Goal: Task Accomplishment & Management: Complete application form

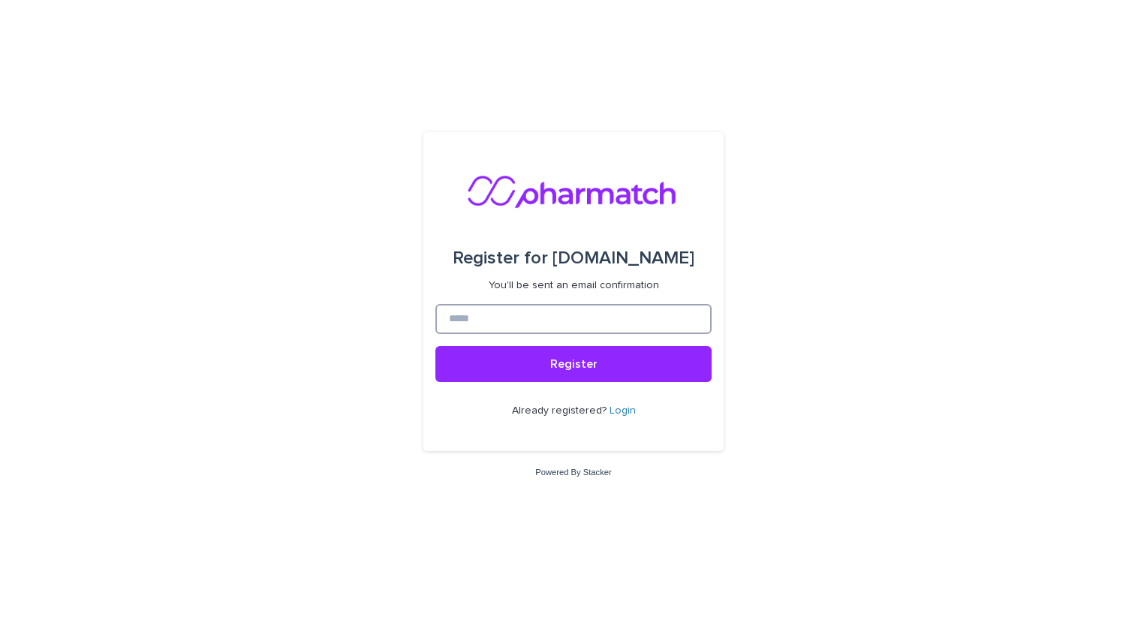
click at [642, 313] on input at bounding box center [573, 319] width 276 height 30
type input "**********"
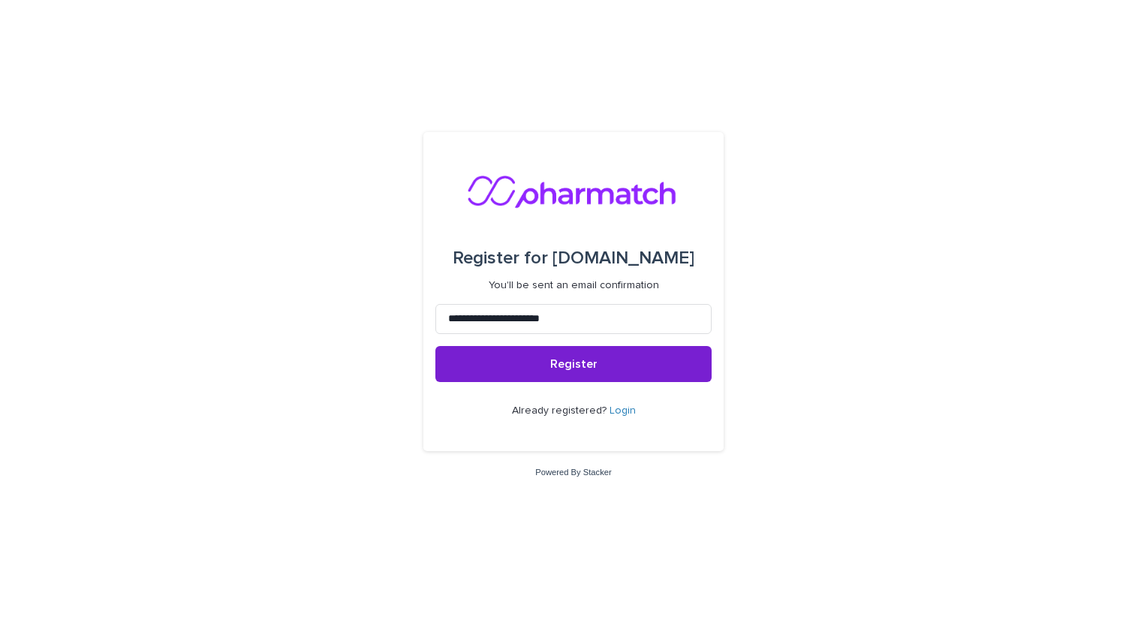
click at [587, 368] on span "Register" at bounding box center [573, 364] width 47 height 12
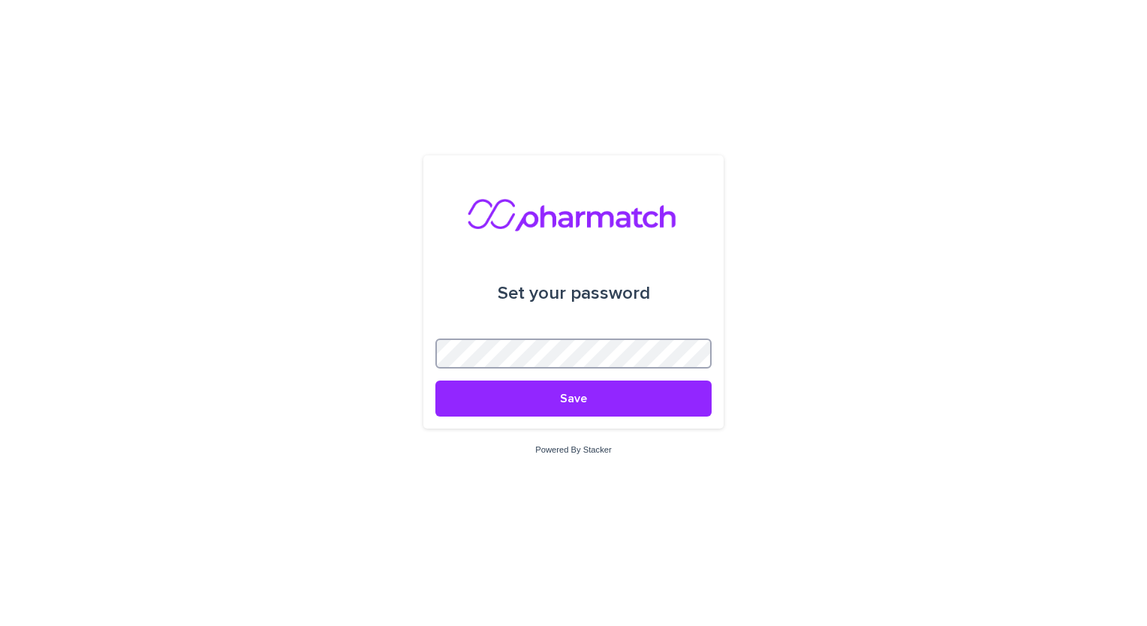
click at [435, 381] on button "Save" at bounding box center [573, 399] width 276 height 36
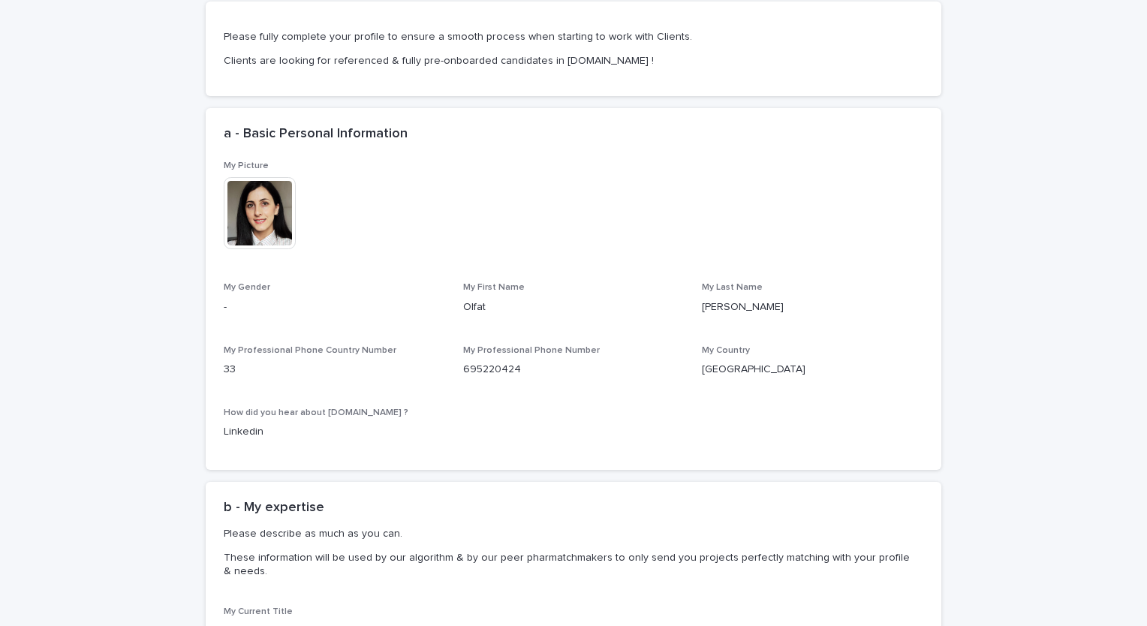
scroll to position [379, 0]
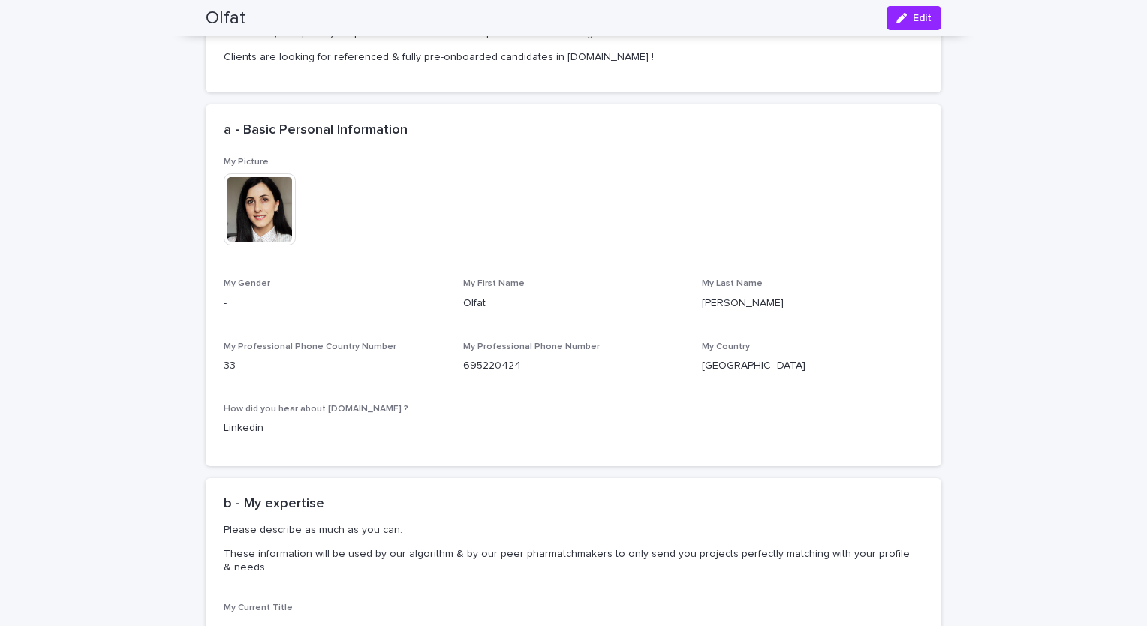
click at [264, 212] on img at bounding box center [260, 209] width 72 height 72
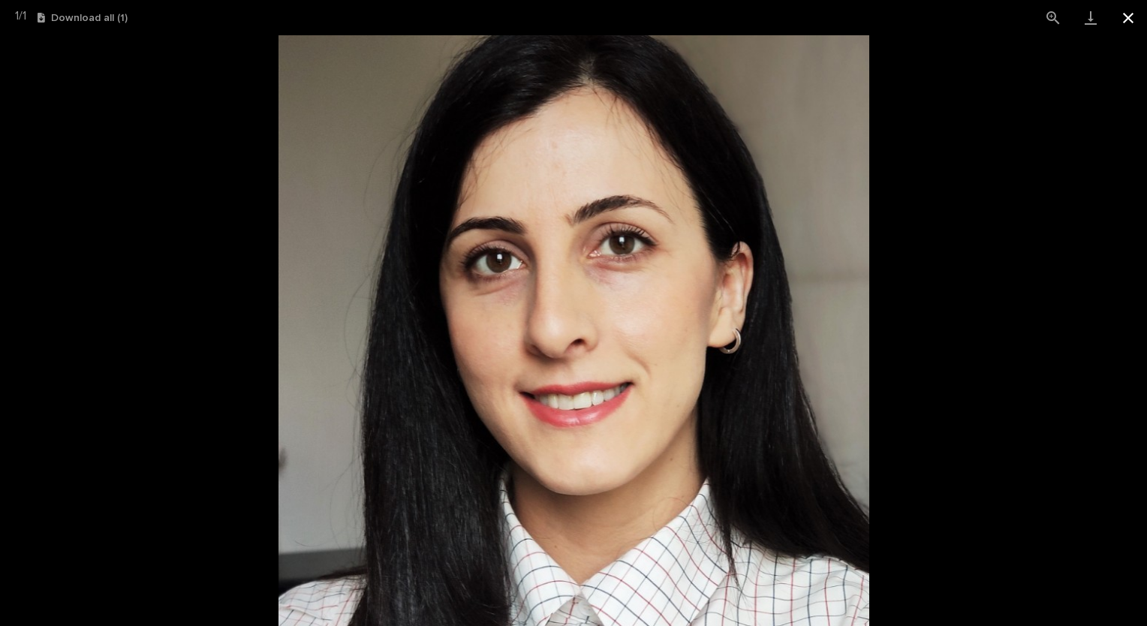
click at [1125, 21] on button "Close gallery" at bounding box center [1129, 17] width 38 height 35
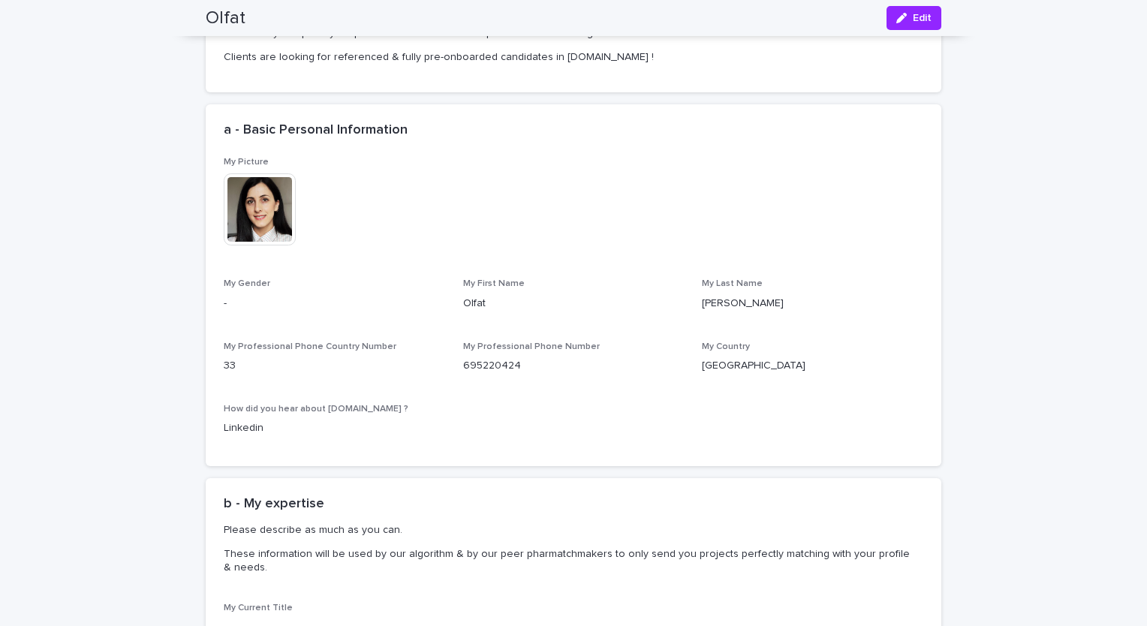
click at [255, 286] on span "My Gender" at bounding box center [247, 283] width 47 height 9
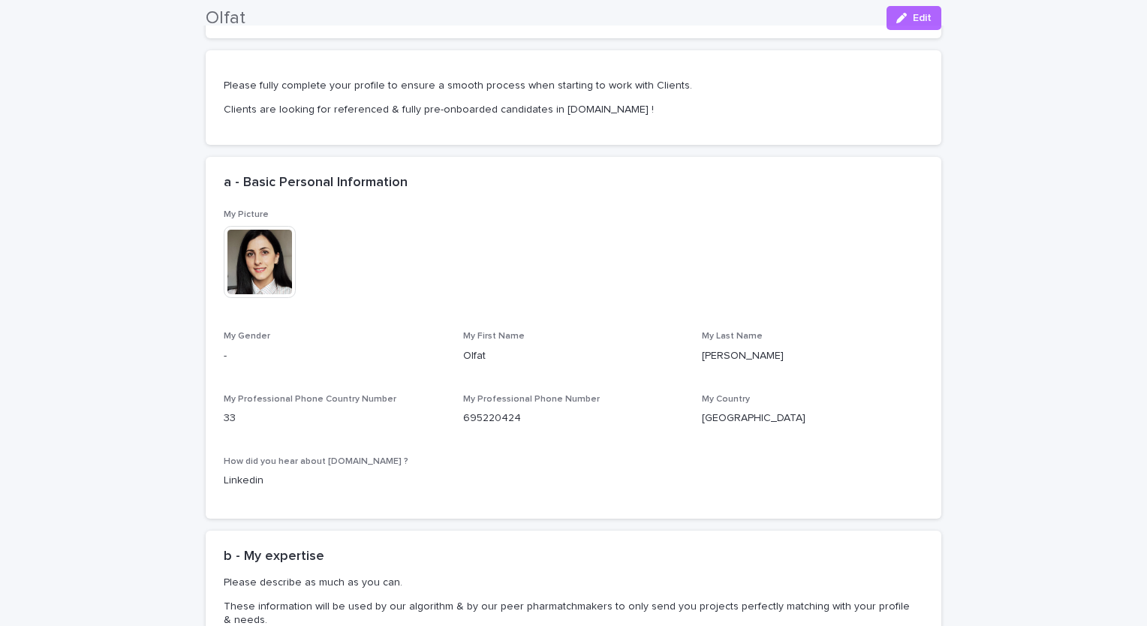
scroll to position [318, 0]
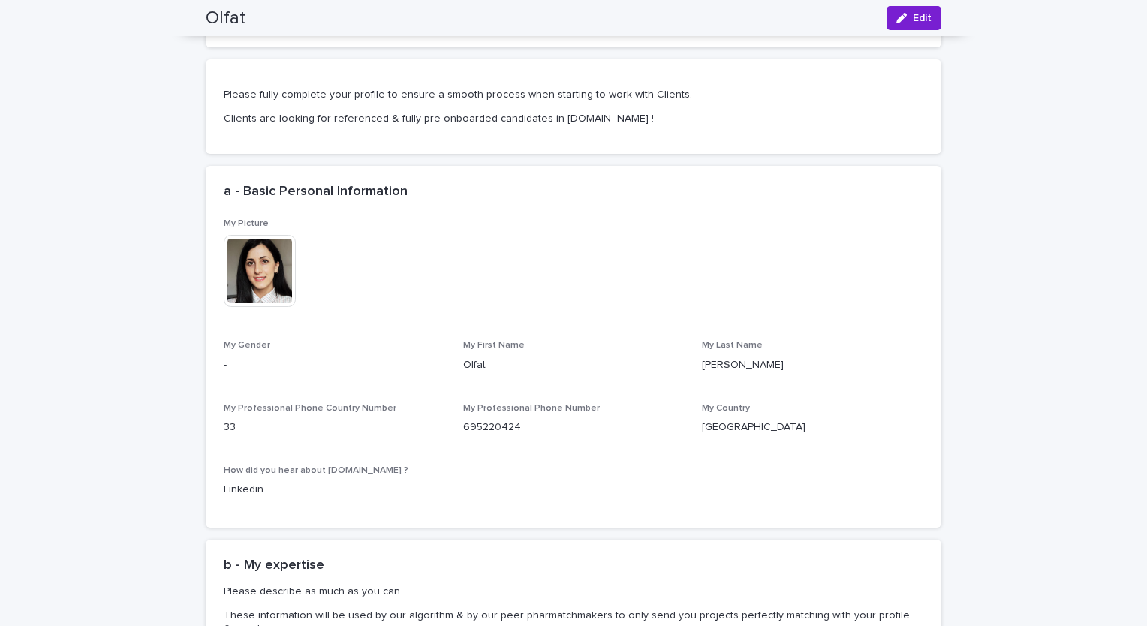
click at [913, 22] on span "Edit" at bounding box center [922, 18] width 19 height 11
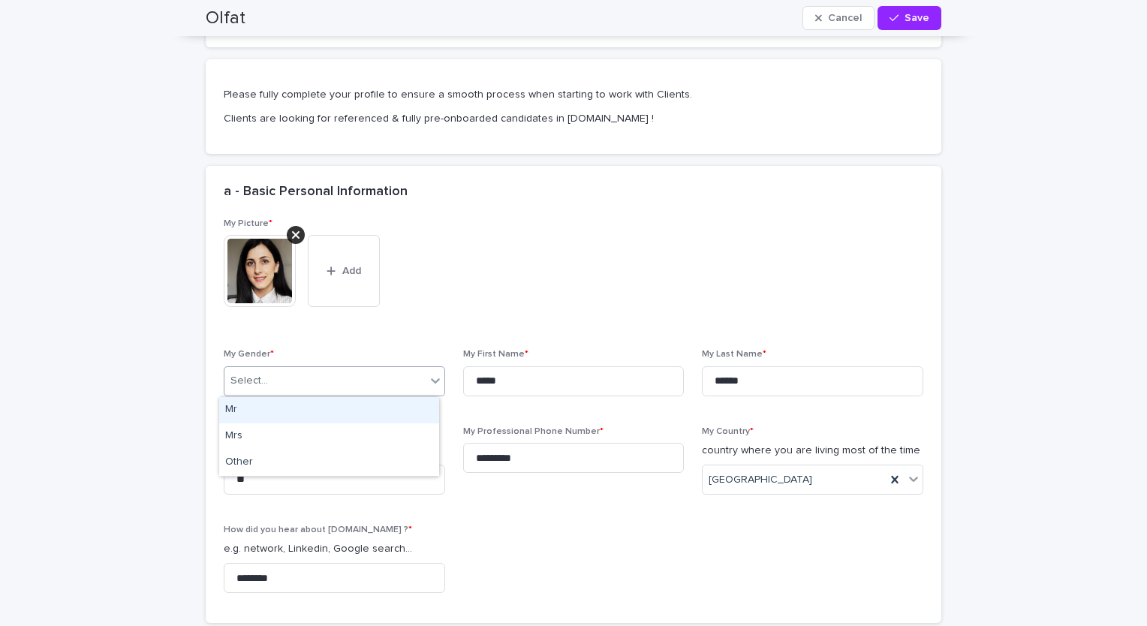
click at [418, 375] on div "Select..." at bounding box center [324, 381] width 201 height 25
click at [347, 436] on div "Mrs" at bounding box center [329, 436] width 220 height 26
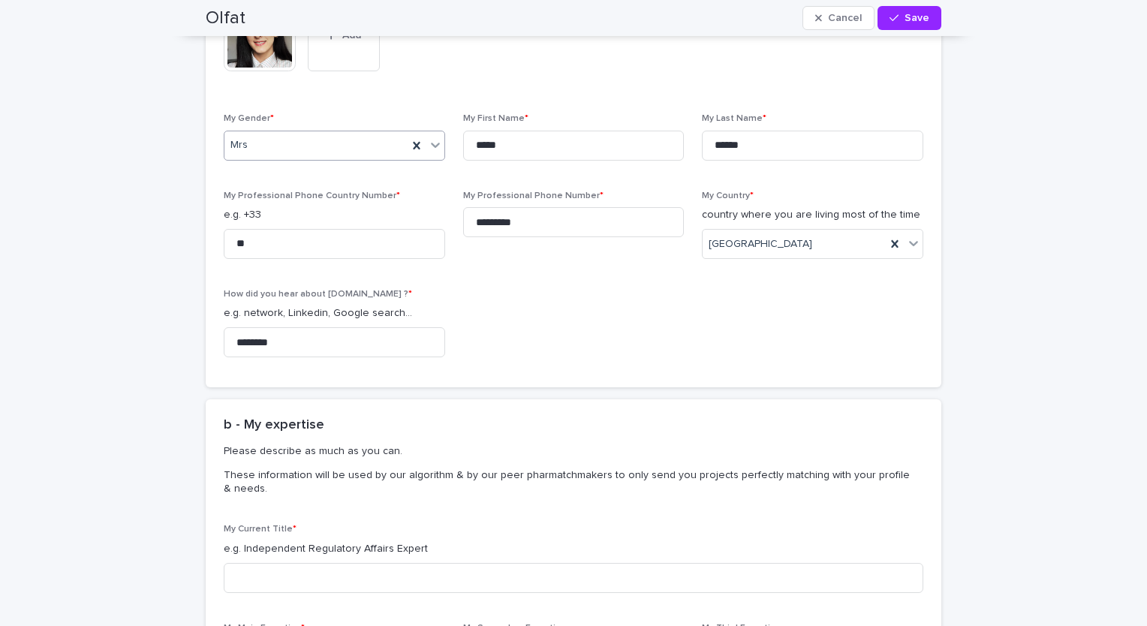
scroll to position [649, 0]
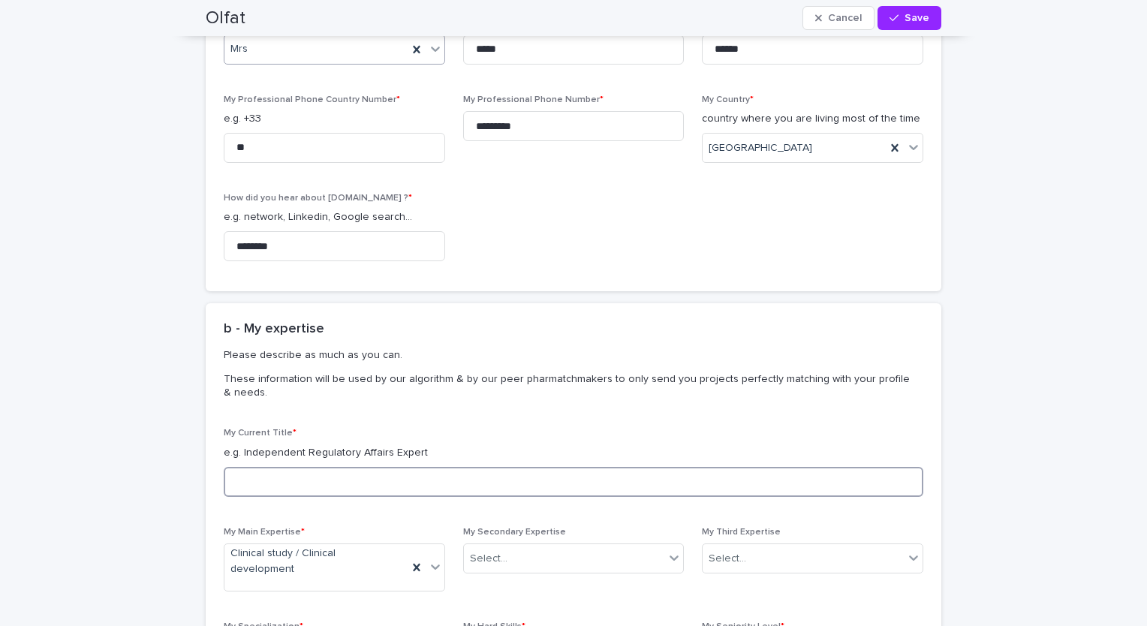
click at [265, 476] on input at bounding box center [574, 482] width 700 height 30
drag, startPoint x: 332, startPoint y: 494, endPoint x: -3, endPoint y: 500, distance: 334.9
click at [0, 500] on html "My profile Projects My Applications Contracts Timesheets Invoices Feedbacks OL …" at bounding box center [573, 313] width 1147 height 626
paste input "**********"
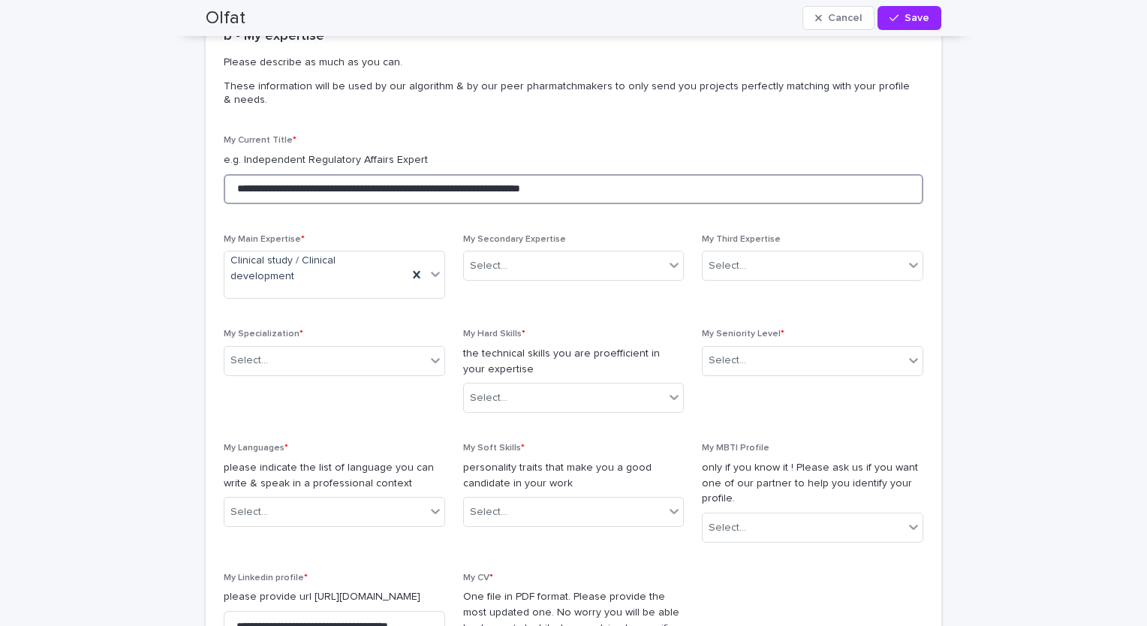
scroll to position [962, 0]
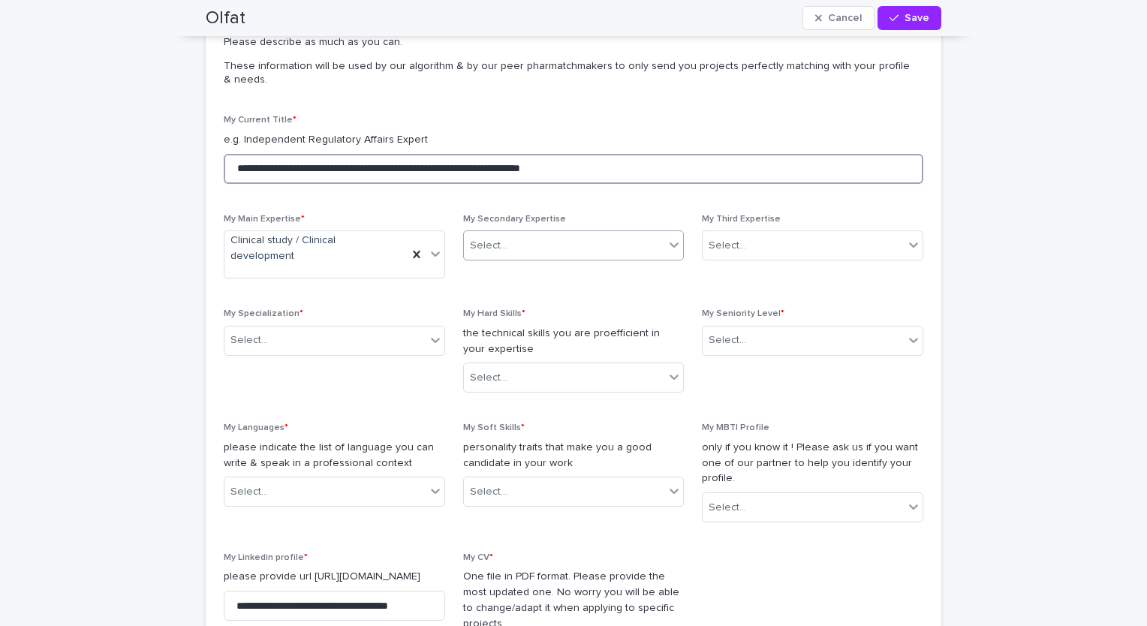
type input "**********"
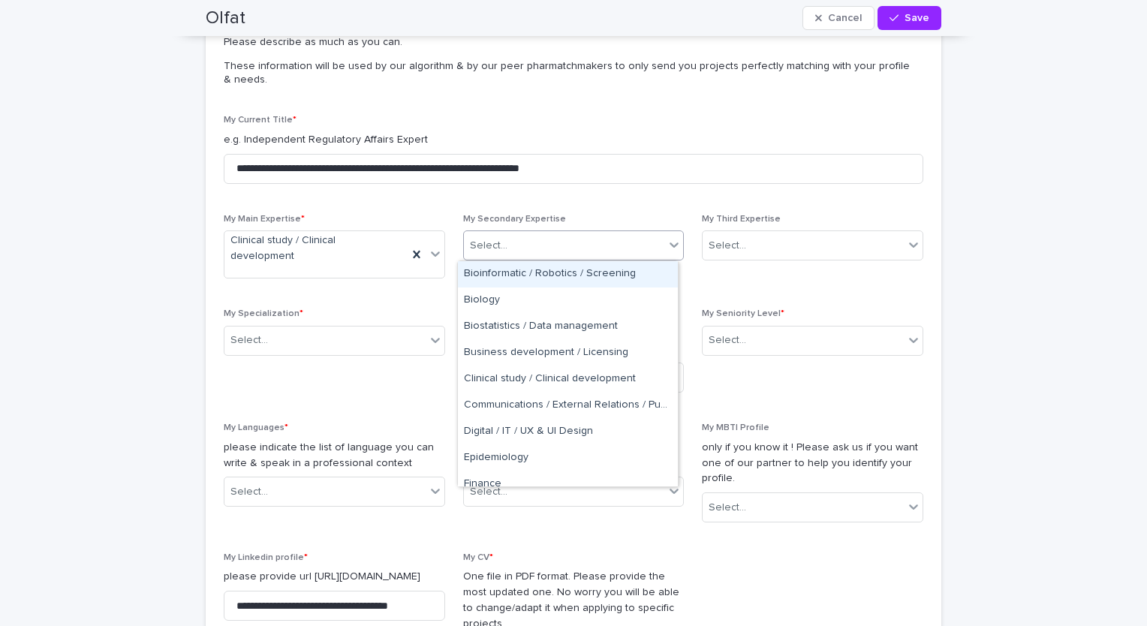
click at [642, 242] on div "Select..." at bounding box center [564, 245] width 201 height 25
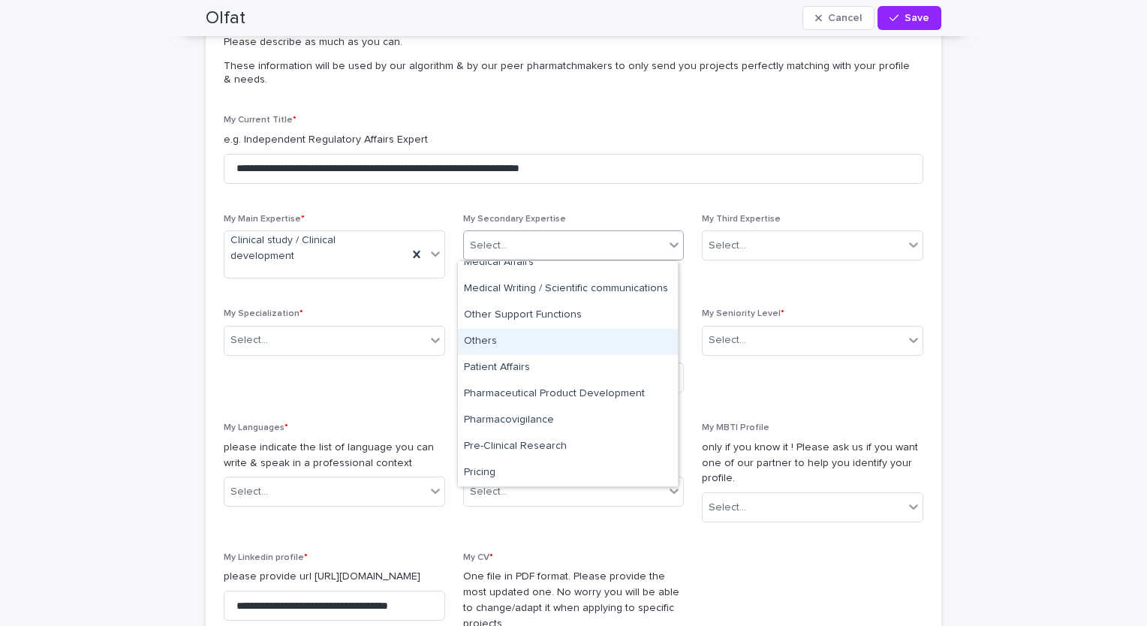
scroll to position [541, 0]
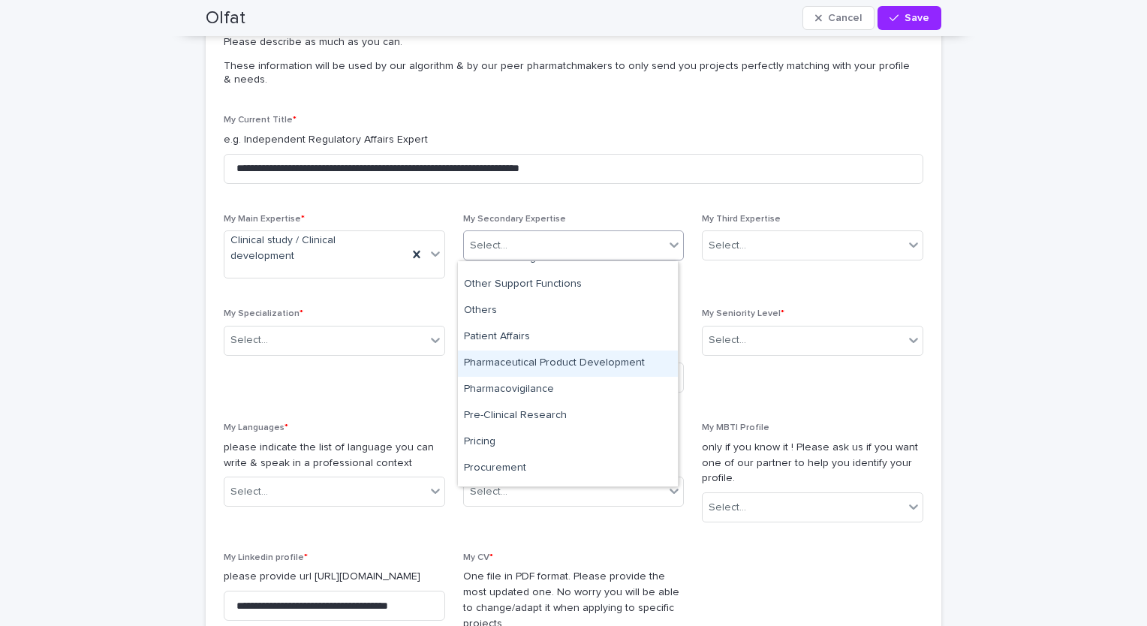
click at [604, 358] on div "Pharmaceutical Product Development" at bounding box center [568, 364] width 220 height 26
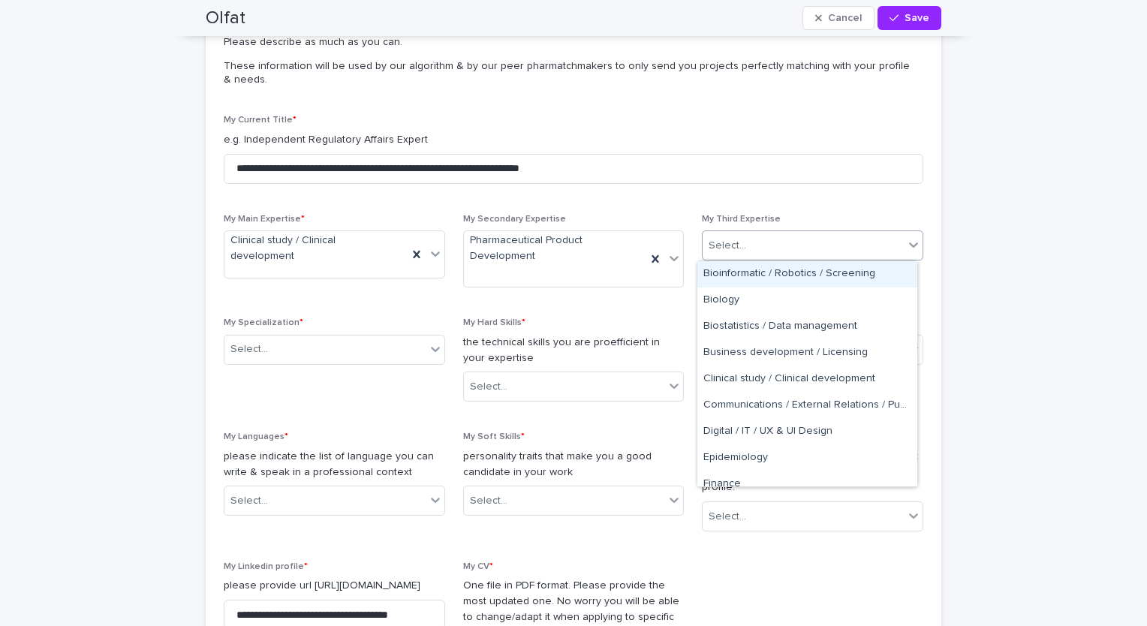
click at [762, 246] on div "Select..." at bounding box center [803, 245] width 201 height 25
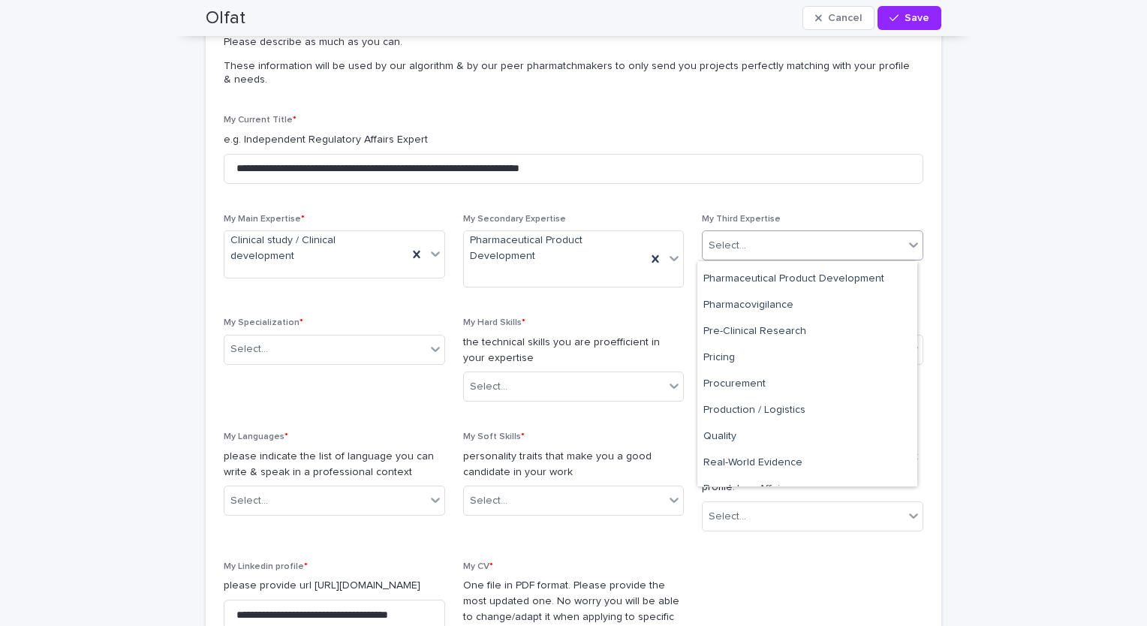
scroll to position [624, 0]
click at [786, 437] on div "Quality" at bounding box center [807, 439] width 220 height 26
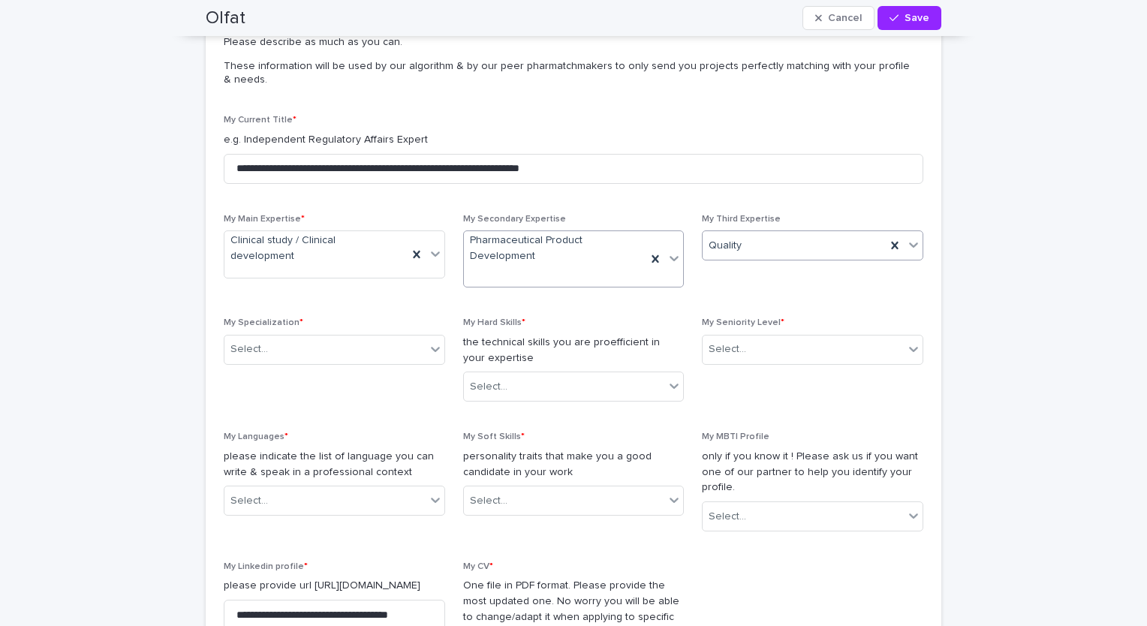
click at [667, 256] on icon at bounding box center [674, 258] width 15 height 15
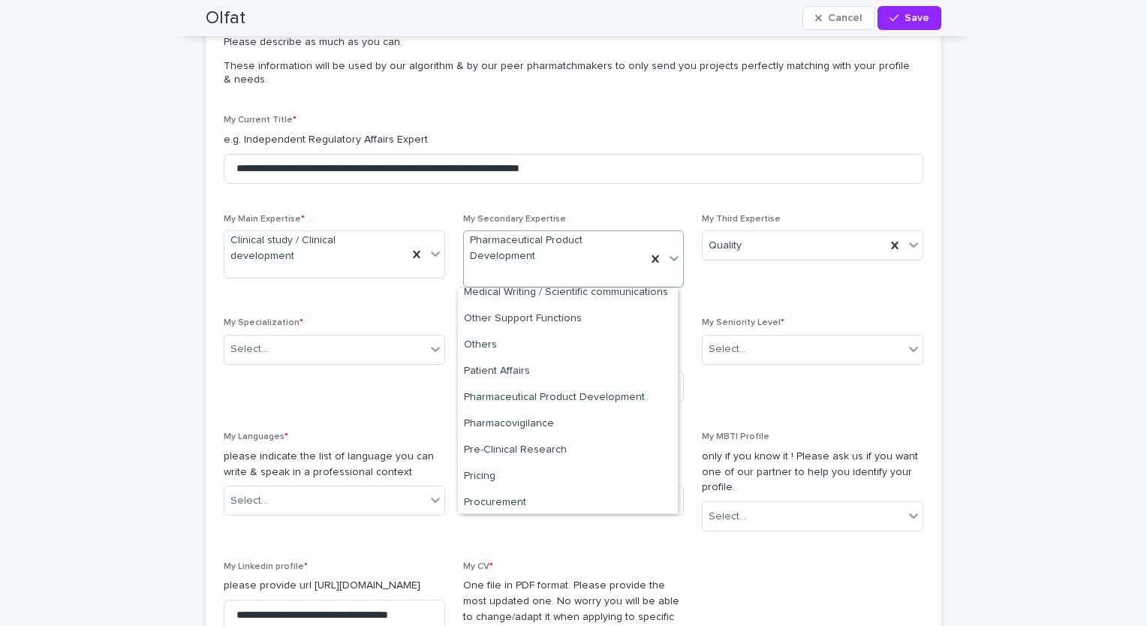
scroll to position [530, 0]
click at [504, 451] on div "Pre-Clinical Research" at bounding box center [568, 454] width 220 height 26
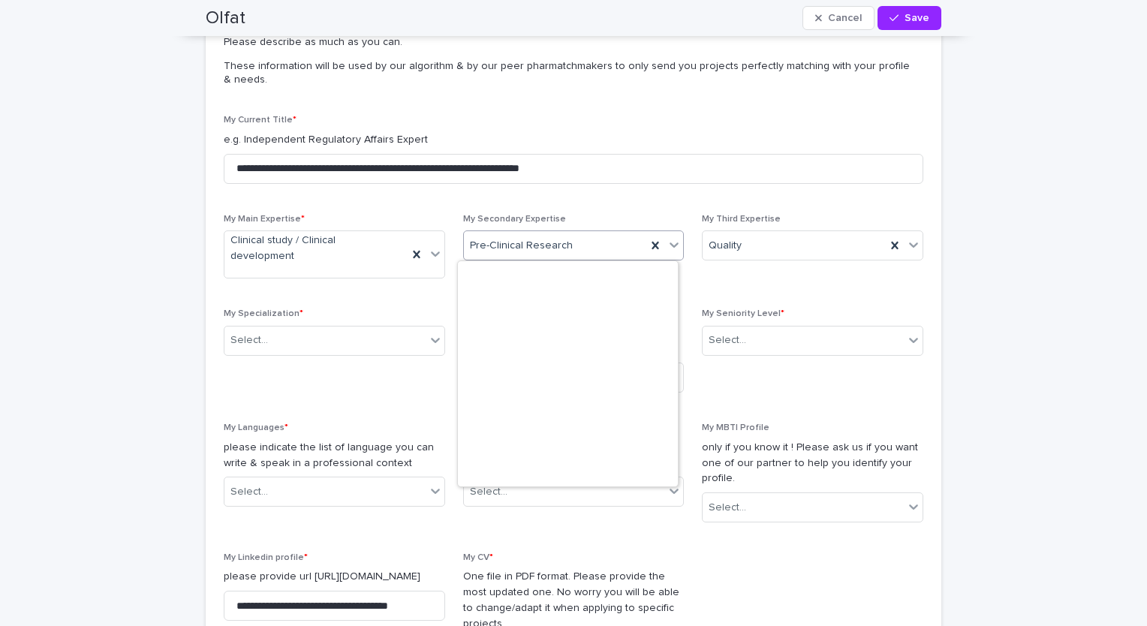
click at [547, 243] on span "Pre-Clinical Research" at bounding box center [521, 246] width 103 height 16
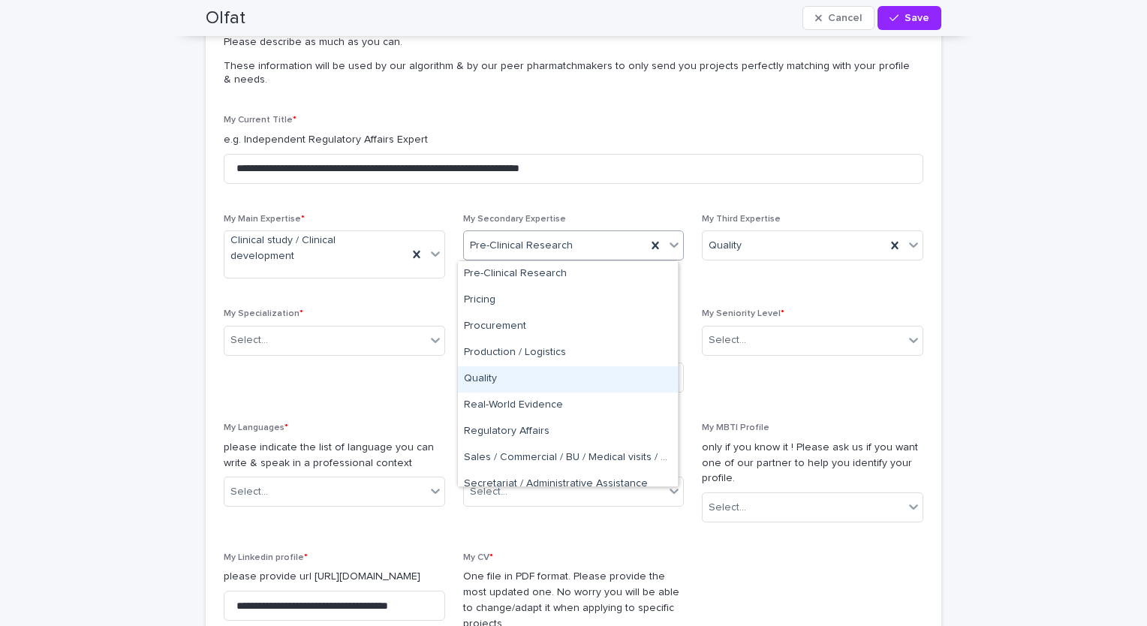
click at [625, 379] on div "Quality" at bounding box center [568, 379] width 220 height 26
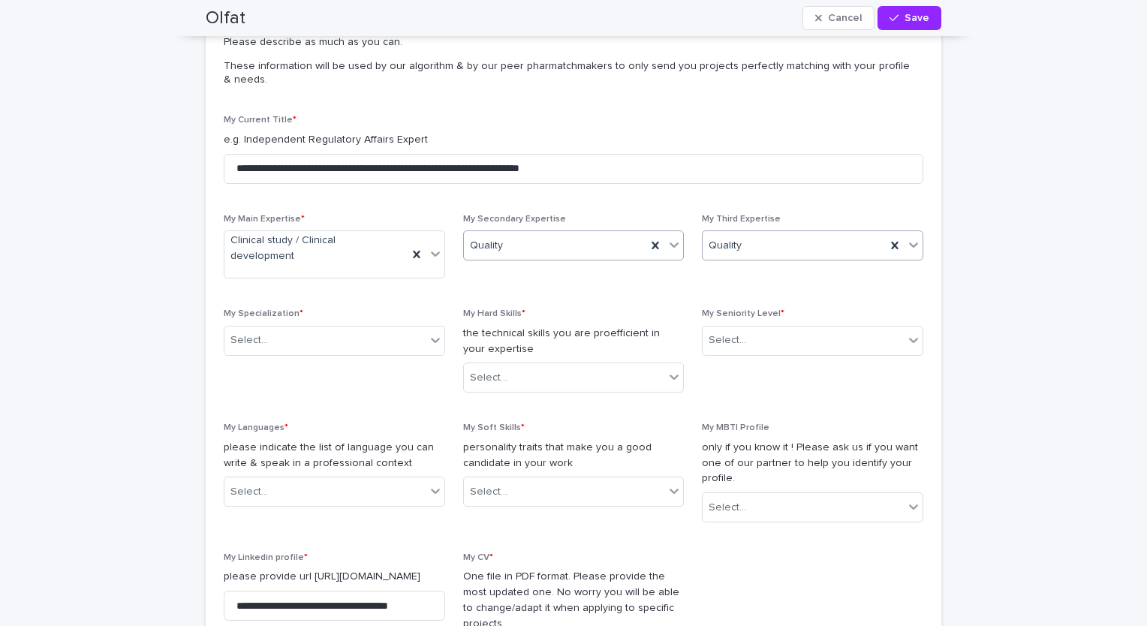
click at [796, 246] on div "Quality" at bounding box center [794, 245] width 183 height 25
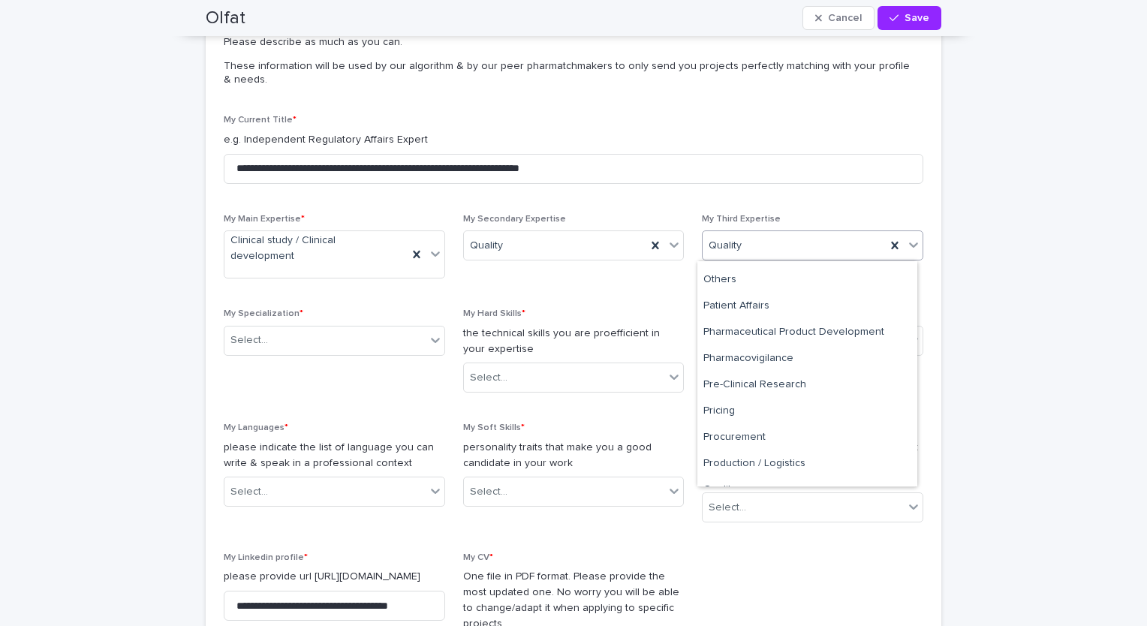
scroll to position [562, 0]
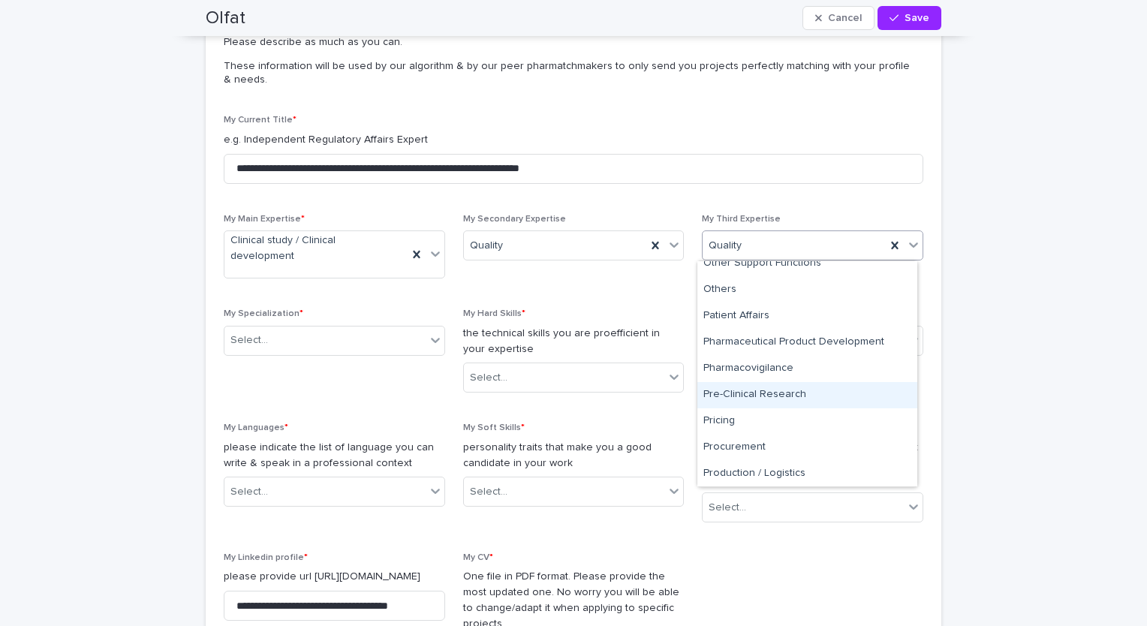
click at [797, 389] on div "Pre-Clinical Research" at bounding box center [807, 395] width 220 height 26
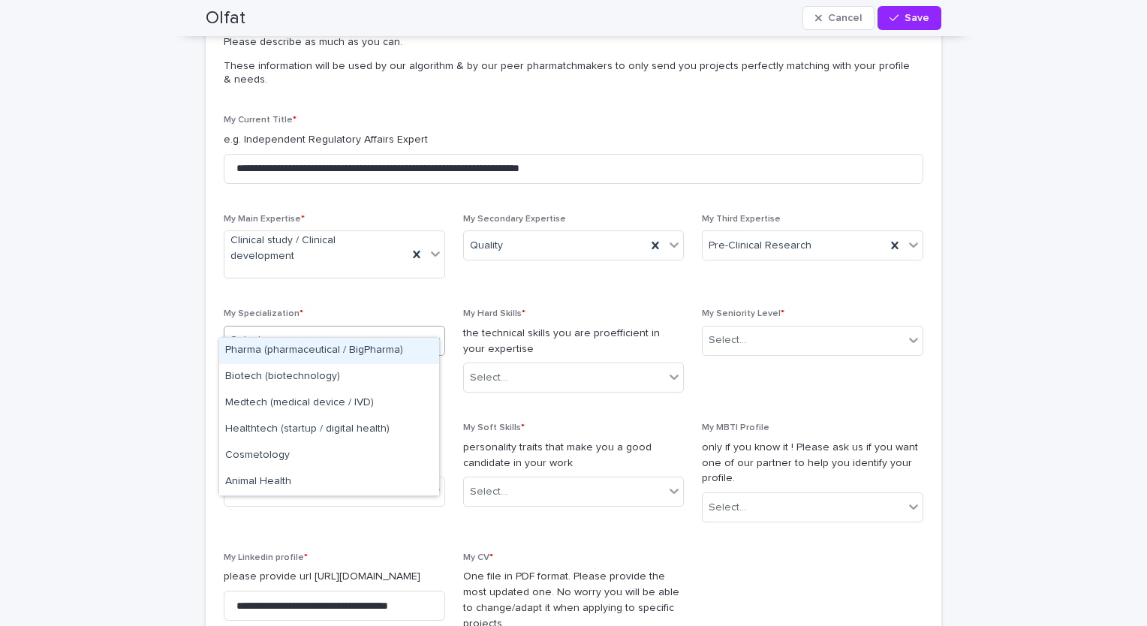
click at [428, 333] on icon at bounding box center [435, 340] width 15 height 15
click at [309, 353] on div "Pharma (pharmaceutical / BigPharma)" at bounding box center [329, 351] width 220 height 26
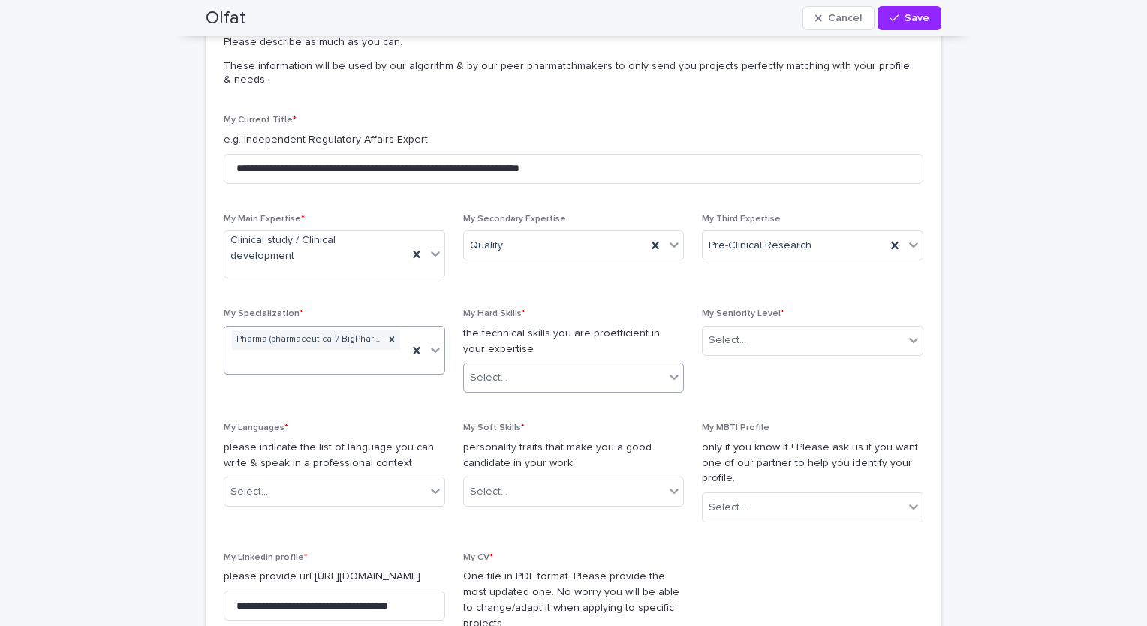
click at [600, 366] on div "Select..." at bounding box center [564, 378] width 201 height 25
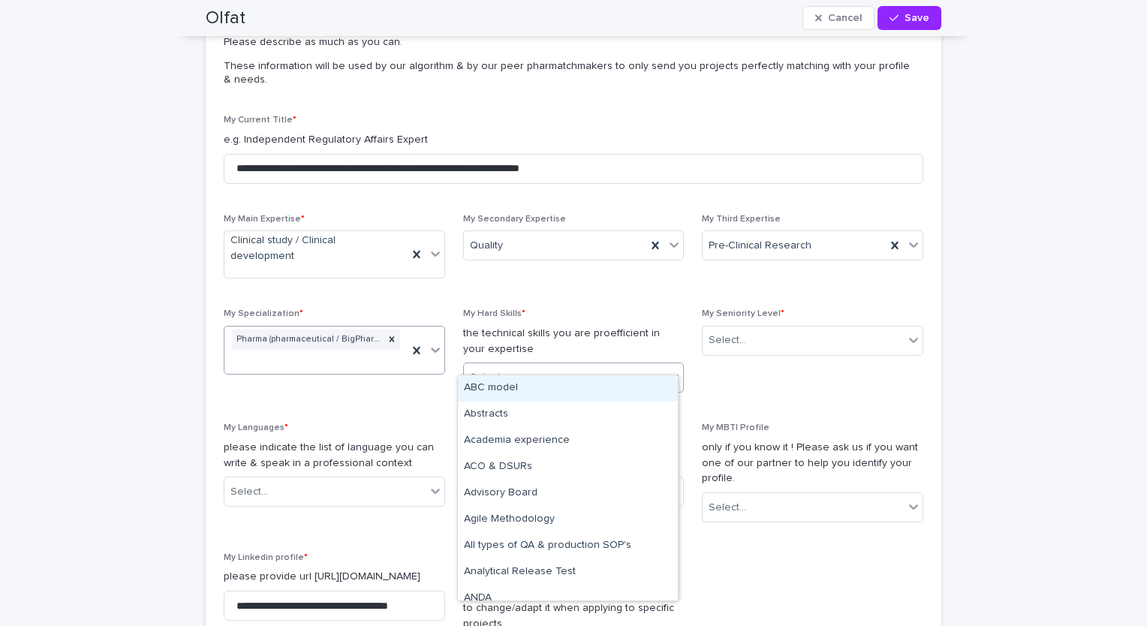
click at [429, 342] on icon at bounding box center [435, 349] width 15 height 15
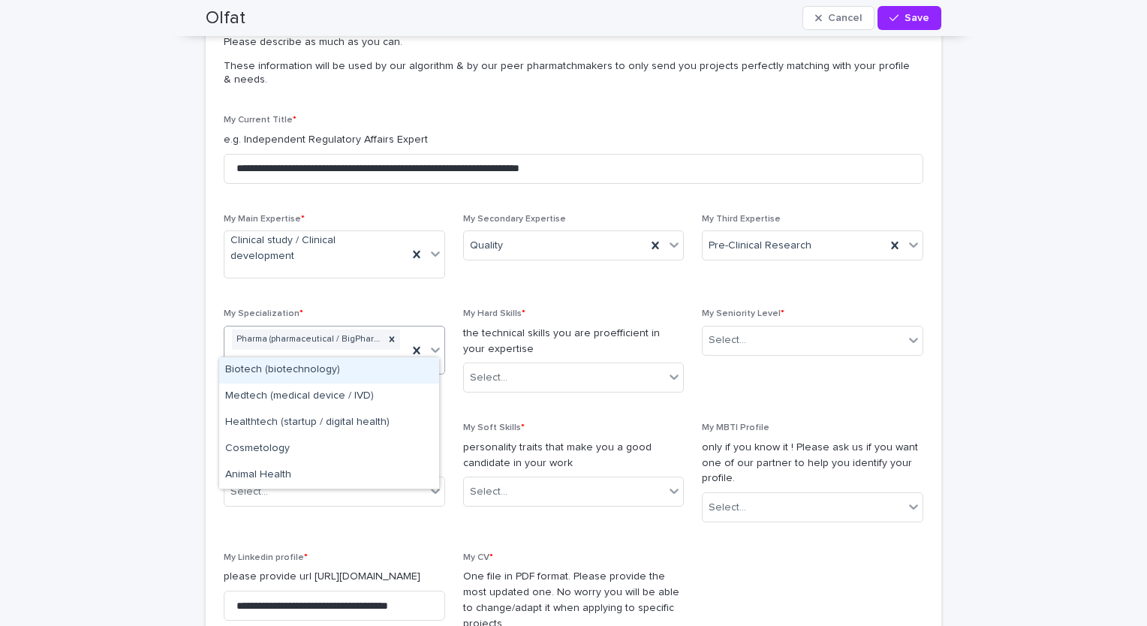
click at [344, 372] on div "Biotech (biotechnology)" at bounding box center [329, 370] width 220 height 26
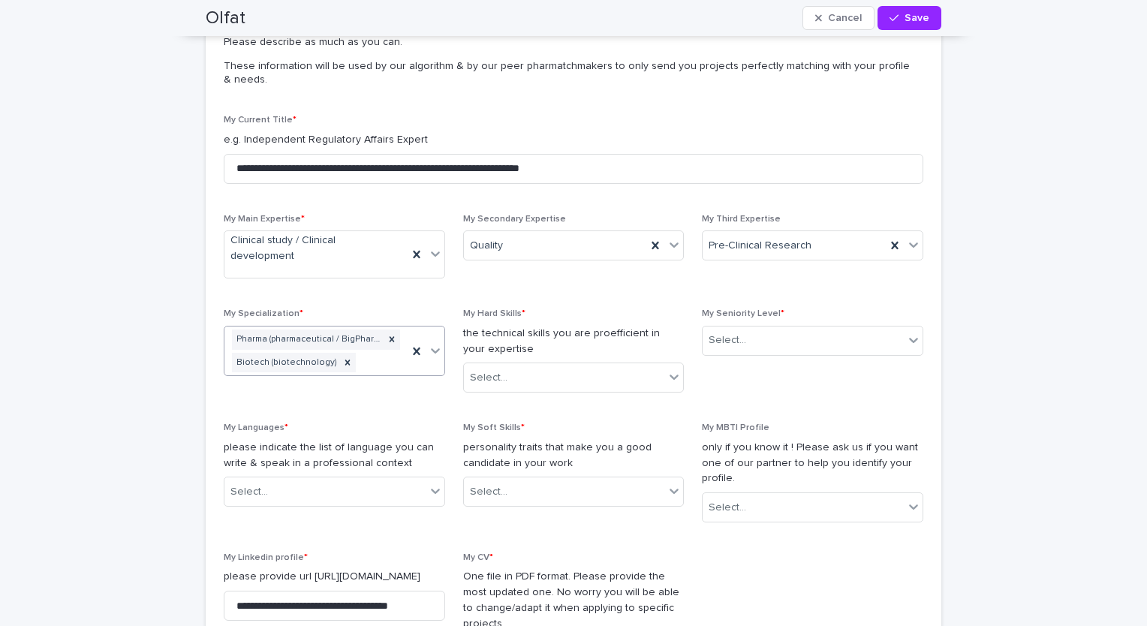
click at [429, 343] on icon at bounding box center [435, 350] width 15 height 15
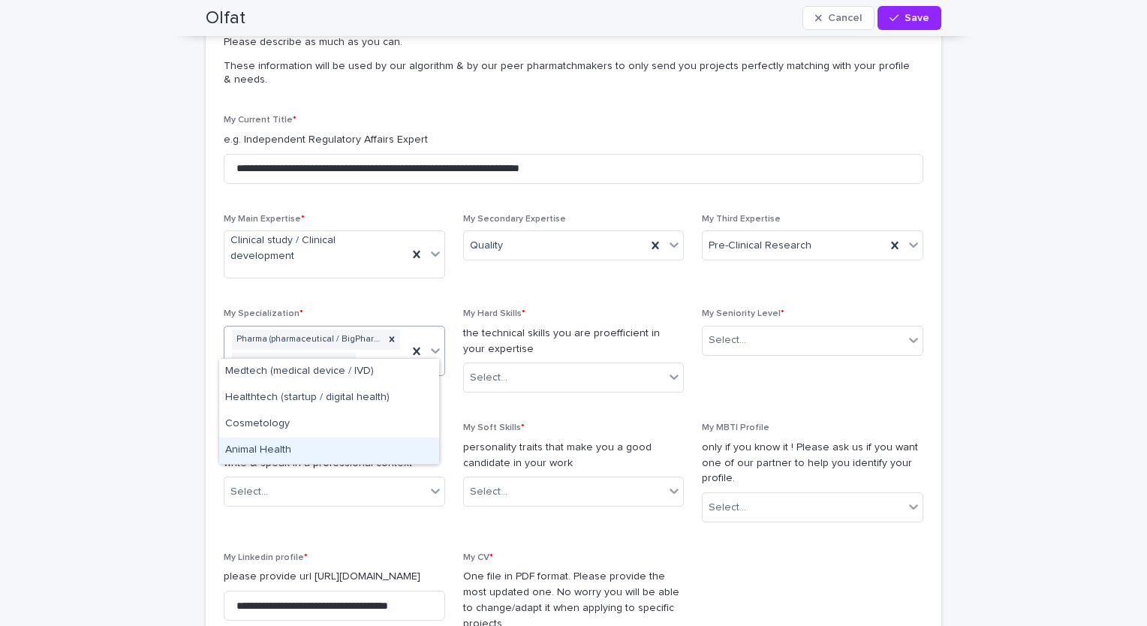
click at [263, 447] on div "Animal Health" at bounding box center [329, 451] width 220 height 26
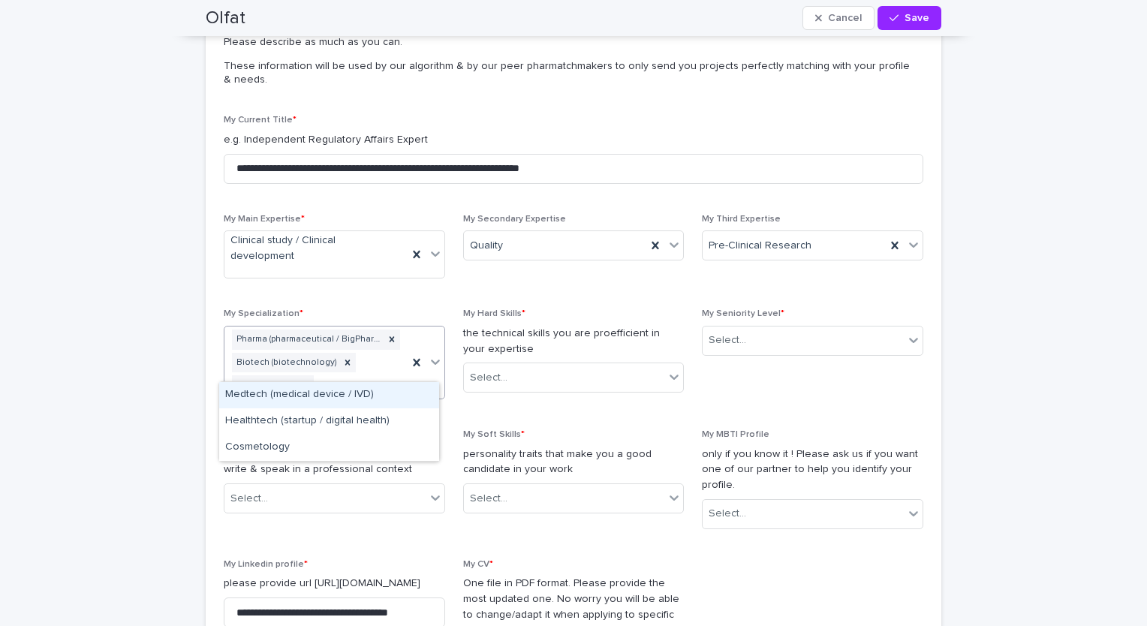
click at [430, 354] on icon at bounding box center [435, 361] width 15 height 15
click at [288, 398] on div "Medtech (medical device / IVD)" at bounding box center [329, 395] width 220 height 26
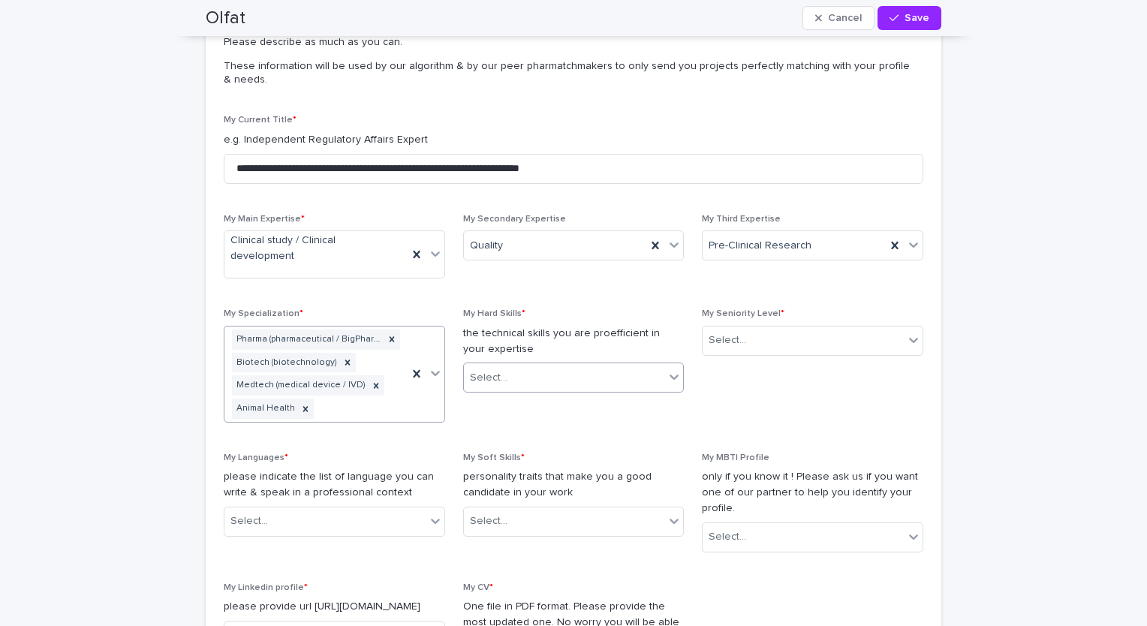
click at [667, 369] on icon at bounding box center [674, 376] width 15 height 15
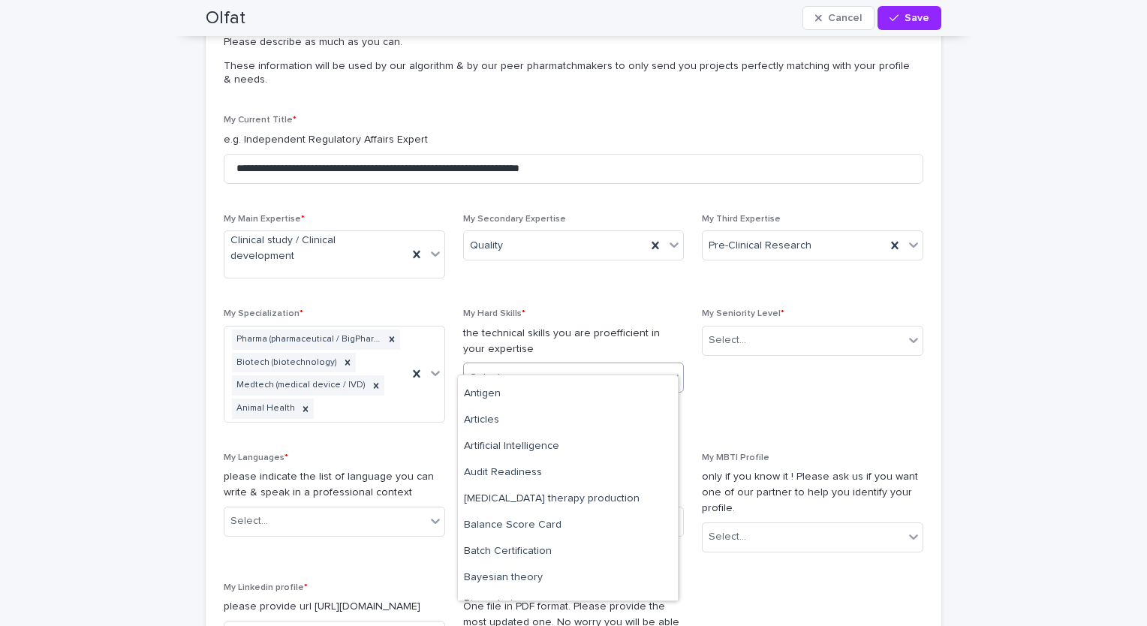
scroll to position [321, 0]
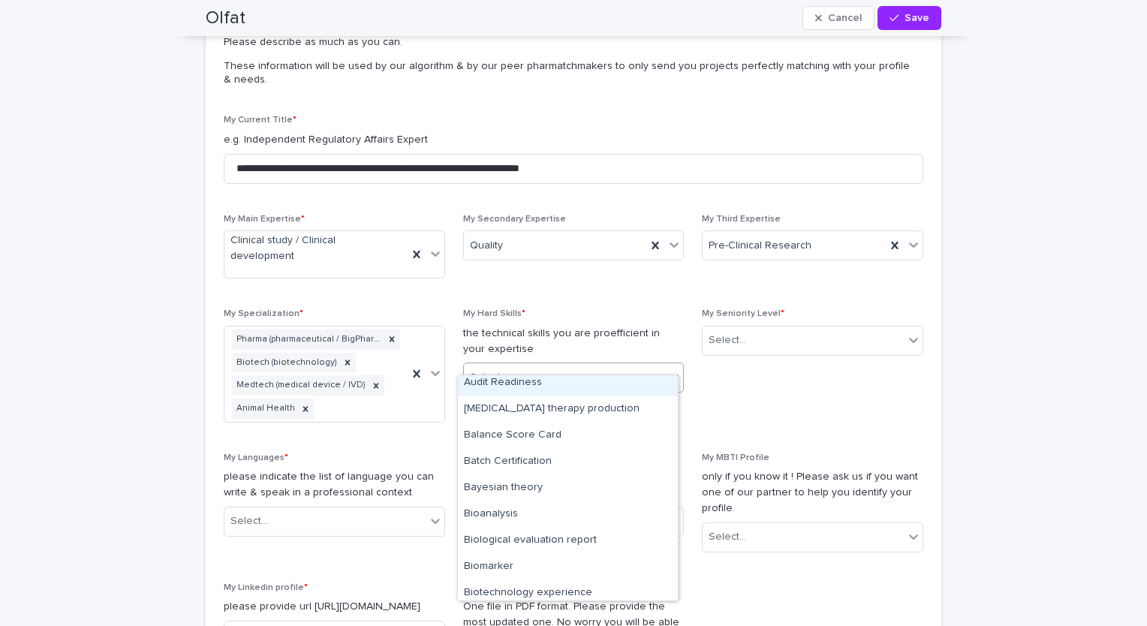
click at [559, 386] on div "Audit Readiness" at bounding box center [568, 383] width 220 height 26
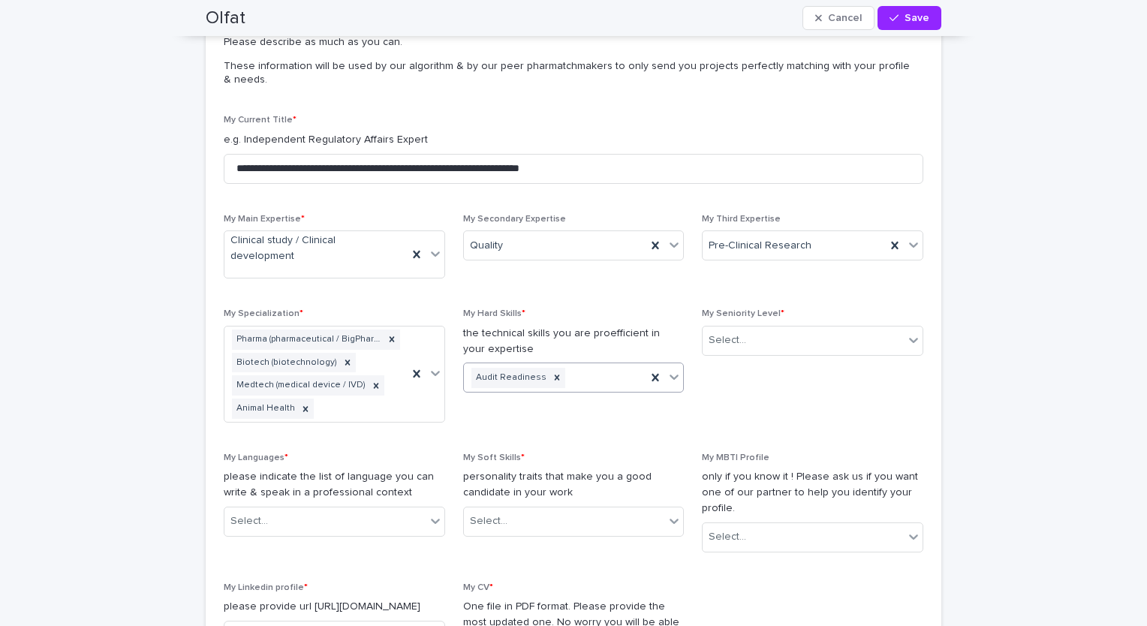
click at [667, 369] on icon at bounding box center [674, 376] width 15 height 15
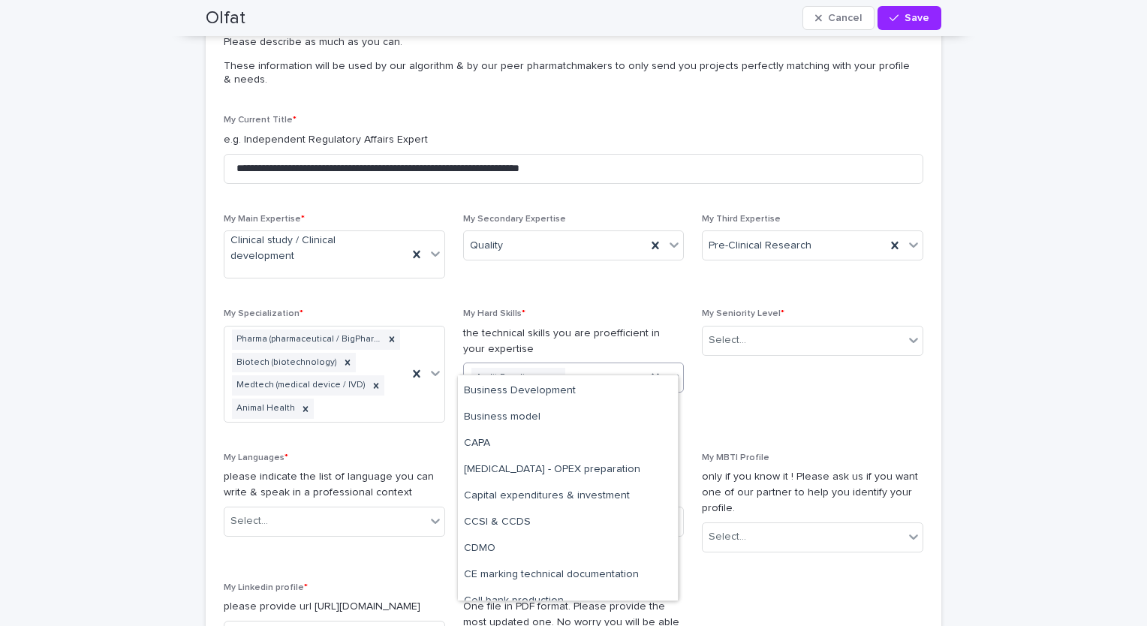
scroll to position [691, 0]
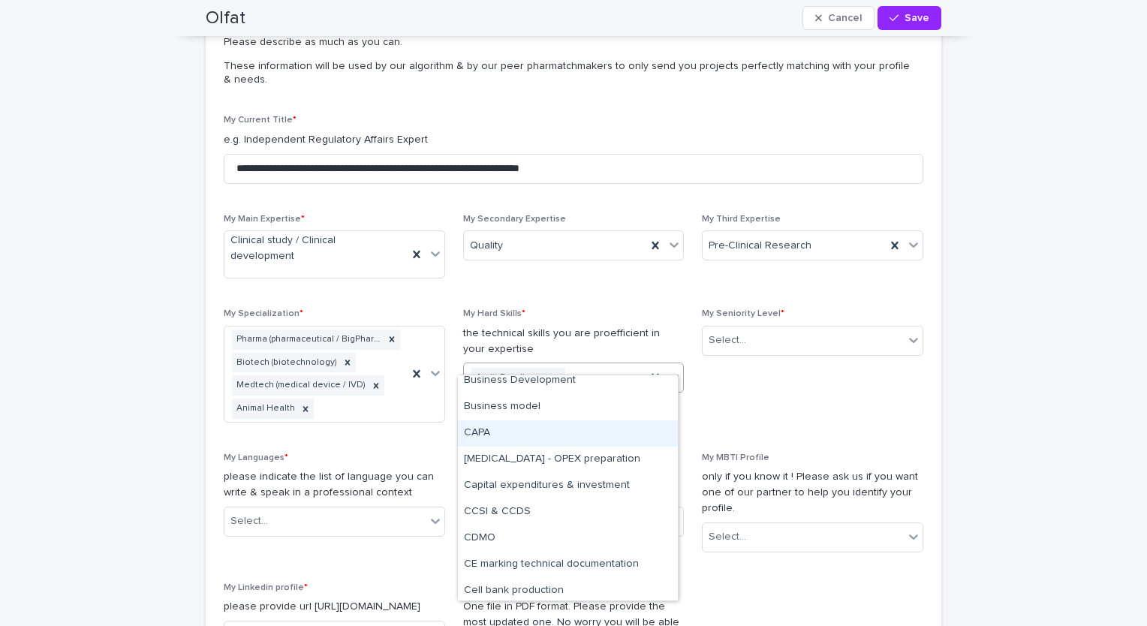
click at [584, 435] on div "CAPA" at bounding box center [568, 433] width 220 height 26
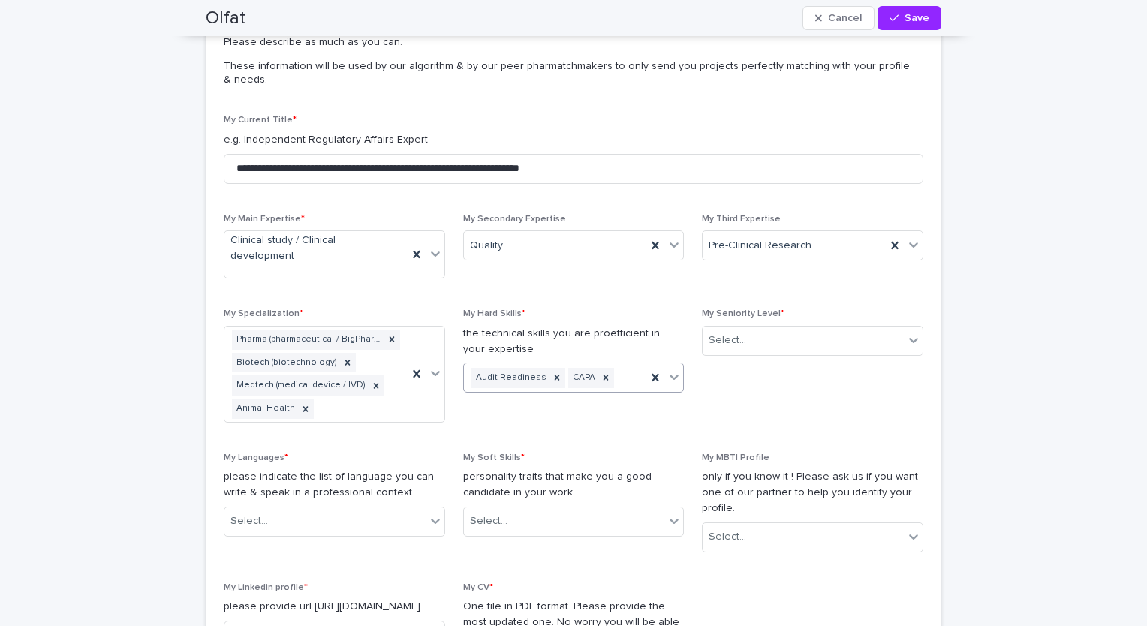
click at [675, 369] on icon at bounding box center [674, 376] width 15 height 15
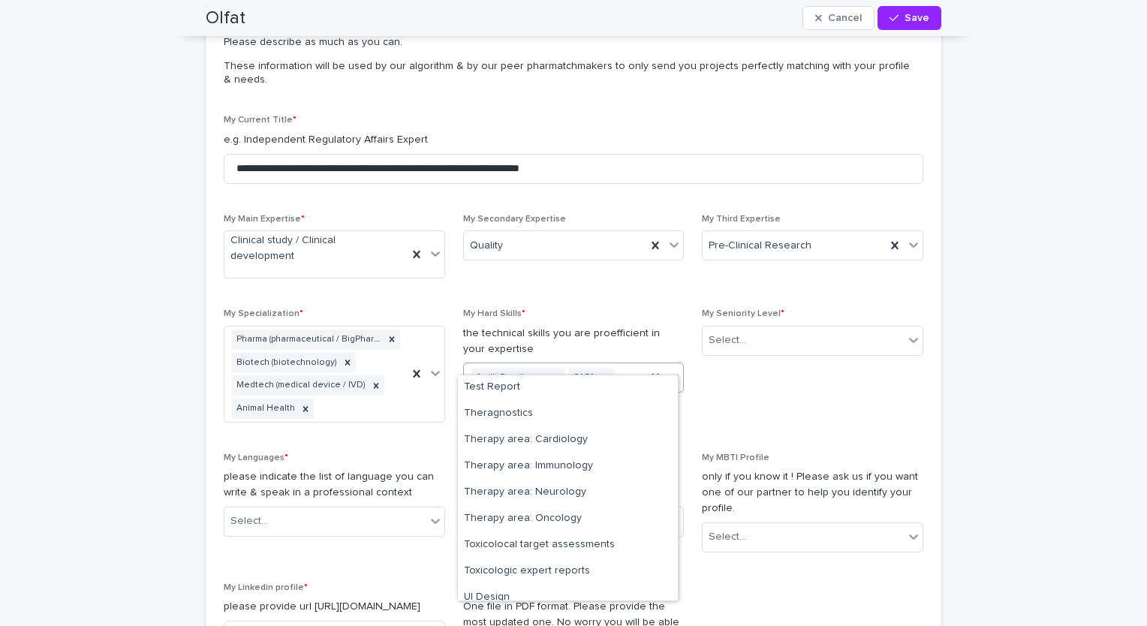
scroll to position [7532, 0]
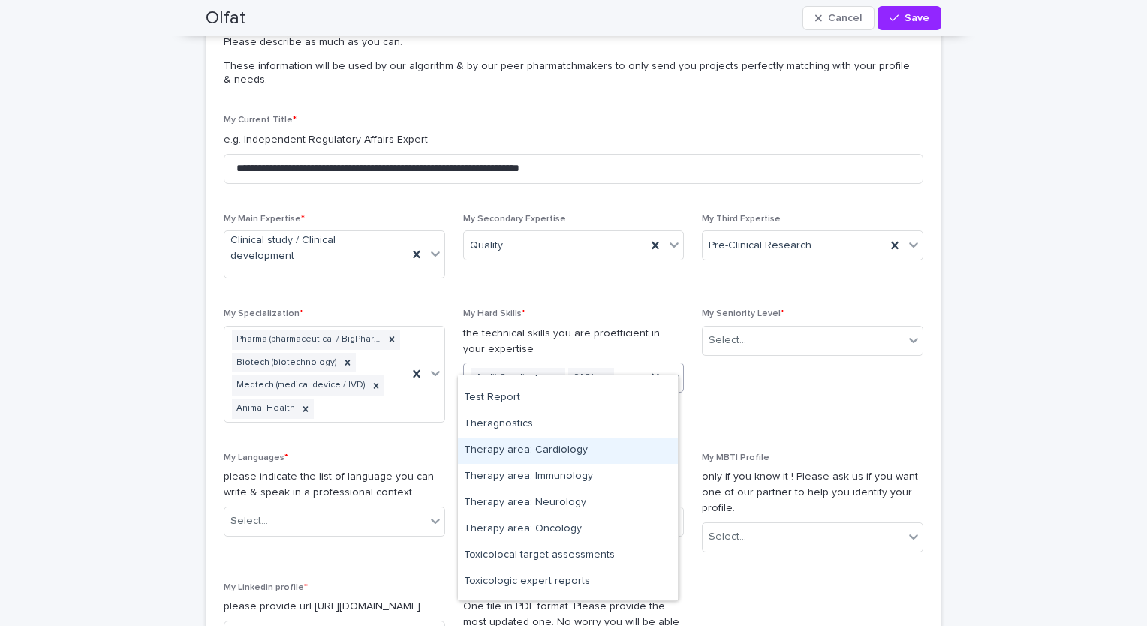
click at [629, 453] on div "Therapy area: Cardiology" at bounding box center [568, 451] width 220 height 26
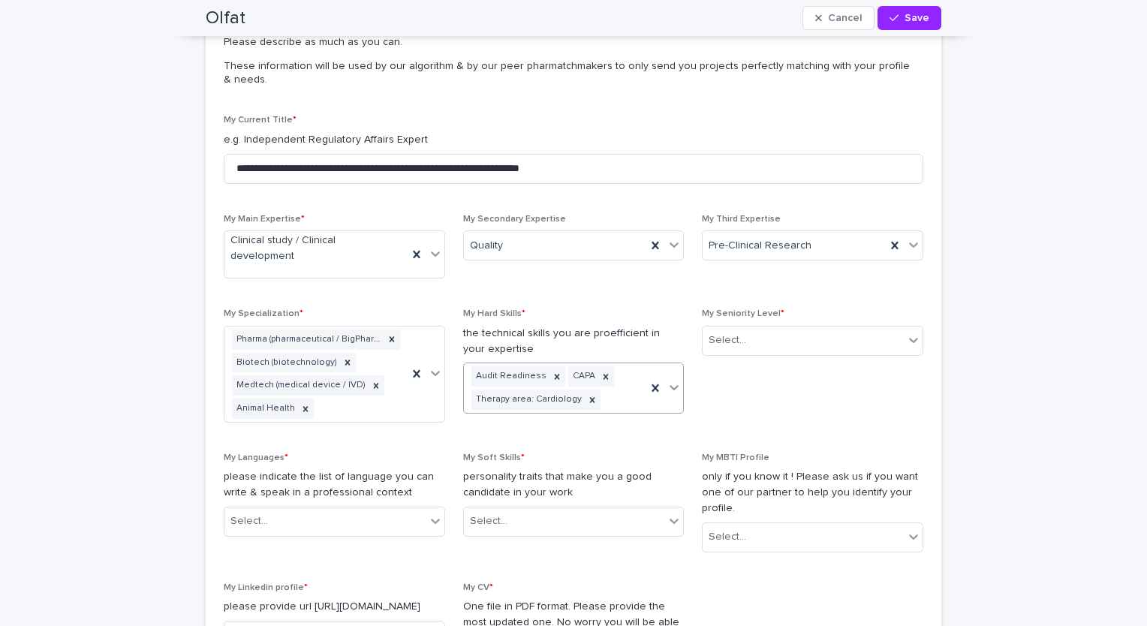
click at [666, 374] on div at bounding box center [674, 387] width 18 height 27
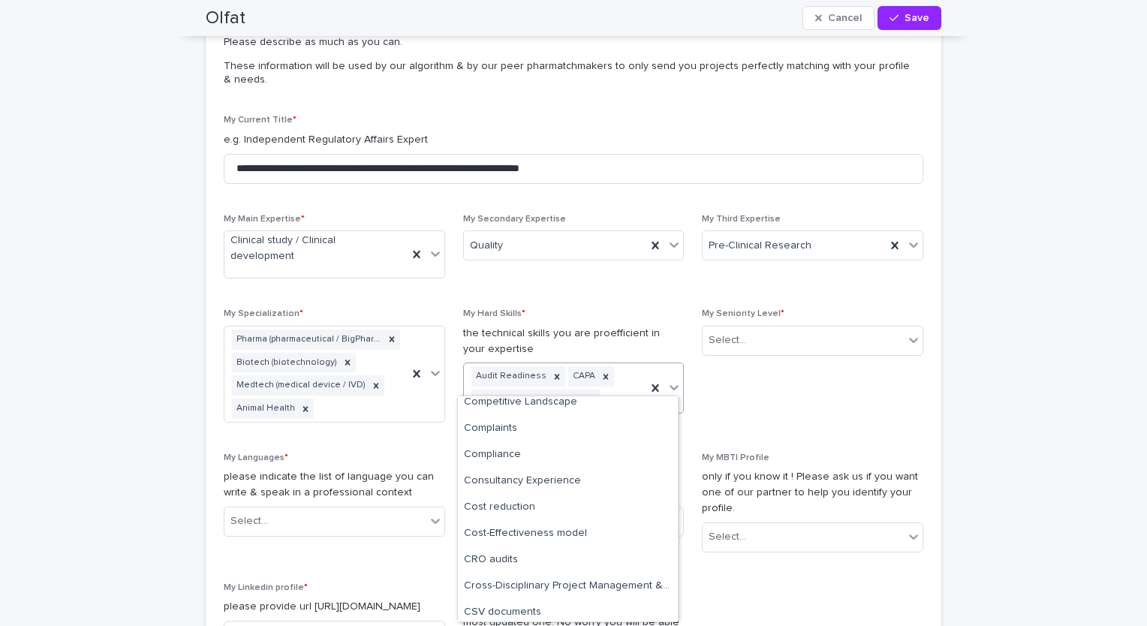
scroll to position [1374, 0]
click at [579, 472] on div "Consultancy Experience" at bounding box center [568, 481] width 220 height 26
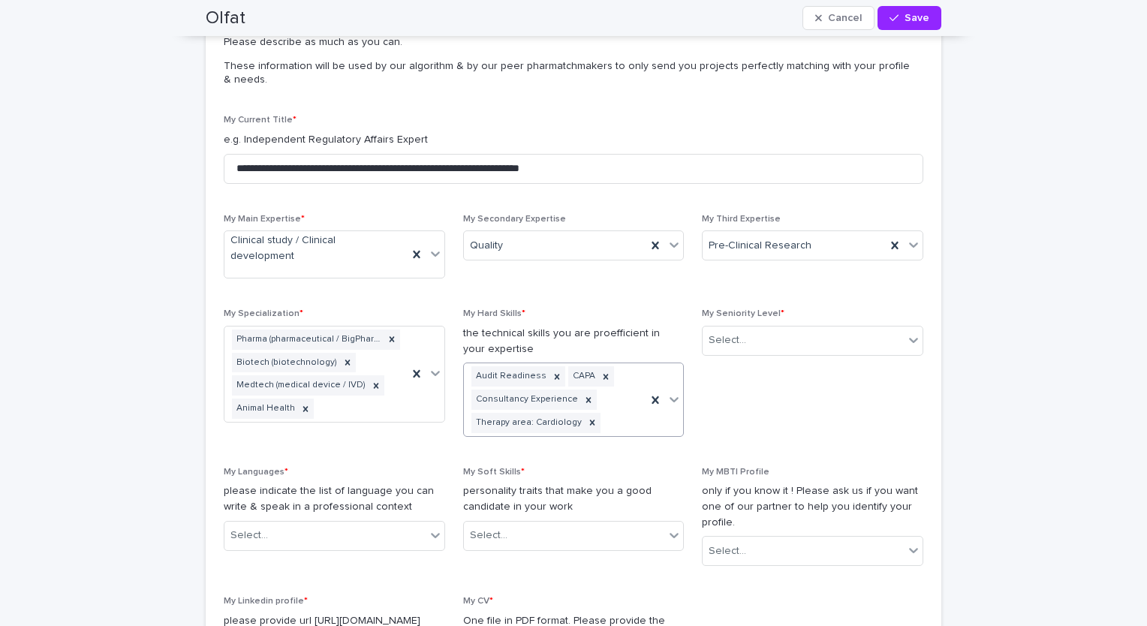
click at [673, 392] on icon at bounding box center [674, 399] width 15 height 15
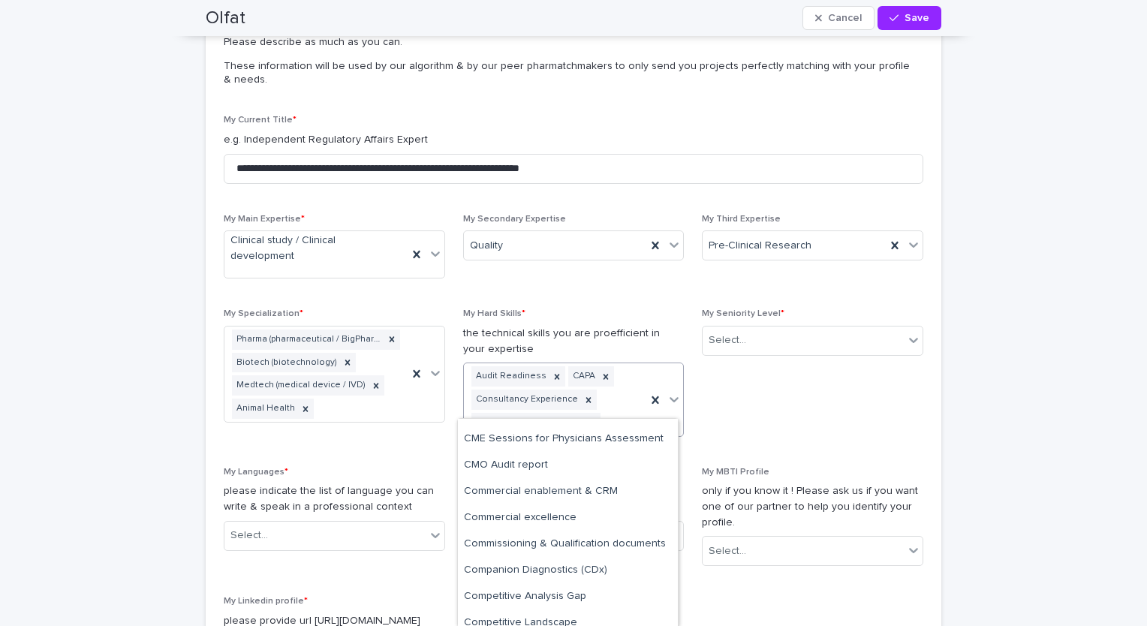
scroll to position [1268, 0]
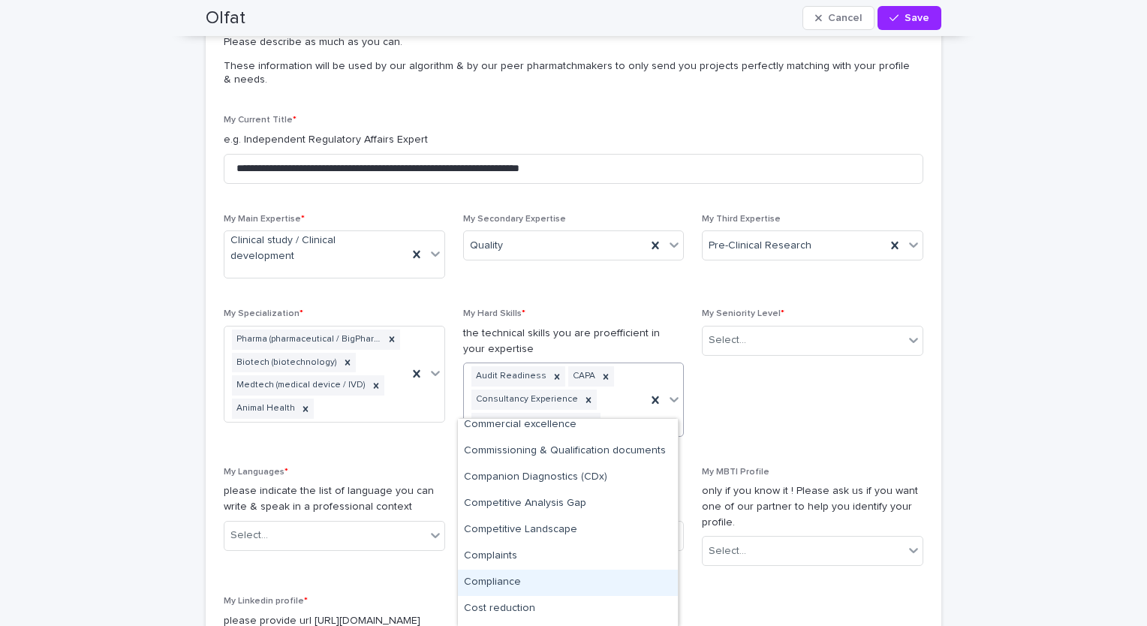
click at [571, 578] on div "Compliance" at bounding box center [568, 583] width 220 height 26
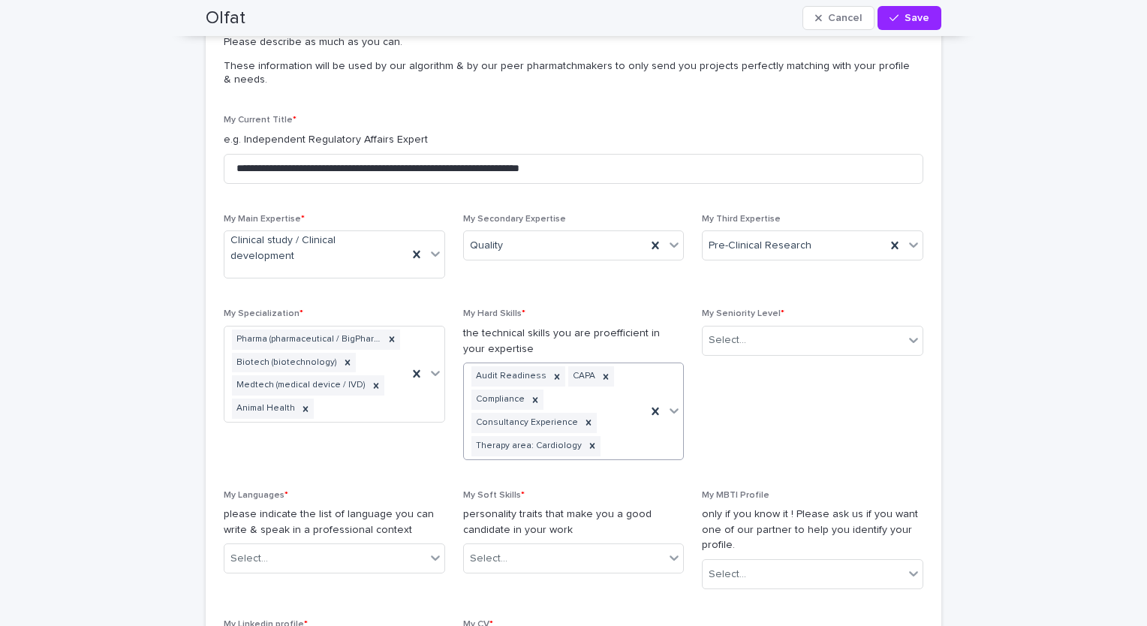
click at [671, 408] on icon at bounding box center [674, 410] width 9 height 5
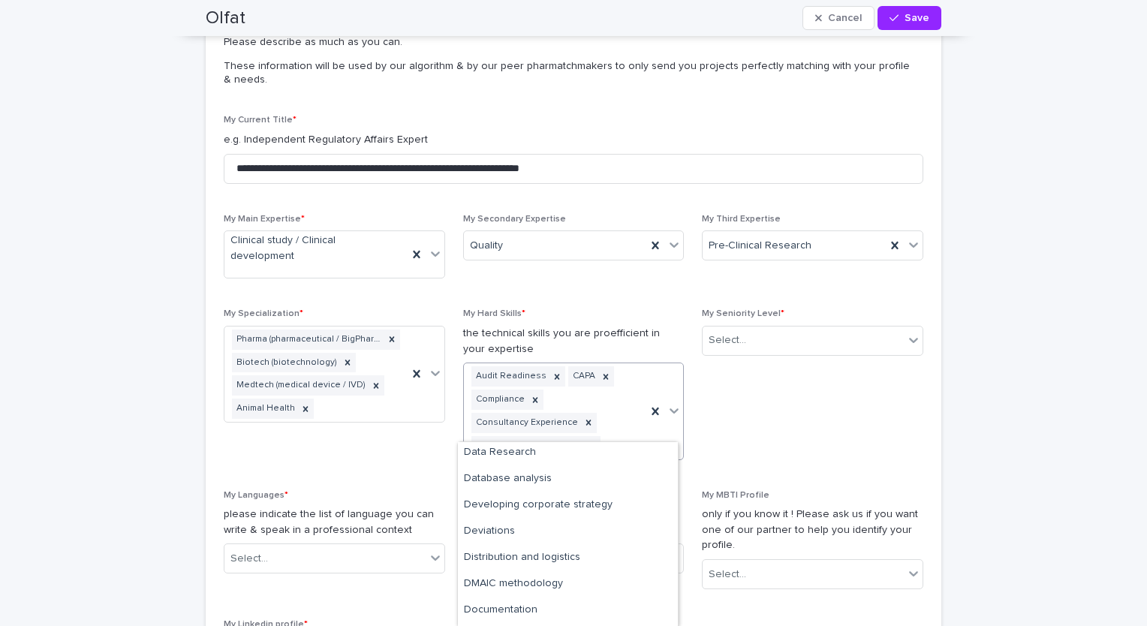
scroll to position [0, 0]
click at [563, 610] on div "All types of QA & production SOP's" at bounding box center [568, 613] width 220 height 26
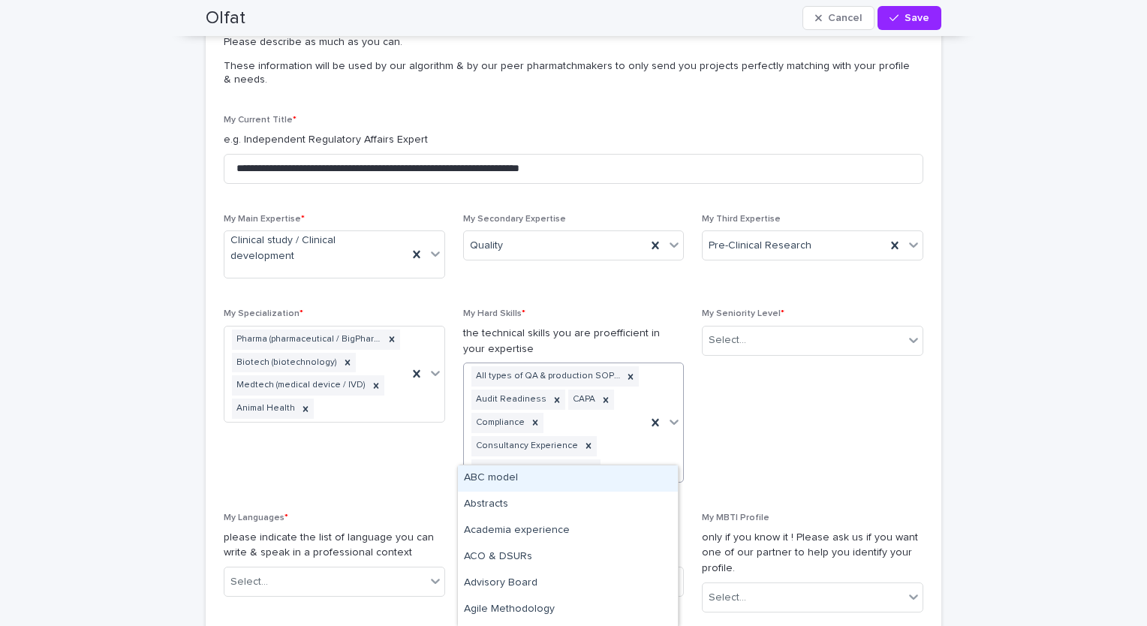
click at [673, 414] on icon at bounding box center [674, 421] width 15 height 15
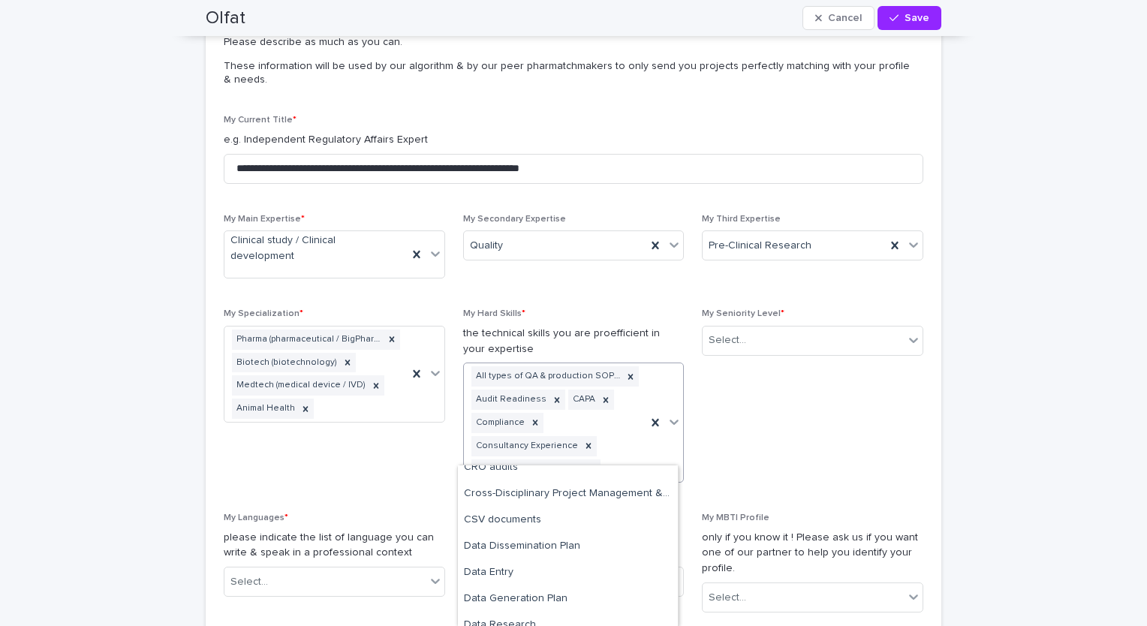
scroll to position [1456, 0]
click at [541, 467] on div "CRO audits" at bounding box center [568, 468] width 220 height 26
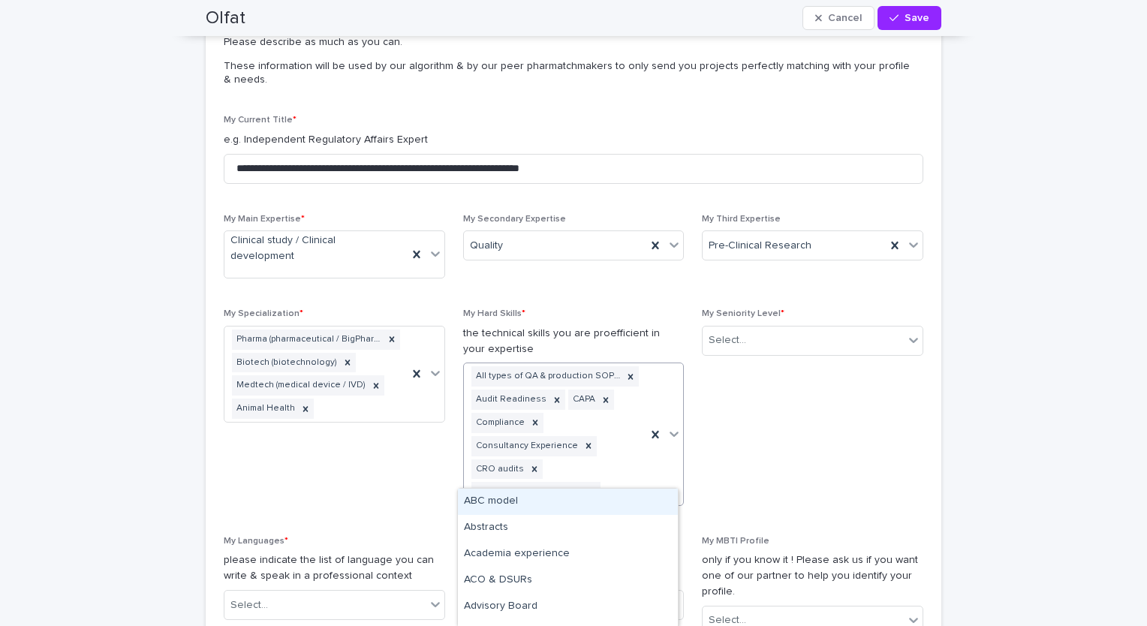
click at [672, 426] on div at bounding box center [674, 433] width 18 height 27
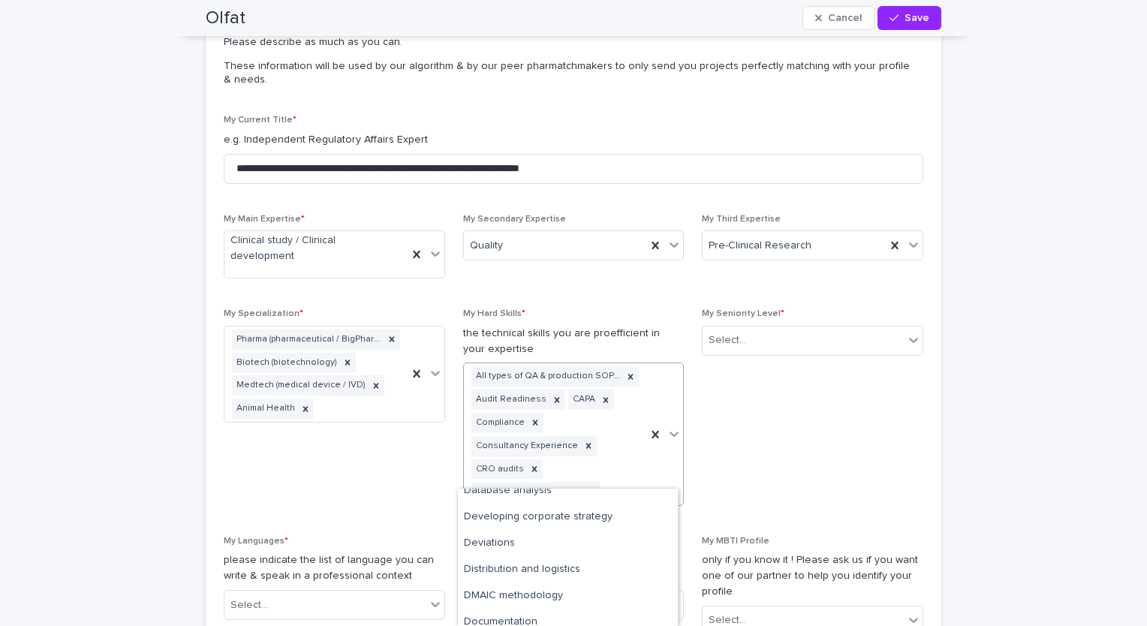
scroll to position [1643, 0]
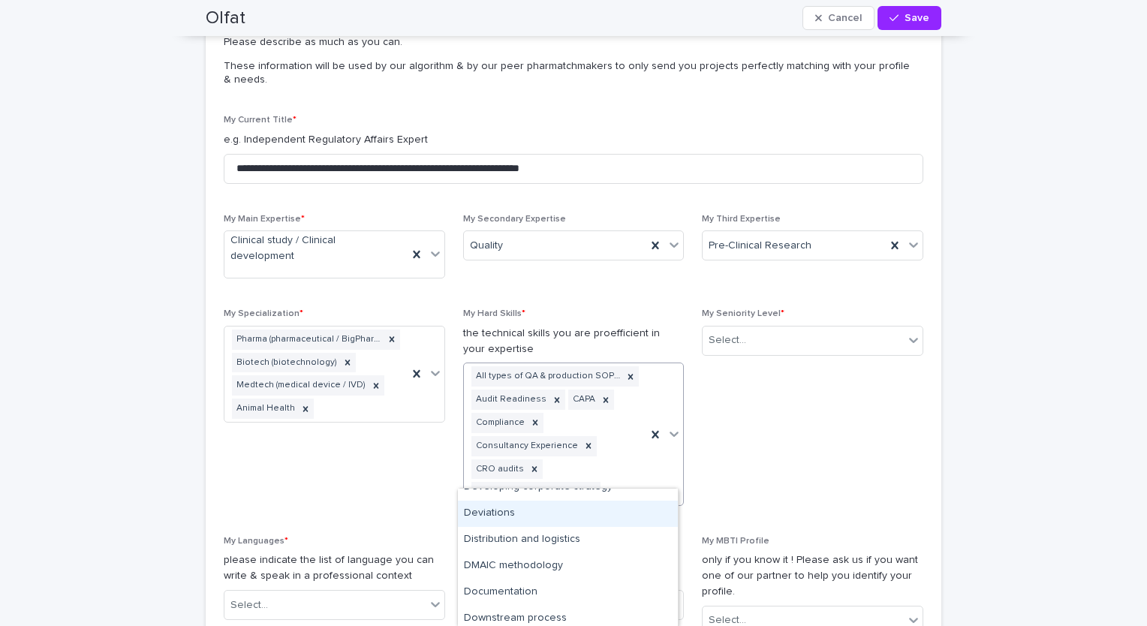
click at [553, 514] on div "Deviations" at bounding box center [568, 514] width 220 height 26
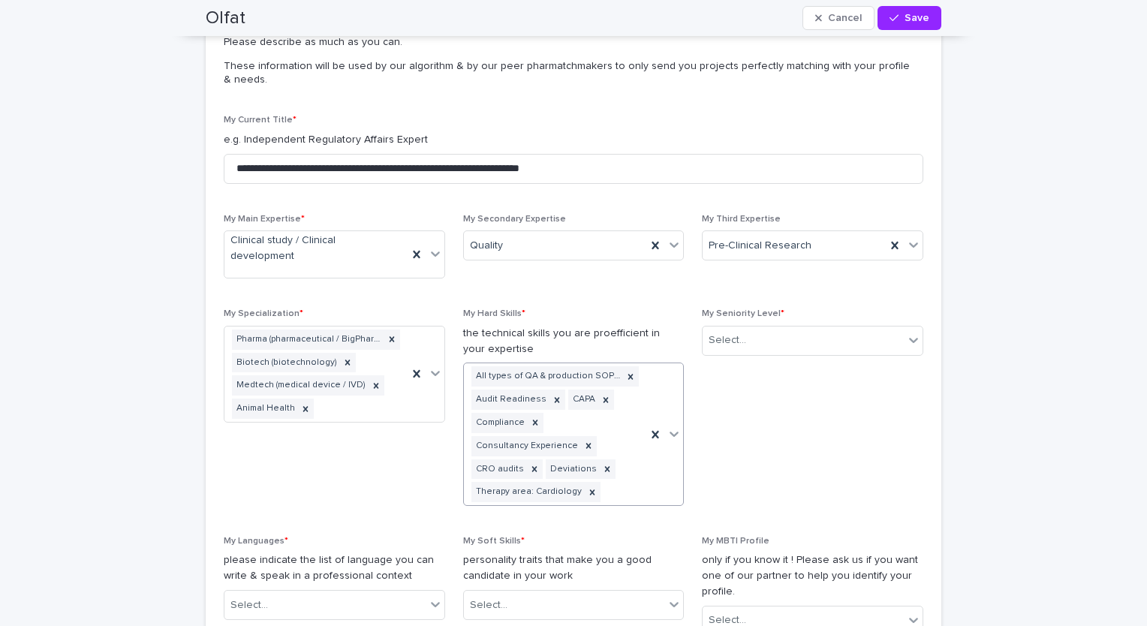
click at [670, 431] on div at bounding box center [664, 434] width 37 height 142
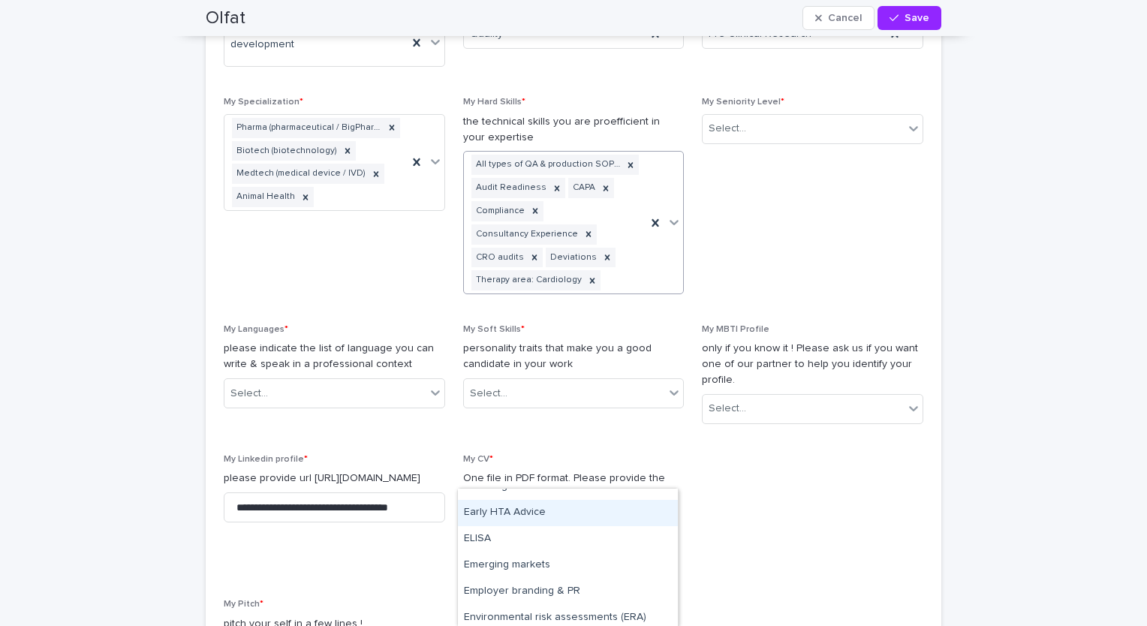
scroll to position [1194, 0]
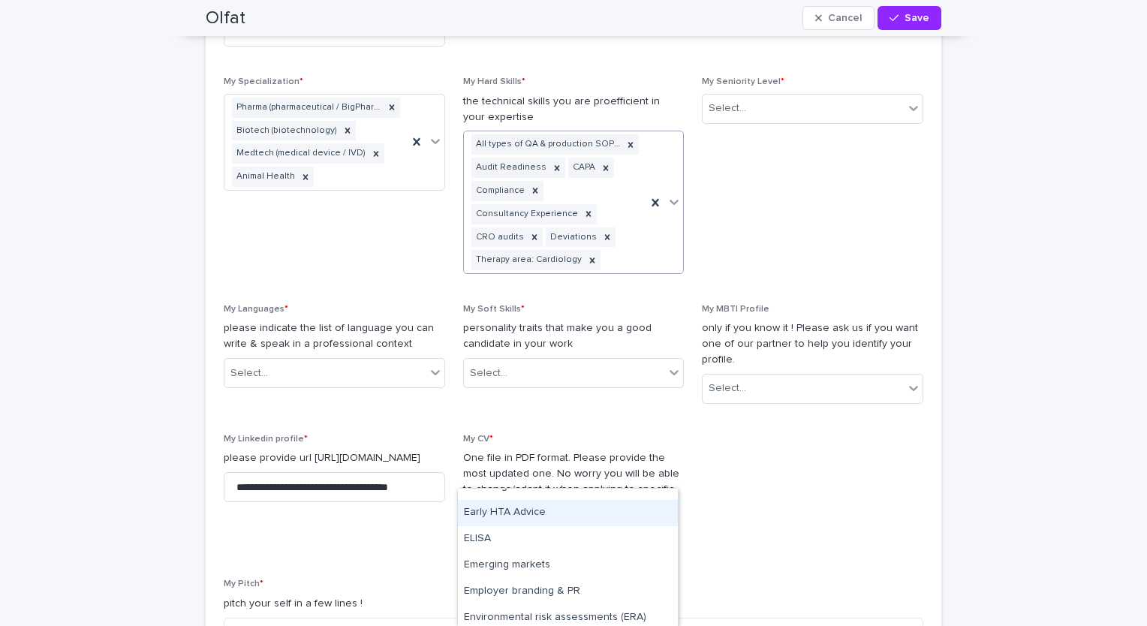
click at [670, 194] on icon at bounding box center [674, 201] width 15 height 15
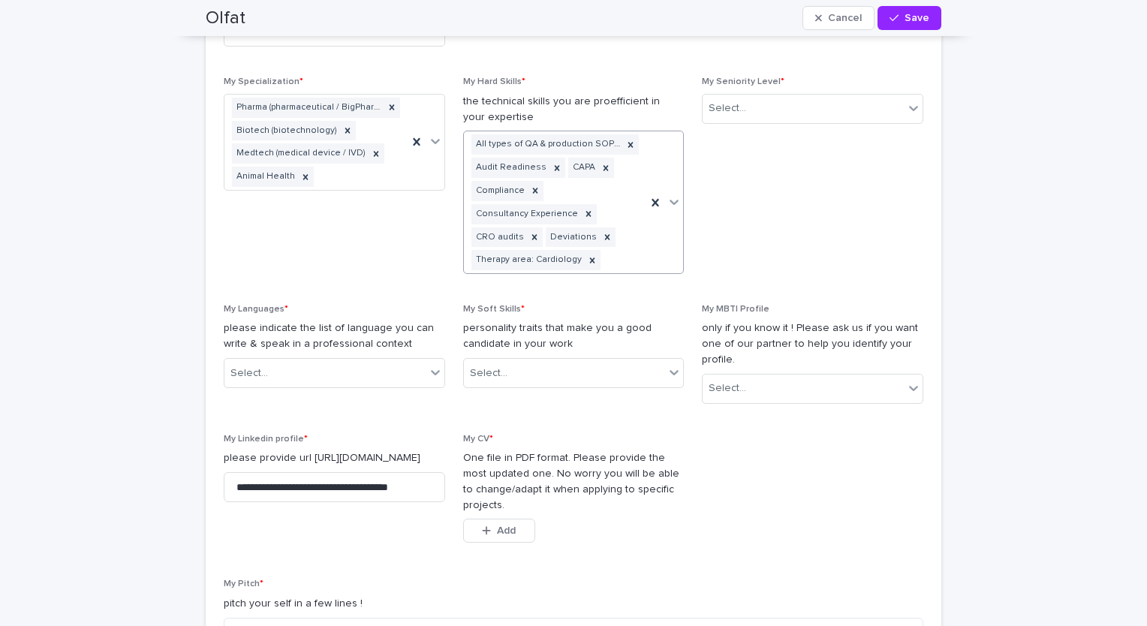
click at [670, 194] on icon at bounding box center [674, 201] width 15 height 15
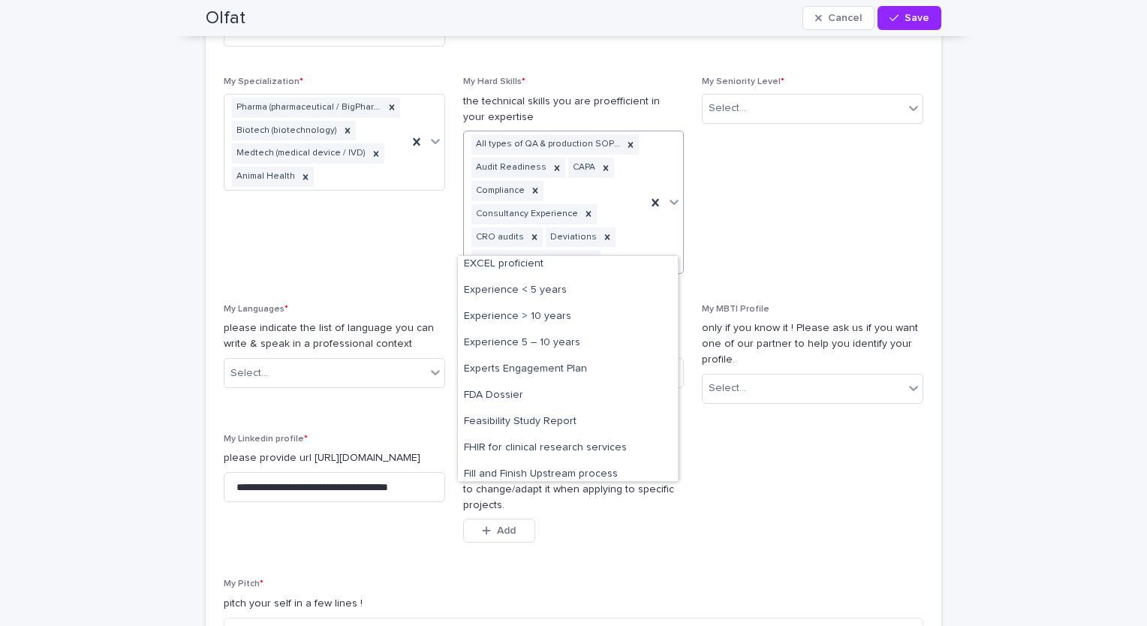
scroll to position [2035, 0]
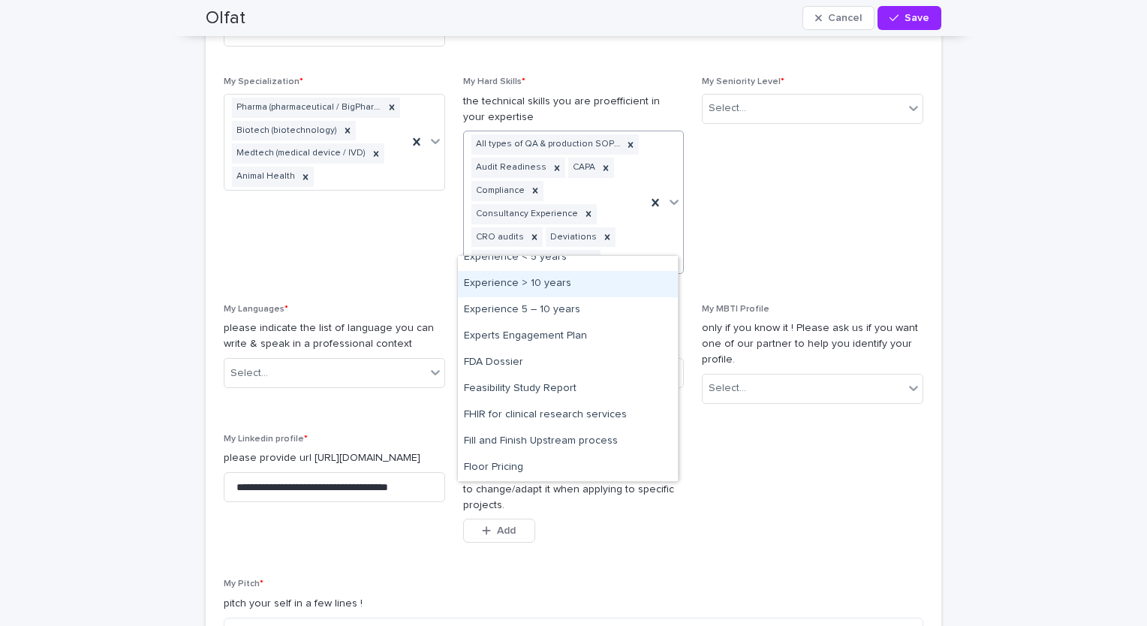
click at [553, 285] on div "Experience > 10 years" at bounding box center [568, 284] width 220 height 26
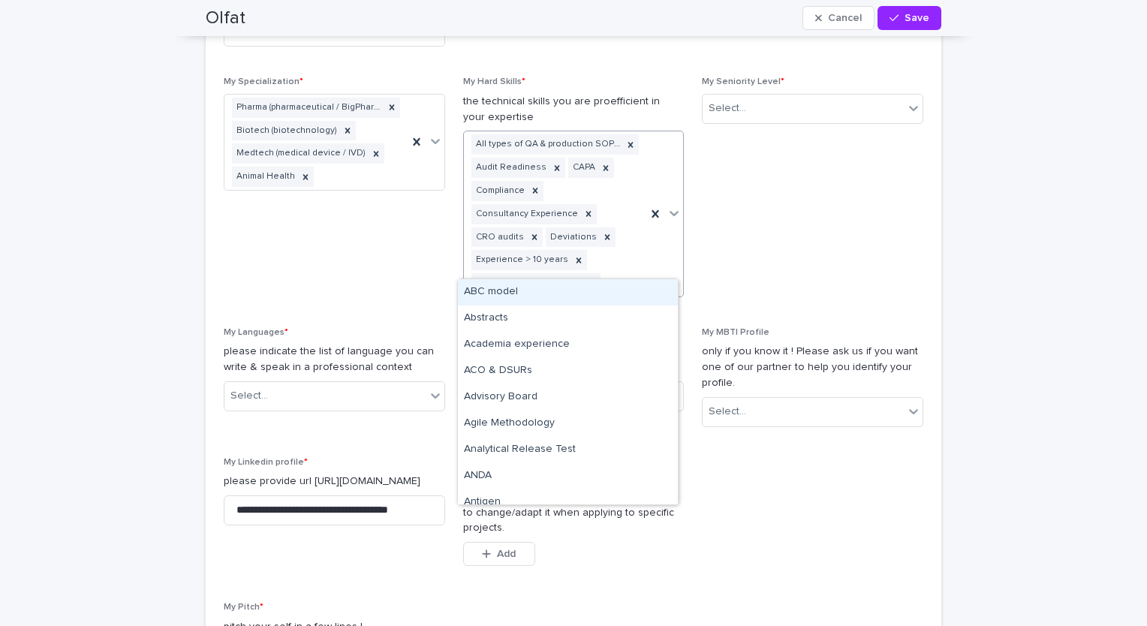
click at [667, 206] on icon at bounding box center [674, 213] width 15 height 15
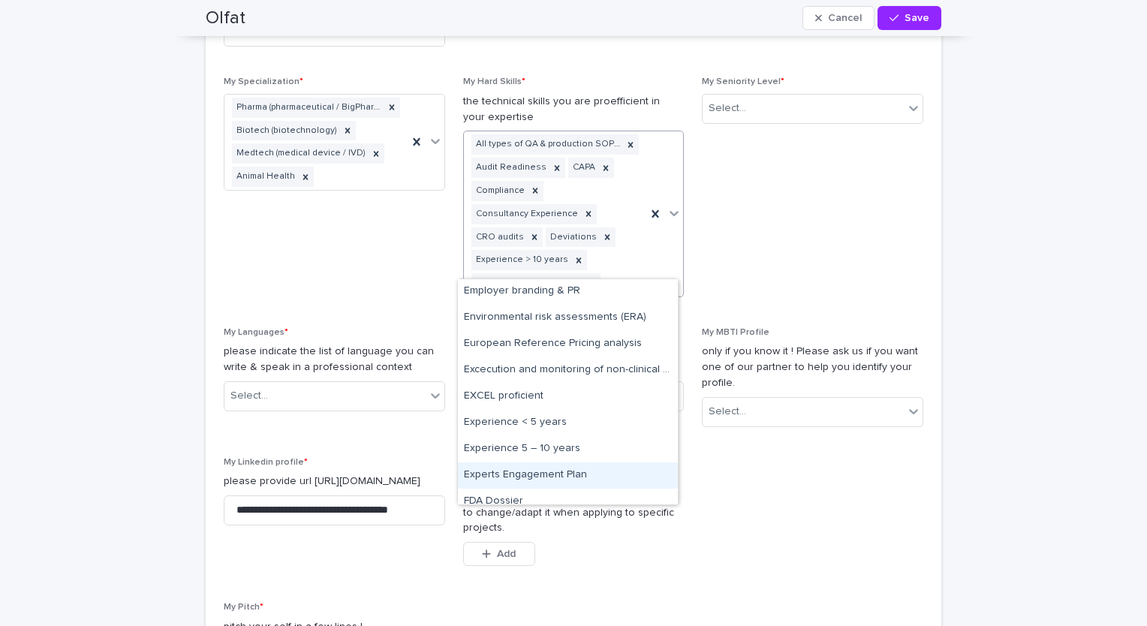
scroll to position [1954, 0]
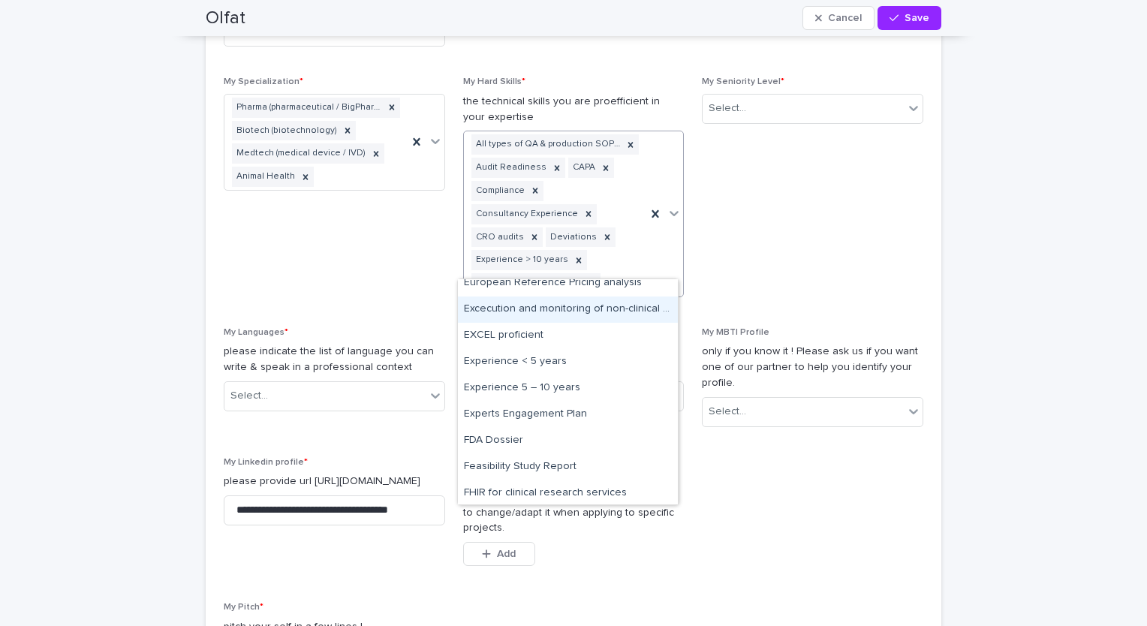
click at [556, 301] on div "Excecution and monitoring of non-clinical safety studies" at bounding box center [568, 310] width 220 height 26
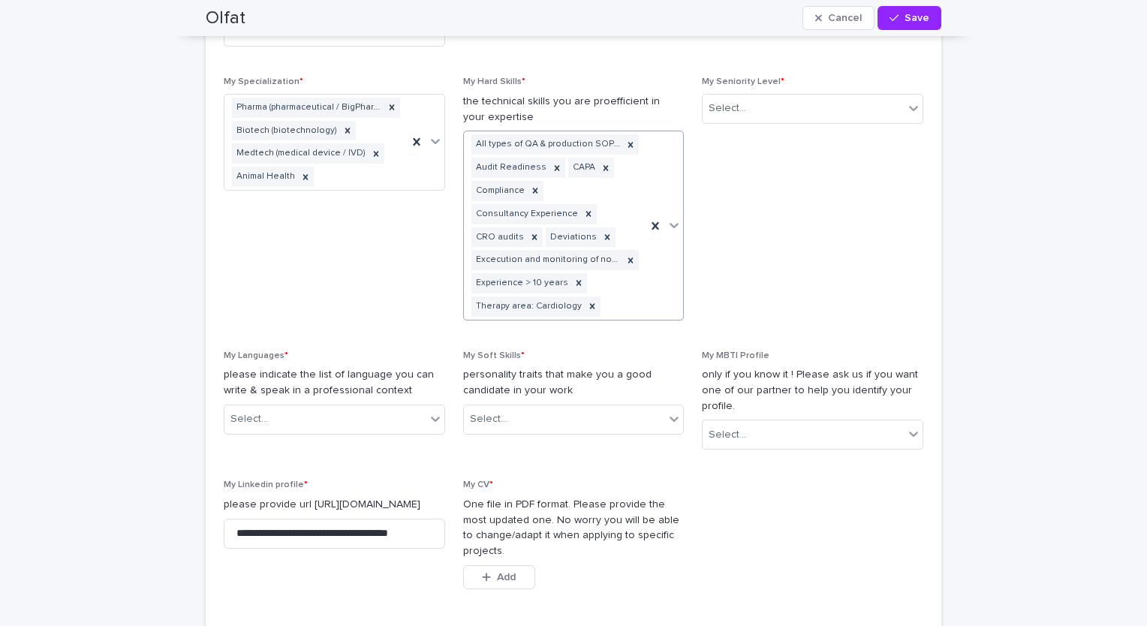
click at [670, 212] on div at bounding box center [674, 225] width 18 height 27
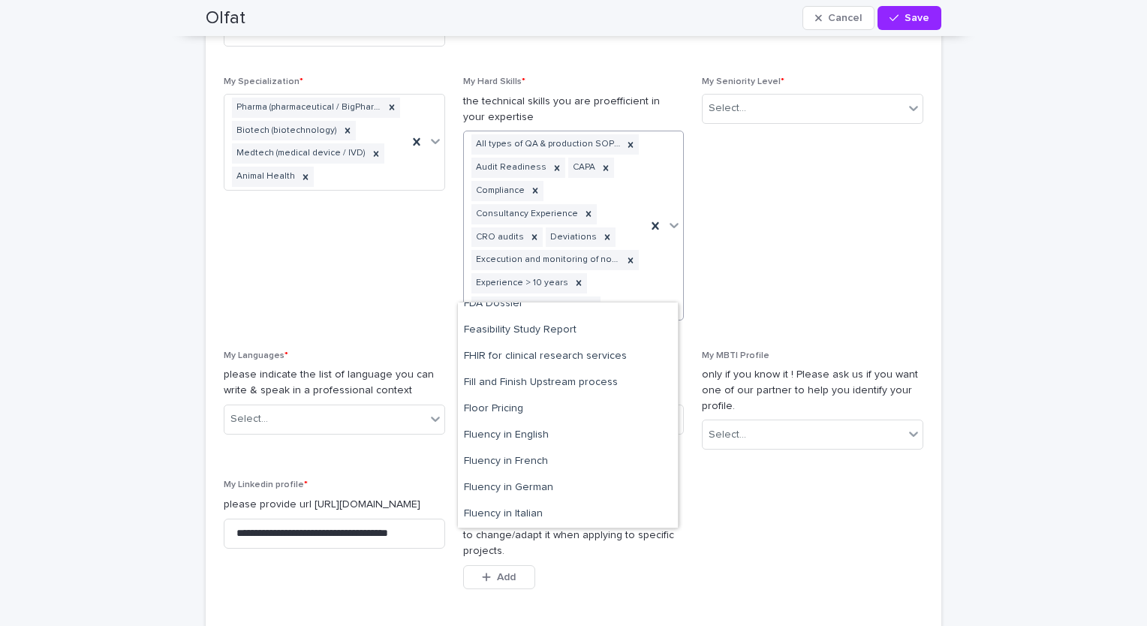
scroll to position [2136, 0]
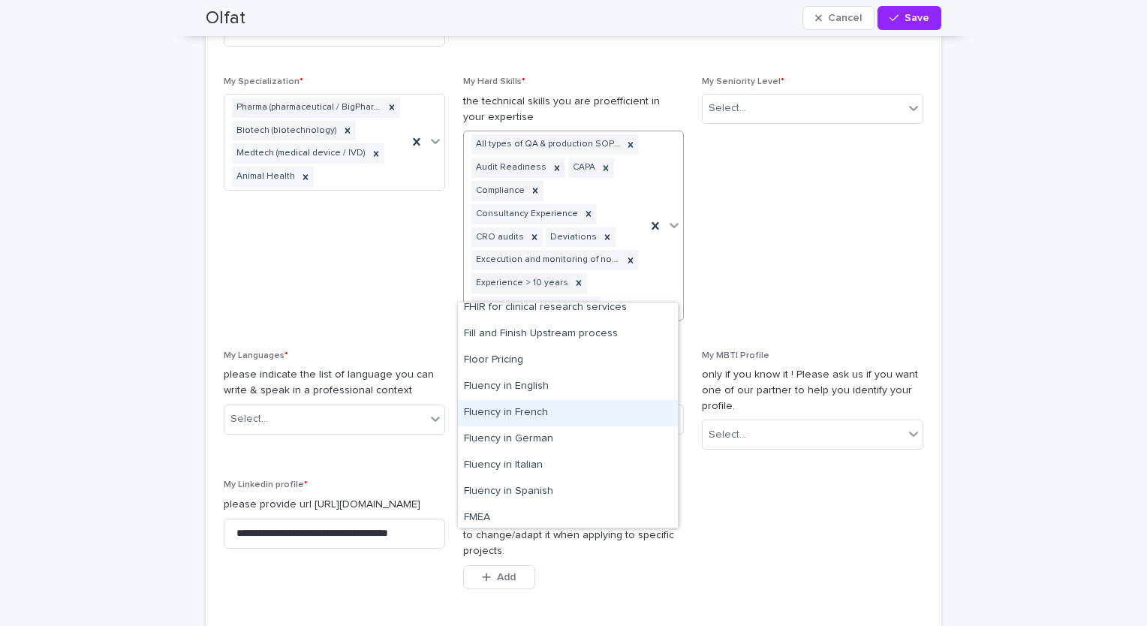
click at [592, 408] on div "Fluency in French" at bounding box center [568, 413] width 220 height 26
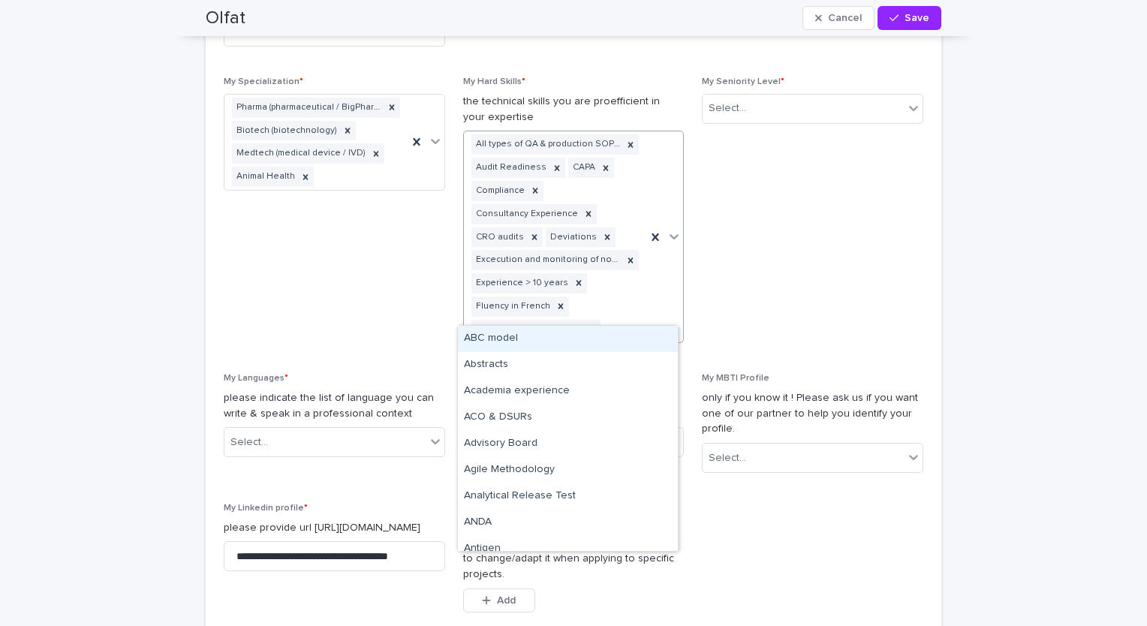
click at [673, 229] on icon at bounding box center [674, 236] width 15 height 15
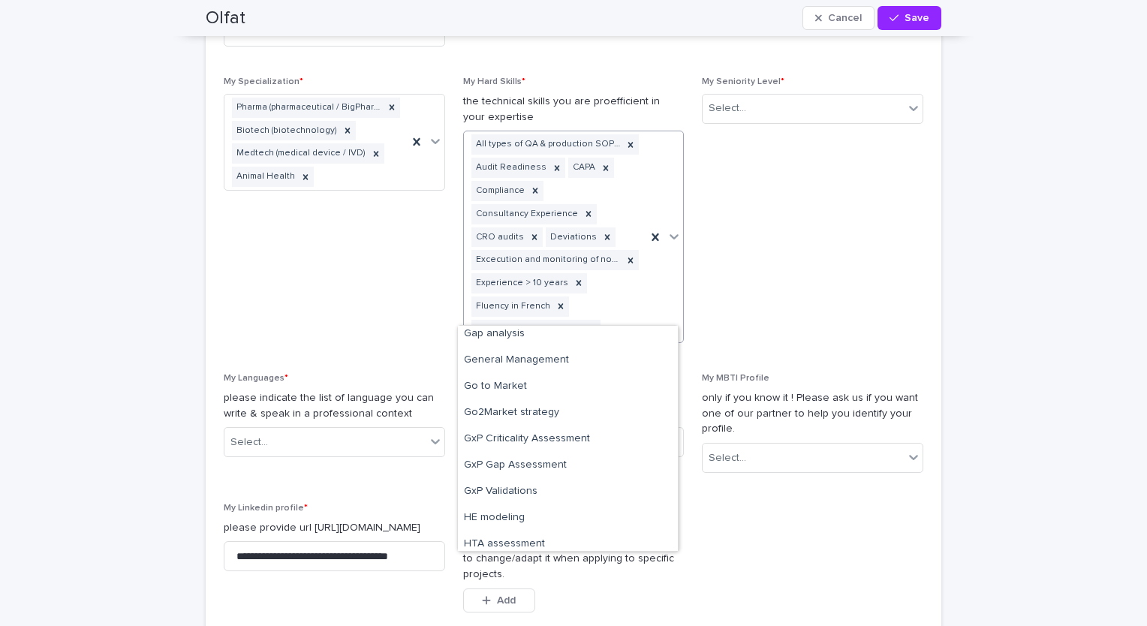
scroll to position [2478, 0]
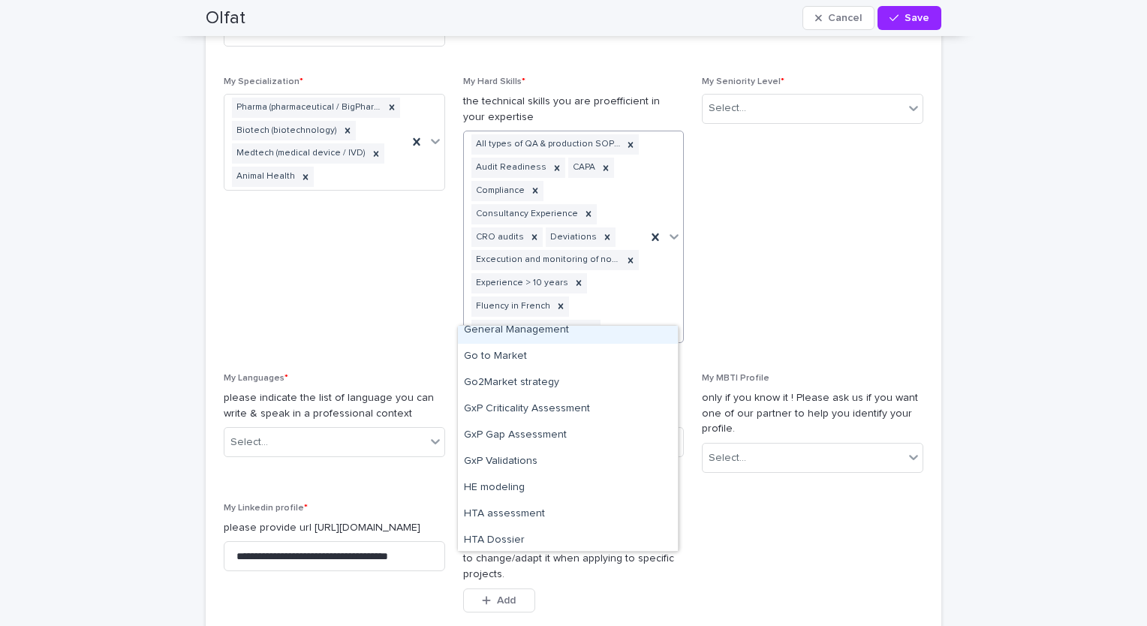
click at [559, 333] on div "General Management" at bounding box center [568, 331] width 220 height 26
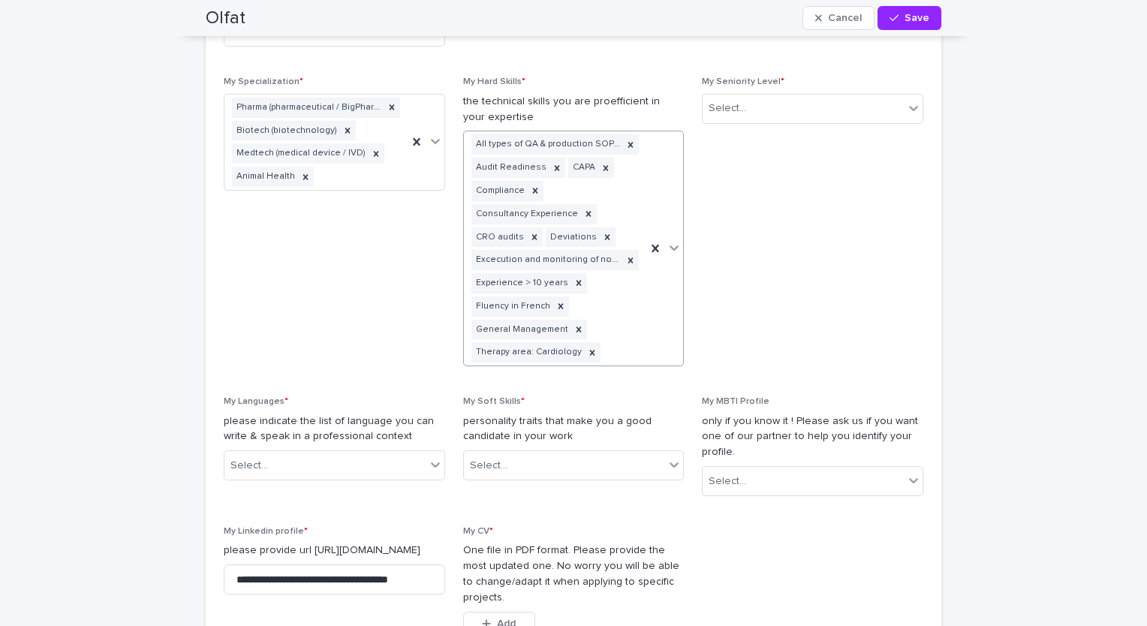
click at [668, 240] on icon at bounding box center [674, 247] width 15 height 15
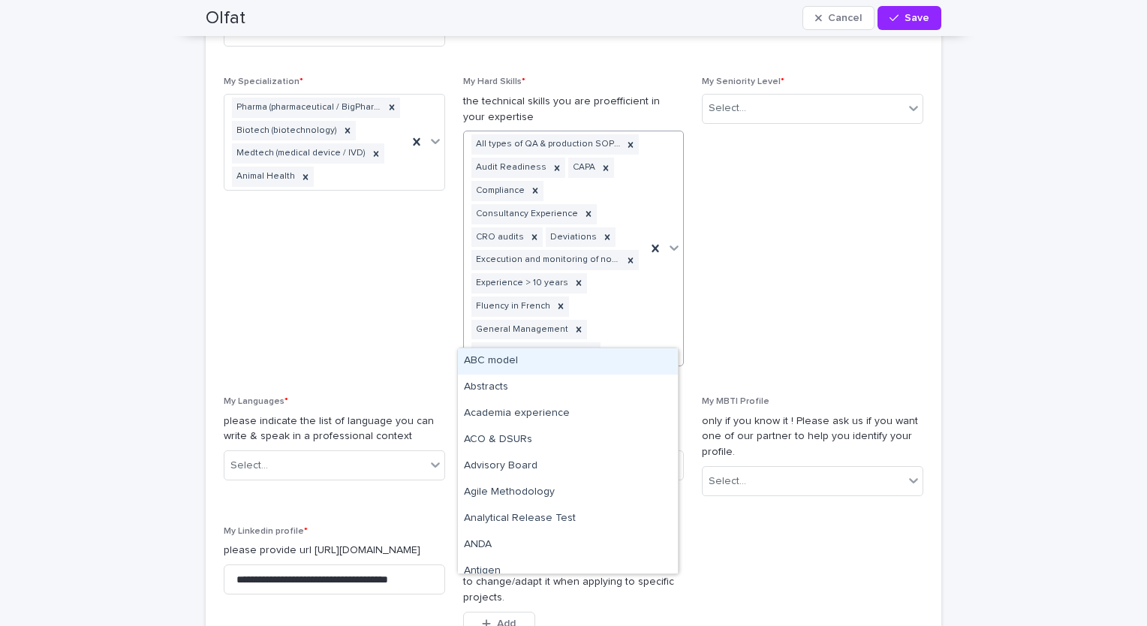
click at [677, 511] on div "ABC model Abstracts Academia experience ACO & DSURs Advisory Board Agile Method…" at bounding box center [568, 460] width 220 height 225
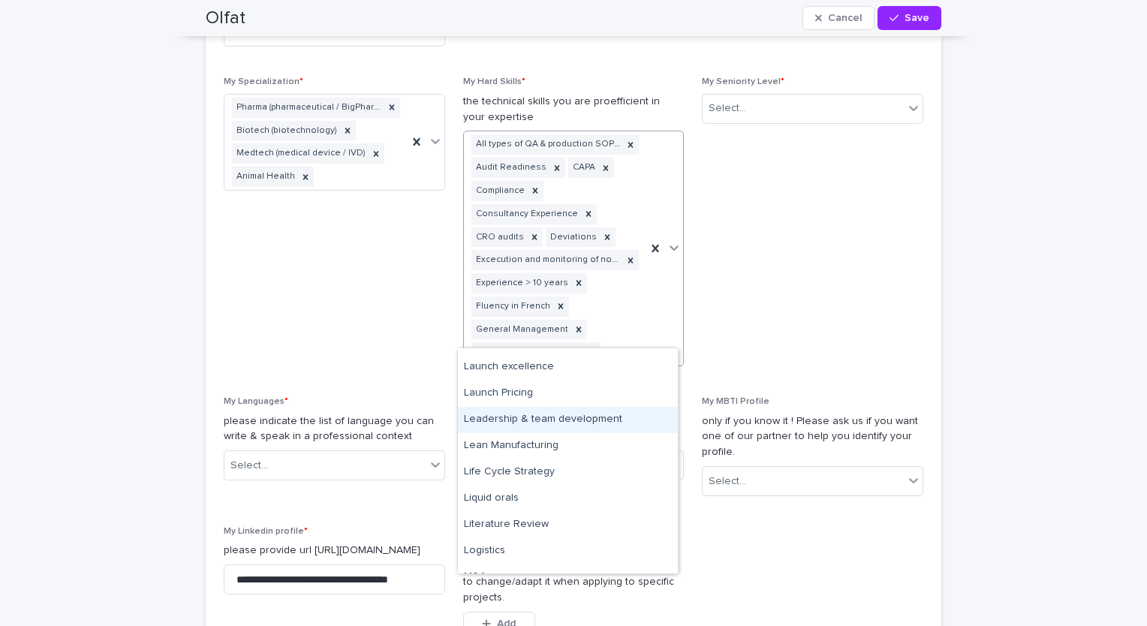
scroll to position [3335, 0]
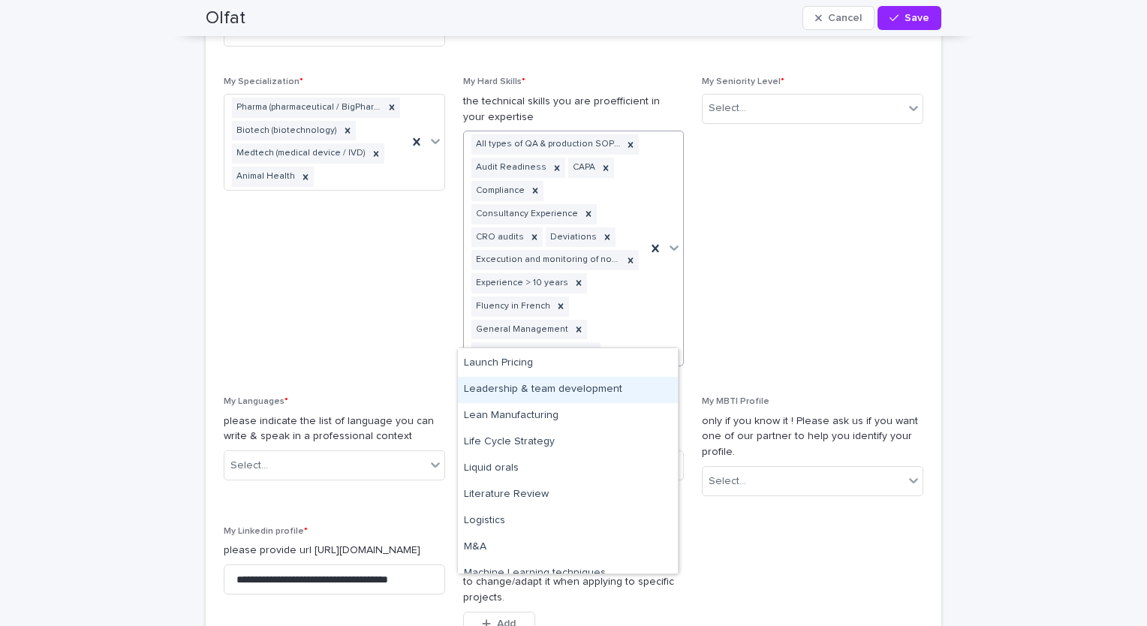
click at [590, 390] on div "Leadership & team development" at bounding box center [568, 390] width 220 height 26
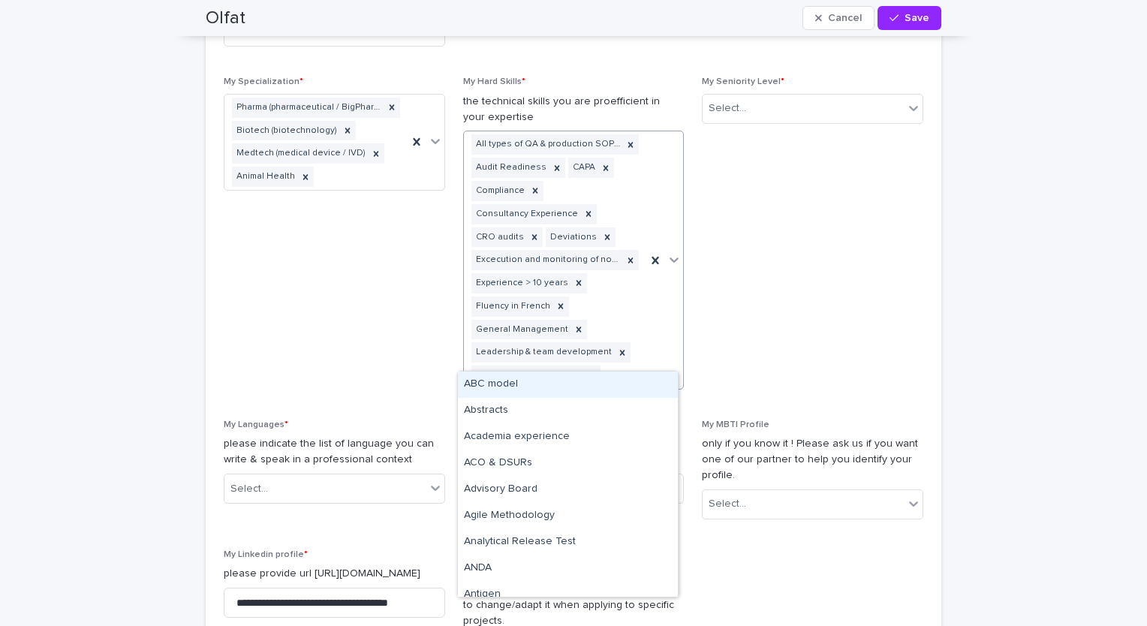
click at [673, 252] on icon at bounding box center [674, 259] width 15 height 15
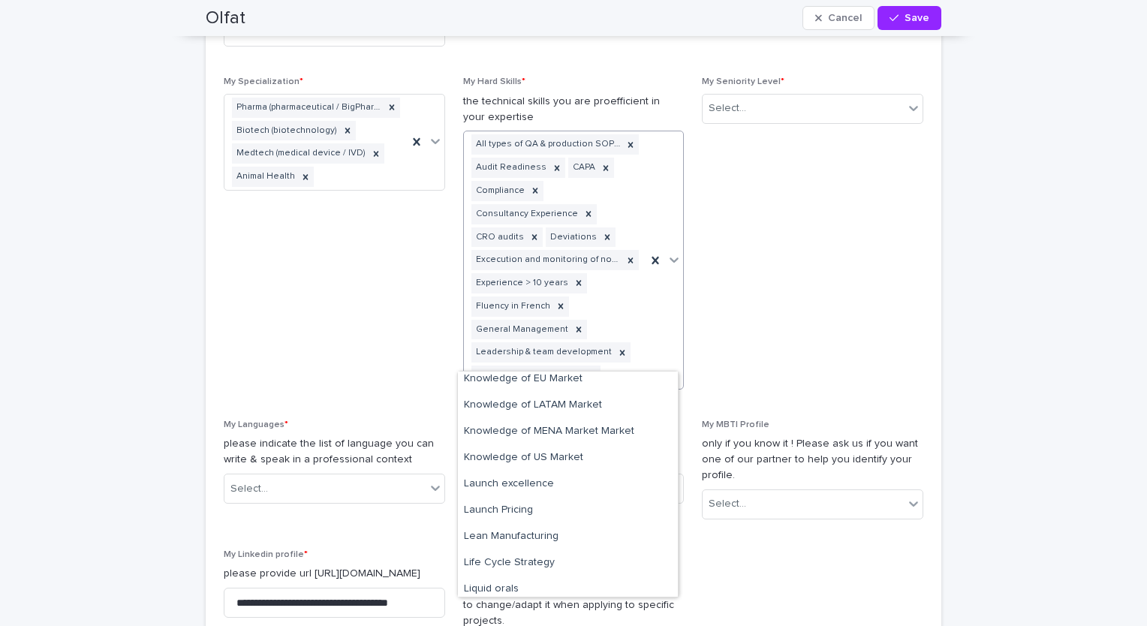
scroll to position [3241, 0]
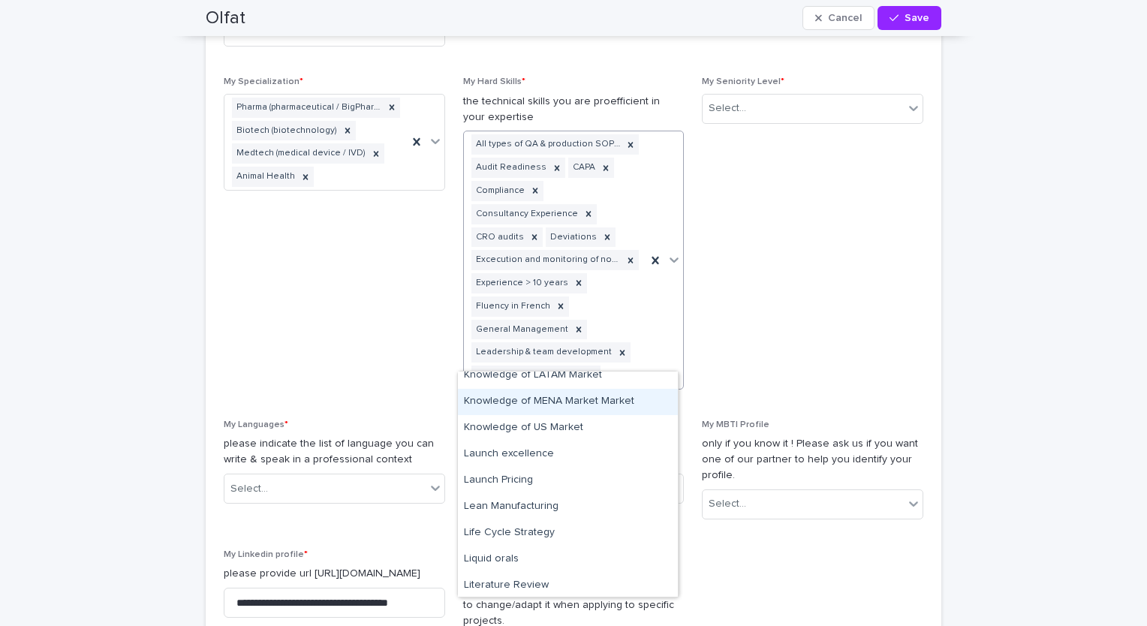
click at [595, 413] on div "Knowledge of MENA Market Market" at bounding box center [568, 402] width 220 height 26
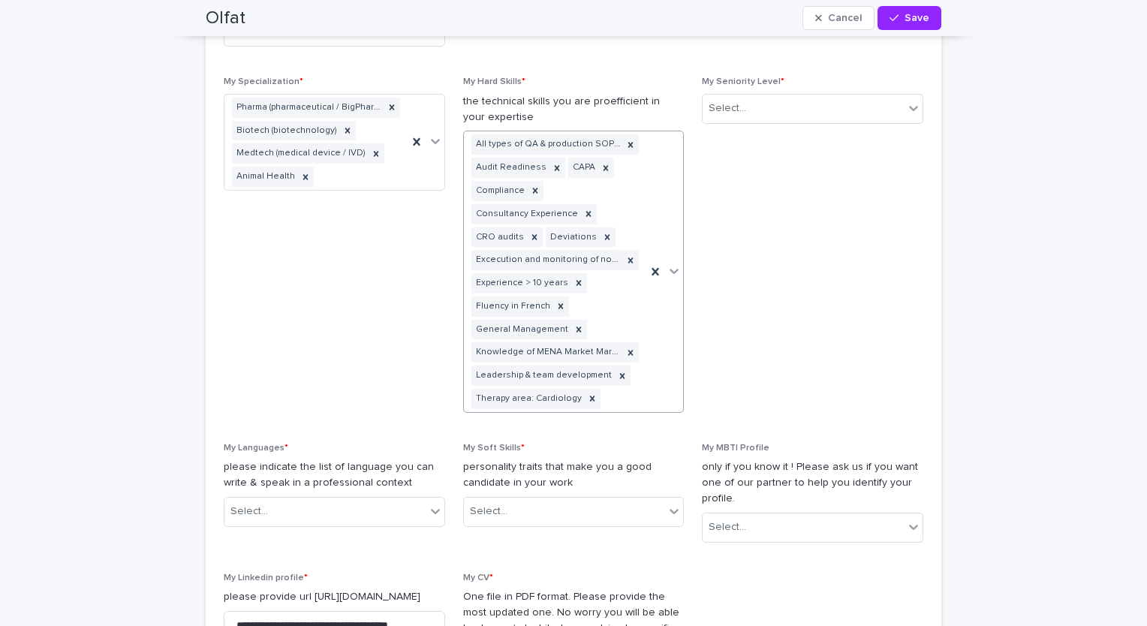
click at [664, 304] on div at bounding box center [664, 271] width 37 height 281
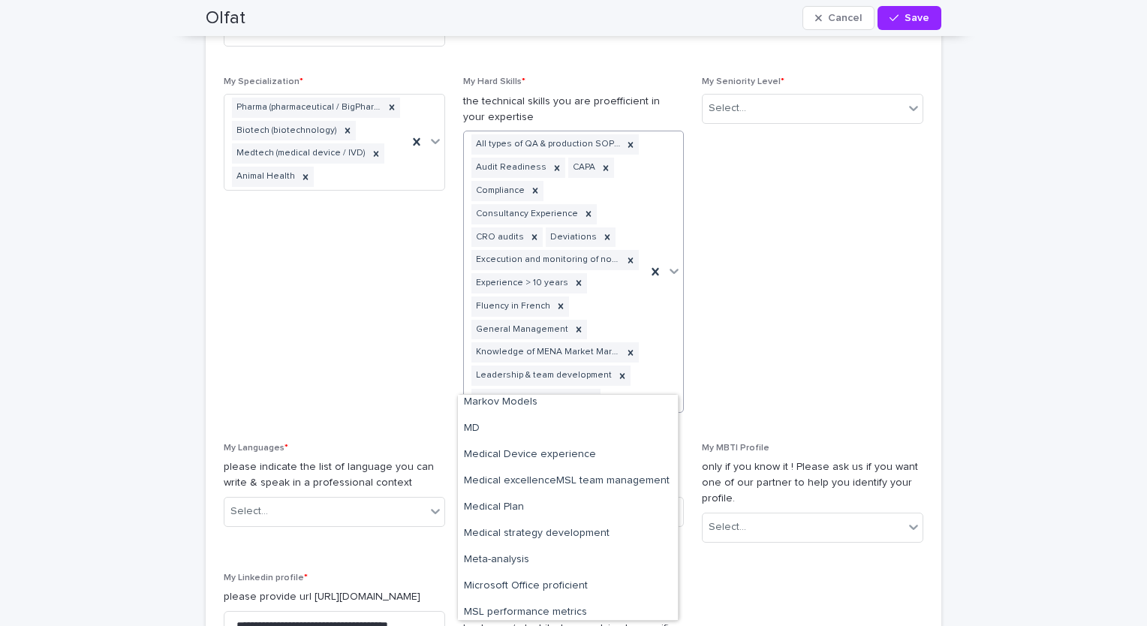
scroll to position [3662, 0]
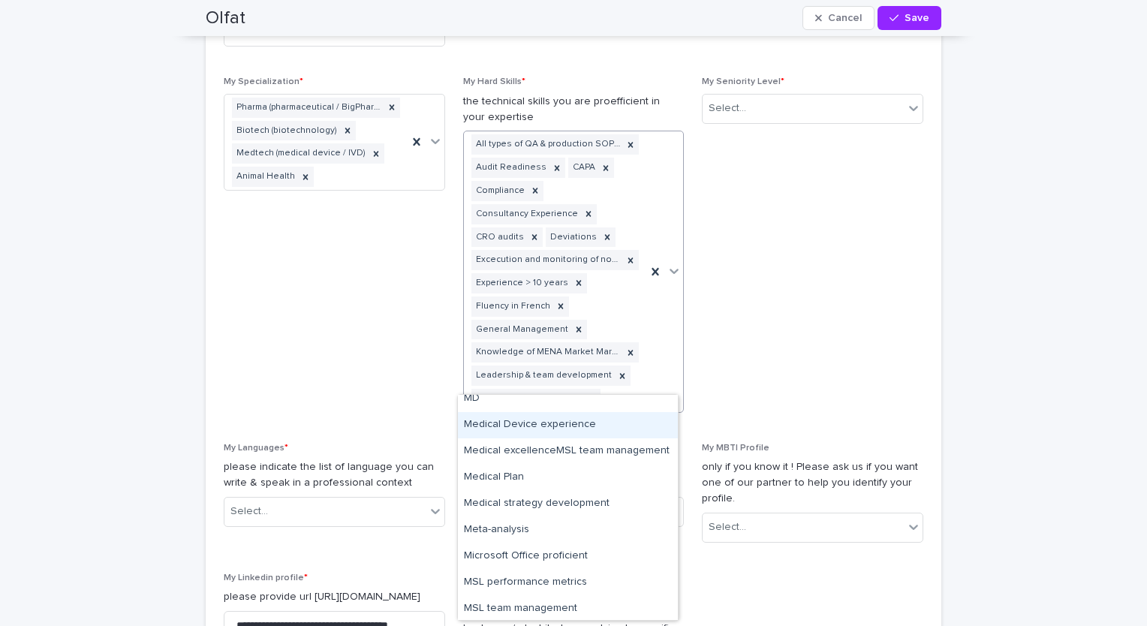
click at [565, 428] on div "Medical Device experience" at bounding box center [568, 425] width 220 height 26
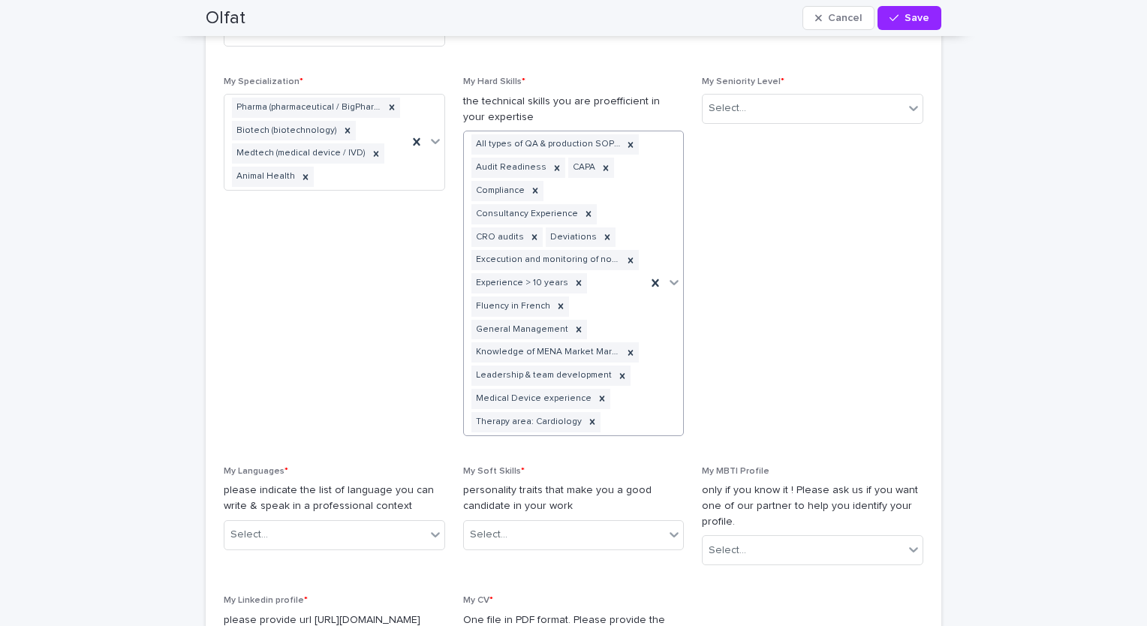
click at [667, 313] on div at bounding box center [664, 282] width 37 height 303
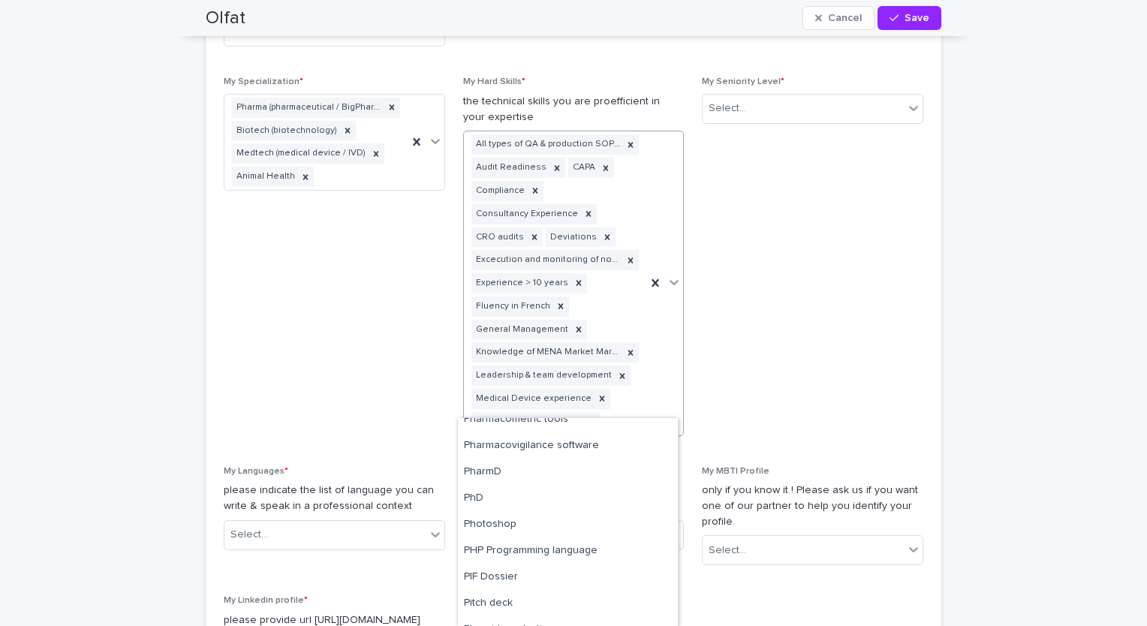
scroll to position [4614, 0]
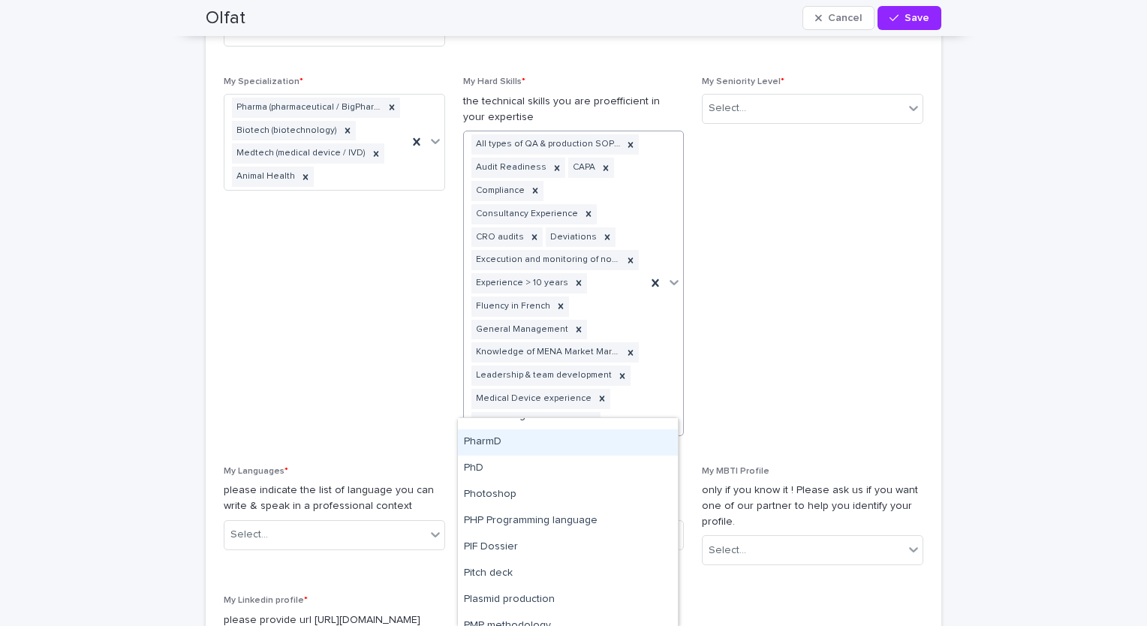
click at [547, 435] on div "PharmD" at bounding box center [568, 442] width 220 height 26
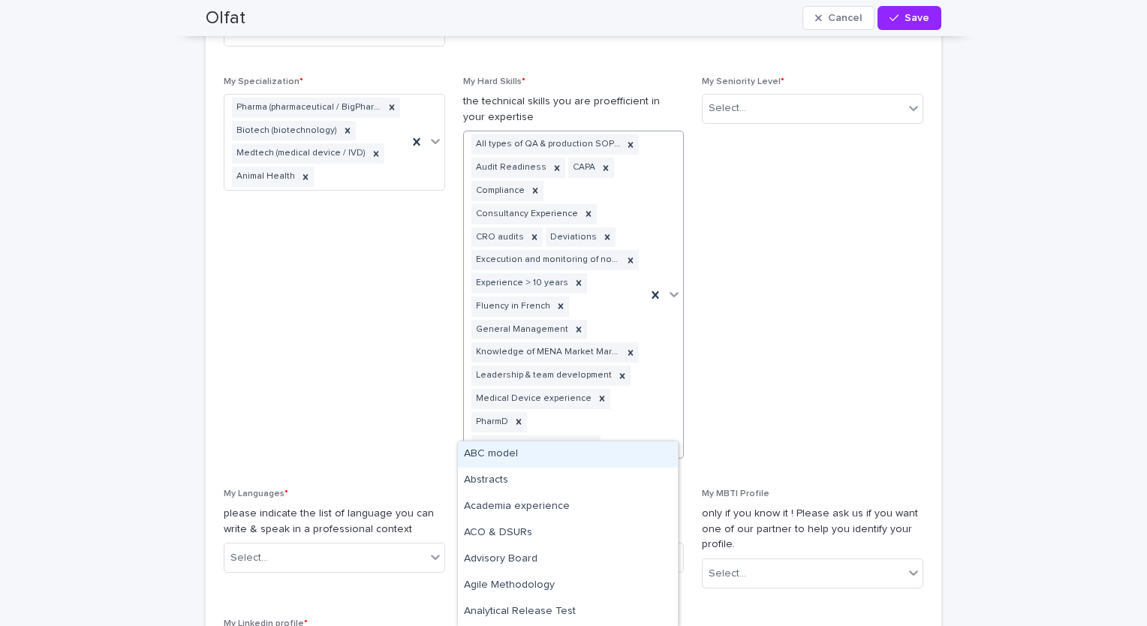
click at [667, 333] on div at bounding box center [664, 294] width 37 height 327
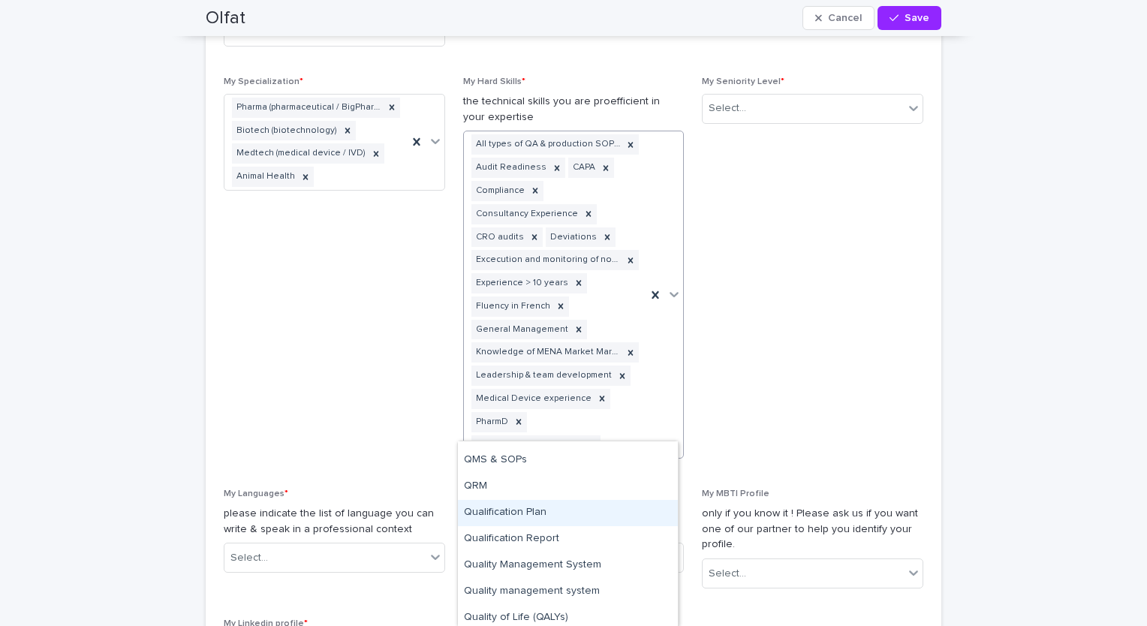
scroll to position [5496, 0]
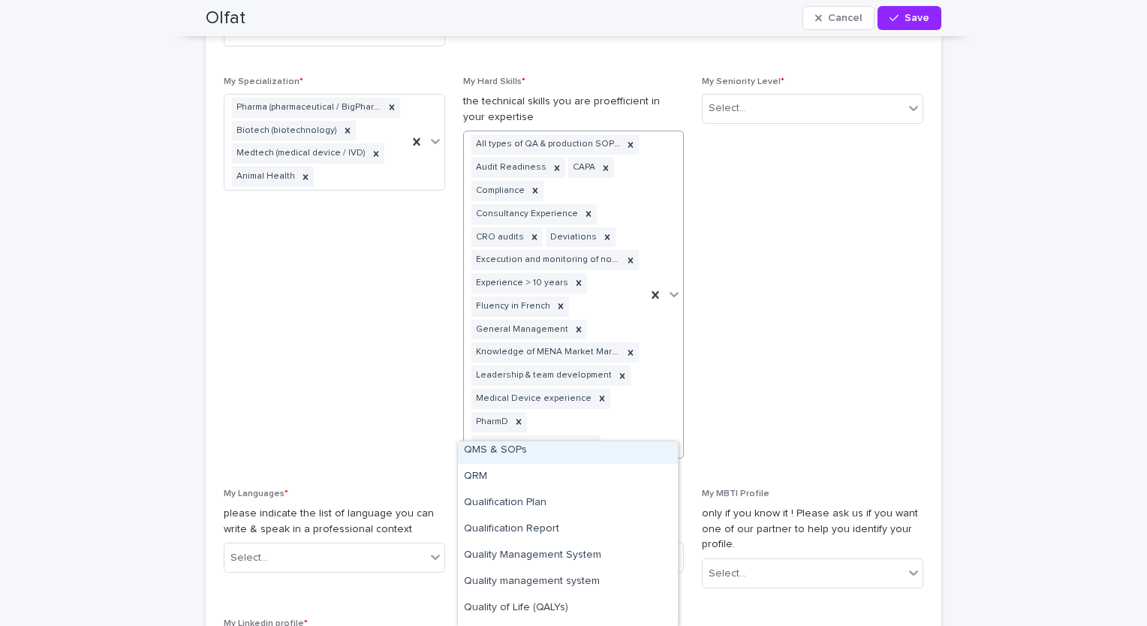
click at [615, 454] on div "QMS & SOPs" at bounding box center [568, 451] width 220 height 26
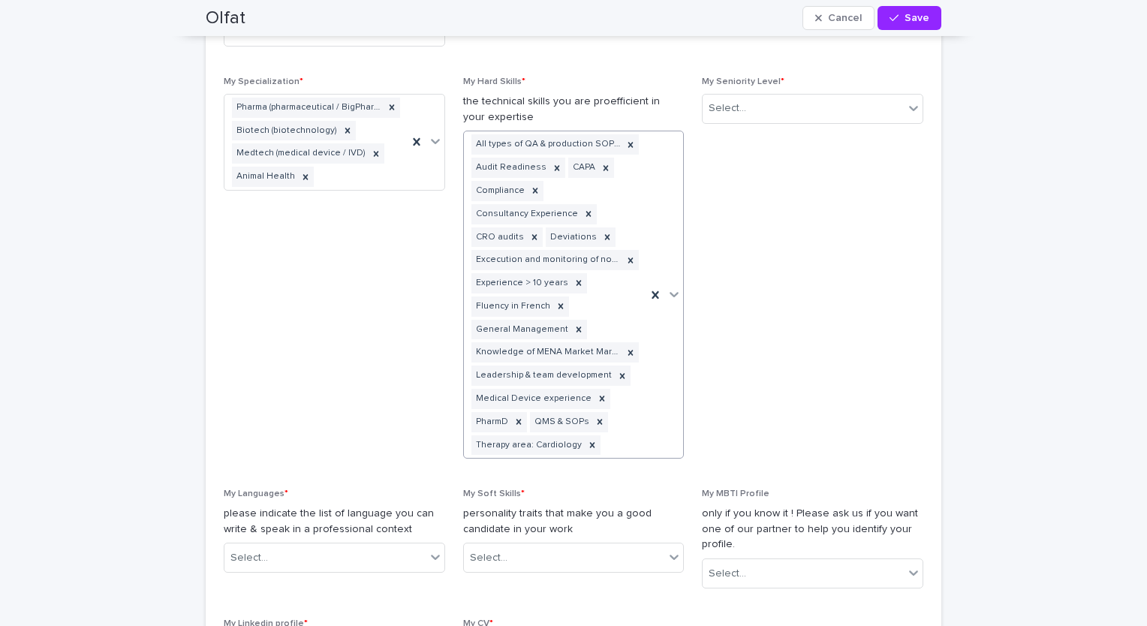
click at [664, 396] on div at bounding box center [664, 294] width 37 height 327
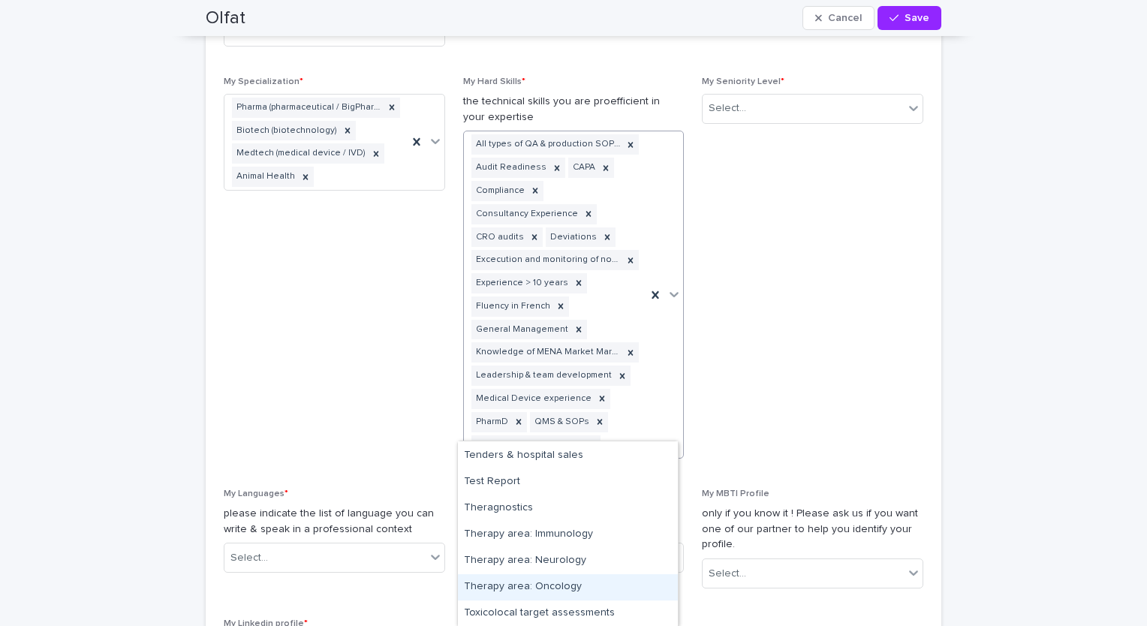
click at [578, 580] on div "Therapy area: Oncology" at bounding box center [568, 587] width 220 height 26
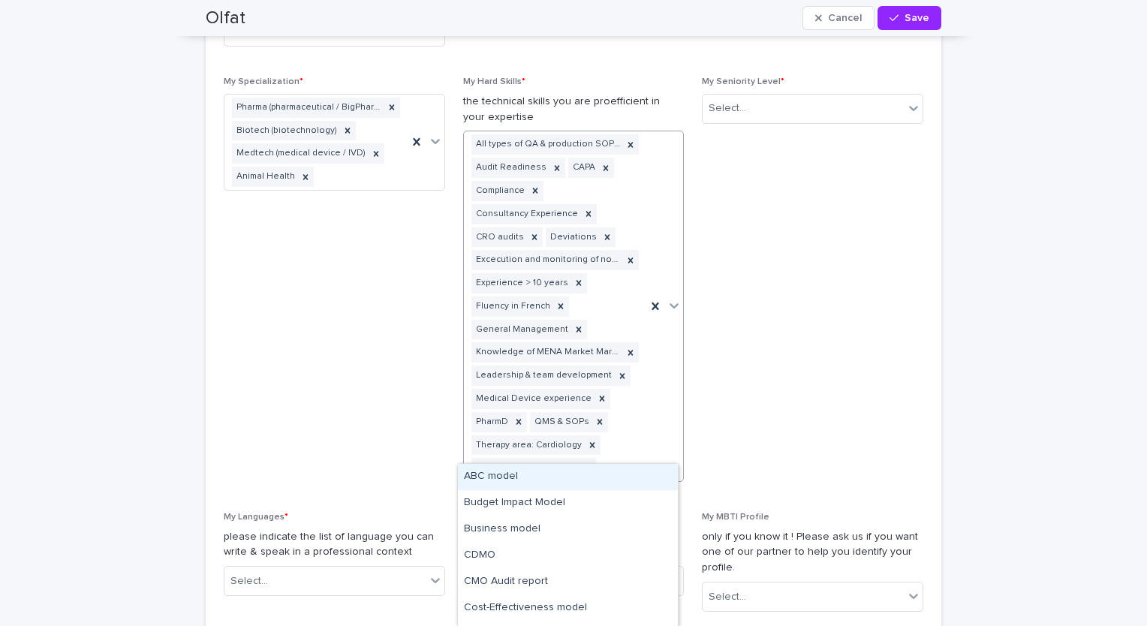
type input "*"
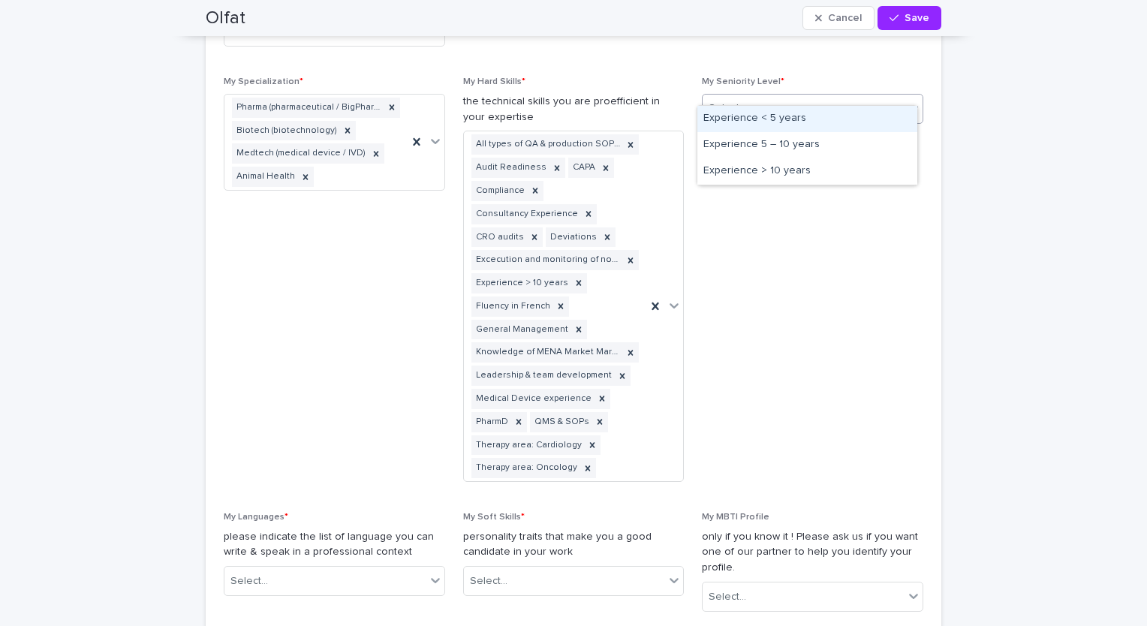
click at [868, 96] on div "Select..." at bounding box center [803, 108] width 201 height 25
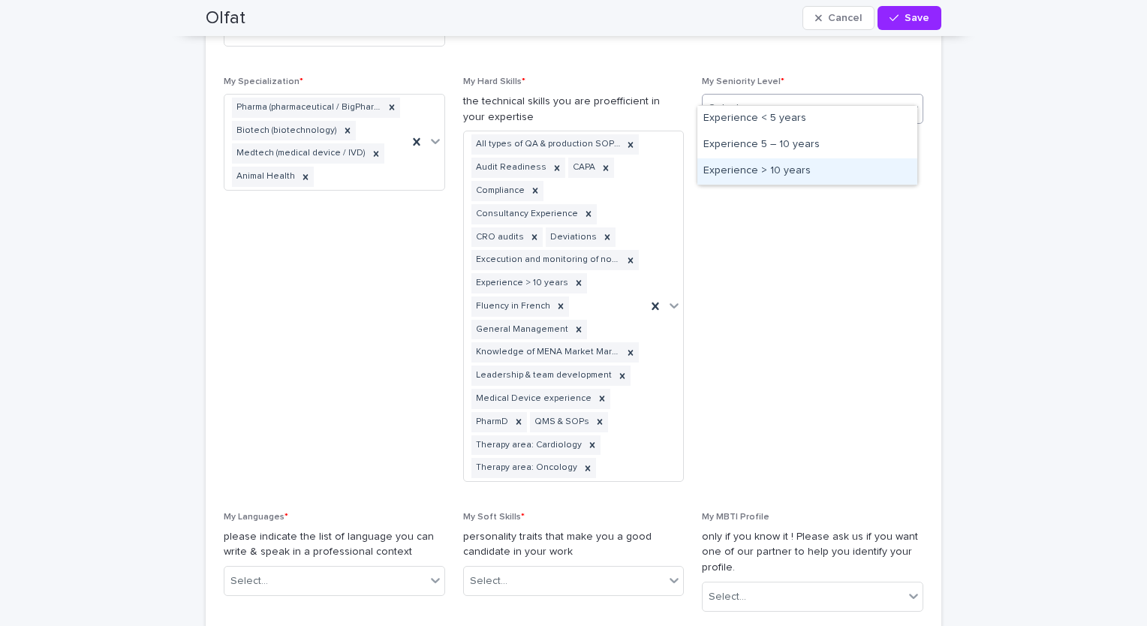
click at [839, 164] on div "Experience > 10 years" at bounding box center [807, 171] width 220 height 26
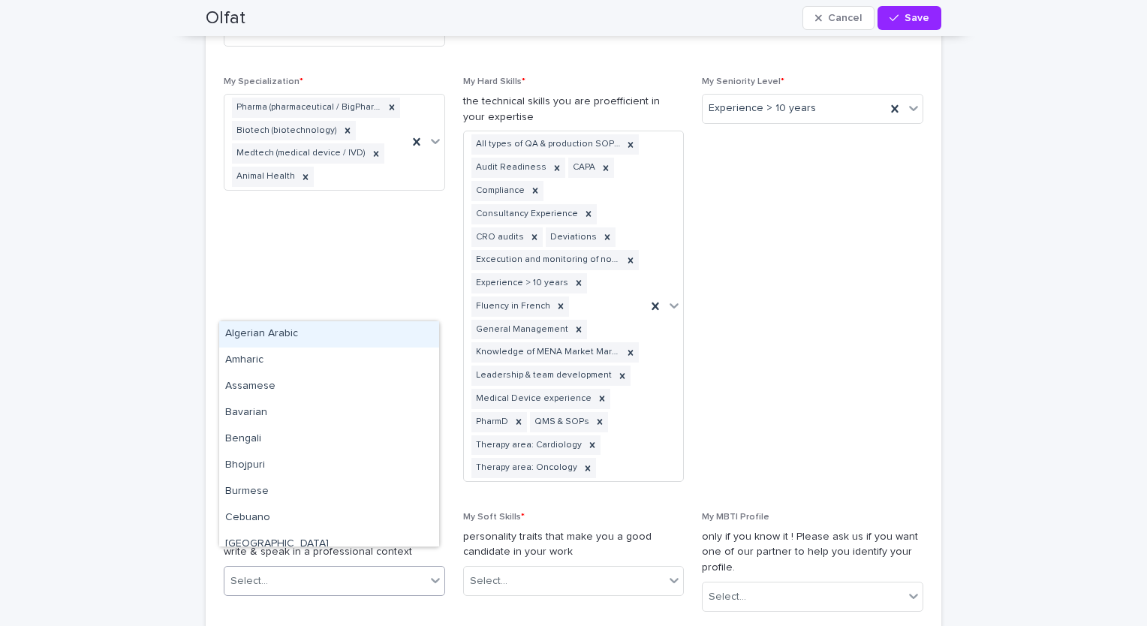
click at [396, 569] on div "Select..." at bounding box center [324, 581] width 201 height 25
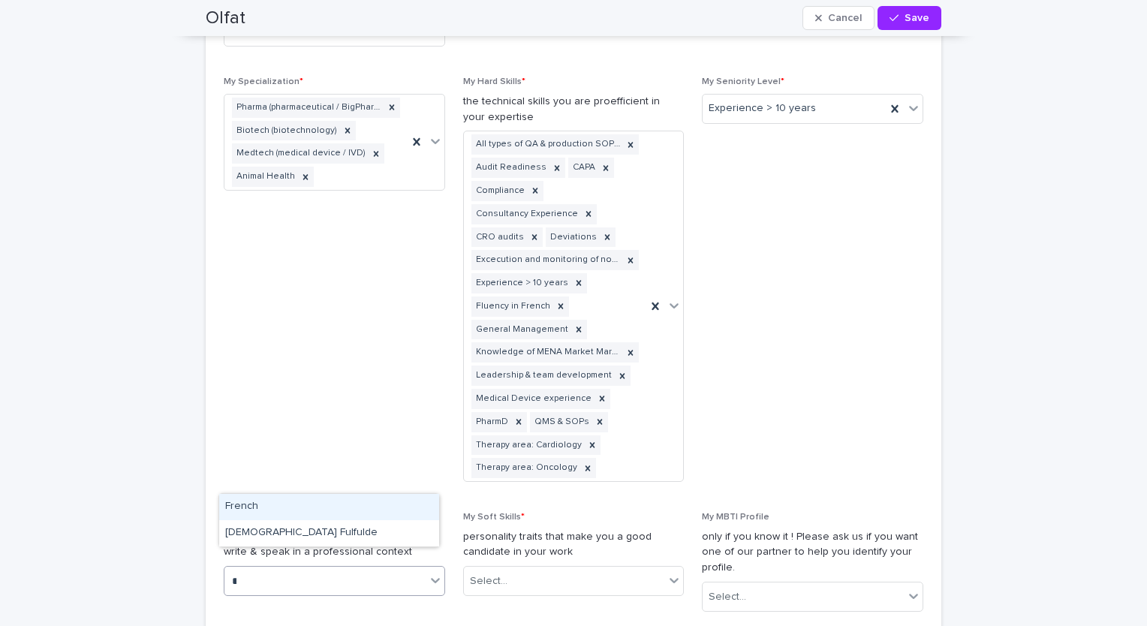
scroll to position [0, 0]
type input "**"
click at [319, 534] on div "French" at bounding box center [329, 533] width 220 height 26
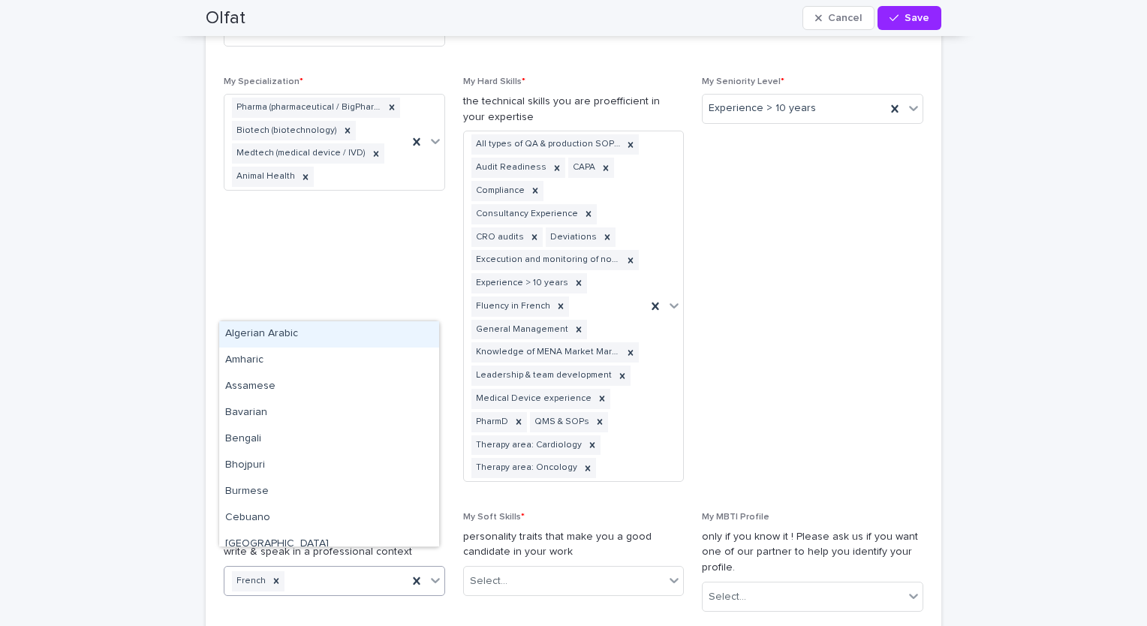
click at [384, 568] on div "French" at bounding box center [315, 581] width 183 height 26
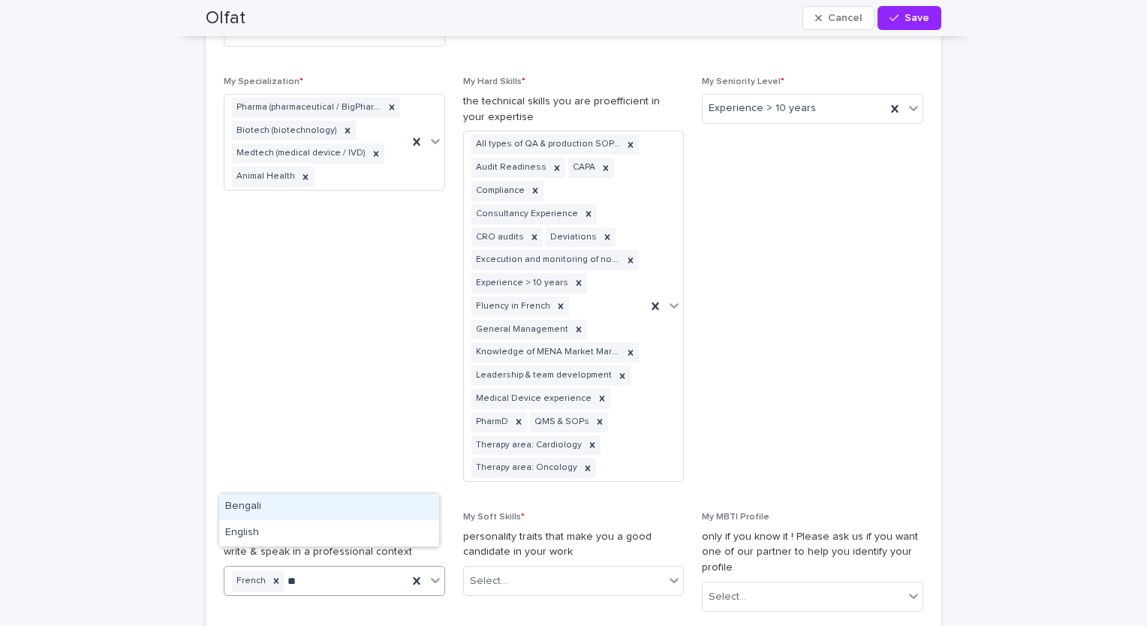
type input "***"
click at [339, 523] on div "English" at bounding box center [329, 533] width 220 height 26
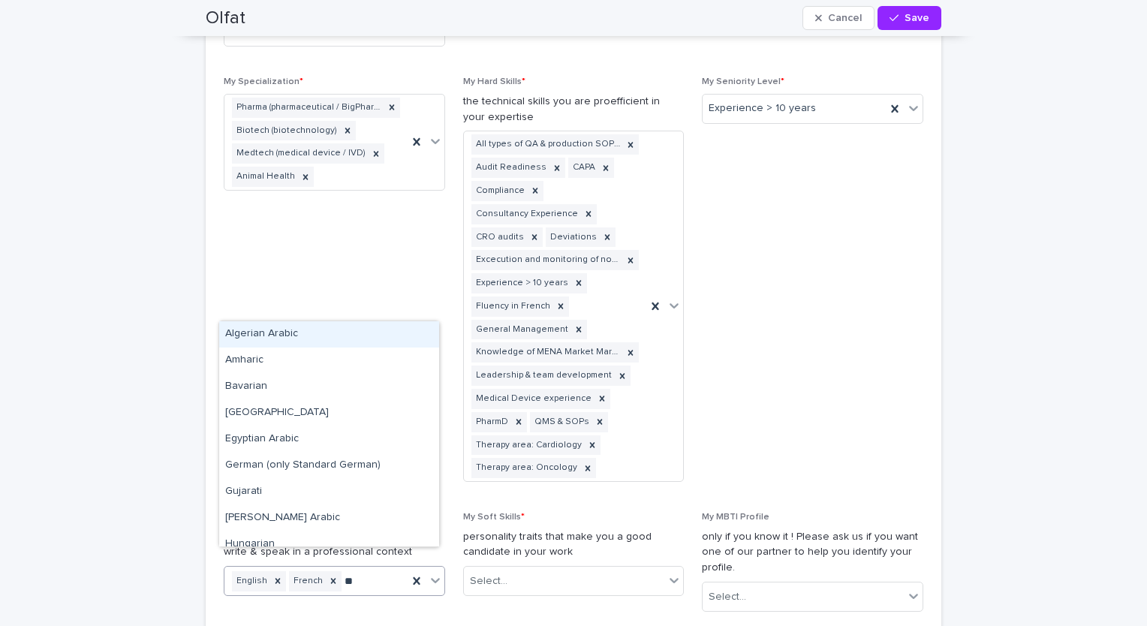
type input "*"
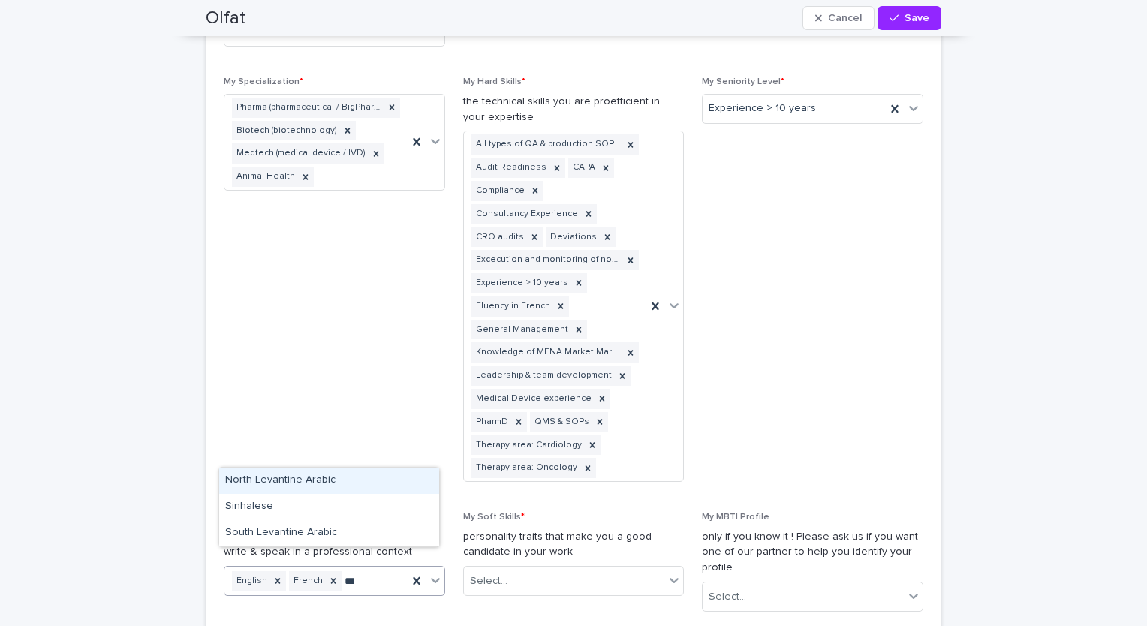
type input "**"
click at [369, 479] on div "North Levantine Arabic" at bounding box center [329, 481] width 220 height 26
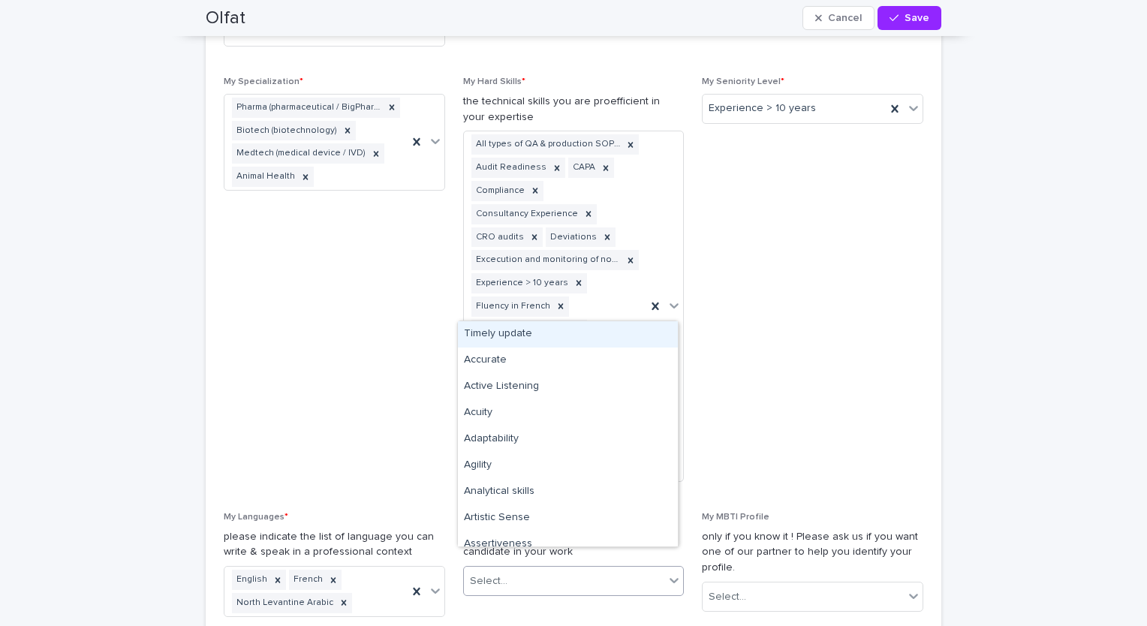
click at [551, 569] on div "Select..." at bounding box center [564, 581] width 201 height 25
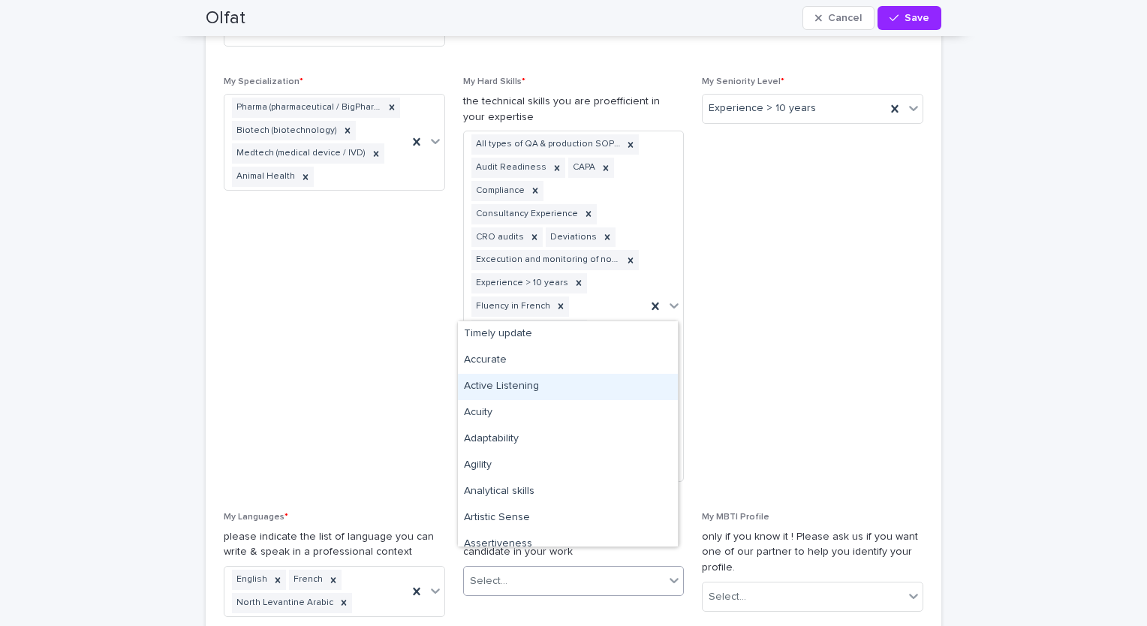
click at [516, 387] on div "Active Listening" at bounding box center [568, 387] width 220 height 26
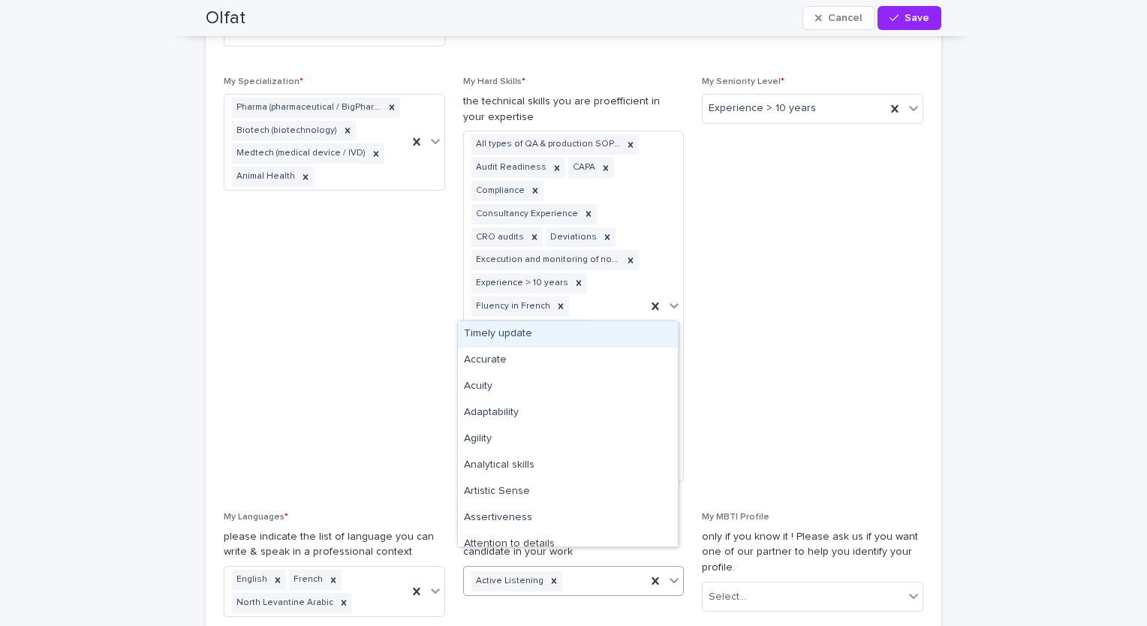
click at [562, 568] on div "Active Listening" at bounding box center [555, 581] width 183 height 26
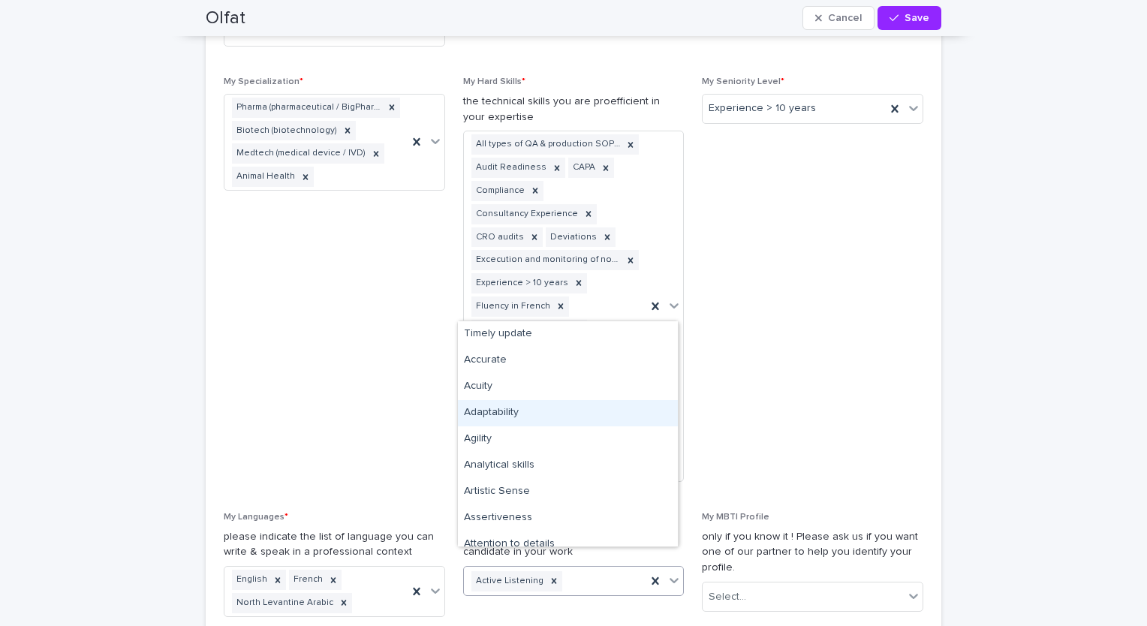
click at [547, 414] on div "Adaptability" at bounding box center [568, 413] width 220 height 26
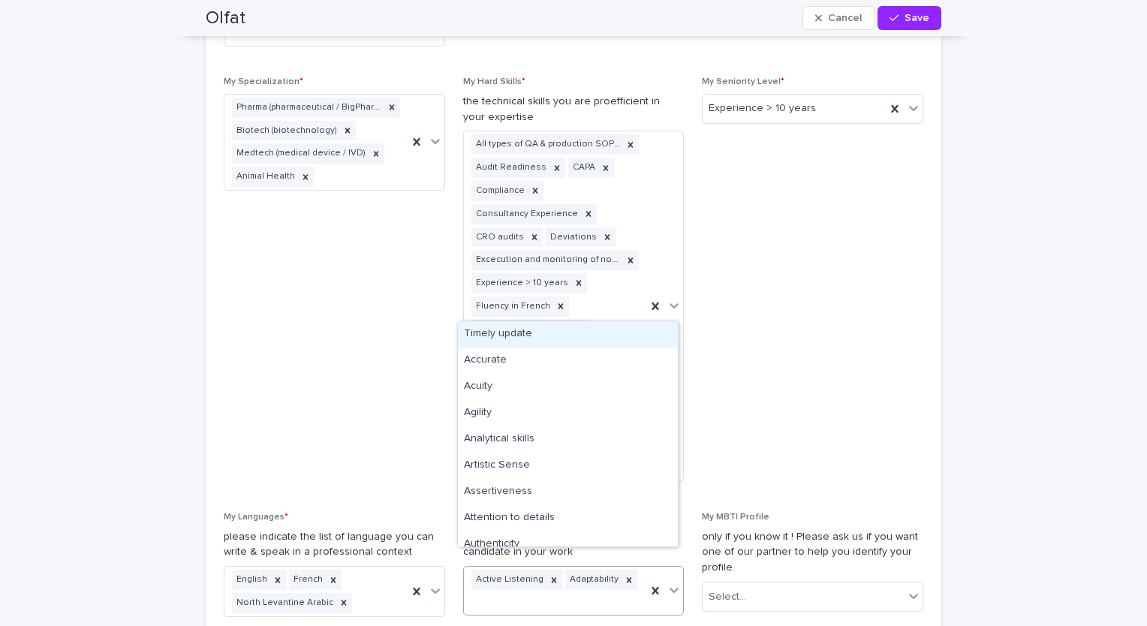
click at [628, 567] on div "Active Listening Adaptability" at bounding box center [555, 591] width 183 height 48
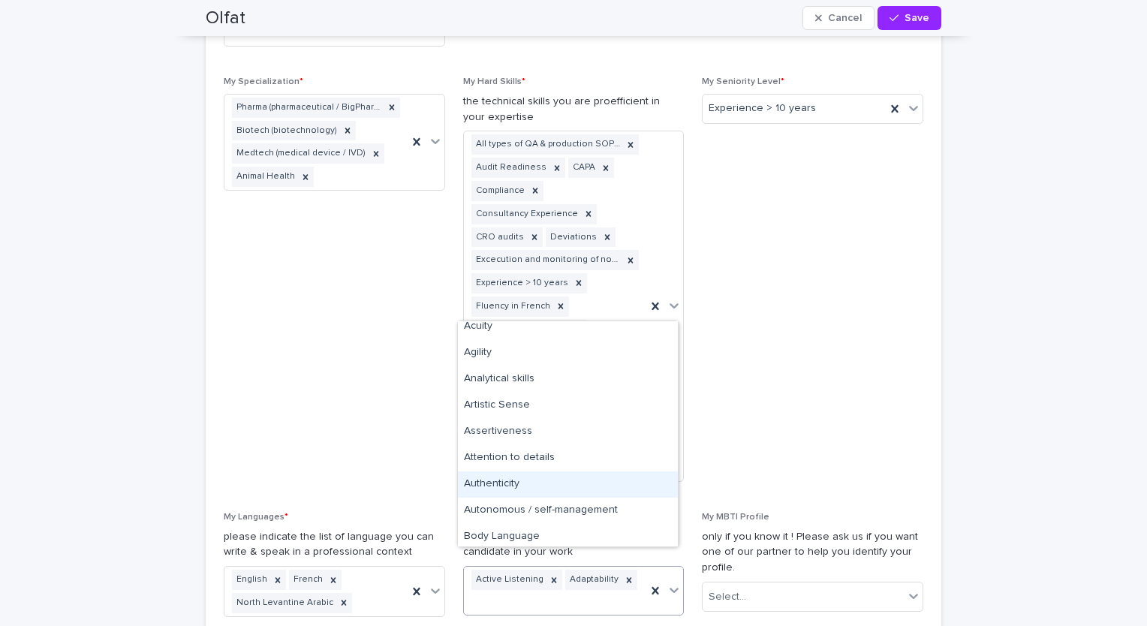
scroll to position [150, 0]
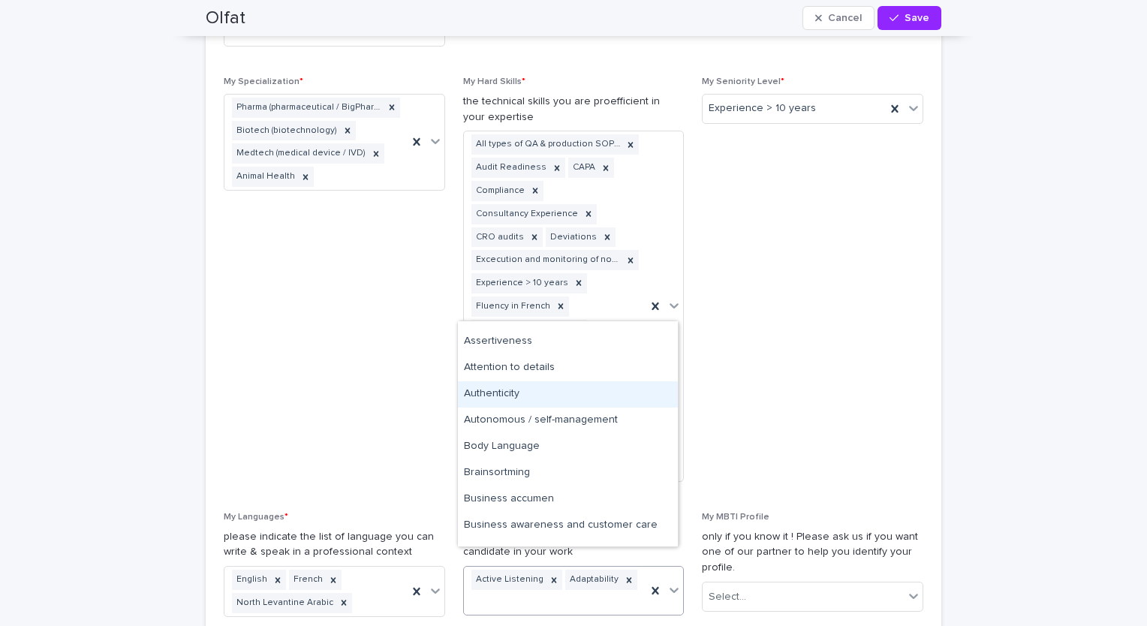
click at [512, 397] on div "Authenticity" at bounding box center [568, 394] width 220 height 26
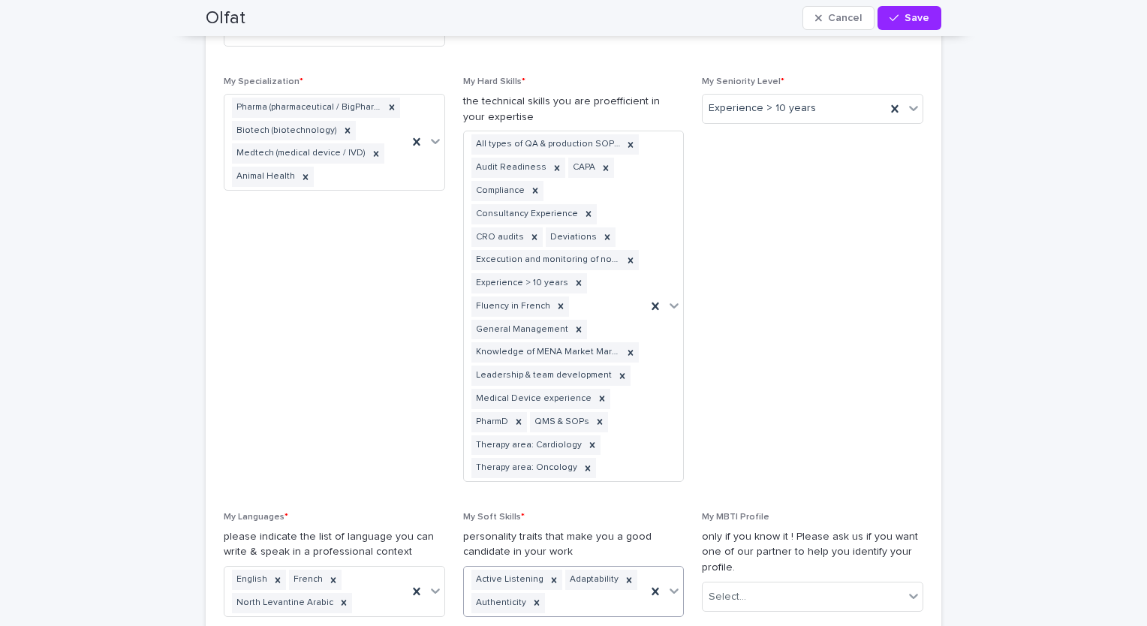
click at [588, 582] on div "Active Listening Adaptability Authenticity" at bounding box center [555, 592] width 183 height 50
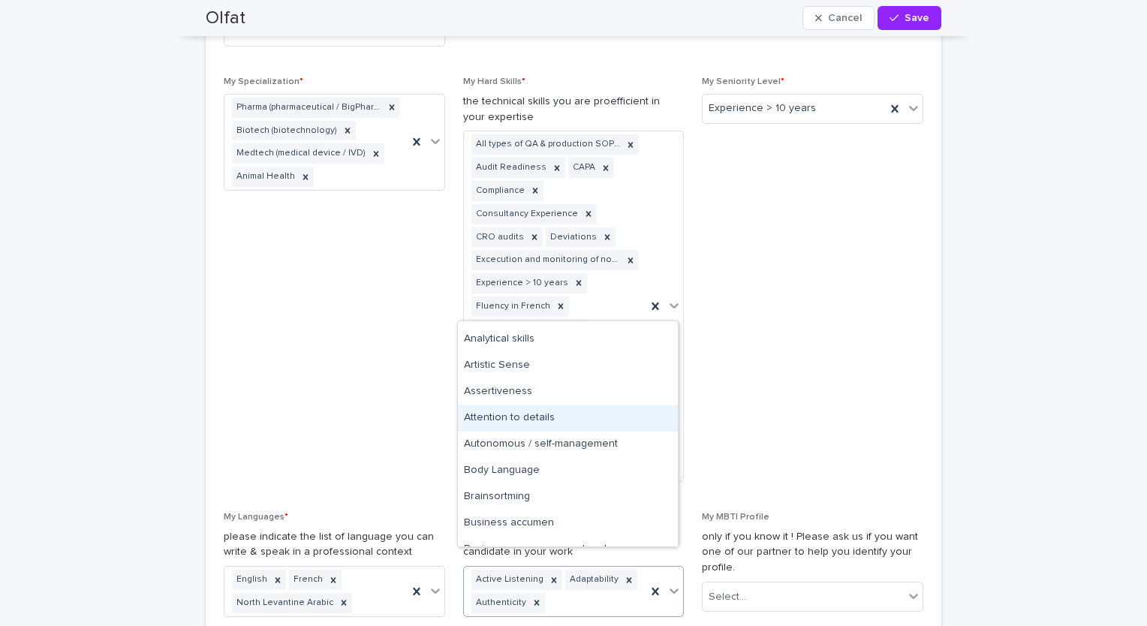
scroll to position [140, 0]
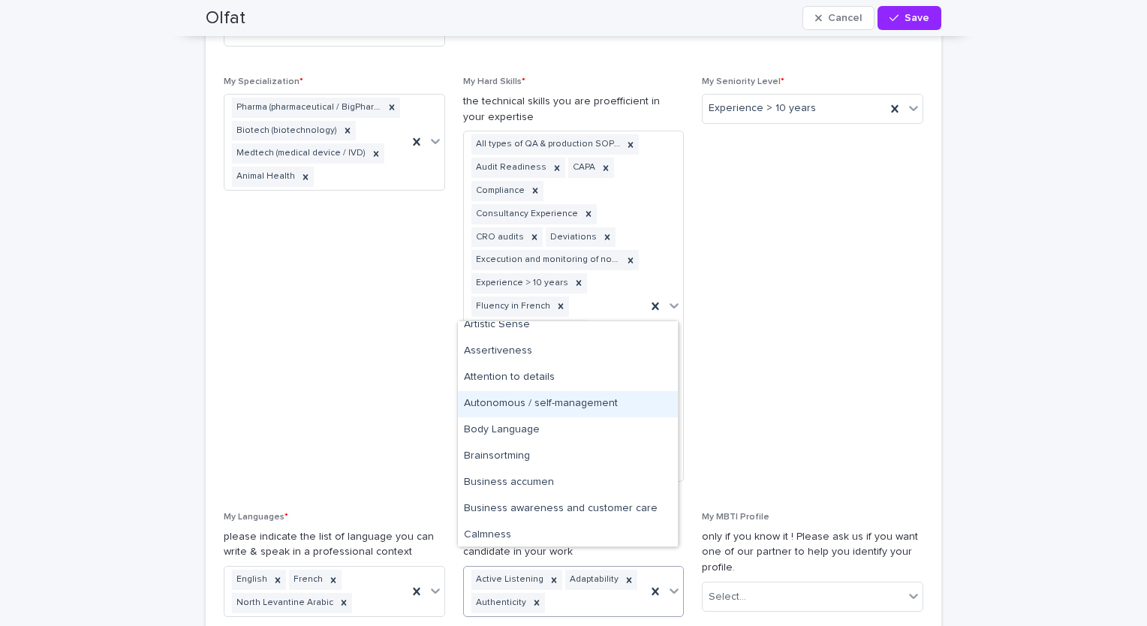
click at [571, 400] on div "Autonomous / self-management" at bounding box center [568, 404] width 220 height 26
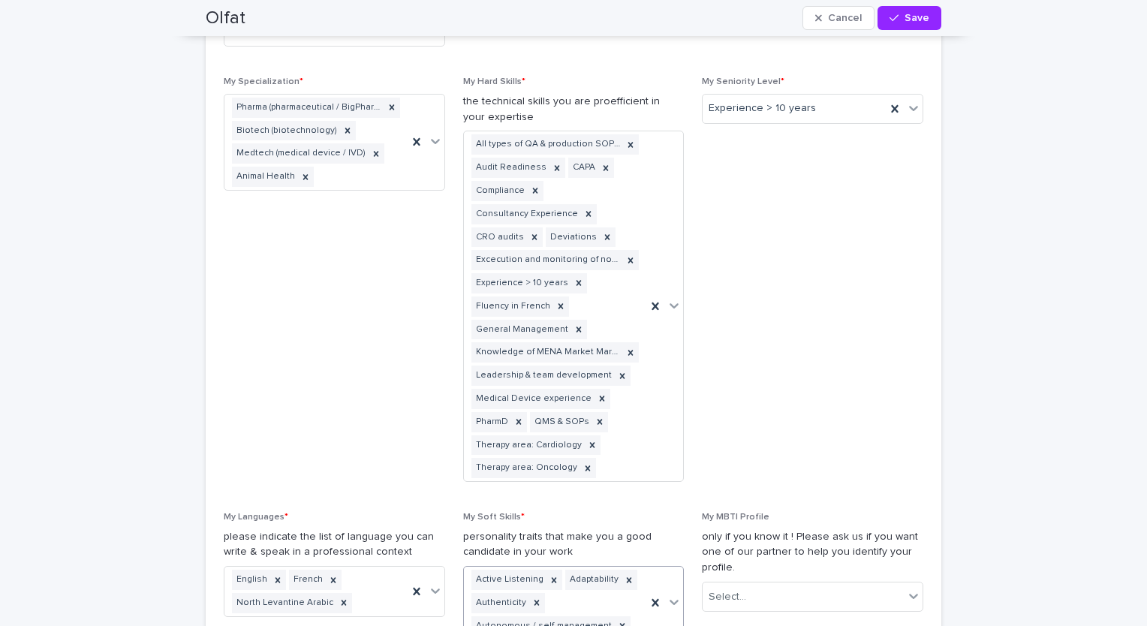
click at [627, 603] on div "Active Listening Adaptability Authenticity Autonomous / self-management" at bounding box center [555, 603] width 183 height 72
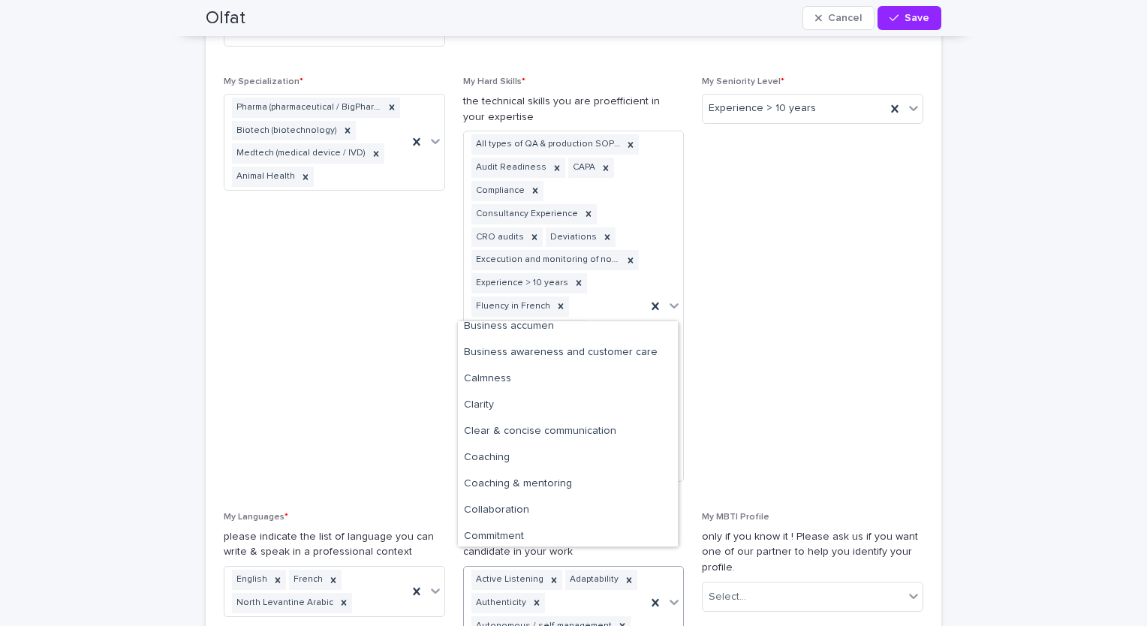
scroll to position [300, 0]
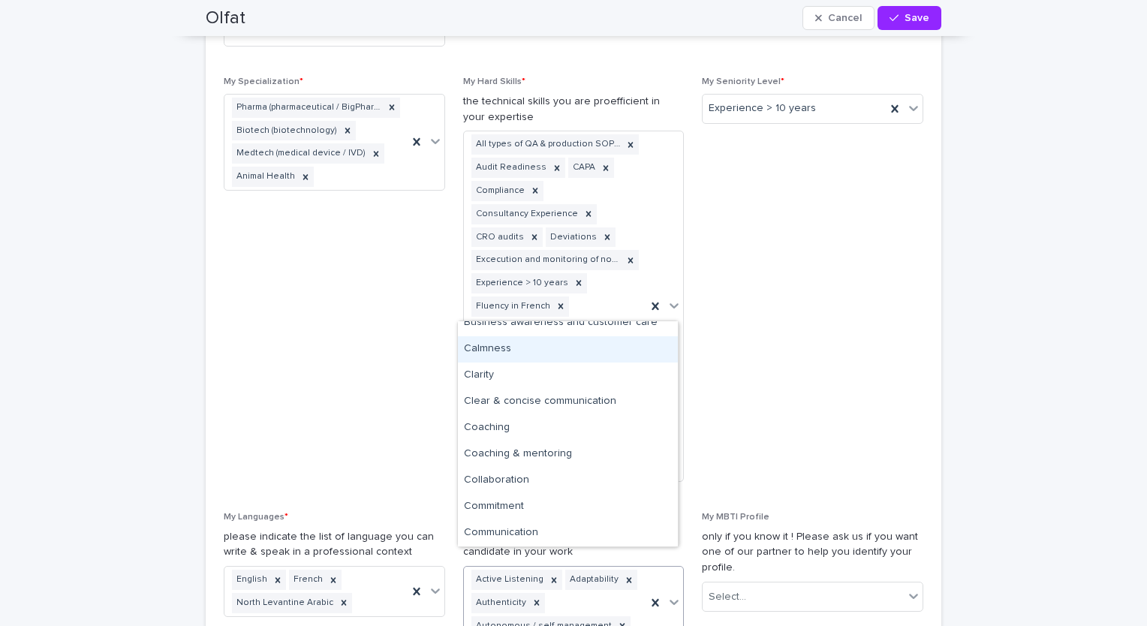
click at [576, 356] on div "Calmness" at bounding box center [568, 349] width 220 height 26
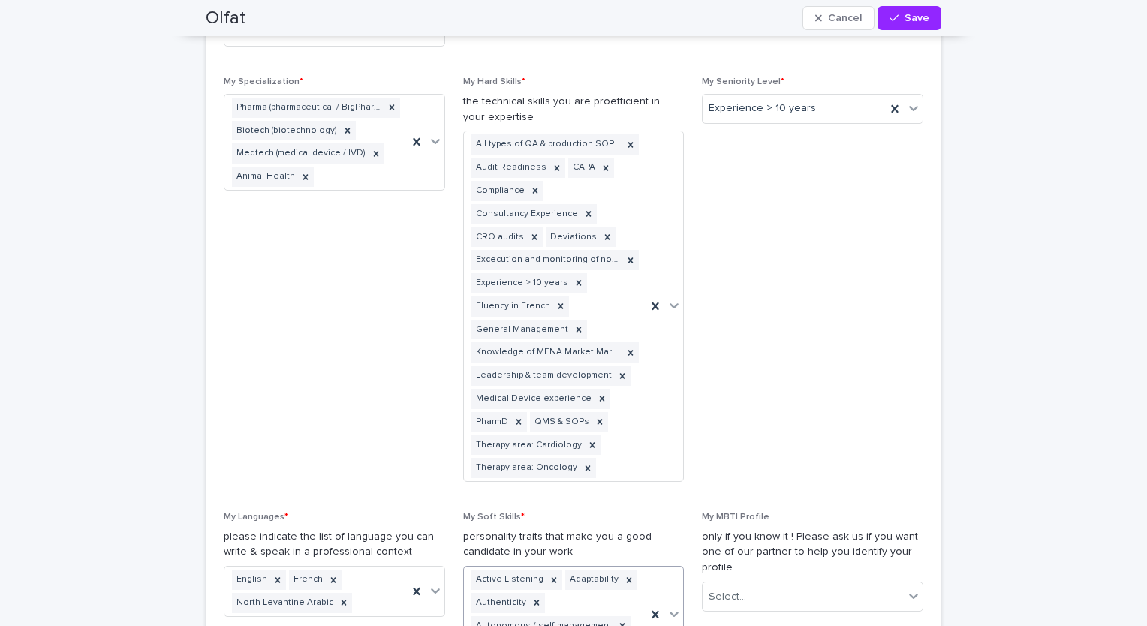
click at [625, 605] on div "Active Listening Adaptability Authenticity Autonomous / self-management Calmness" at bounding box center [555, 614] width 183 height 95
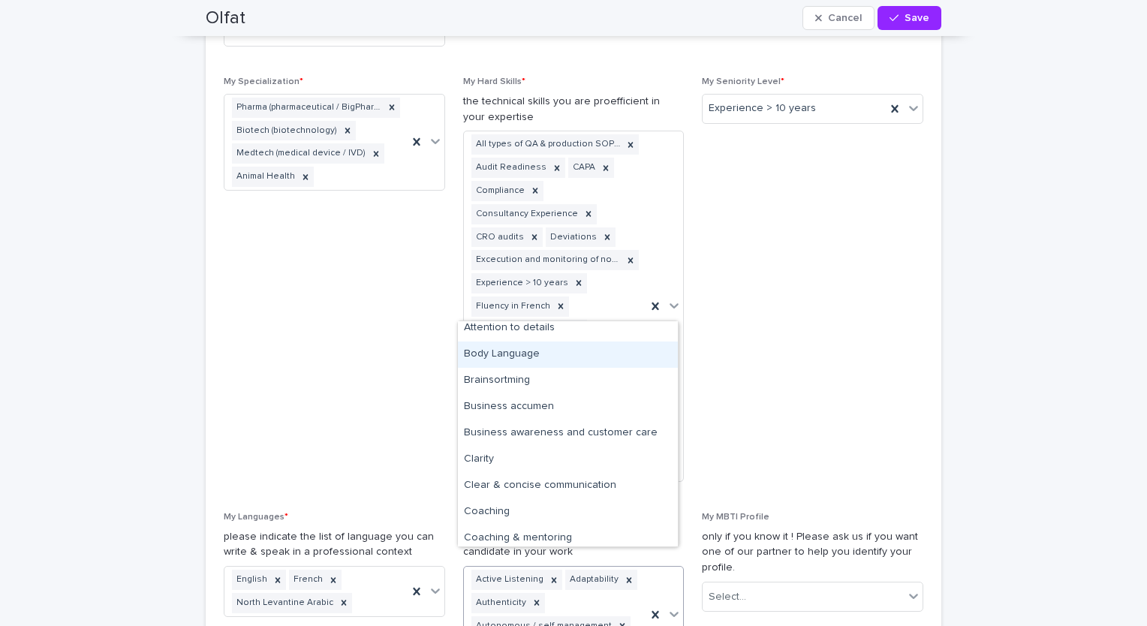
scroll to position [210, 0]
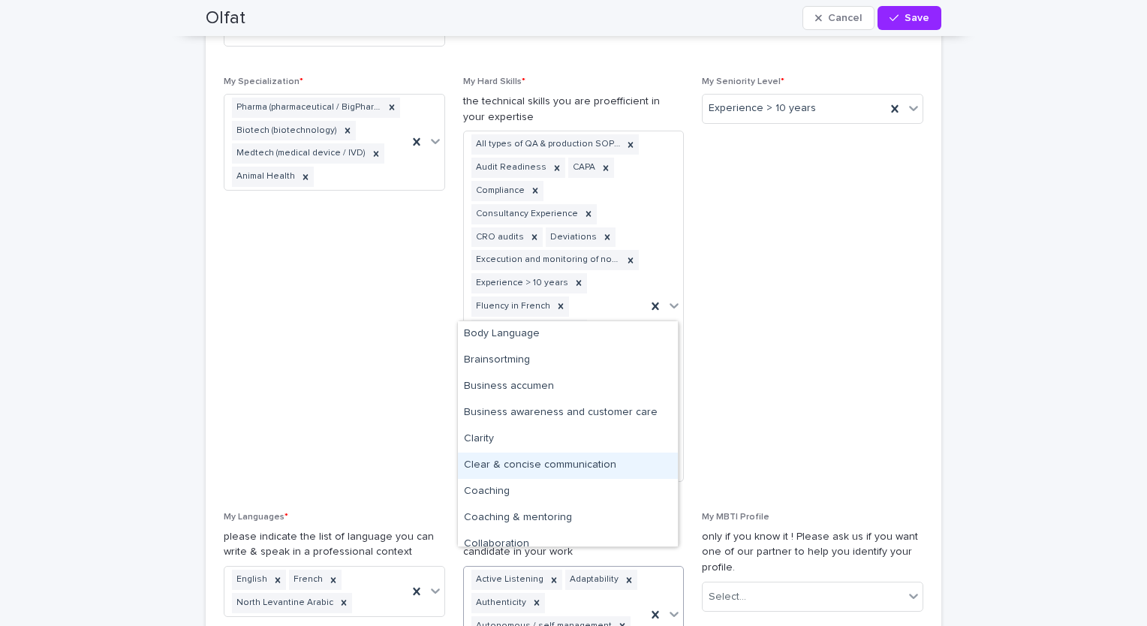
click at [598, 474] on div "Clear & concise communication" at bounding box center [568, 466] width 220 height 26
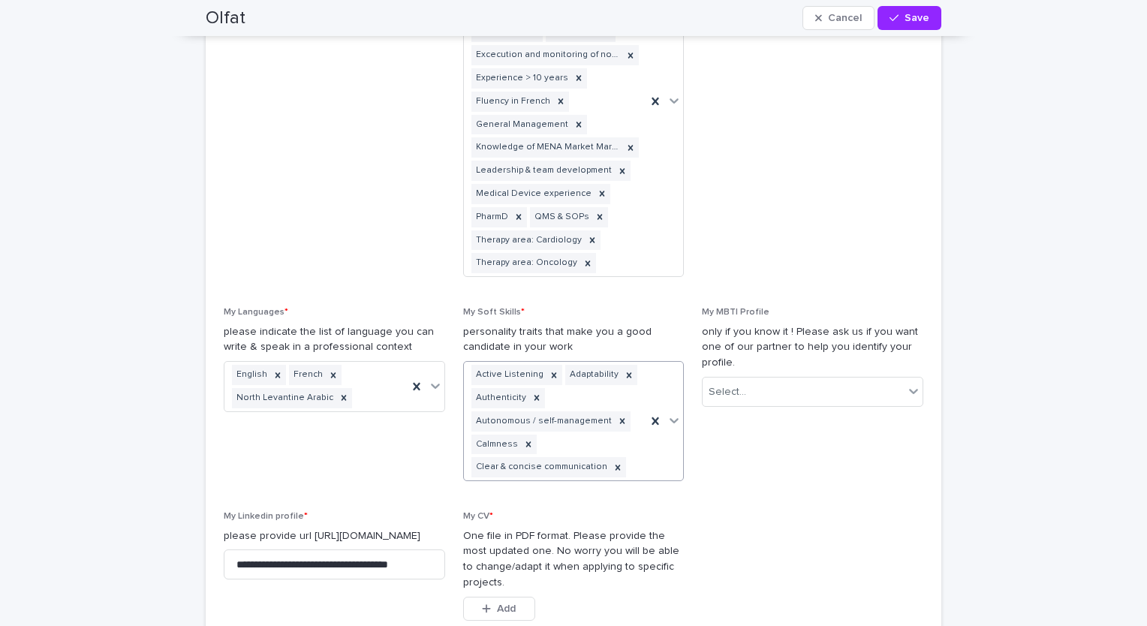
scroll to position [1416, 0]
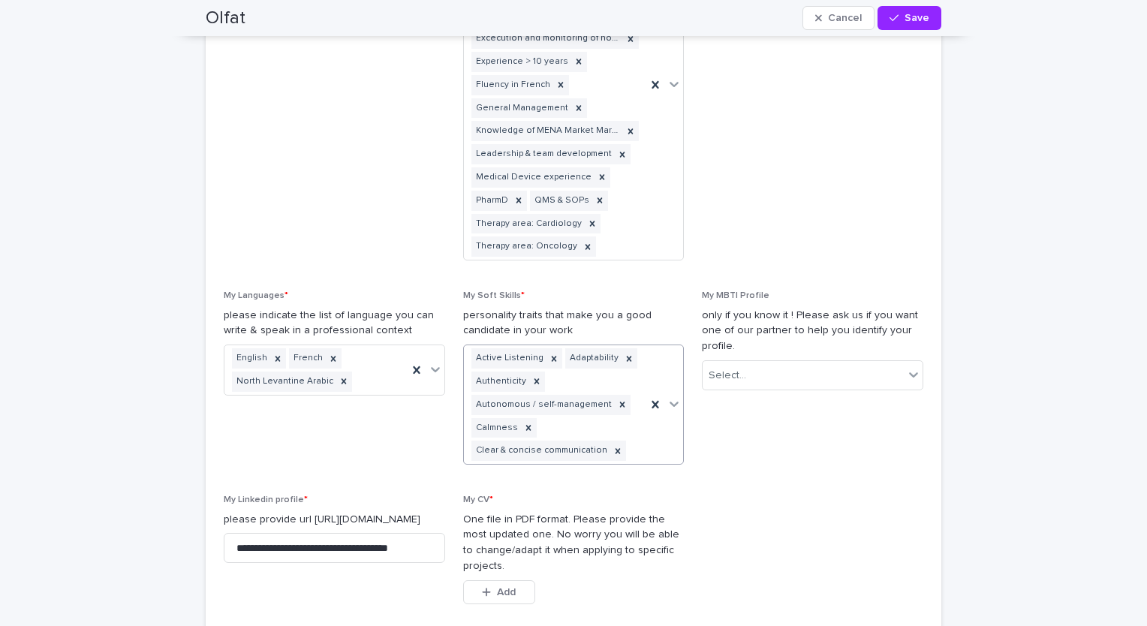
click at [624, 428] on div "Active Listening Adaptability Authenticity Autonomous / self-management Calmnes…" at bounding box center [555, 404] width 183 height 119
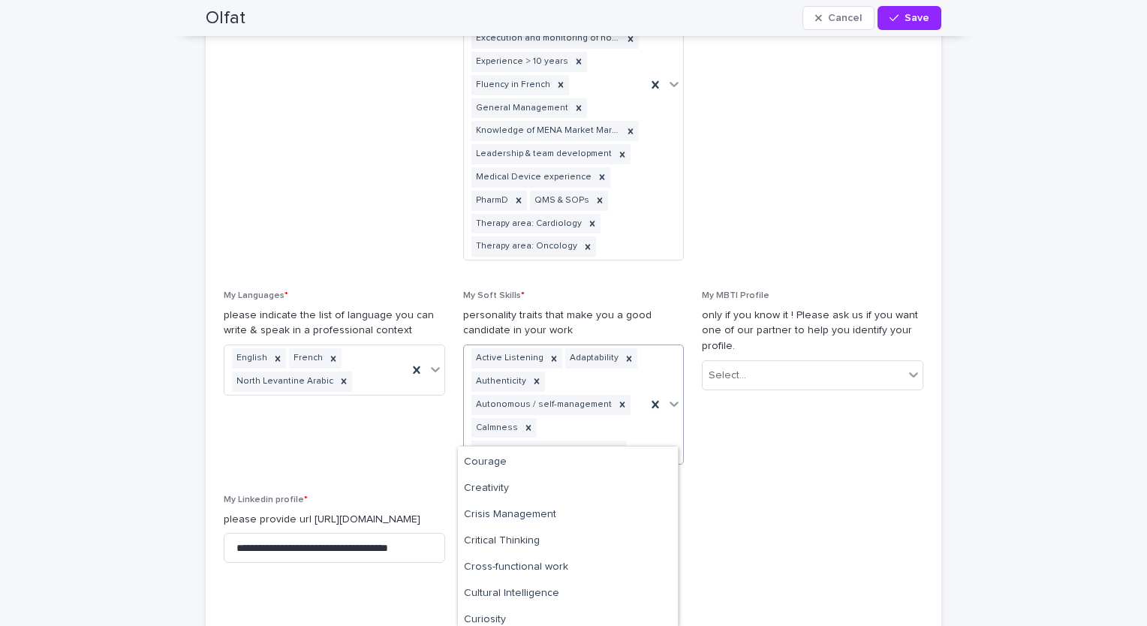
scroll to position [625, 0]
click at [575, 486] on div "Crisis Management" at bounding box center [568, 491] width 220 height 26
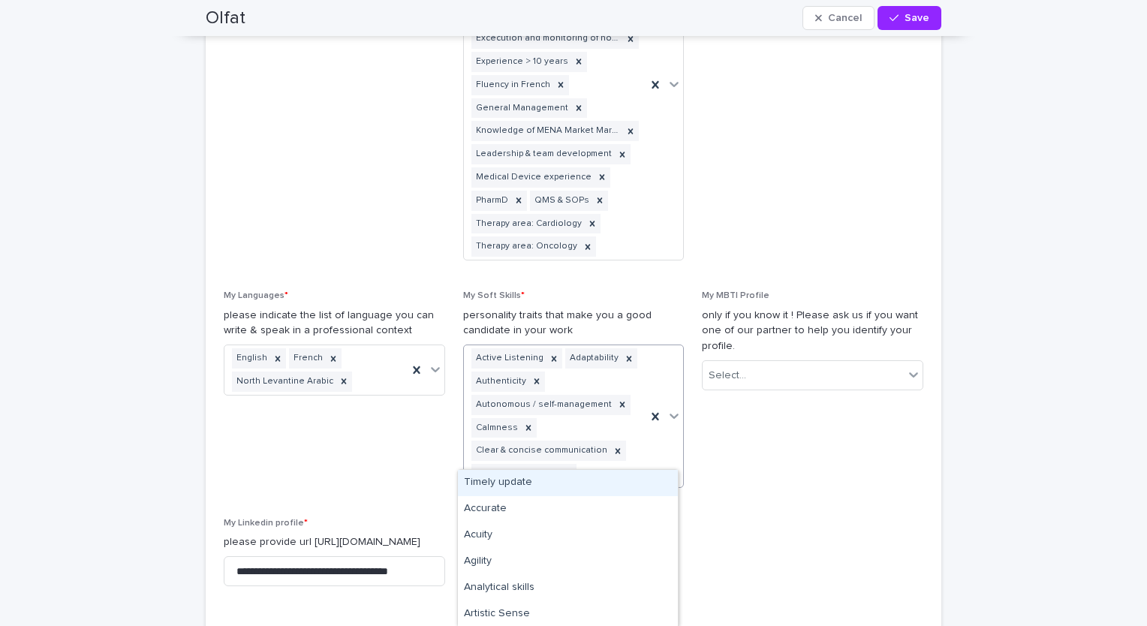
click at [621, 456] on div "Active Listening Adaptability Authenticity Autonomous / self-management Calmnes…" at bounding box center [555, 416] width 183 height 142
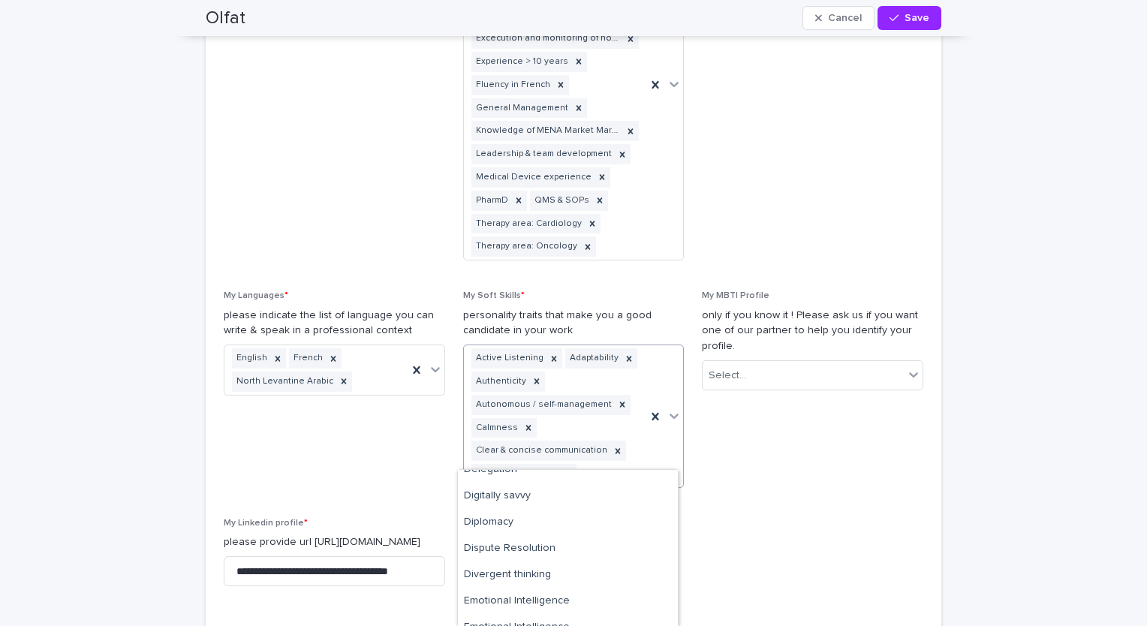
scroll to position [857, 0]
click at [574, 501] on div "Diplomacy" at bounding box center [568, 493] width 220 height 26
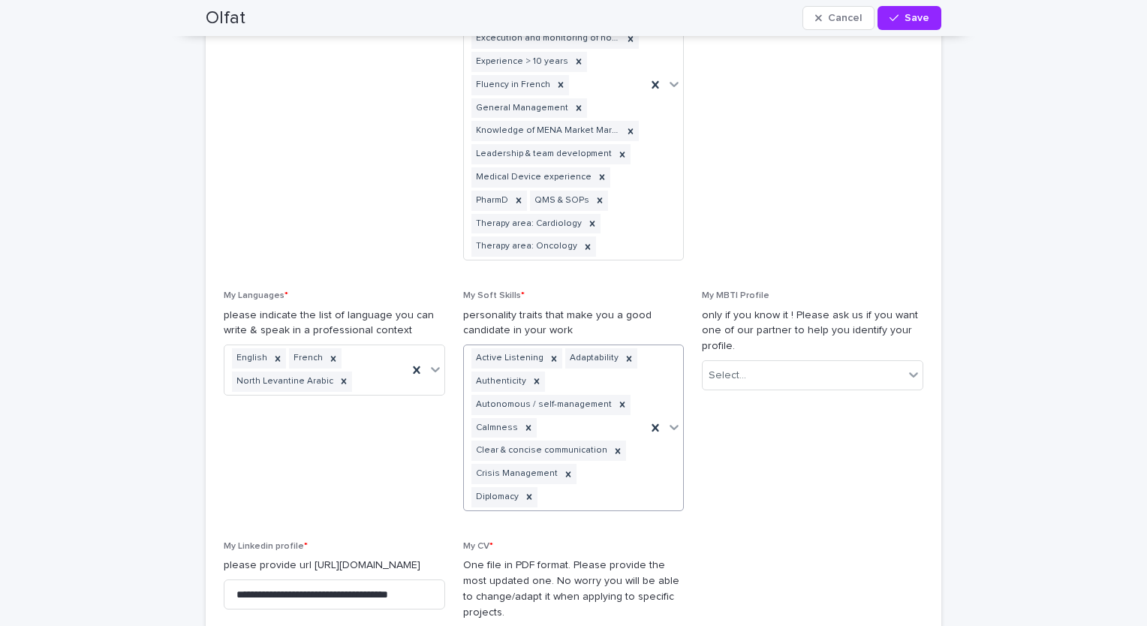
click at [622, 477] on div "Active Listening Adaptability Authenticity Autonomous / self-management Calmnes…" at bounding box center [555, 427] width 183 height 165
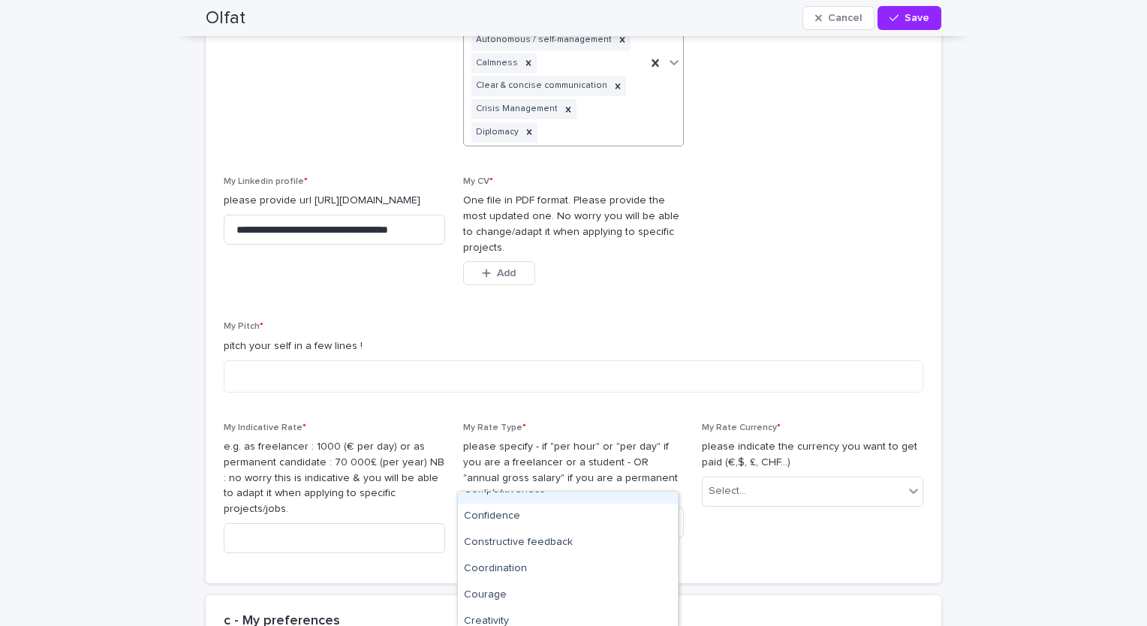
scroll to position [1794, 0]
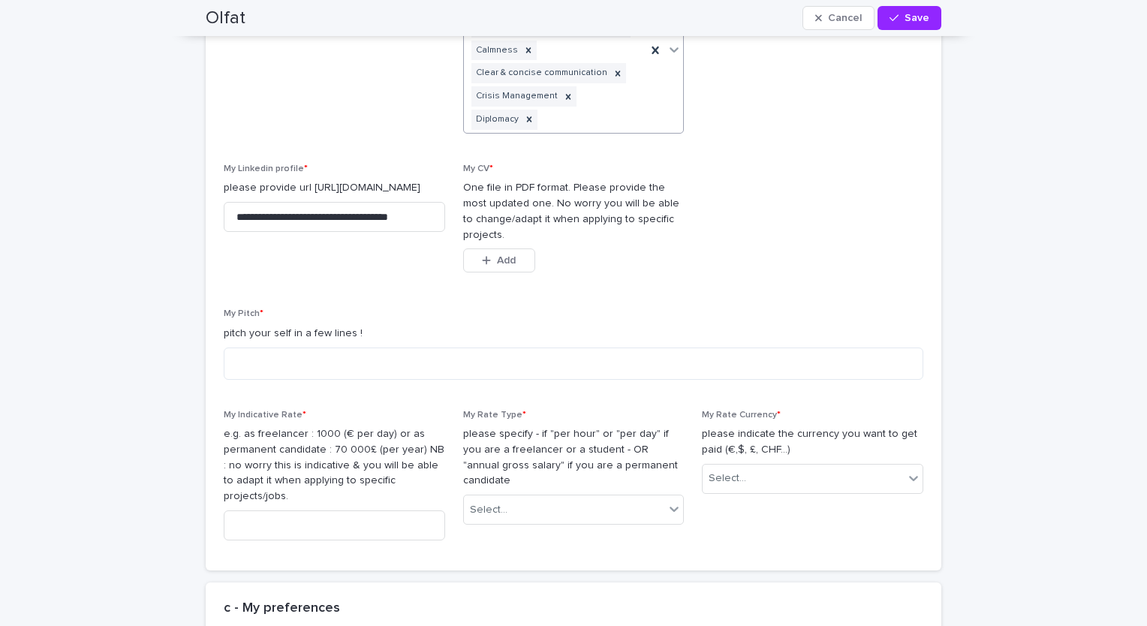
click at [660, 102] on div at bounding box center [664, 50] width 37 height 165
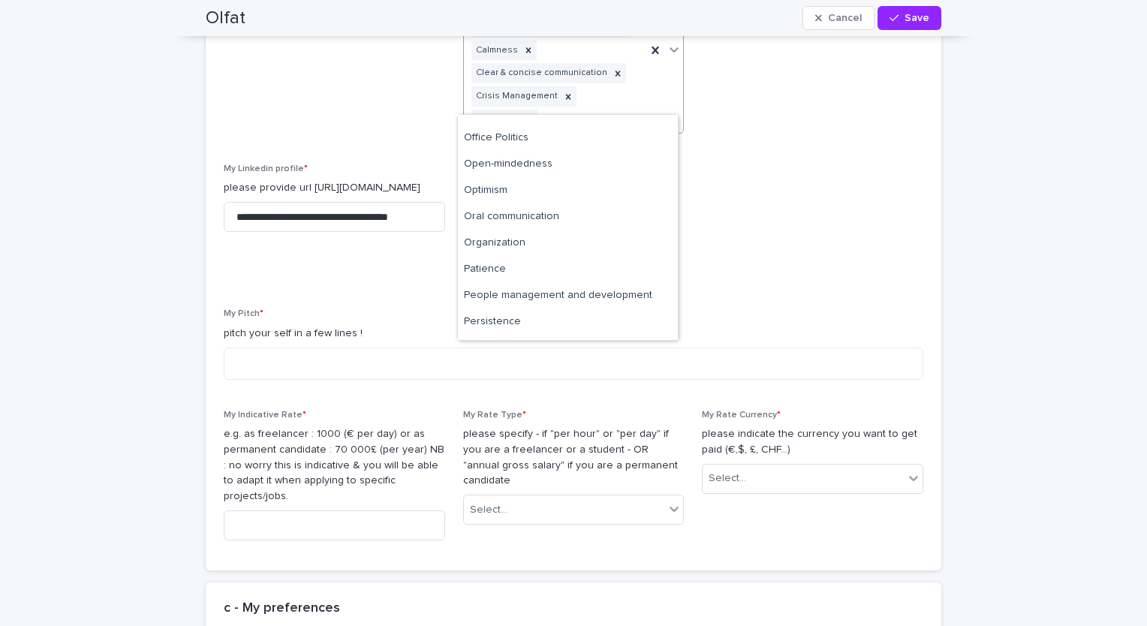
scroll to position [1863, 0]
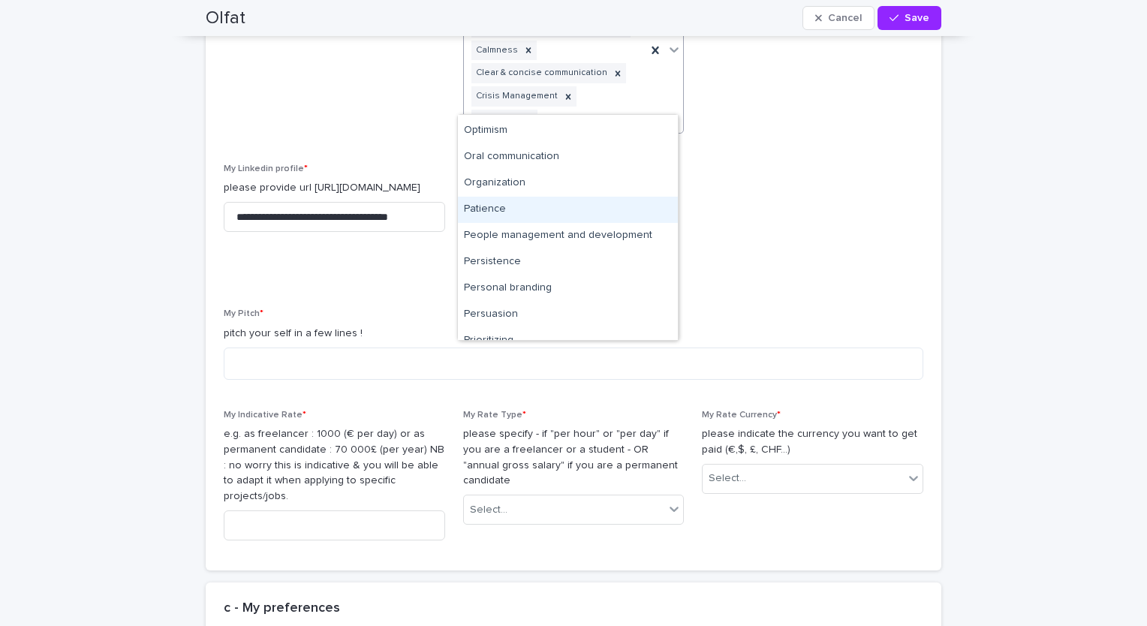
click at [521, 213] on div "Patience" at bounding box center [568, 210] width 220 height 26
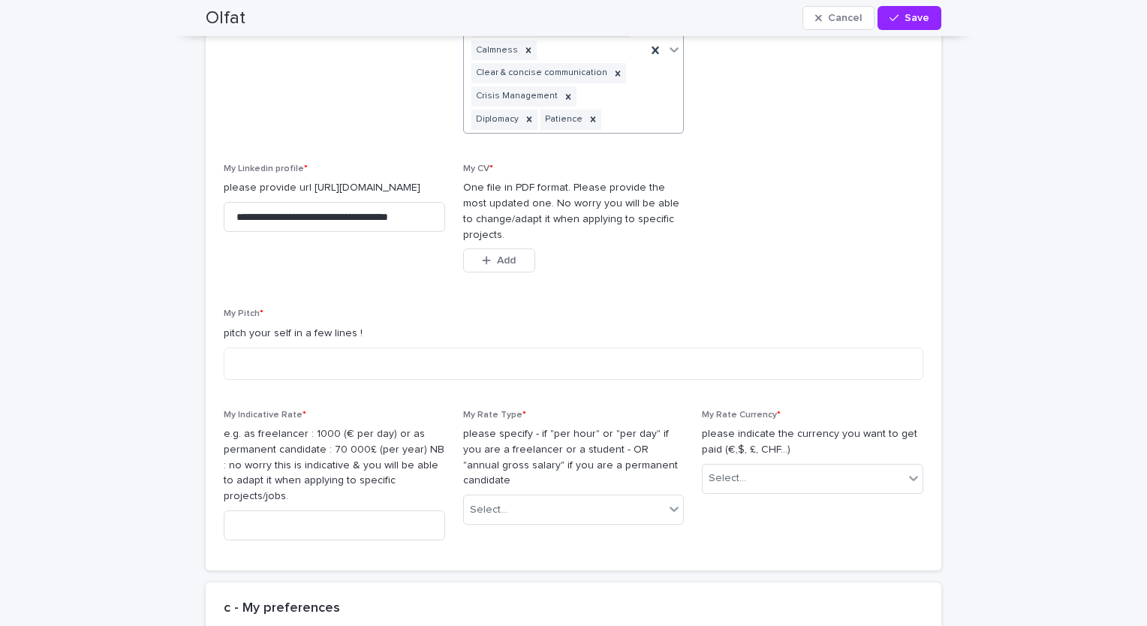
click at [574, 100] on div "Active Listening Adaptability Authenticity Autonomous / self-management Calmnes…" at bounding box center [555, 50] width 183 height 165
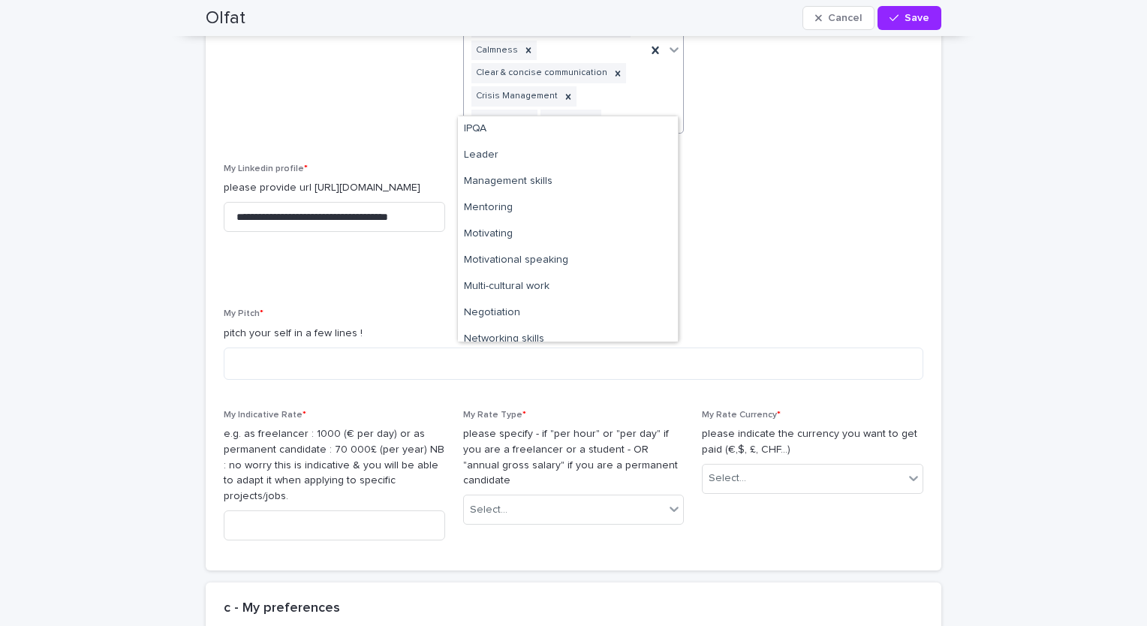
scroll to position [1574, 0]
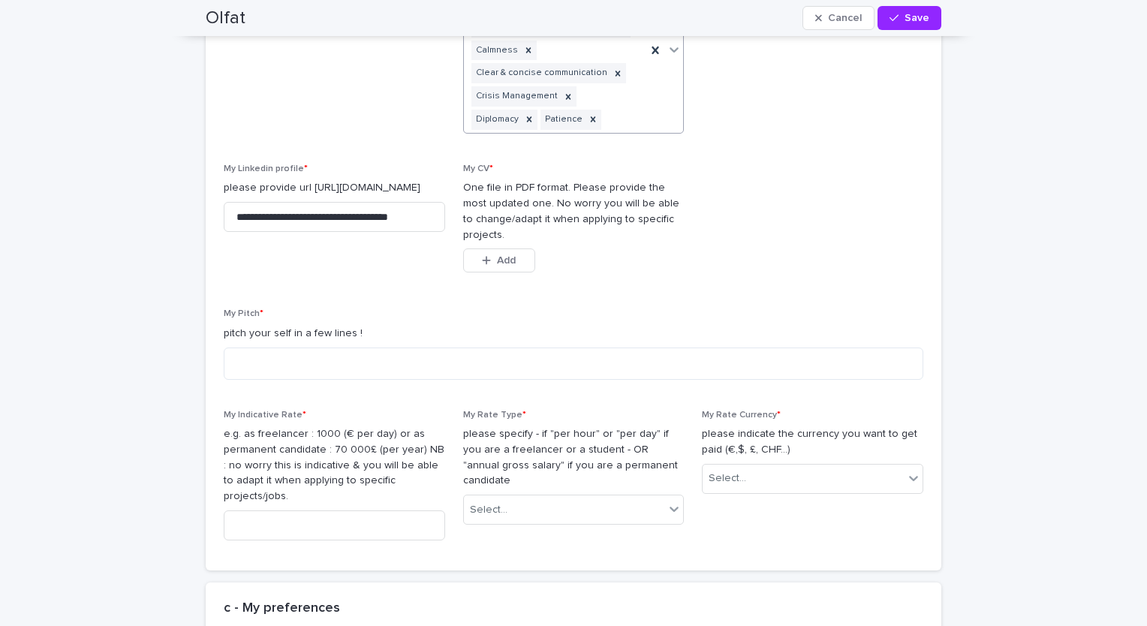
click at [625, 106] on div "Active Listening Adaptability Authenticity Autonomous / self-management Calmnes…" at bounding box center [555, 50] width 183 height 165
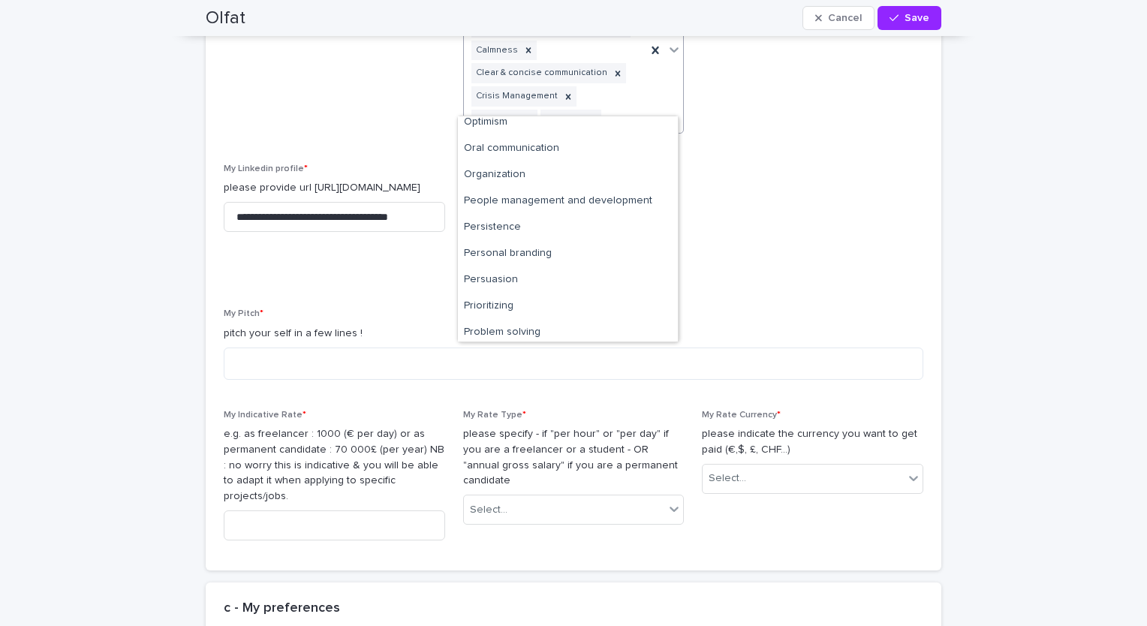
scroll to position [1866, 0]
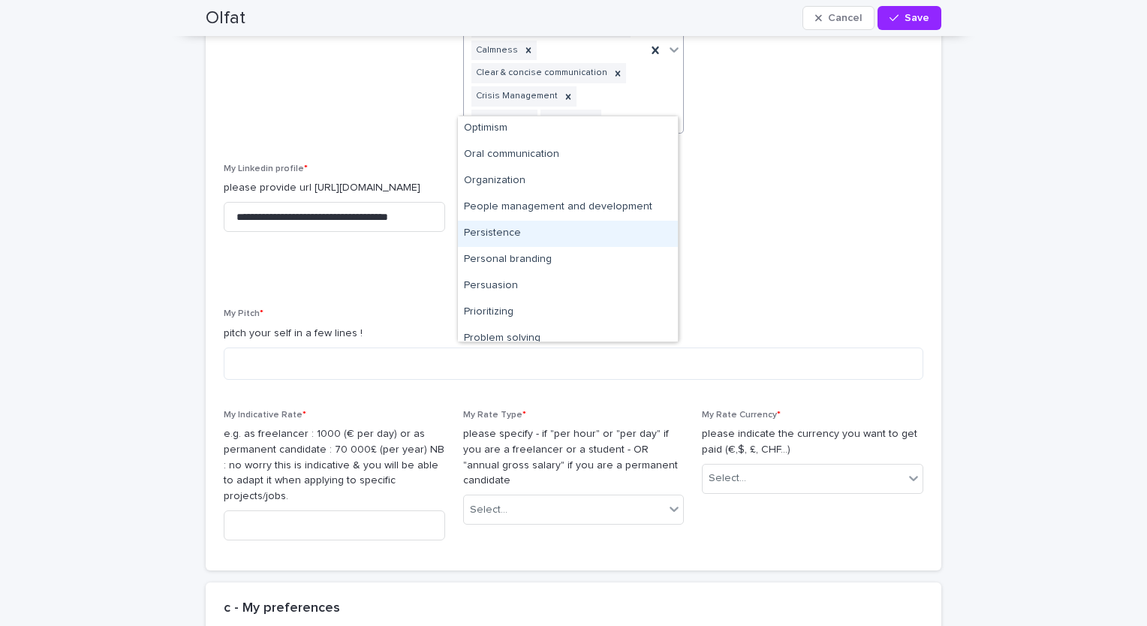
click at [574, 224] on div "Persistence" at bounding box center [568, 234] width 220 height 26
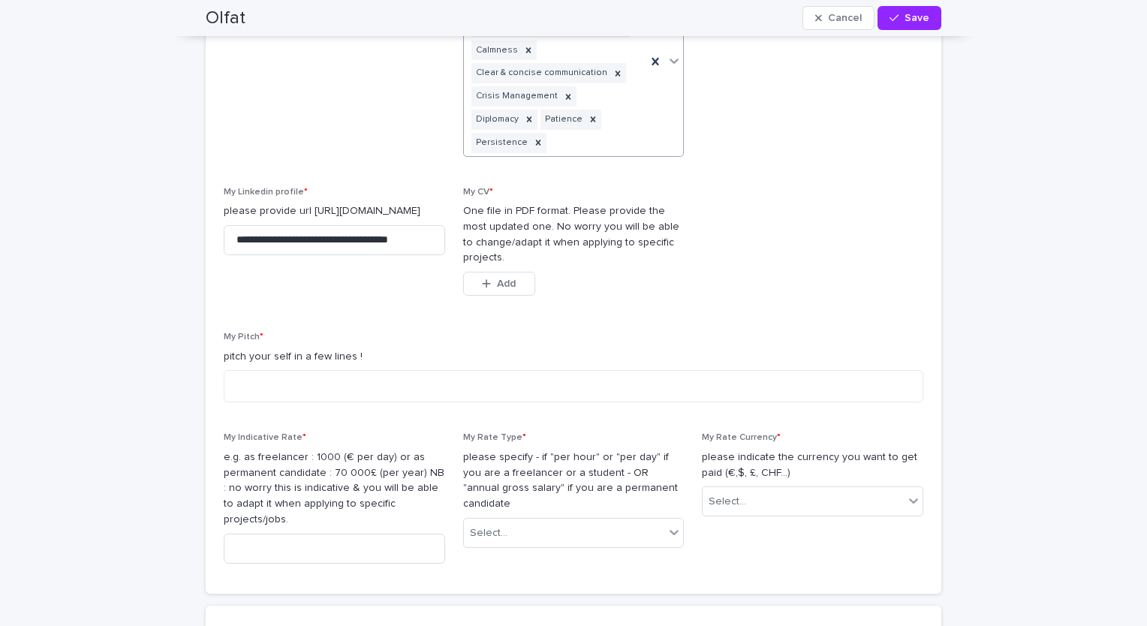
click at [626, 100] on div "Active Listening Adaptability Authenticity Autonomous / self-management Calmnes…" at bounding box center [555, 62] width 183 height 188
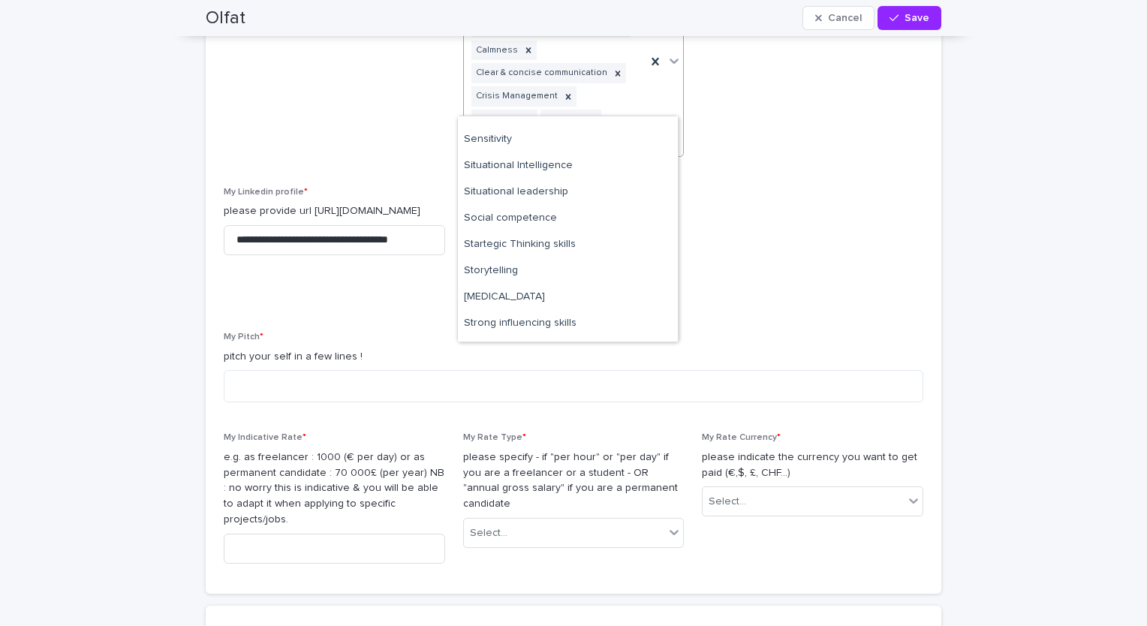
scroll to position [2475, 0]
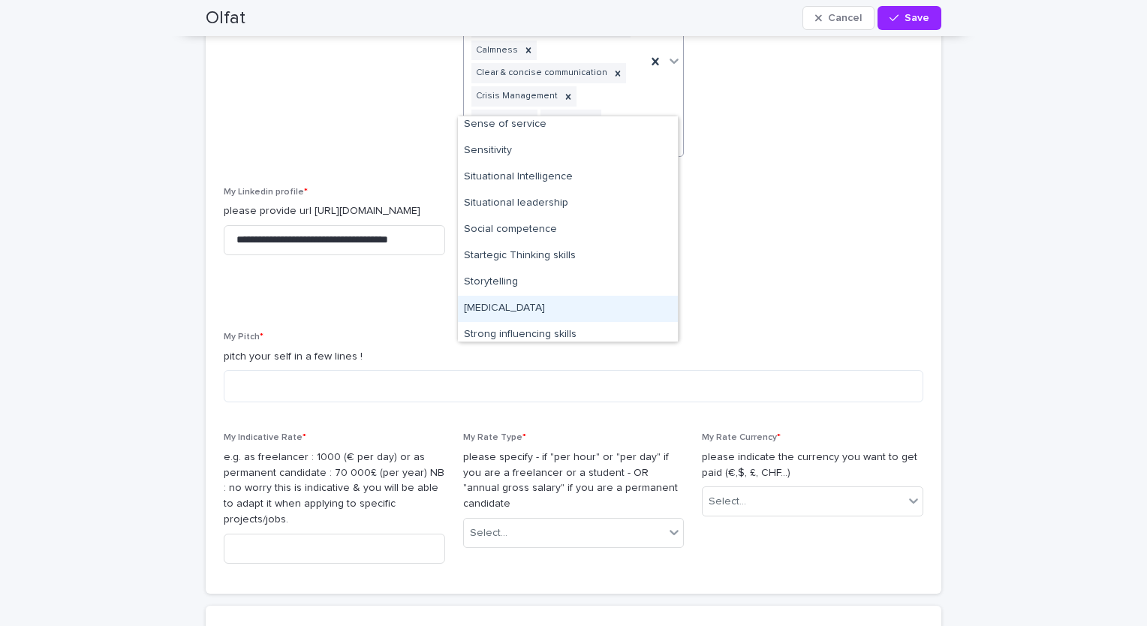
click at [602, 299] on div "[MEDICAL_DATA]" at bounding box center [568, 309] width 220 height 26
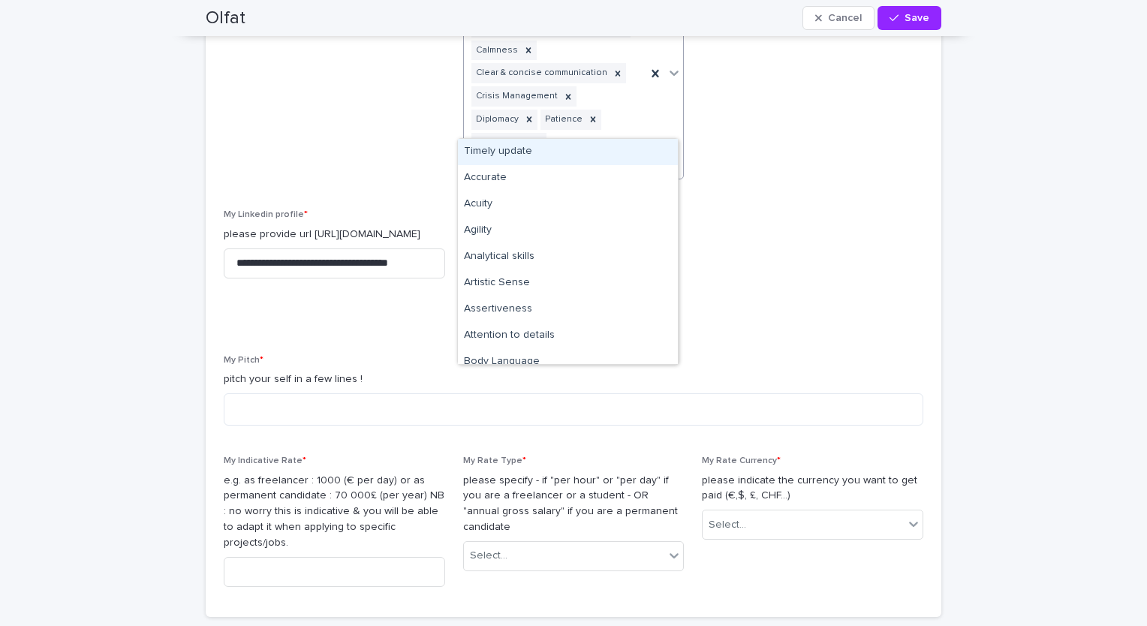
click at [631, 127] on div "Active Listening Adaptability Authenticity Autonomous / self-management Calmnes…" at bounding box center [555, 73] width 183 height 211
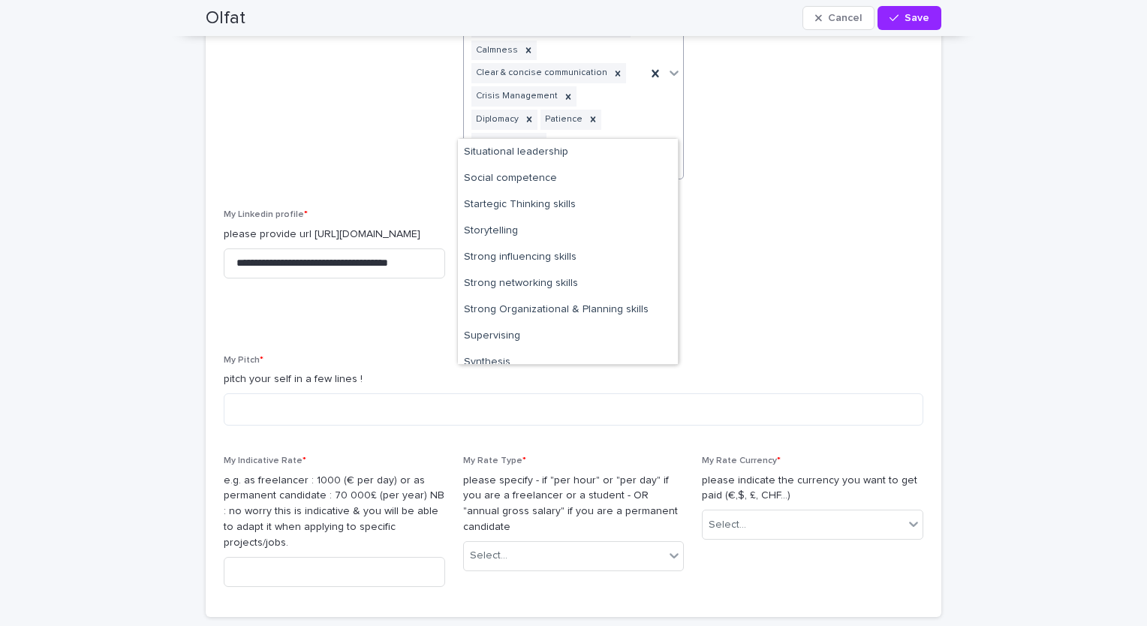
scroll to position [2536, 0]
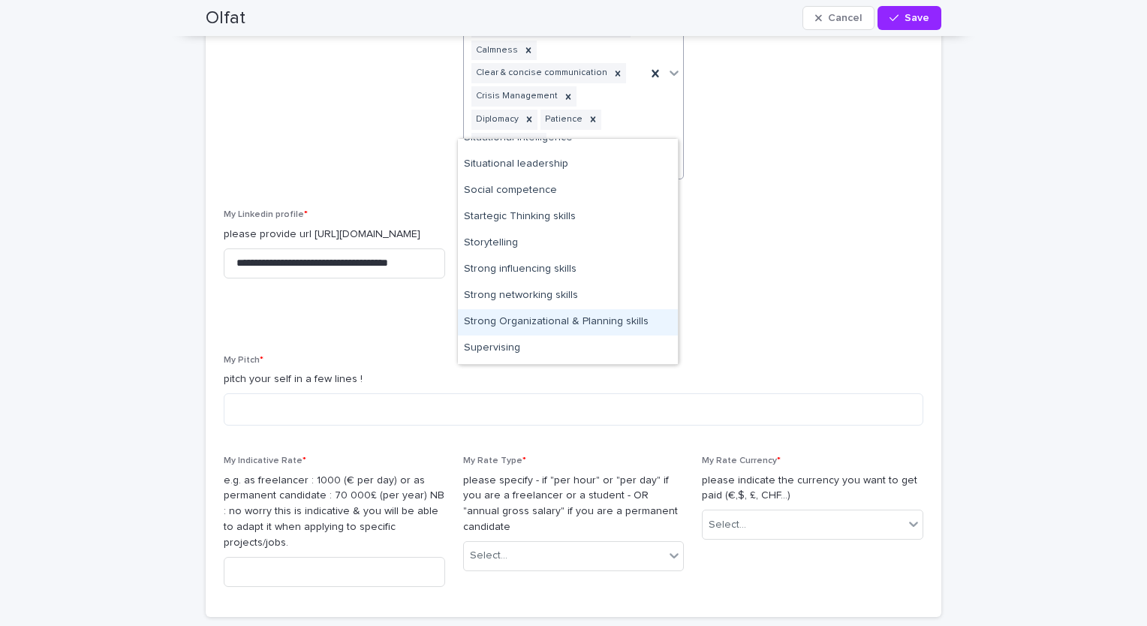
click at [639, 324] on div "Strong Organizational & Planning skills" at bounding box center [568, 322] width 220 height 26
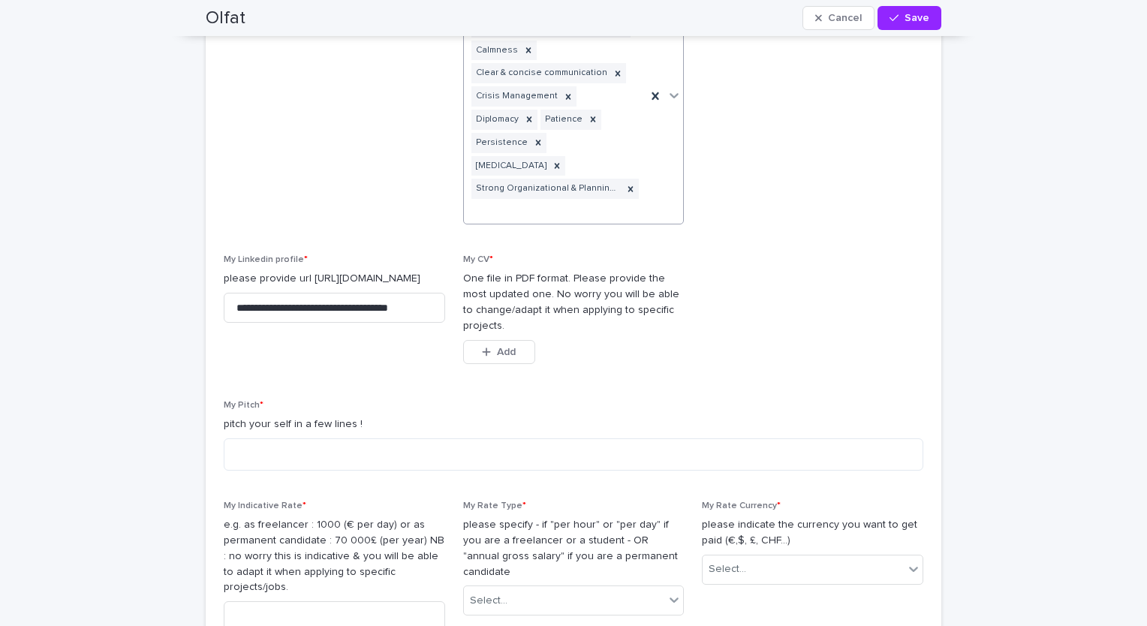
click at [640, 168] on div "Active Listening Adaptability Authenticity Autonomous / self-management Calmnes…" at bounding box center [555, 96] width 183 height 256
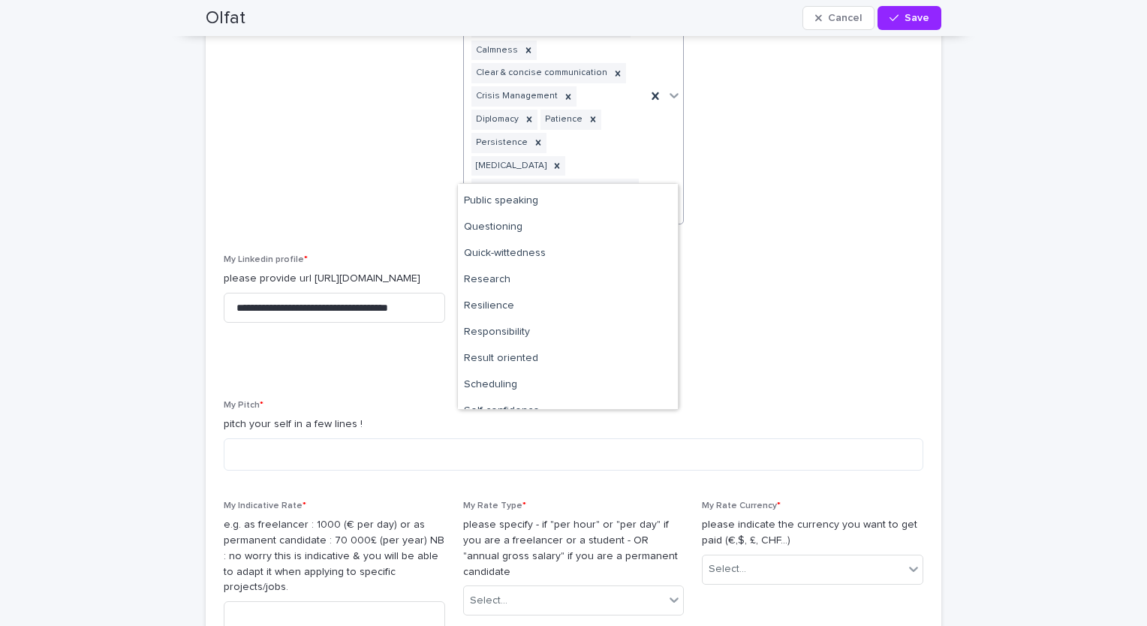
scroll to position [2113, 0]
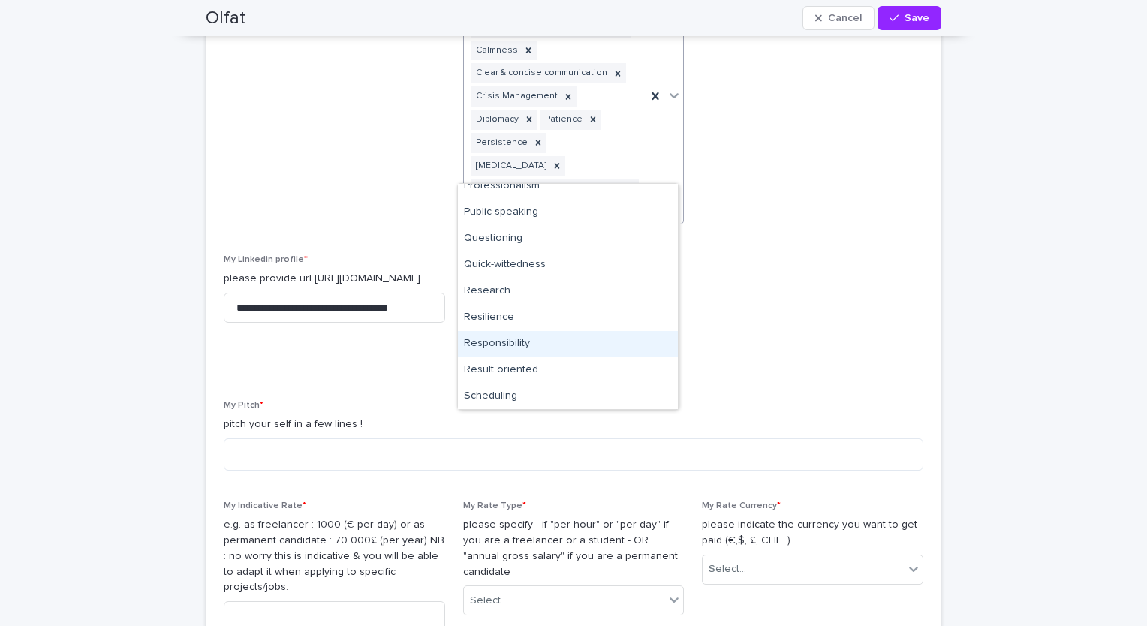
click at [603, 345] on div "Responsibility" at bounding box center [568, 344] width 220 height 26
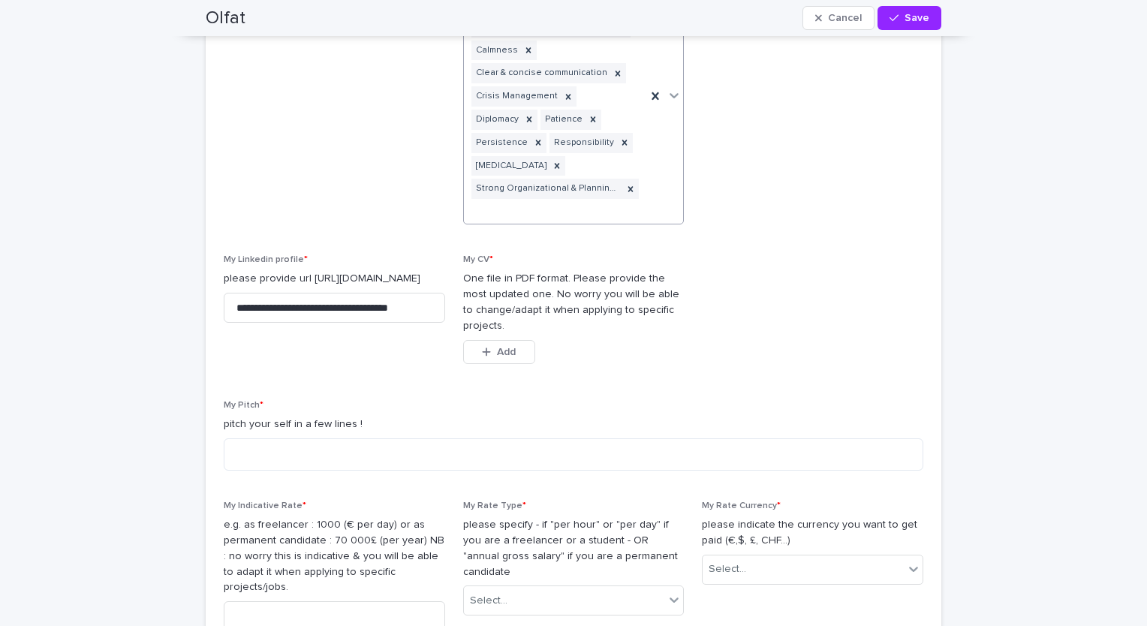
click at [633, 191] on div "Active Listening Adaptability Authenticity Autonomous / self-management Calmnes…" at bounding box center [555, 96] width 183 height 256
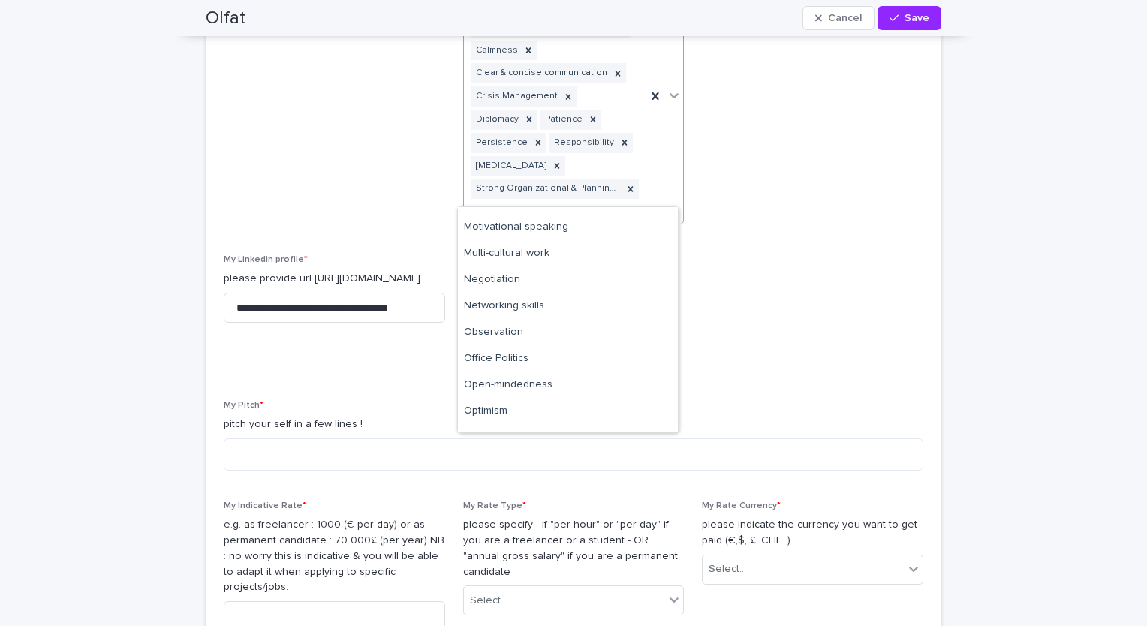
scroll to position [1663, 0]
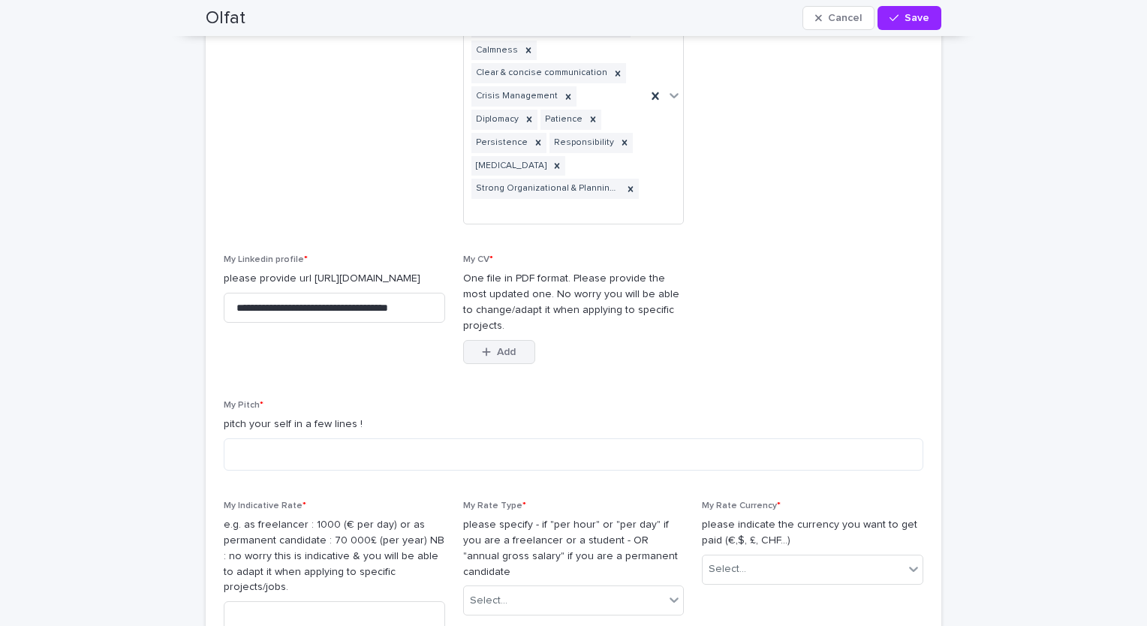
click at [499, 347] on span "Add" at bounding box center [506, 352] width 19 height 11
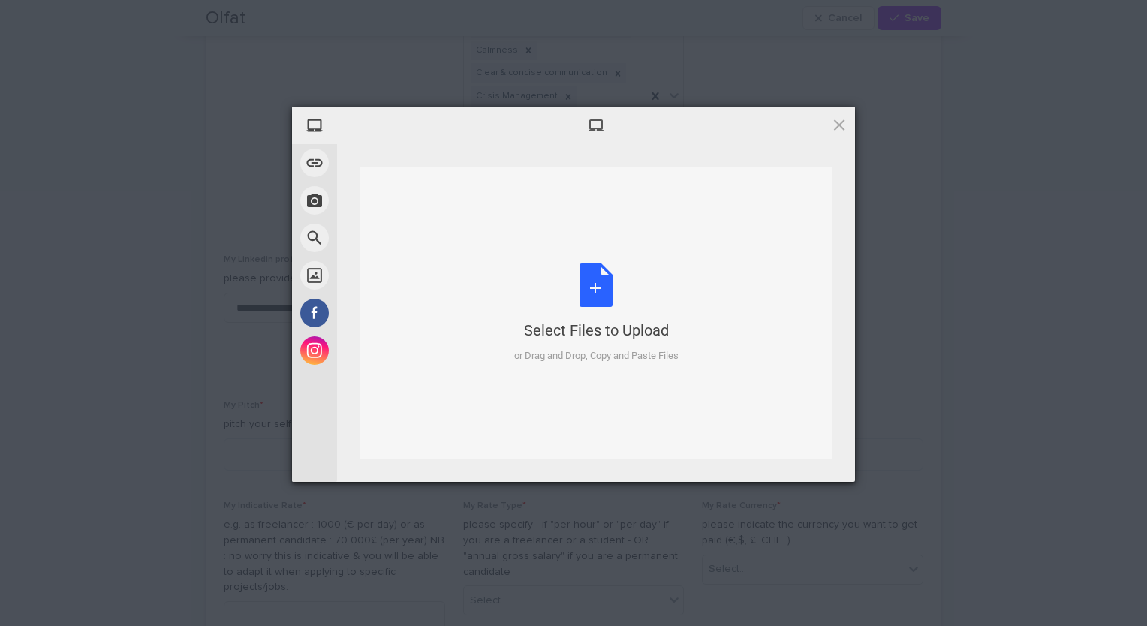
click at [597, 278] on div "Select Files to Upload or Drag and Drop, Copy and Paste Files" at bounding box center [596, 314] width 164 height 100
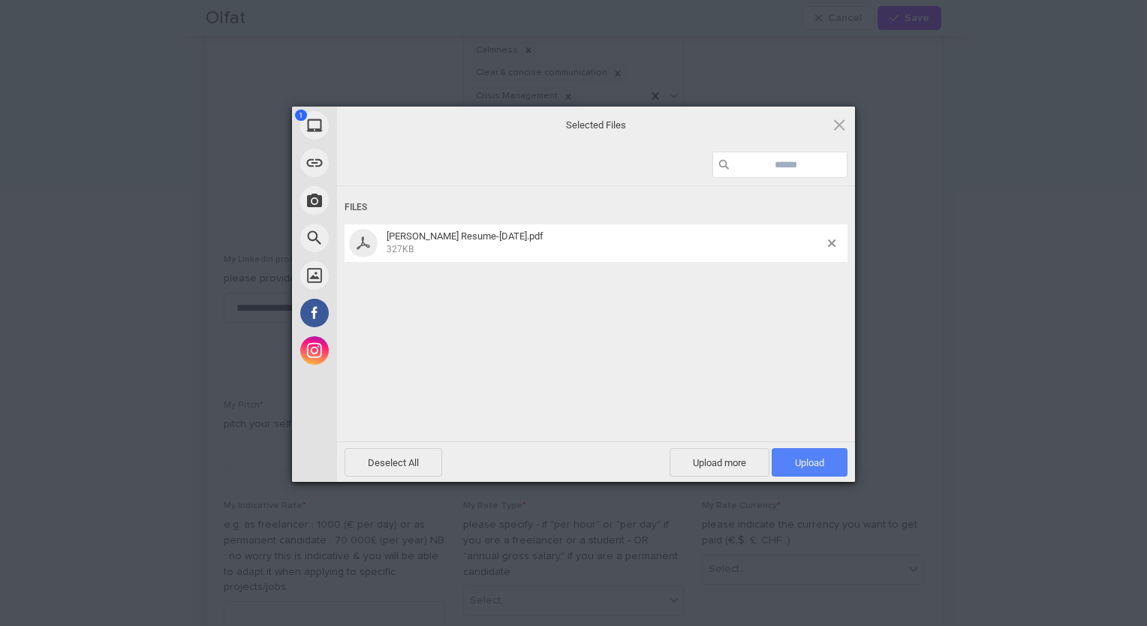
click at [809, 465] on span "Upload 1" at bounding box center [809, 462] width 29 height 11
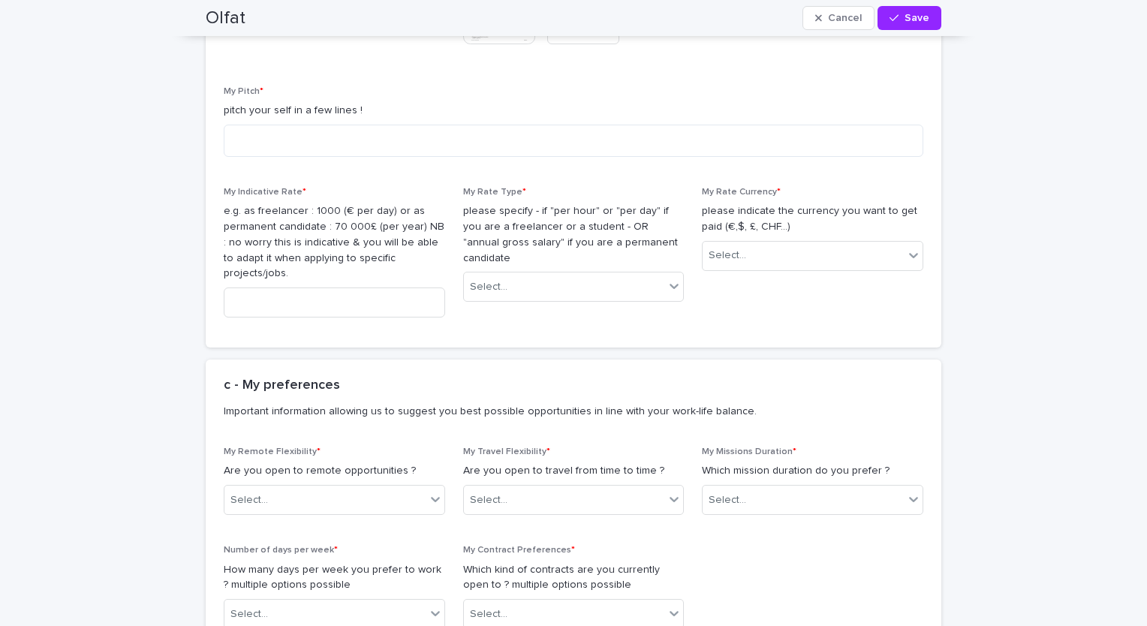
scroll to position [2170, 0]
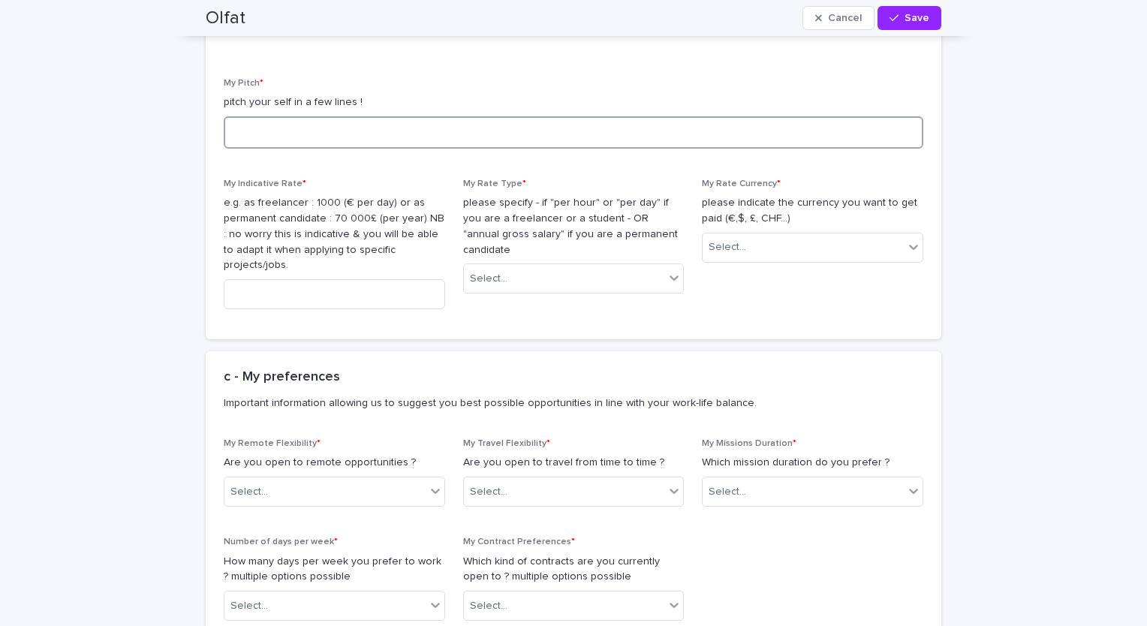
click at [462, 116] on textarea at bounding box center [574, 132] width 700 height 32
paste textarea "**********"
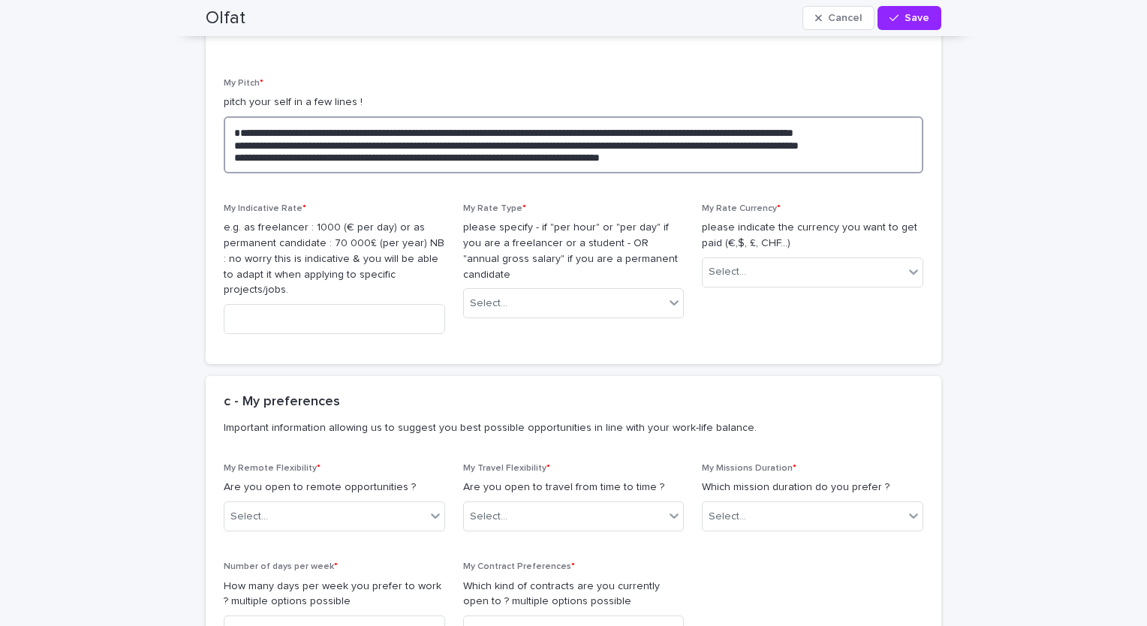
click at [235, 116] on textarea "**********" at bounding box center [574, 144] width 700 height 57
type textarea "**********"
click at [307, 304] on input at bounding box center [334, 319] width 221 height 30
type input "*"
click at [321, 304] on input at bounding box center [334, 319] width 221 height 30
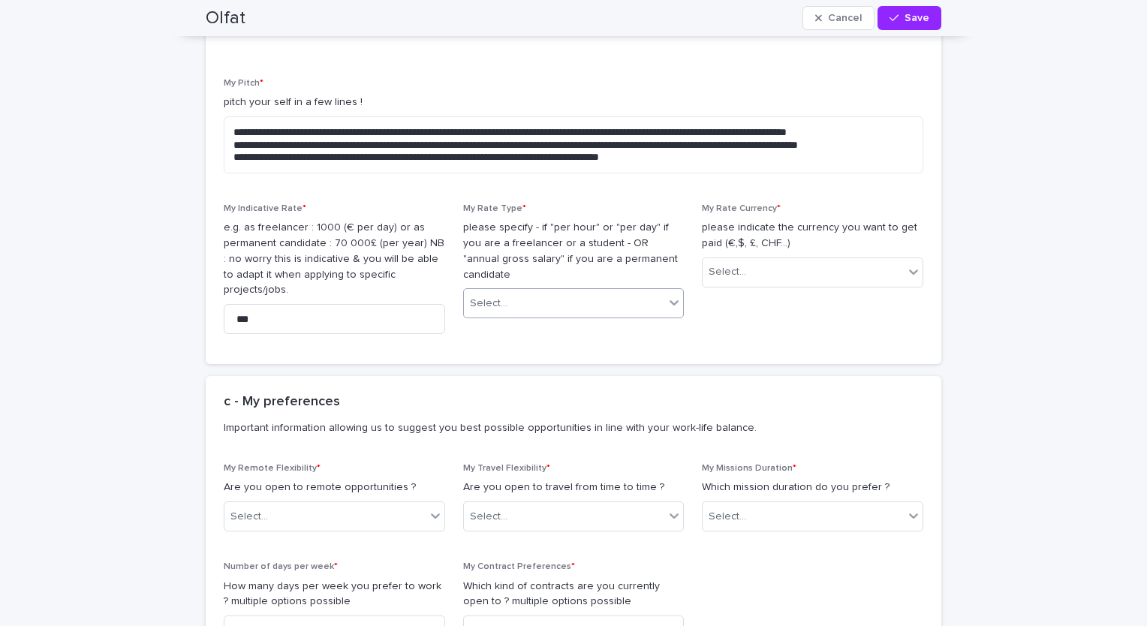
click at [537, 291] on div "Select..." at bounding box center [564, 303] width 201 height 25
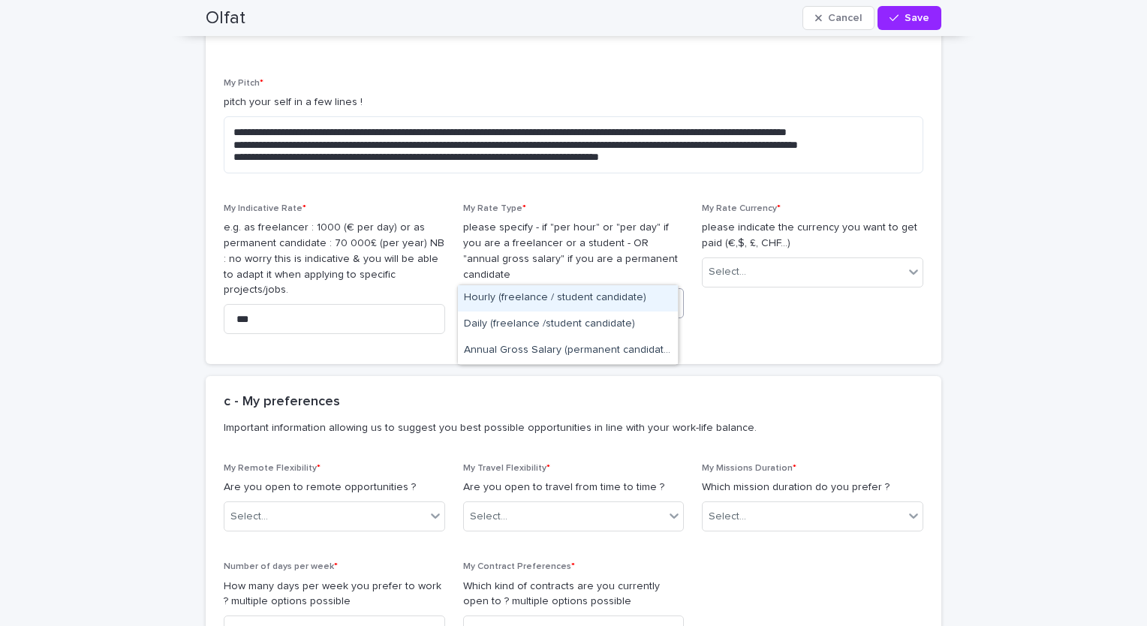
click at [516, 291] on div "Hourly (freelance / student candidate)" at bounding box center [568, 298] width 220 height 26
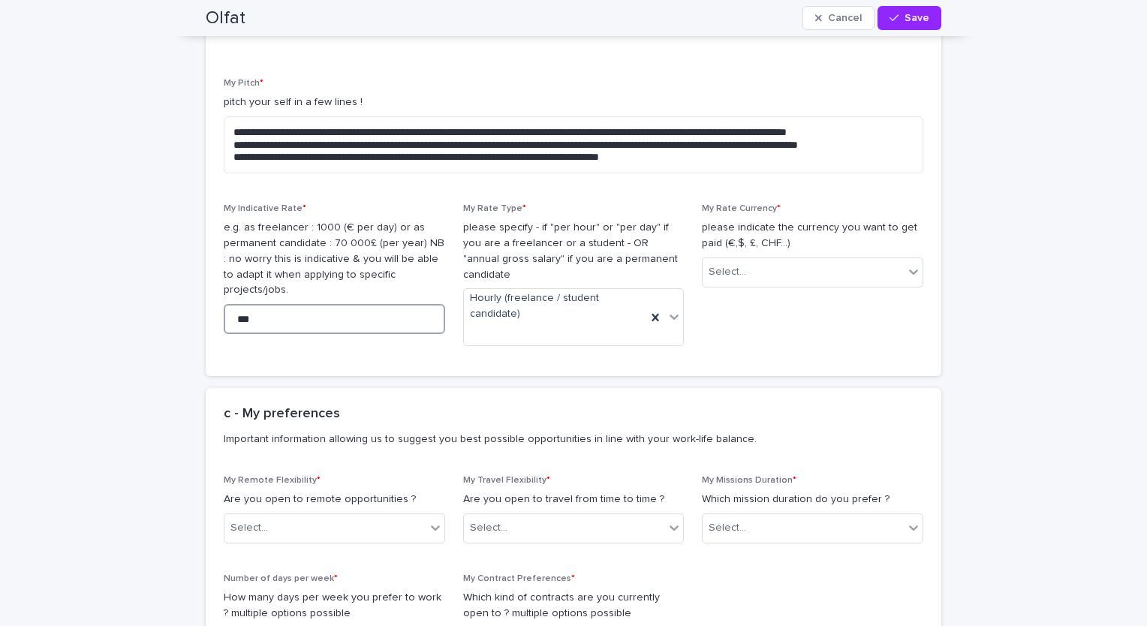
drag, startPoint x: 249, startPoint y: 280, endPoint x: 183, endPoint y: 279, distance: 66.1
type input "**"
click at [793, 260] on div "Select..." at bounding box center [803, 272] width 201 height 25
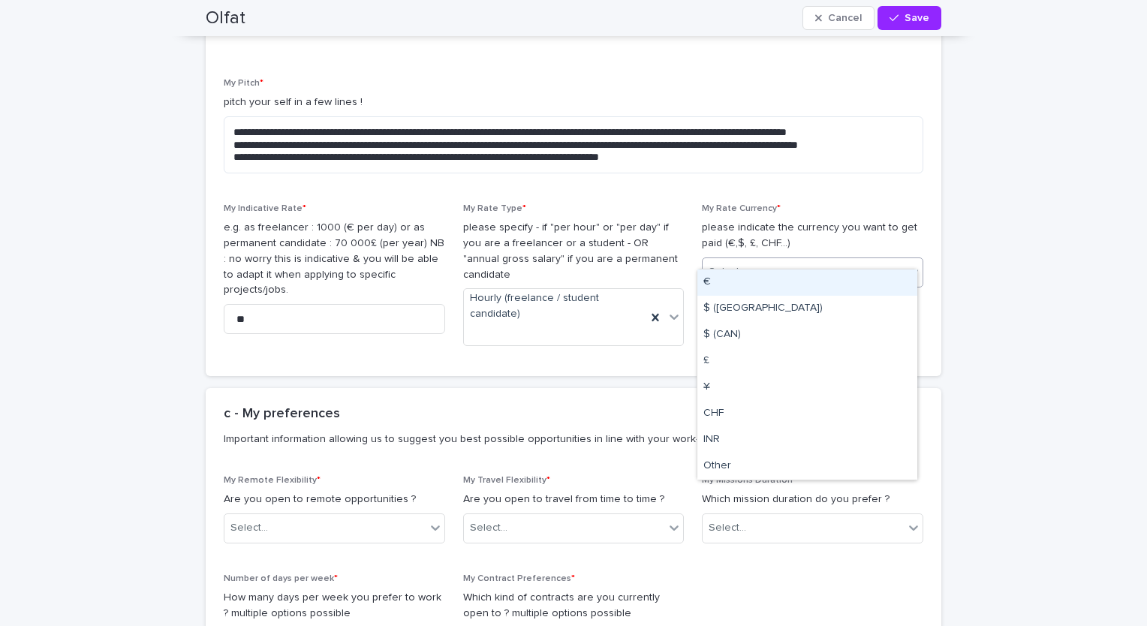
click at [766, 277] on div "€" at bounding box center [807, 283] width 220 height 26
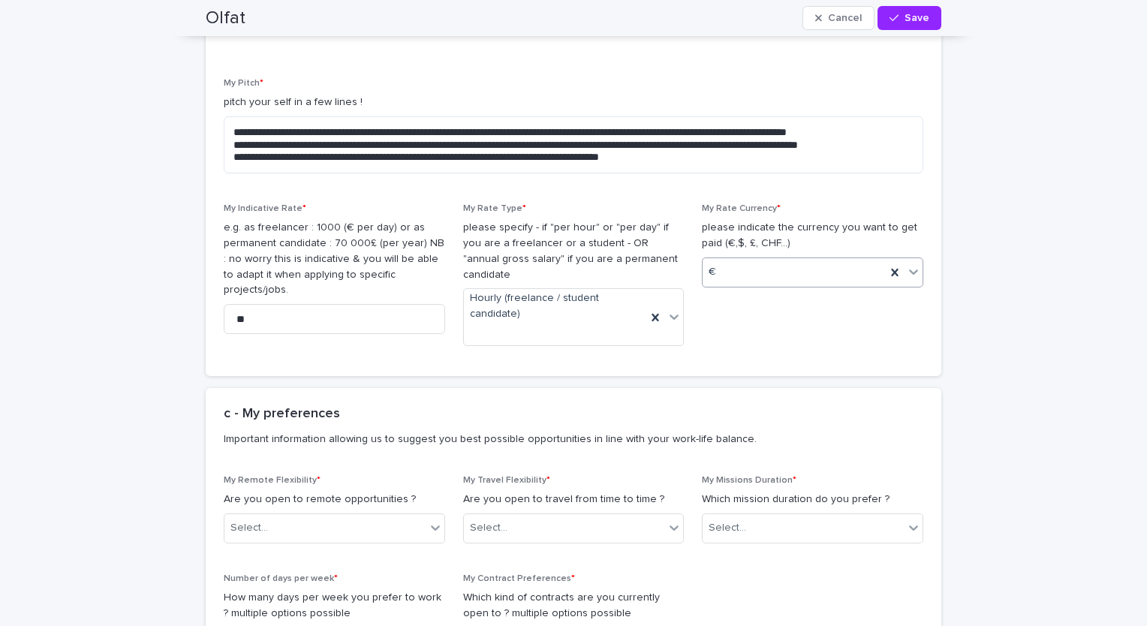
scroll to position [2302, 0]
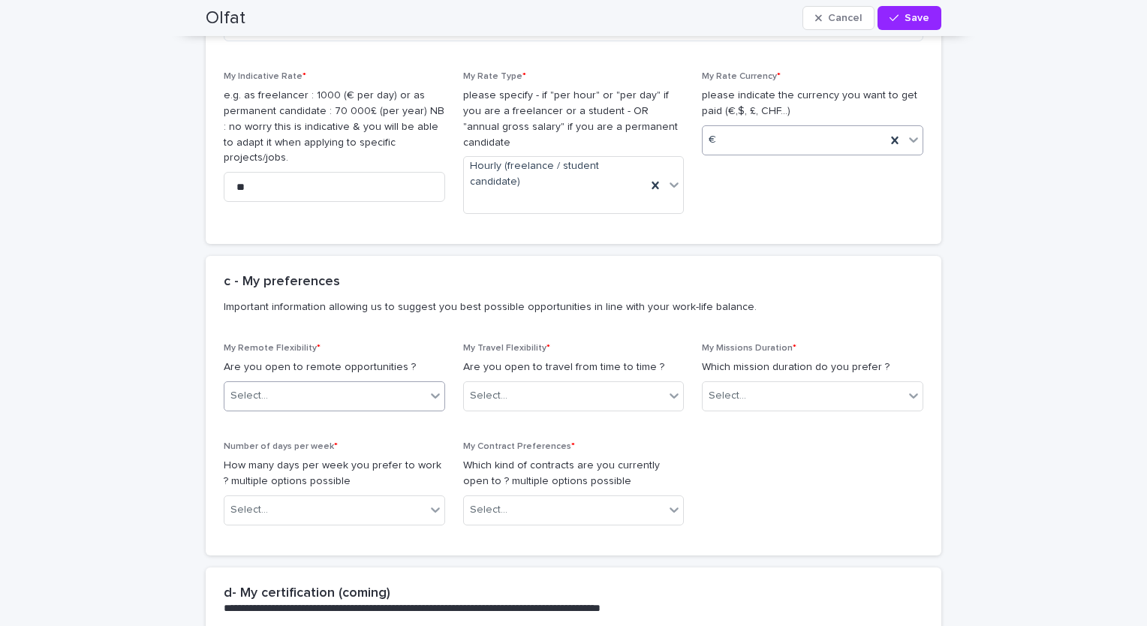
click at [428, 388] on icon at bounding box center [435, 395] width 15 height 15
click at [393, 391] on div "Yes" at bounding box center [329, 391] width 220 height 26
click at [553, 384] on div "Select..." at bounding box center [564, 396] width 201 height 25
click at [548, 387] on div "Yes" at bounding box center [568, 391] width 220 height 26
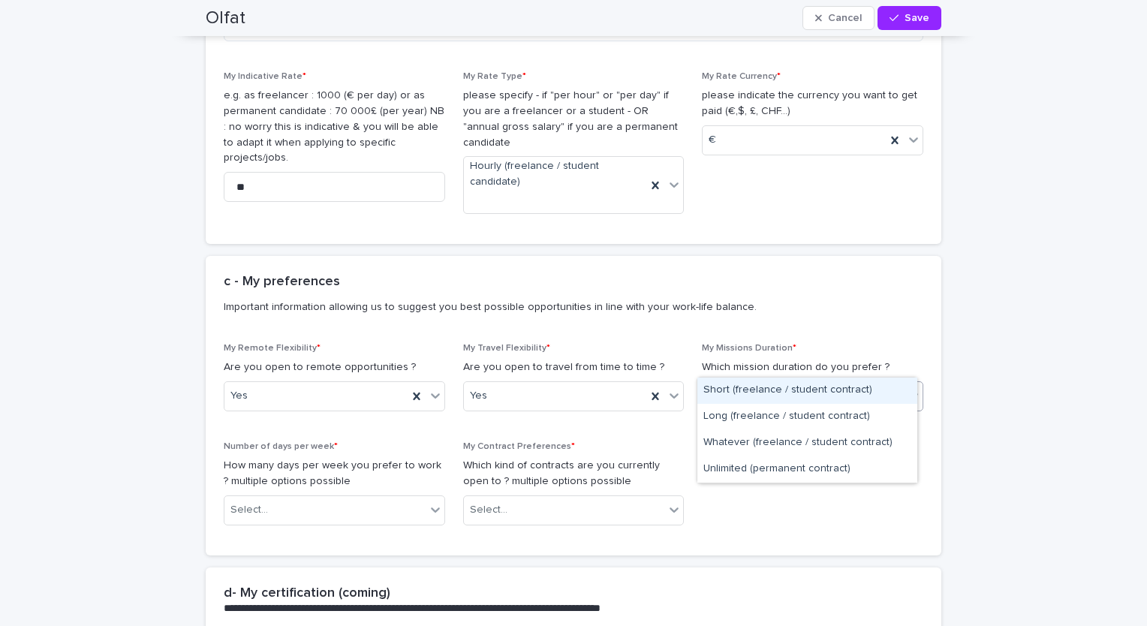
click at [806, 384] on div "Select..." at bounding box center [803, 396] width 201 height 25
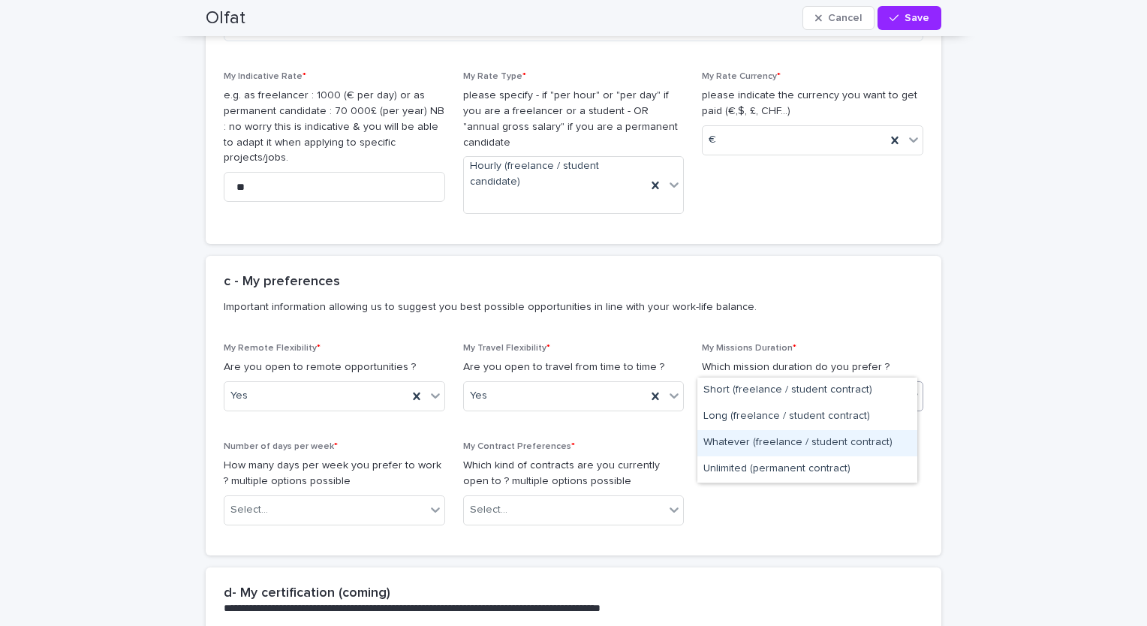
click at [765, 435] on div "Whatever (freelance / student contract)" at bounding box center [807, 443] width 220 height 26
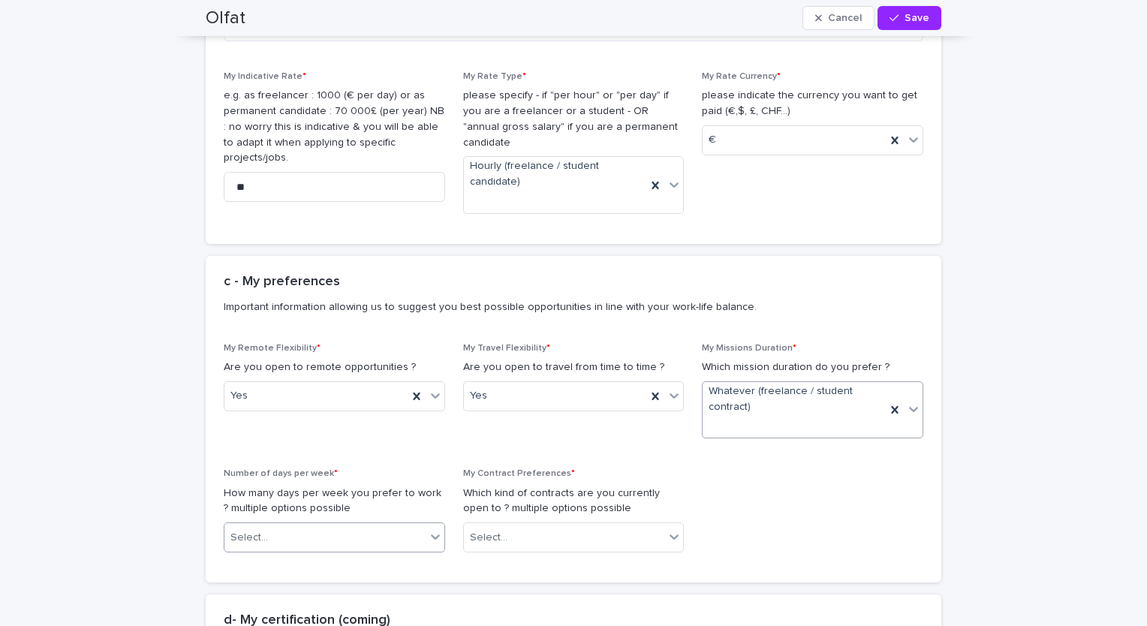
click at [417, 526] on div "Select..." at bounding box center [324, 538] width 201 height 25
click at [387, 611] on div "4" at bounding box center [329, 611] width 220 height 26
click at [562, 526] on div "Select..." at bounding box center [564, 538] width 201 height 25
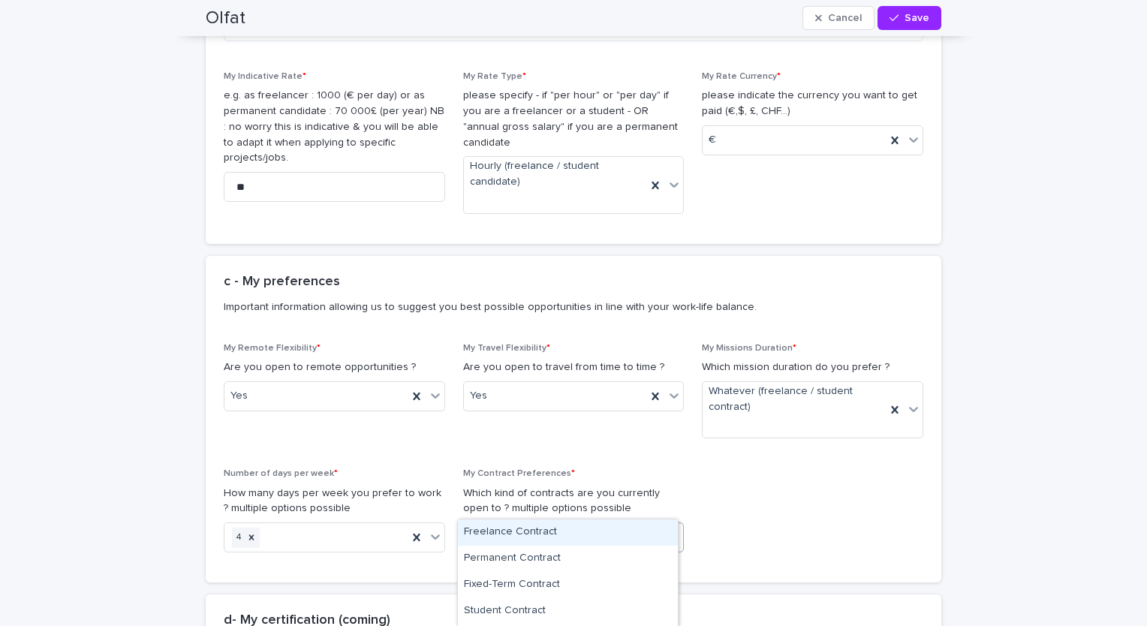
click at [559, 531] on div "Freelance Contract" at bounding box center [568, 533] width 220 height 26
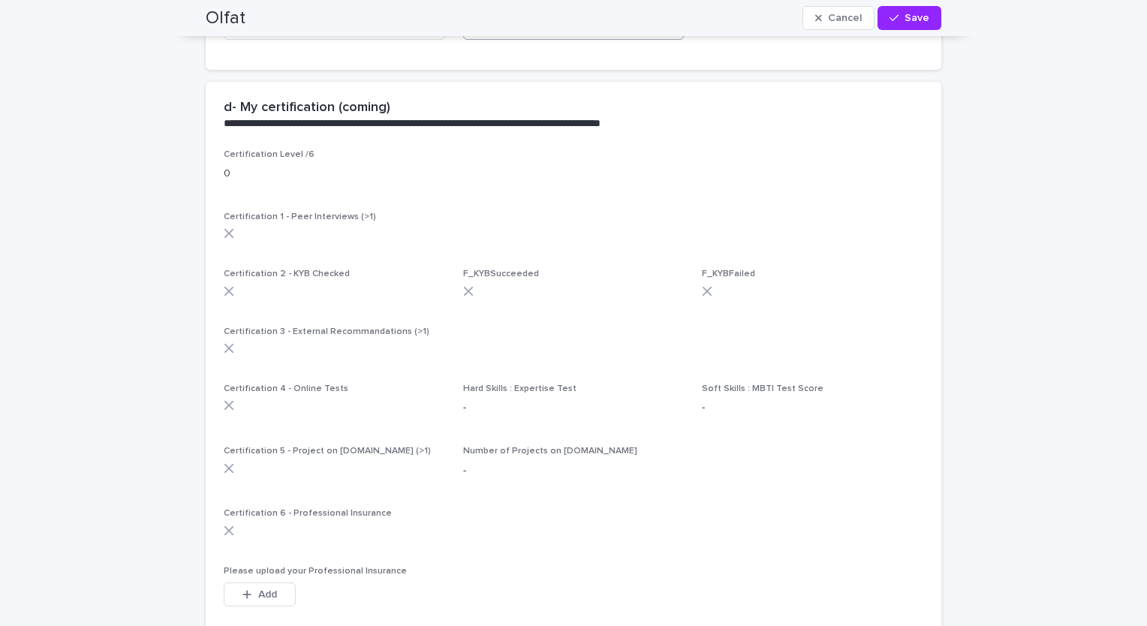
scroll to position [2819, 0]
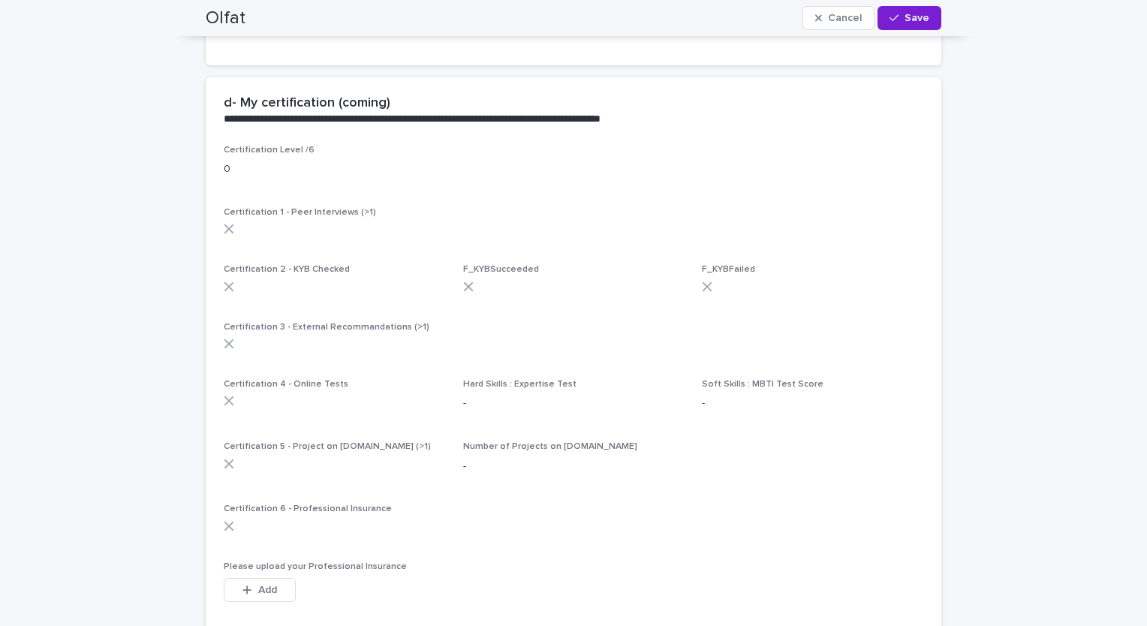
click at [905, 19] on span "Save" at bounding box center [917, 18] width 25 height 11
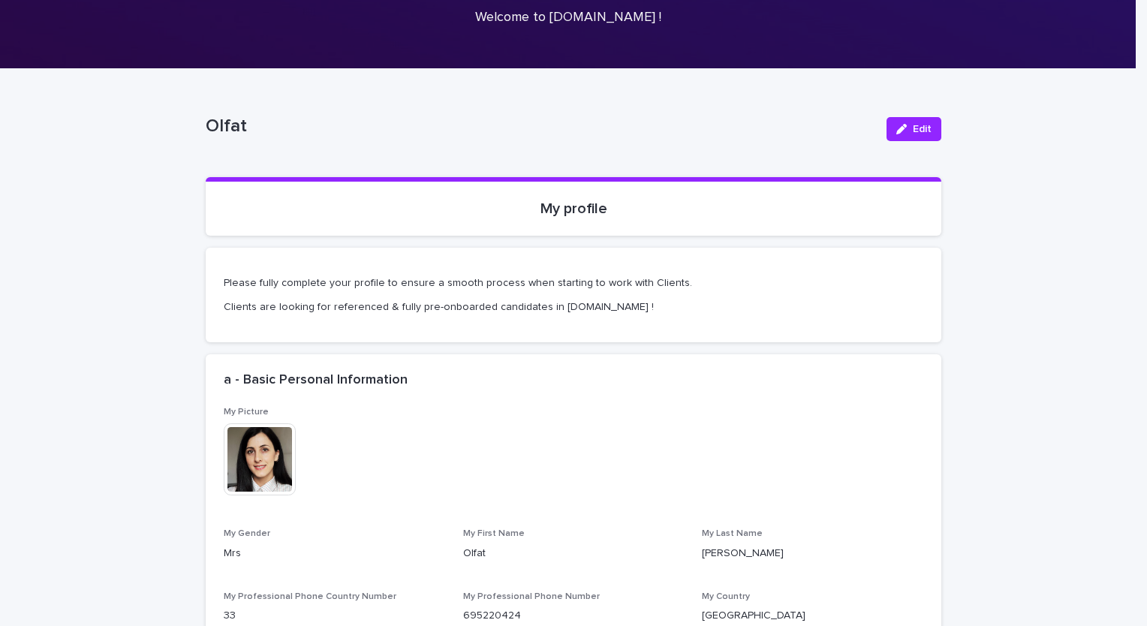
scroll to position [143, 0]
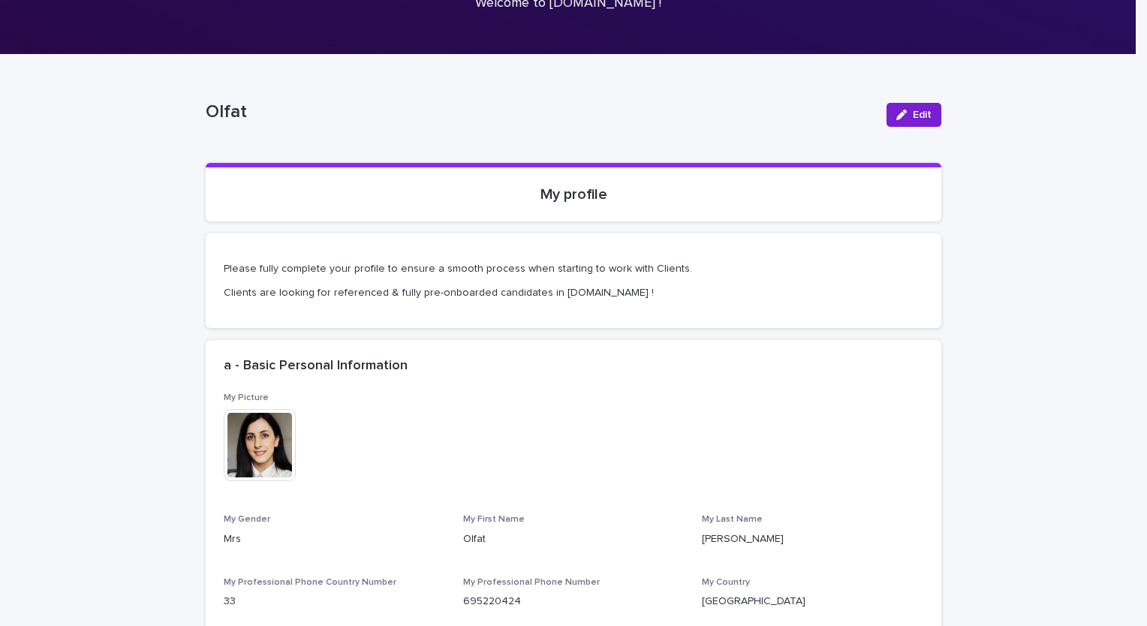
click at [913, 110] on span "Edit" at bounding box center [922, 115] width 19 height 11
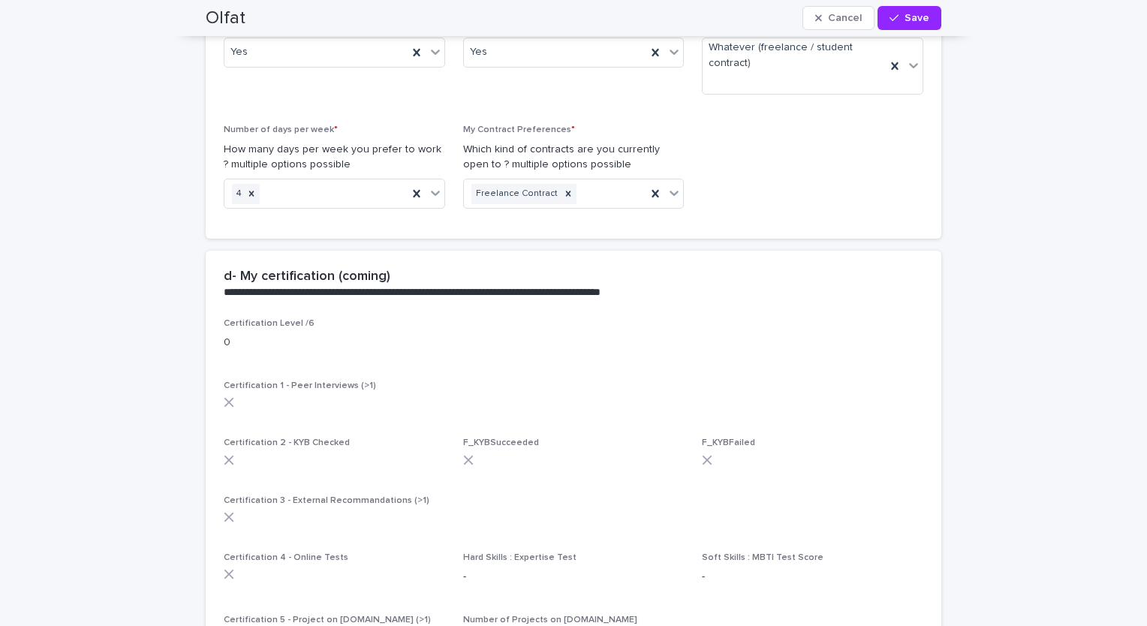
scroll to position [2655, 0]
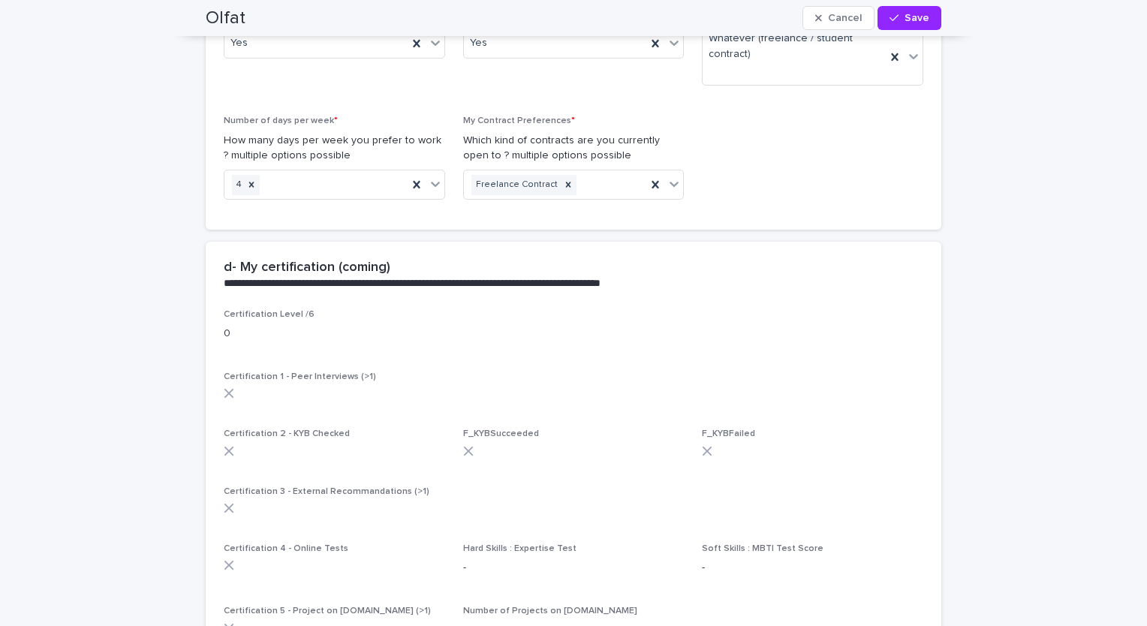
click at [215, 309] on div "Certification Level /6 0 Certification 1 - Peer Interviews (>1) Certification 2…" at bounding box center [574, 556] width 736 height 494
click at [238, 326] on p "0" at bounding box center [574, 334] width 700 height 16
click at [224, 388] on icon at bounding box center [229, 393] width 11 height 11
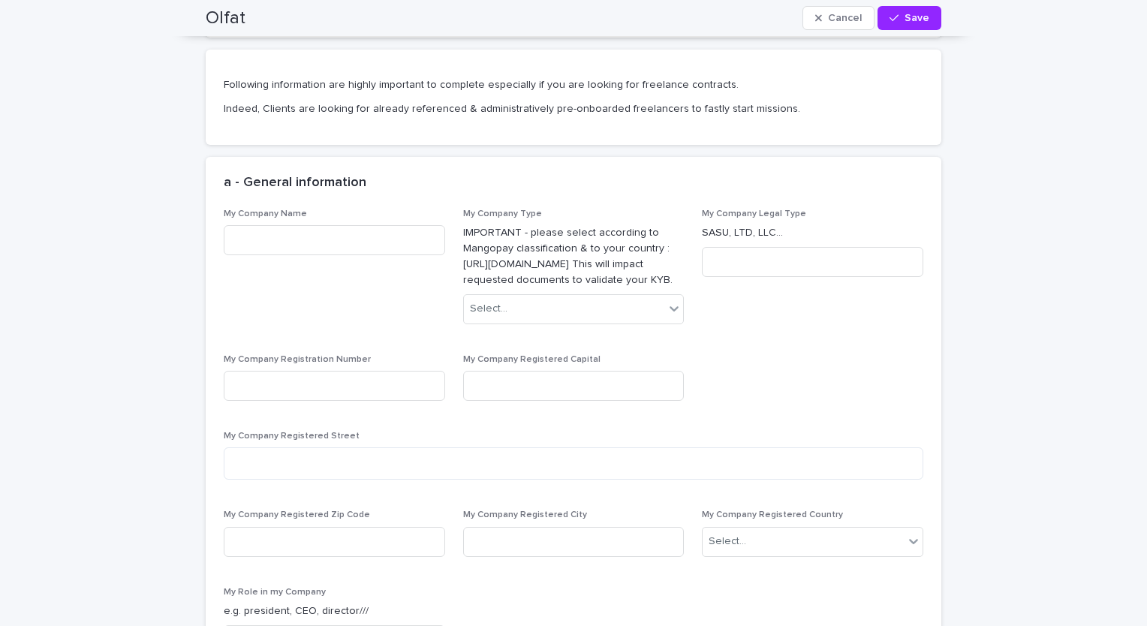
scroll to position [3499, 0]
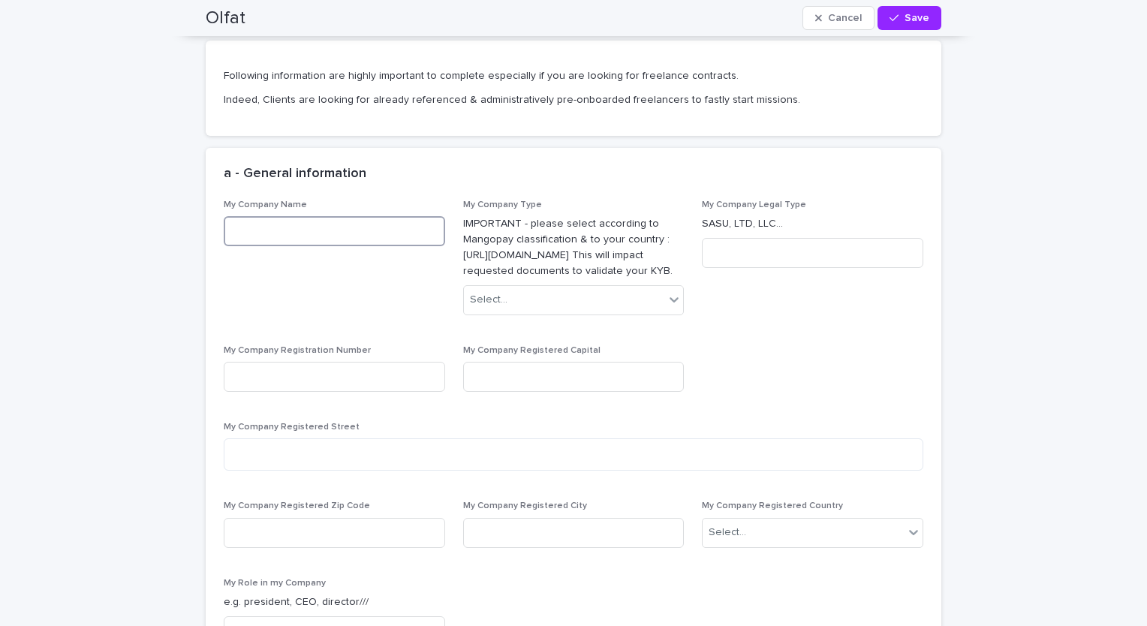
click at [330, 216] on input at bounding box center [334, 231] width 221 height 30
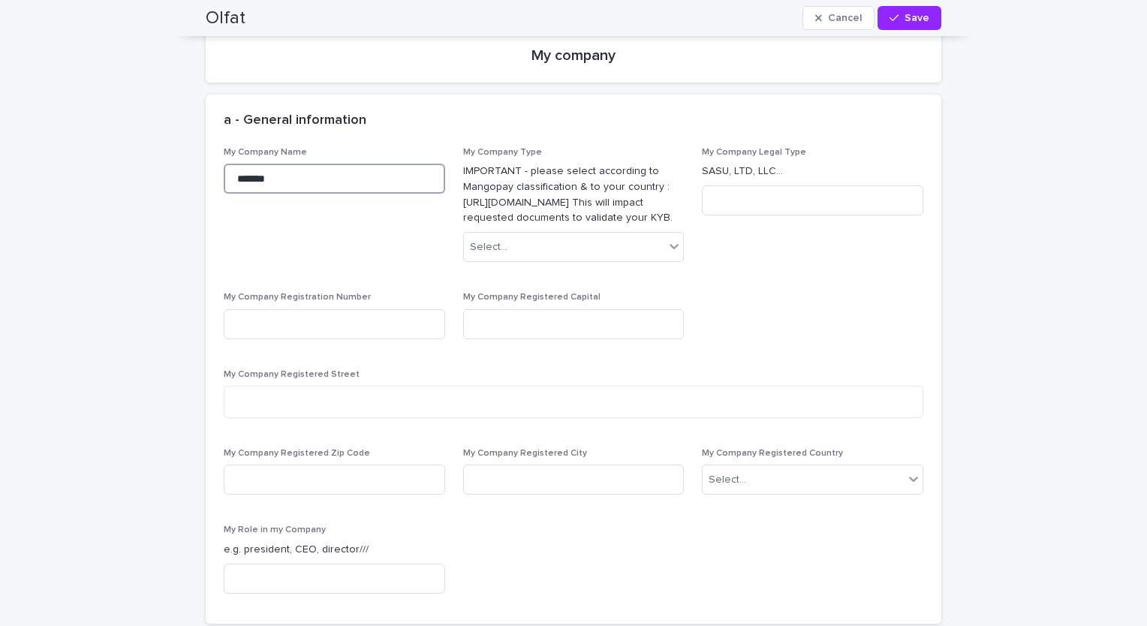
scroll to position [3445, 0]
type input "**********"
click at [533, 235] on div "Select..." at bounding box center [564, 247] width 201 height 25
click at [520, 309] on div "Legal Organization" at bounding box center [568, 310] width 220 height 26
click at [734, 185] on input at bounding box center [812, 200] width 221 height 30
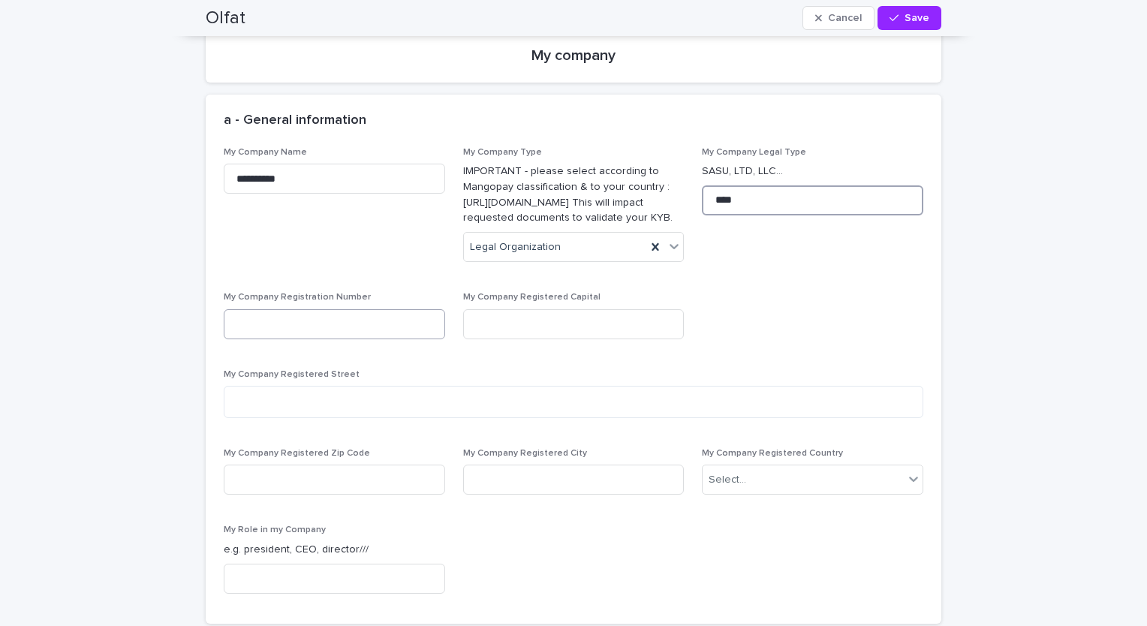
type input "****"
click at [355, 309] on input at bounding box center [334, 324] width 221 height 30
paste input "**********"
click at [232, 309] on input "**********" at bounding box center [334, 324] width 221 height 30
type input "**********"
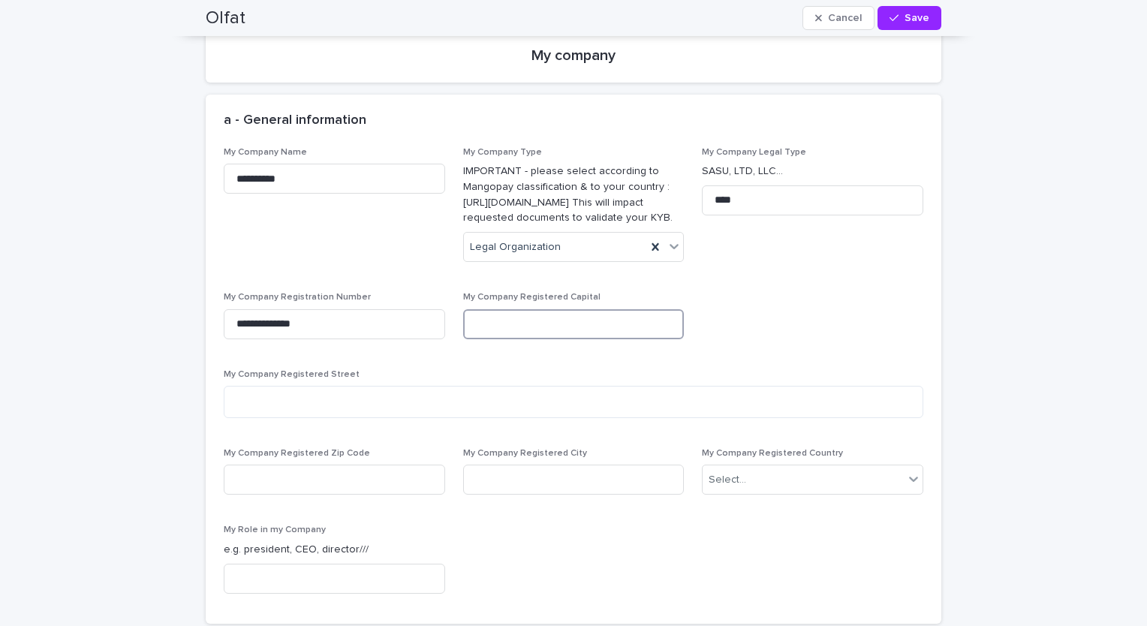
click at [522, 312] on input at bounding box center [573, 324] width 221 height 30
click at [449, 386] on textarea at bounding box center [574, 402] width 700 height 32
type textarea "**********"
type input "*****"
type input "**********"
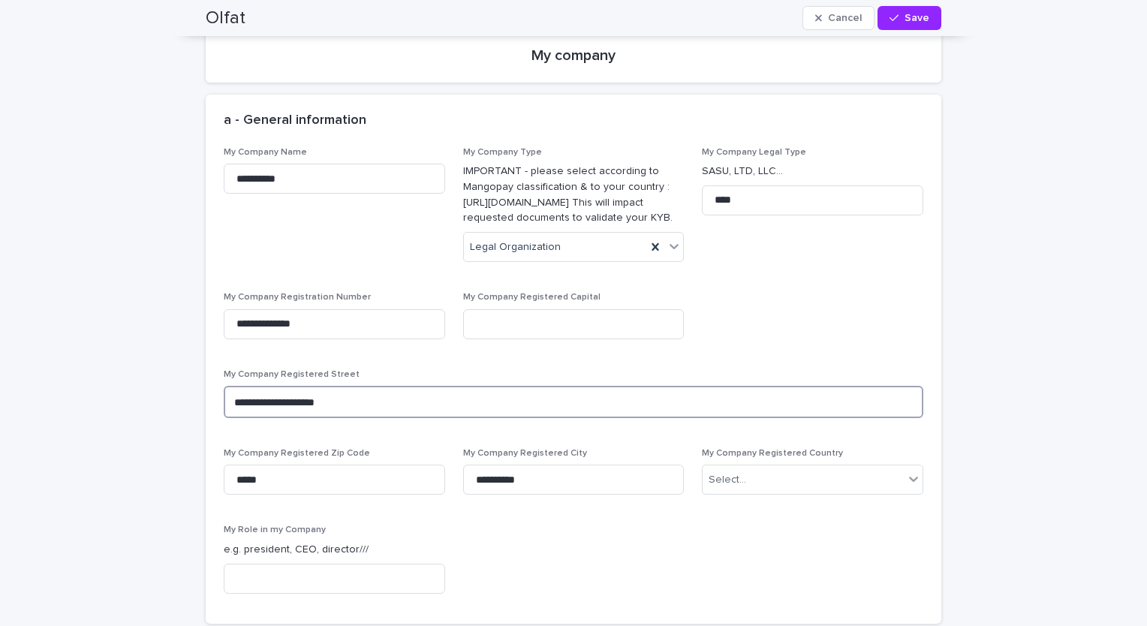
drag, startPoint x: 361, startPoint y: 386, endPoint x: 212, endPoint y: 393, distance: 149.6
click at [212, 393] on div "**********" at bounding box center [574, 385] width 736 height 477
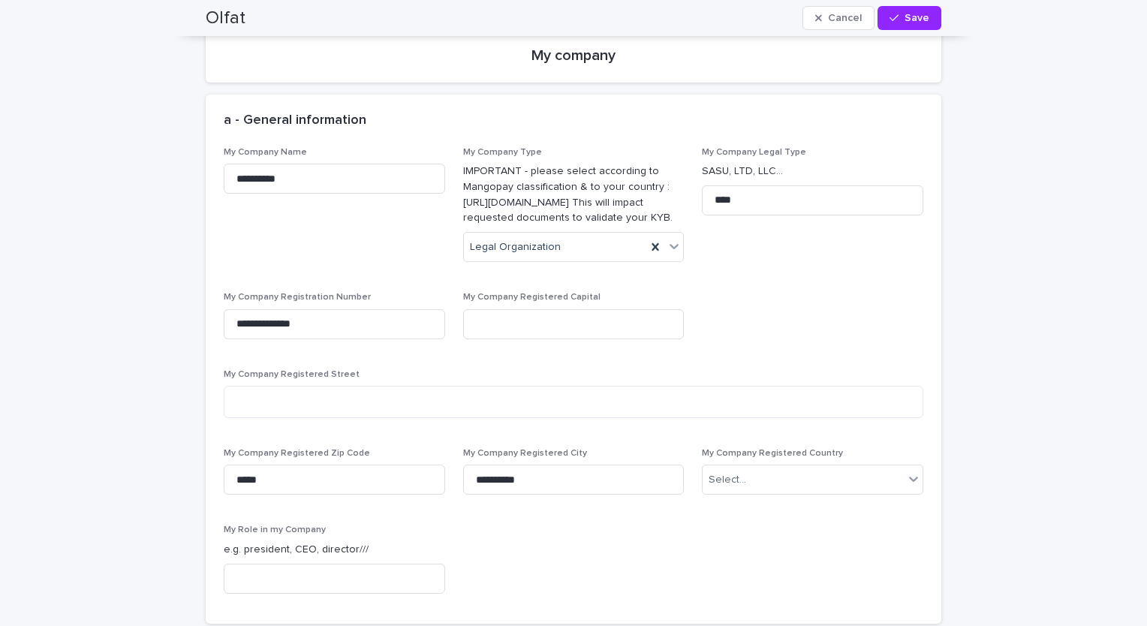
click at [723, 513] on div "**********" at bounding box center [574, 376] width 700 height 459
click at [766, 468] on div "Select..." at bounding box center [803, 480] width 201 height 25
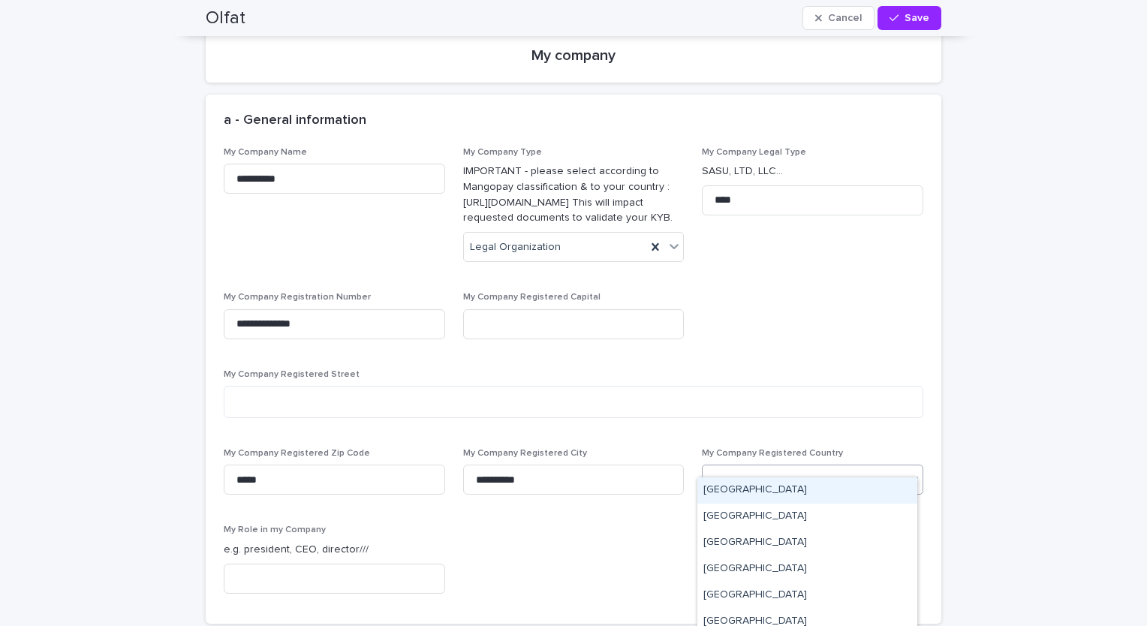
type input "***"
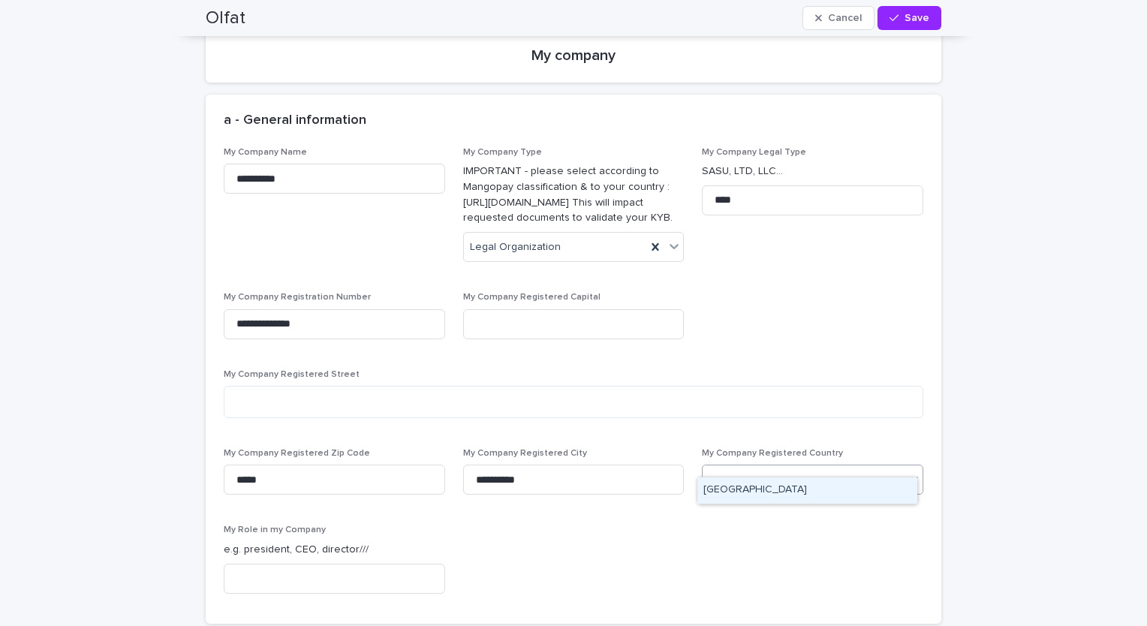
click at [775, 496] on div "[GEOGRAPHIC_DATA]" at bounding box center [807, 490] width 220 height 26
click at [336, 564] on input at bounding box center [334, 579] width 221 height 30
type input "*"
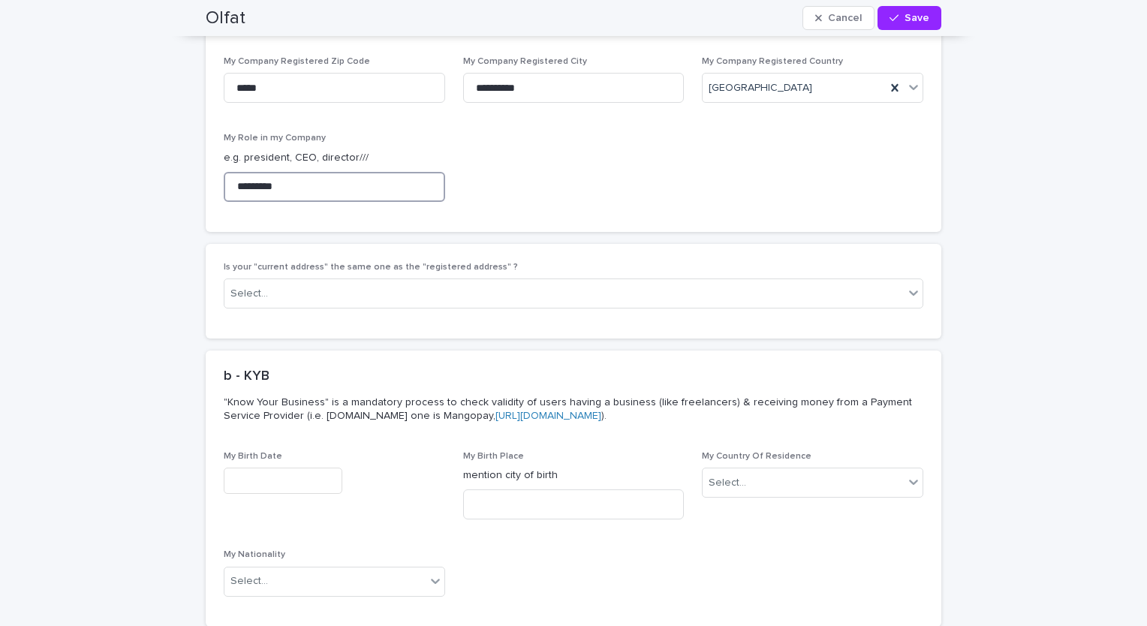
scroll to position [3850, 0]
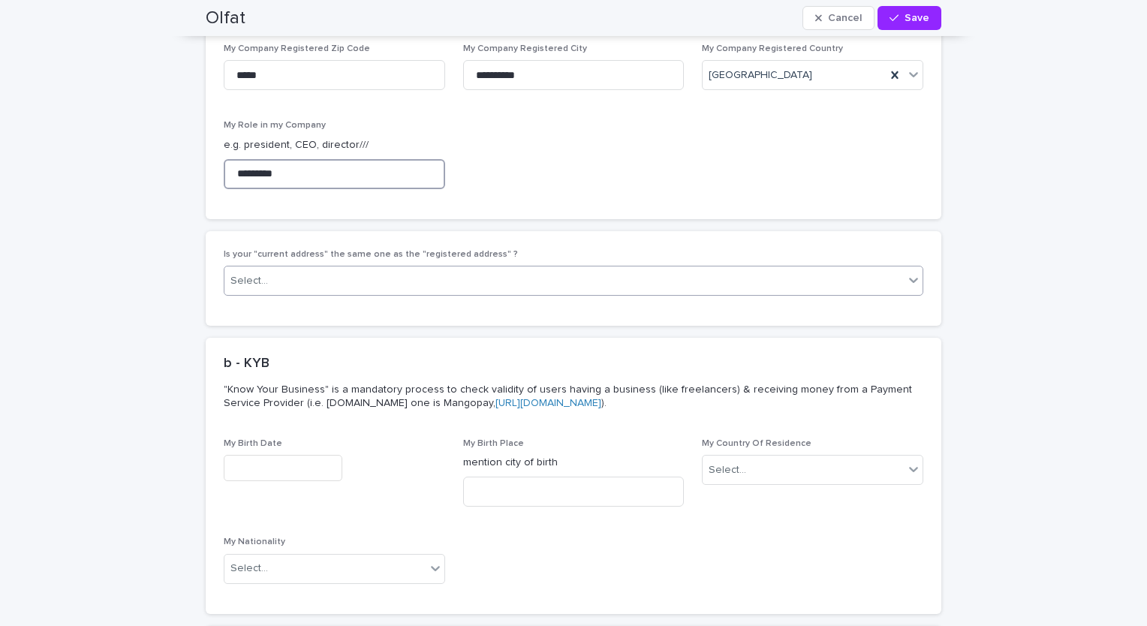
type input "*********"
click at [587, 269] on div "Select..." at bounding box center [563, 281] width 679 height 25
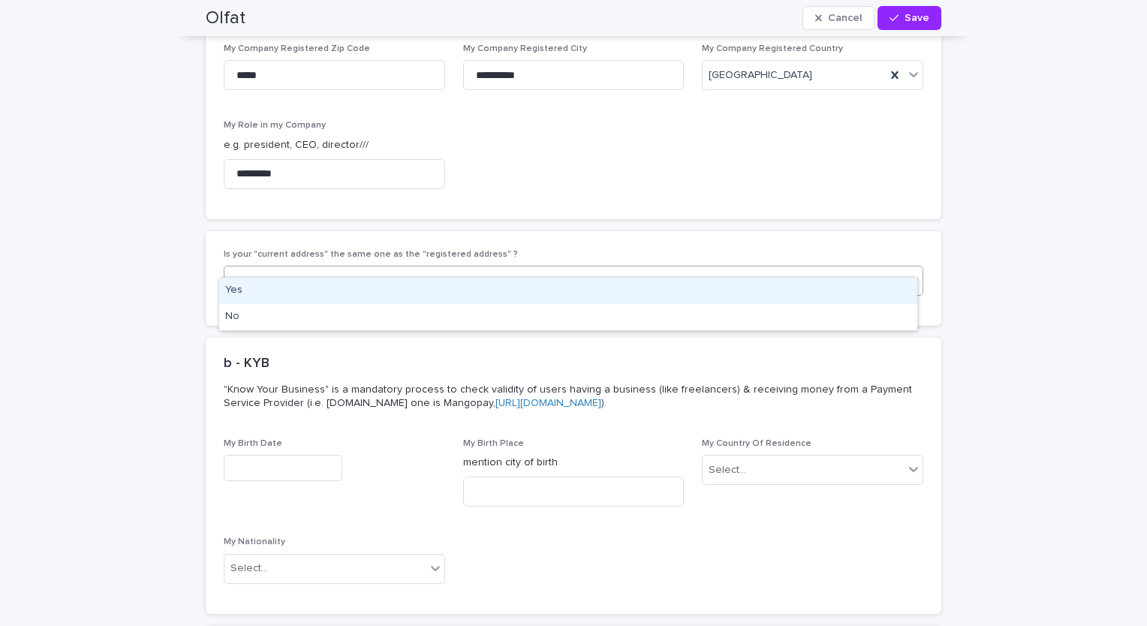
click at [514, 297] on div "Yes" at bounding box center [568, 291] width 698 height 26
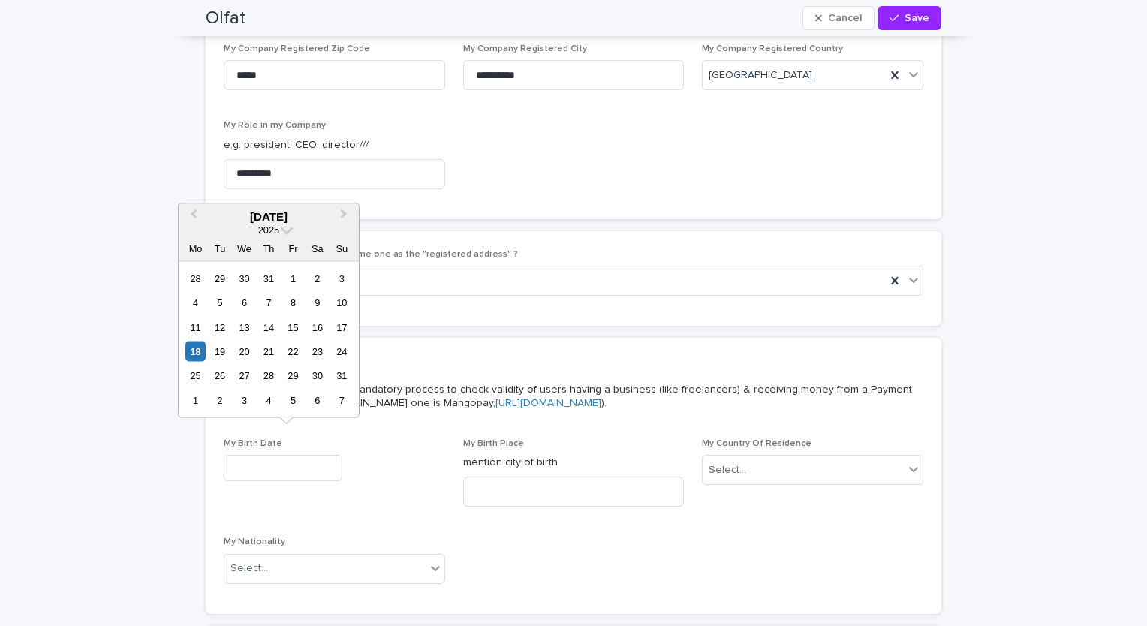
click at [305, 455] on input "text" at bounding box center [283, 468] width 119 height 26
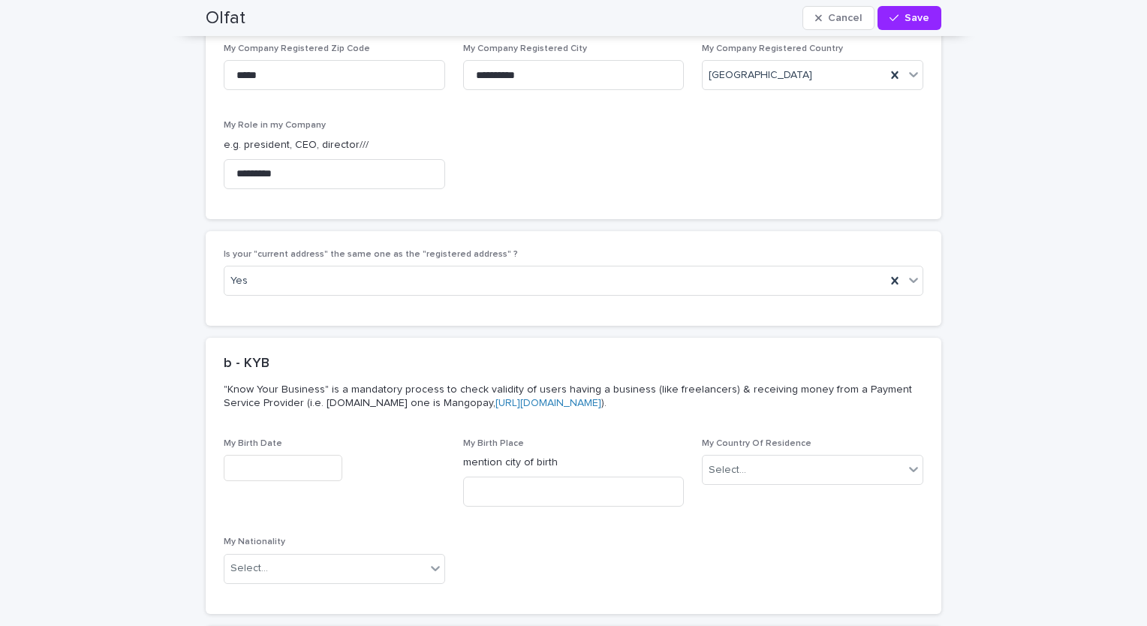
click at [405, 455] on div at bounding box center [334, 468] width 221 height 26
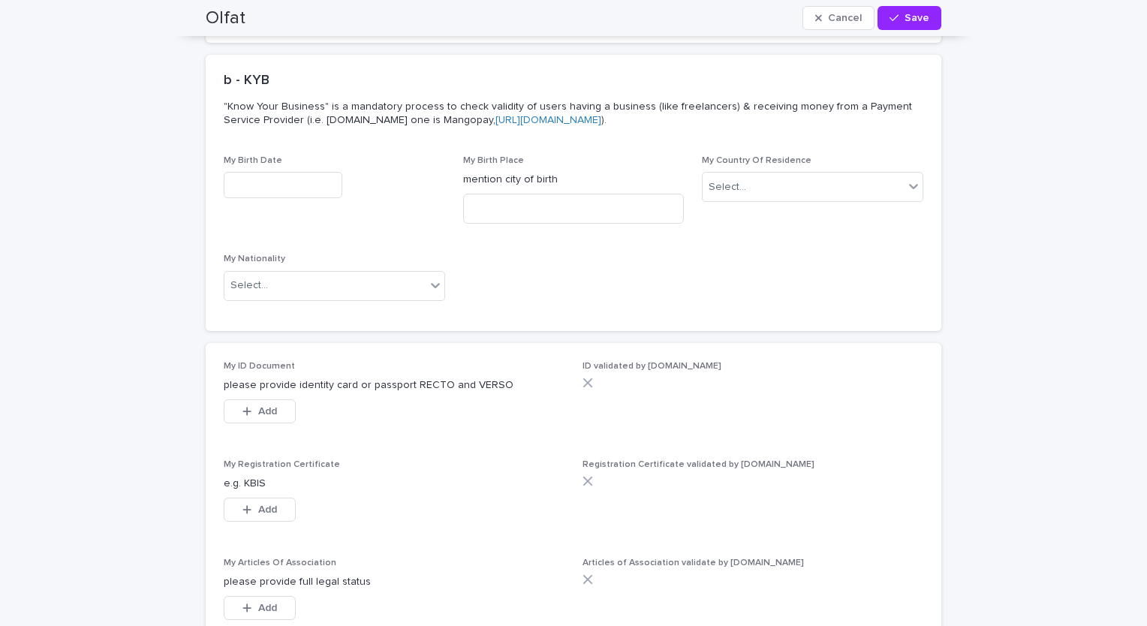
scroll to position [4138, 0]
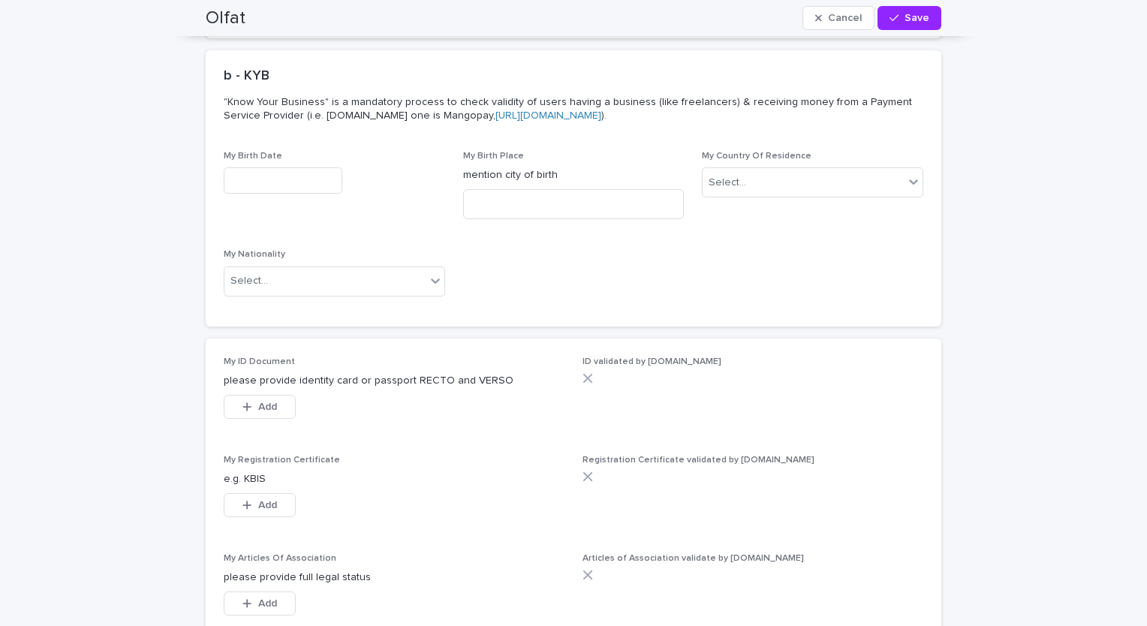
click at [329, 167] on input "text" at bounding box center [283, 180] width 119 height 26
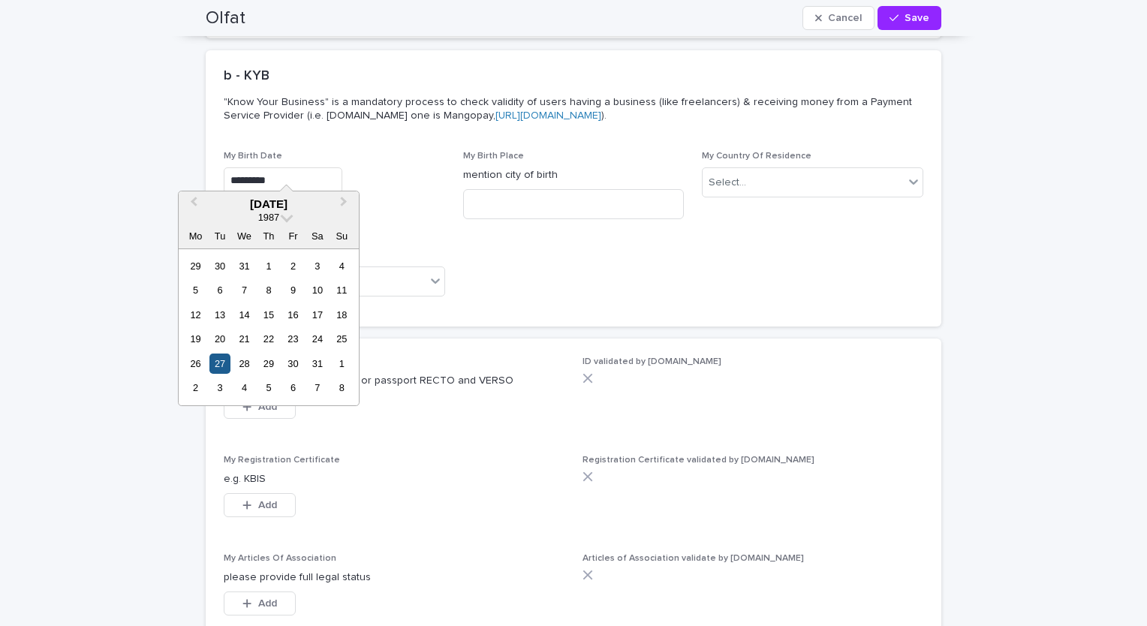
click at [224, 366] on div "27" at bounding box center [219, 364] width 20 height 20
type input "**********"
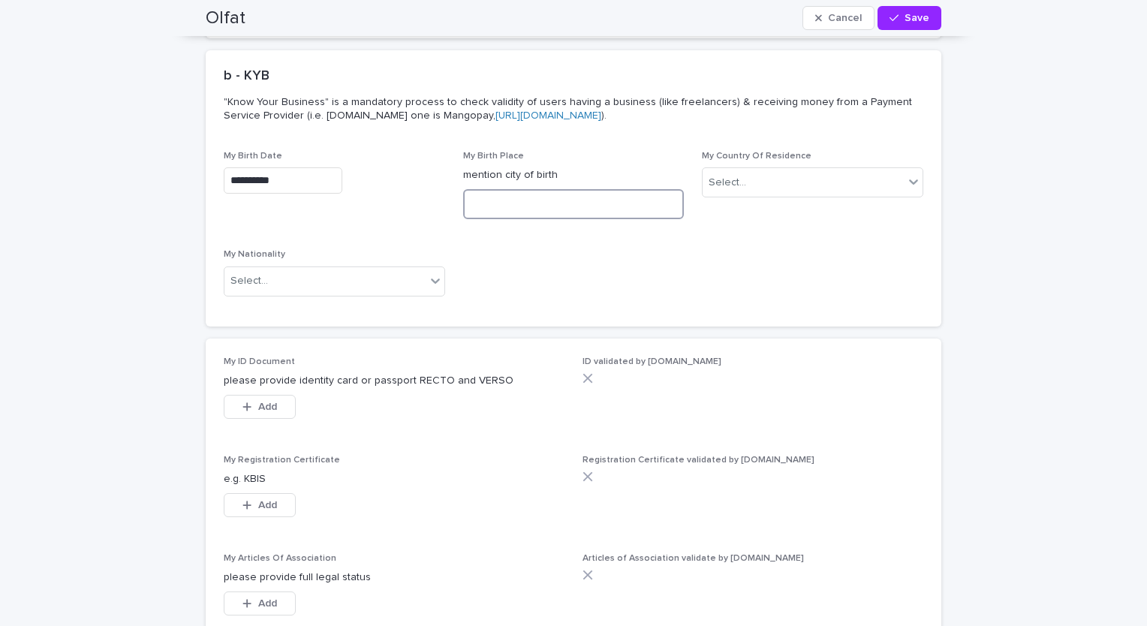
click at [520, 189] on input at bounding box center [573, 204] width 221 height 30
type input "******"
click at [814, 170] on div "Select..." at bounding box center [803, 182] width 201 height 25
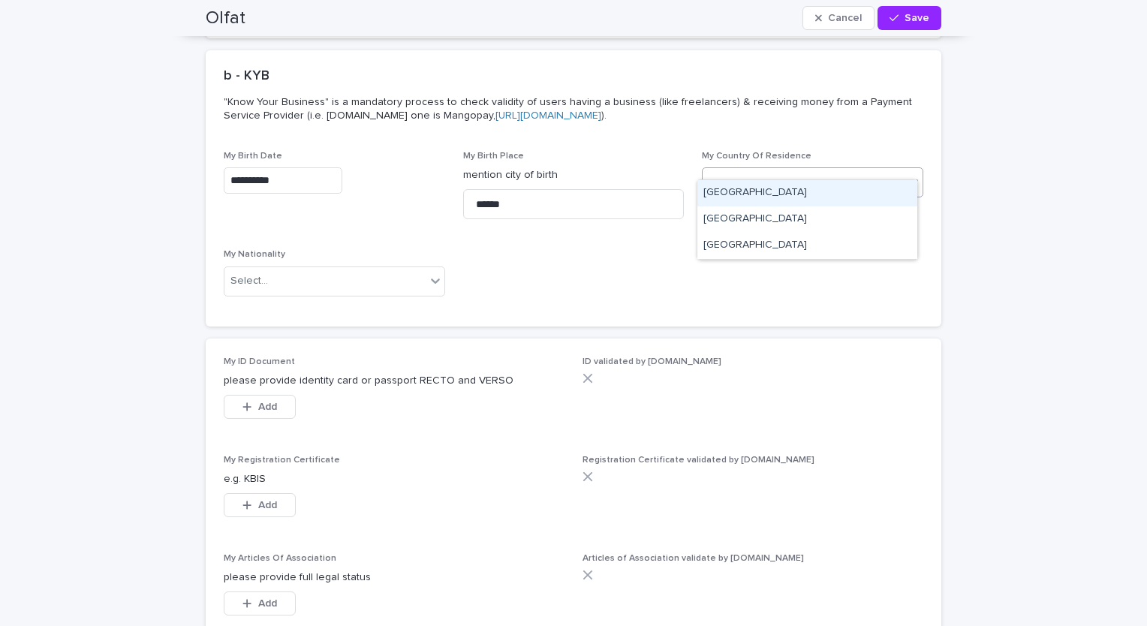
type input "***"
click at [770, 194] on div "[GEOGRAPHIC_DATA]" at bounding box center [807, 193] width 220 height 26
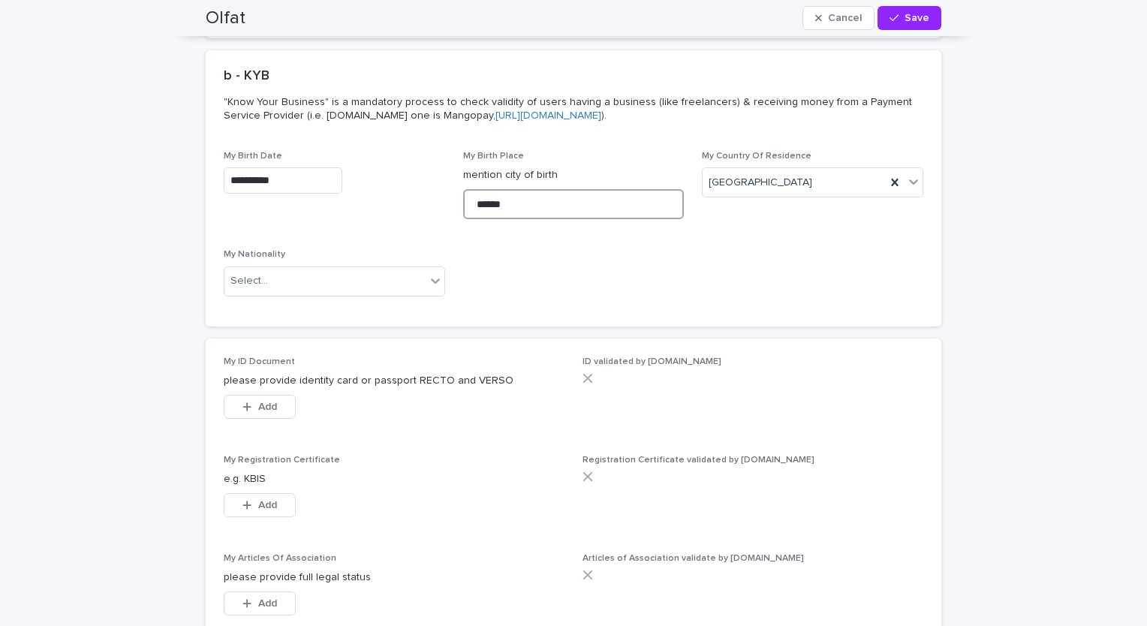
drag, startPoint x: 529, startPoint y: 184, endPoint x: 403, endPoint y: 163, distance: 127.9
click at [403, 163] on div "**********" at bounding box center [574, 230] width 700 height 158
type input "*******"
click at [317, 269] on div "Select..." at bounding box center [324, 281] width 201 height 25
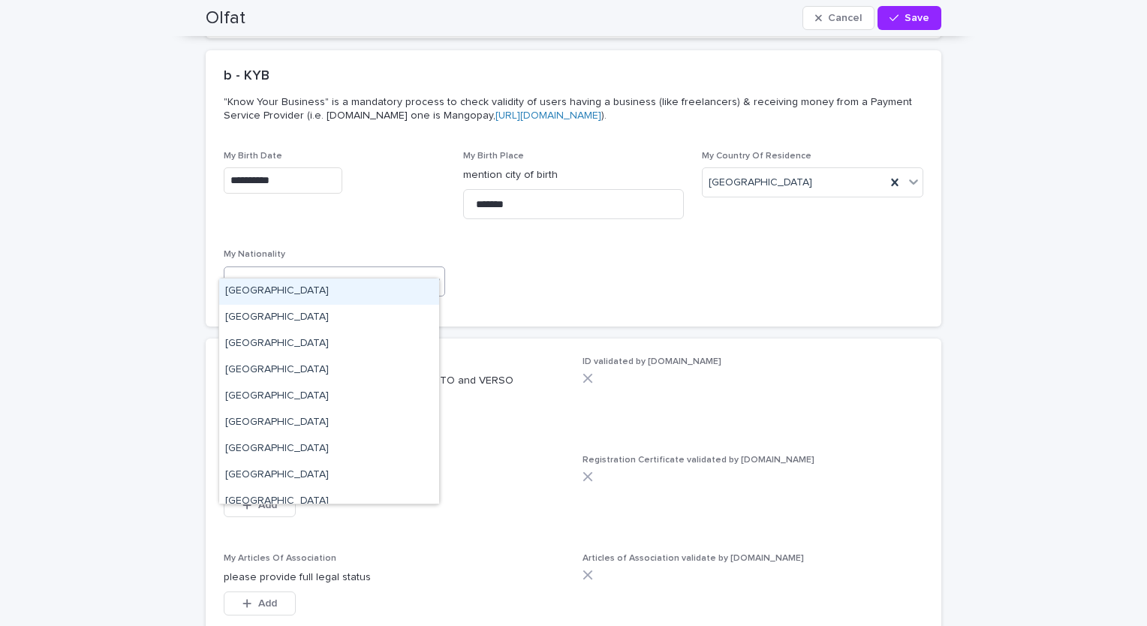
type input "**"
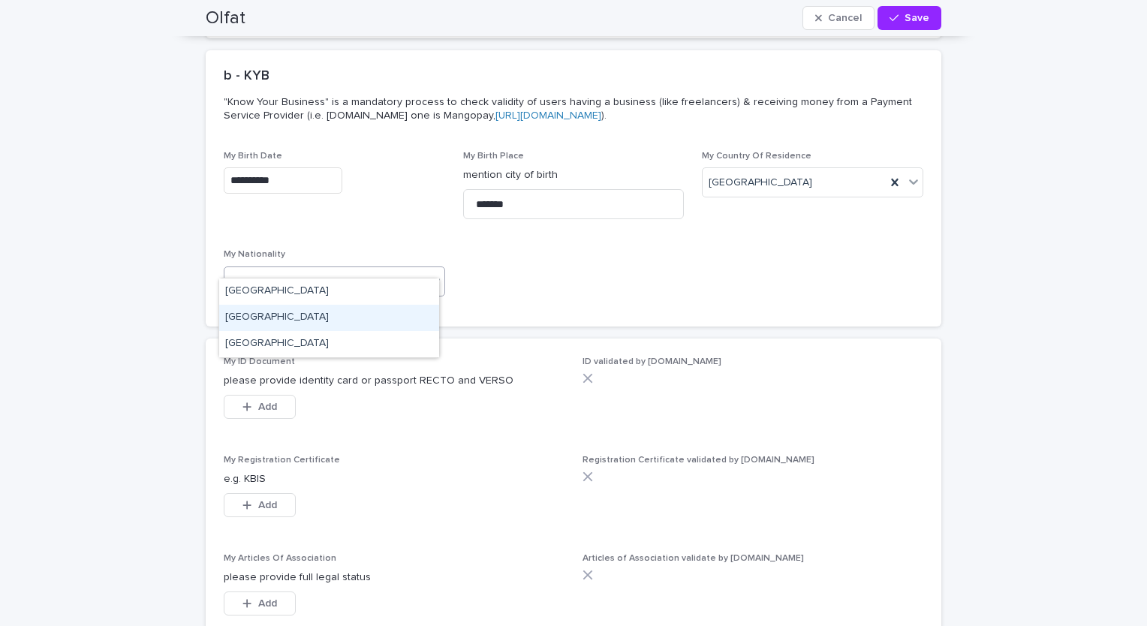
click at [324, 318] on div "[GEOGRAPHIC_DATA]" at bounding box center [329, 318] width 220 height 26
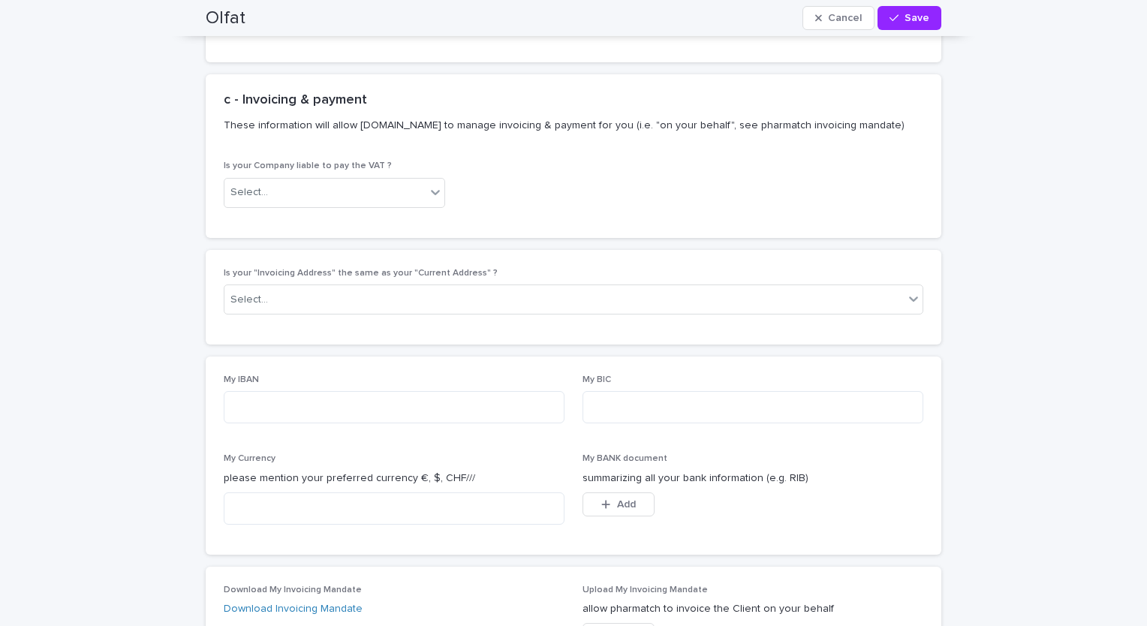
scroll to position [5221, 0]
click at [420, 176] on div "Select..." at bounding box center [324, 188] width 201 height 25
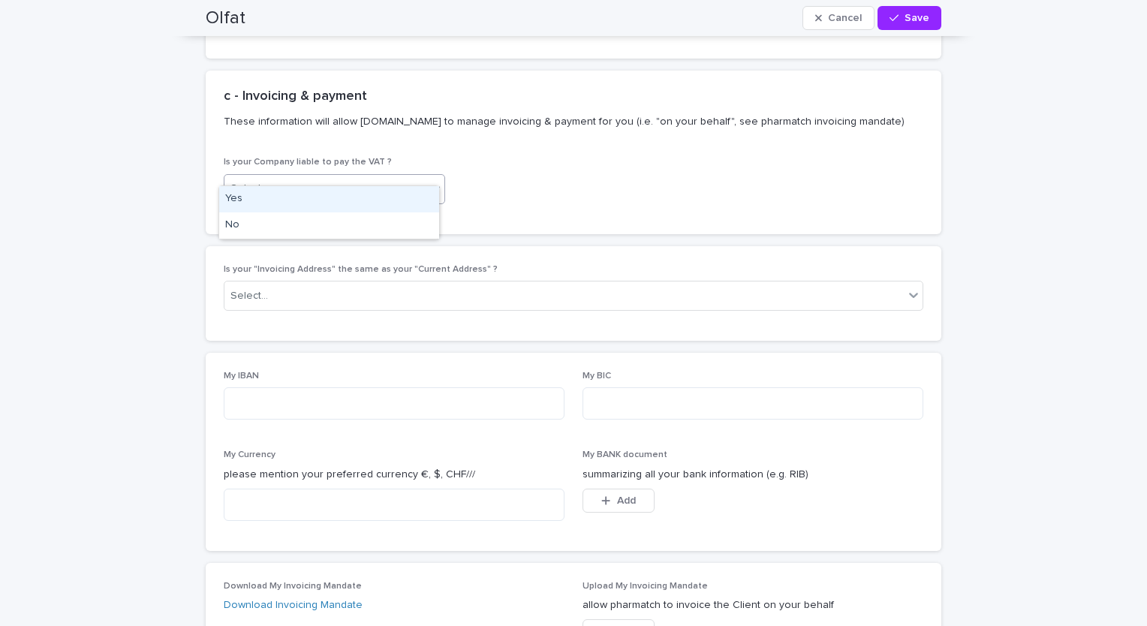
click at [353, 191] on div "Yes" at bounding box center [329, 199] width 220 height 26
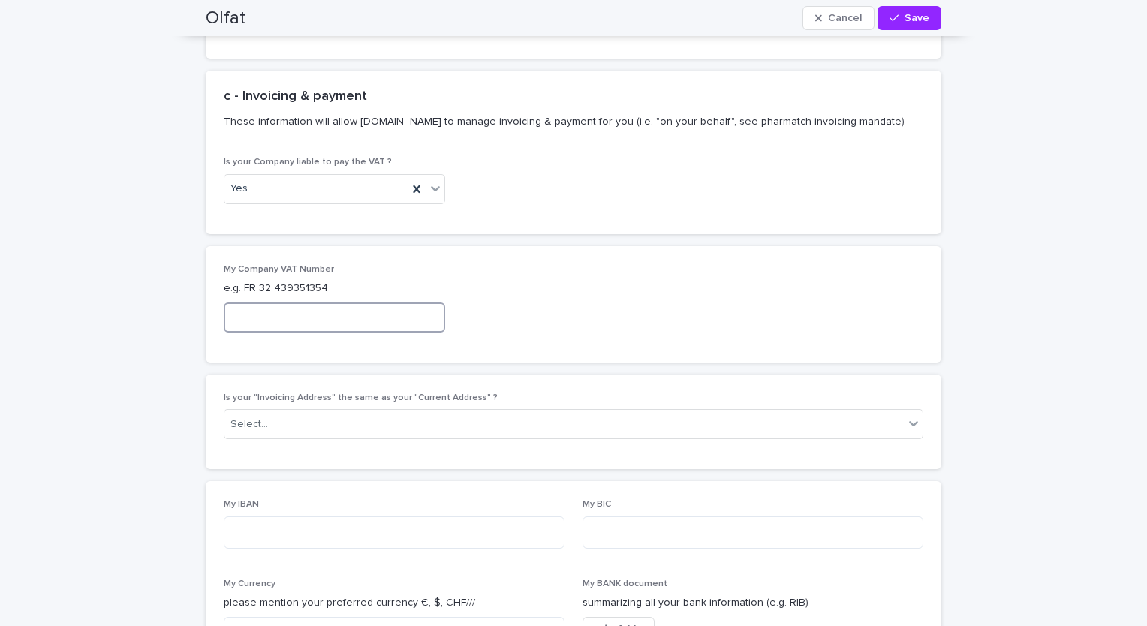
click at [363, 306] on input at bounding box center [334, 318] width 221 height 30
paste input "**********"
type input "**********"
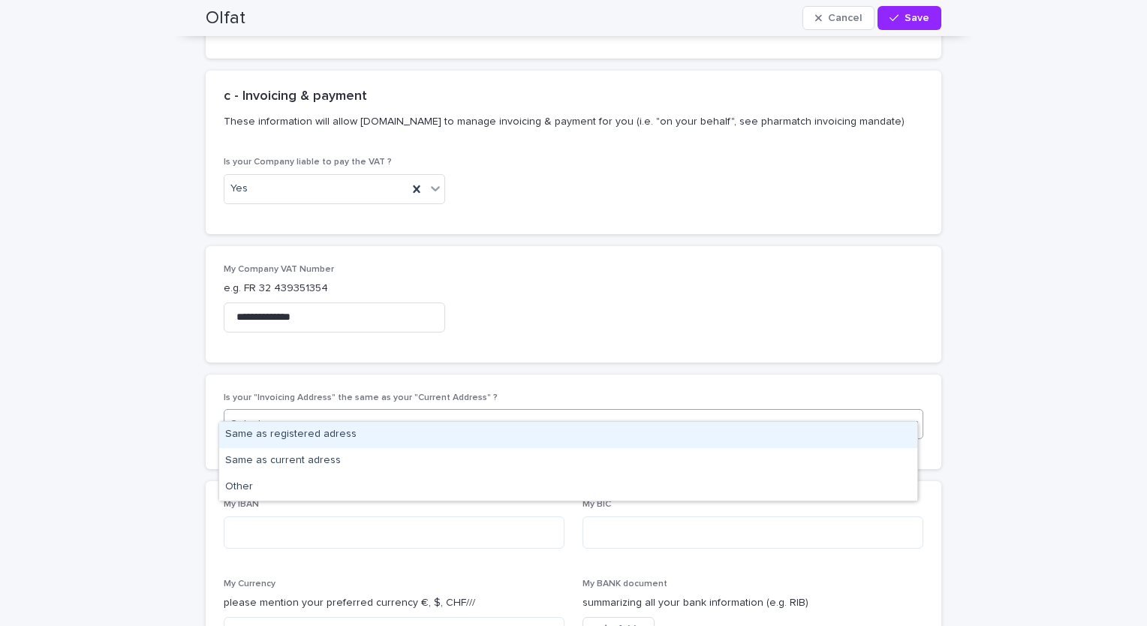
click at [286, 412] on div "Select..." at bounding box center [563, 424] width 679 height 25
click at [274, 438] on div "Same as registered adress" at bounding box center [568, 435] width 698 height 26
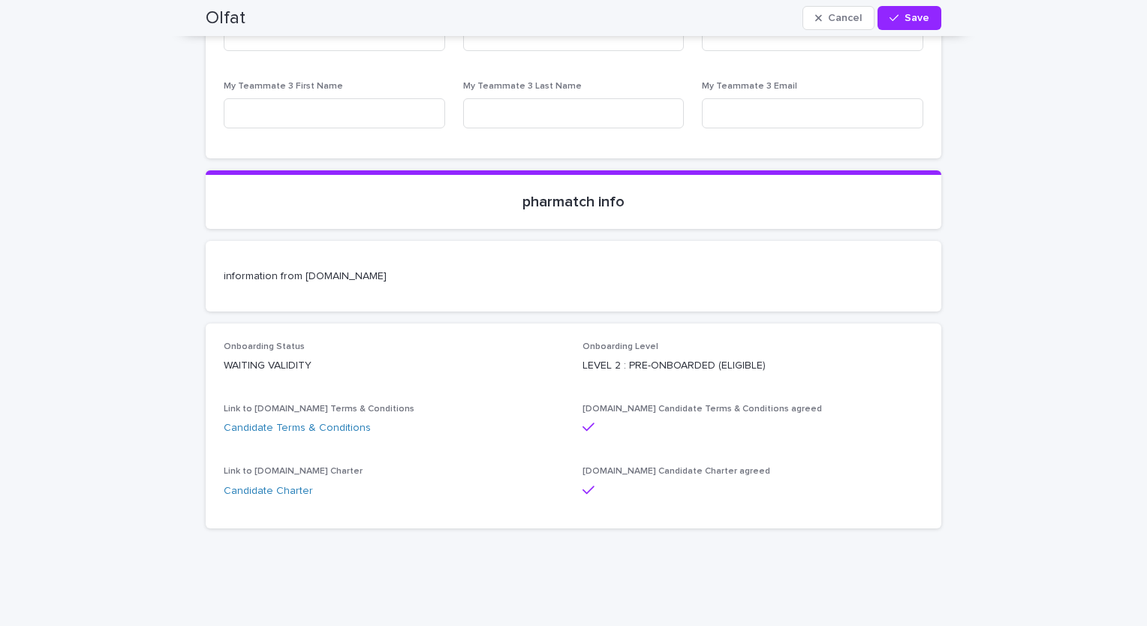
scroll to position [6361, 0]
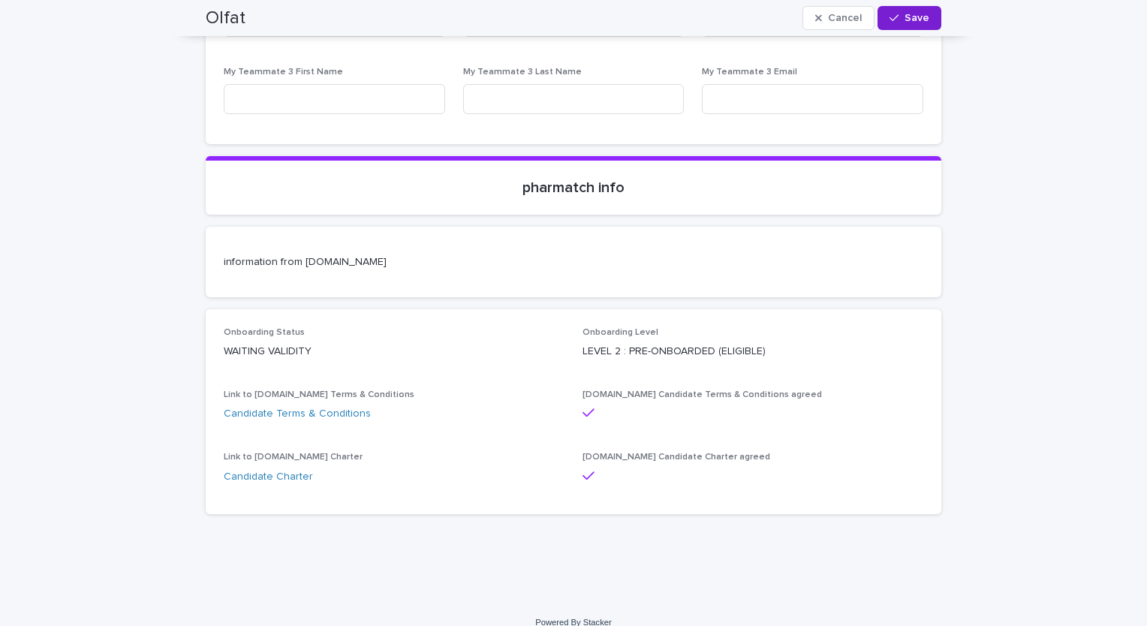
click at [899, 19] on div "button" at bounding box center [897, 18] width 15 height 11
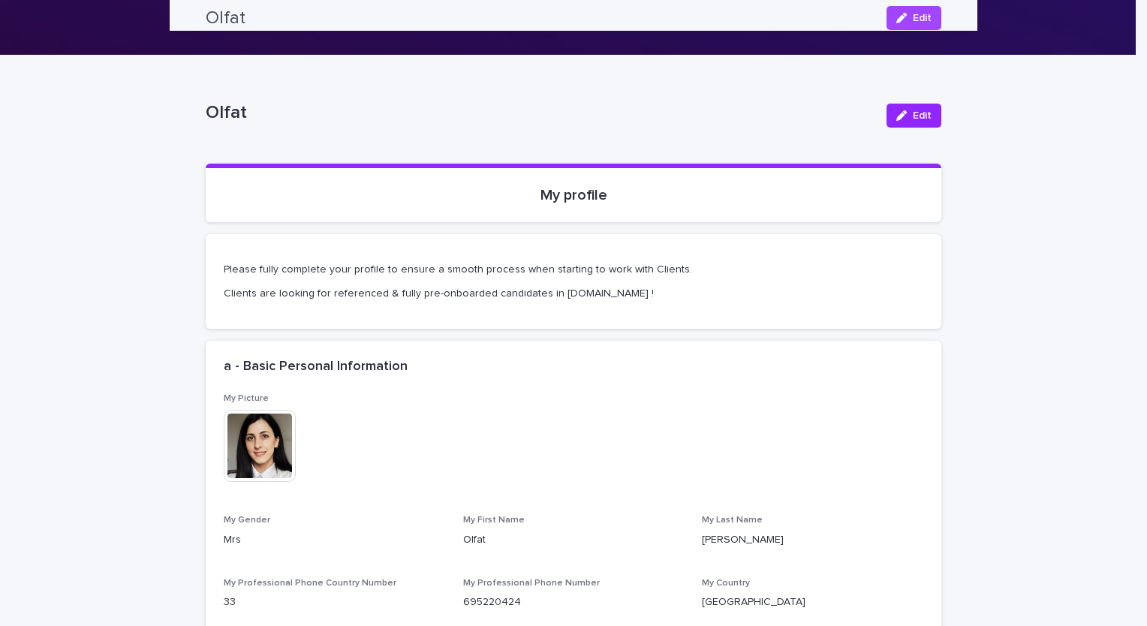
scroll to position [0, 0]
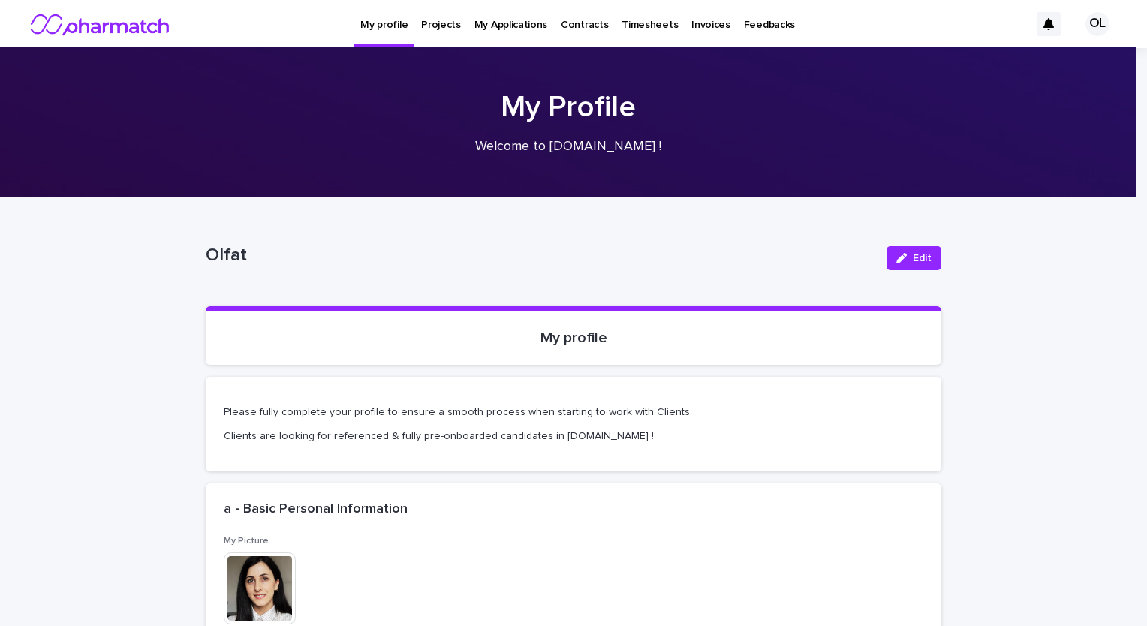
click at [441, 24] on p "Projects" at bounding box center [441, 16] width 40 height 32
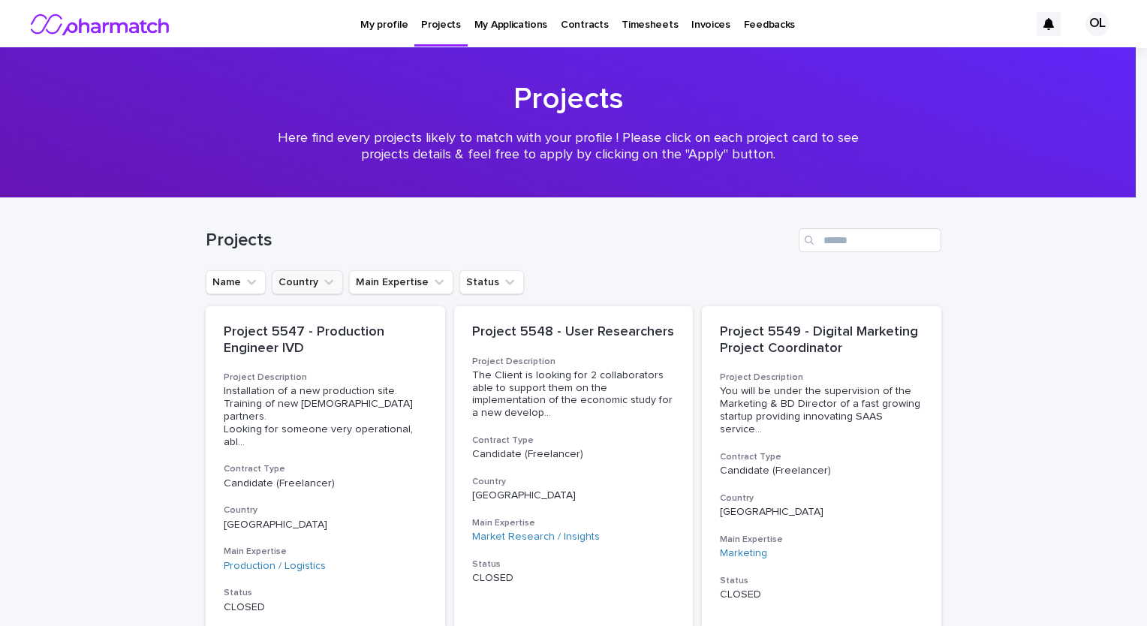
click at [299, 282] on button "Country" at bounding box center [307, 282] width 71 height 24
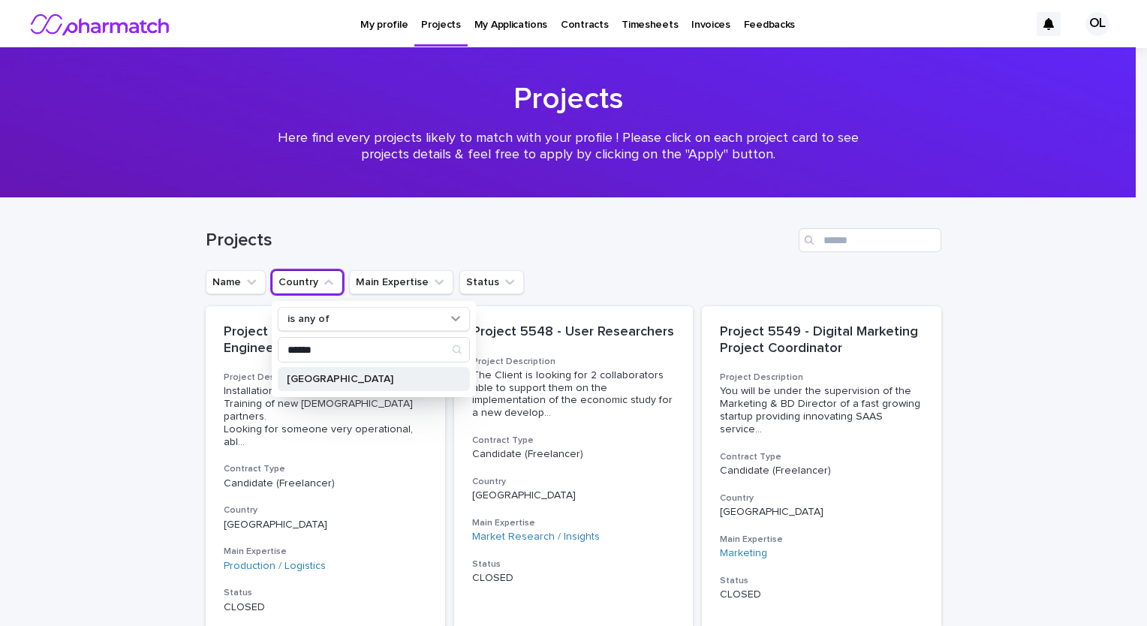
type input "******"
click at [331, 375] on p "[GEOGRAPHIC_DATA]" at bounding box center [366, 379] width 159 height 11
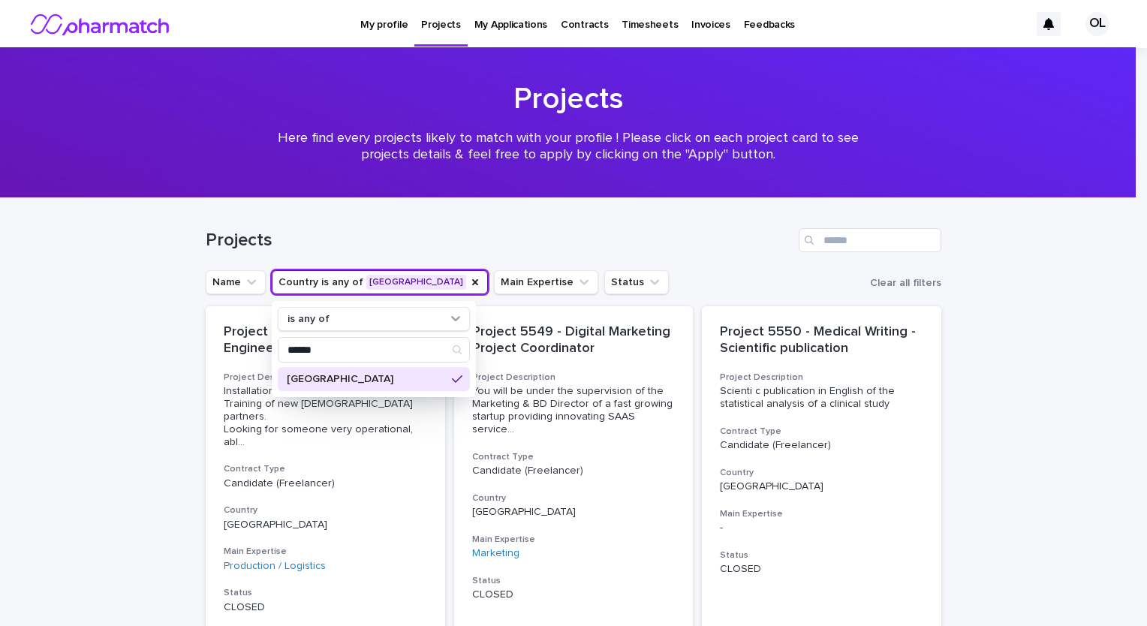
click at [684, 257] on div "Projects" at bounding box center [574, 234] width 736 height 72
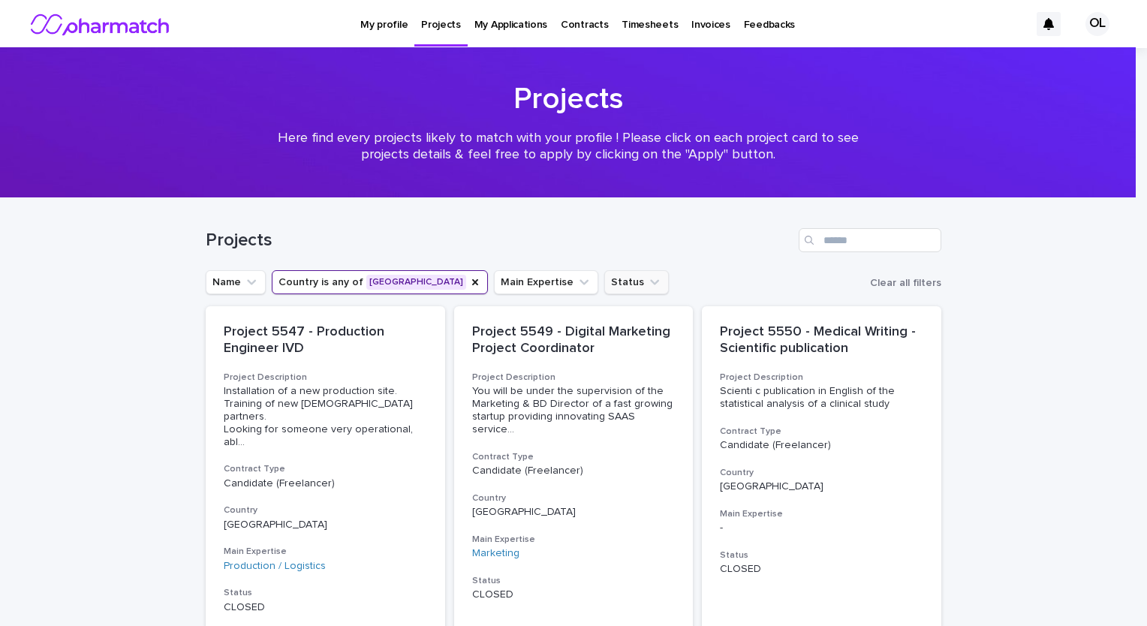
click at [604, 286] on button "Status" at bounding box center [636, 282] width 65 height 24
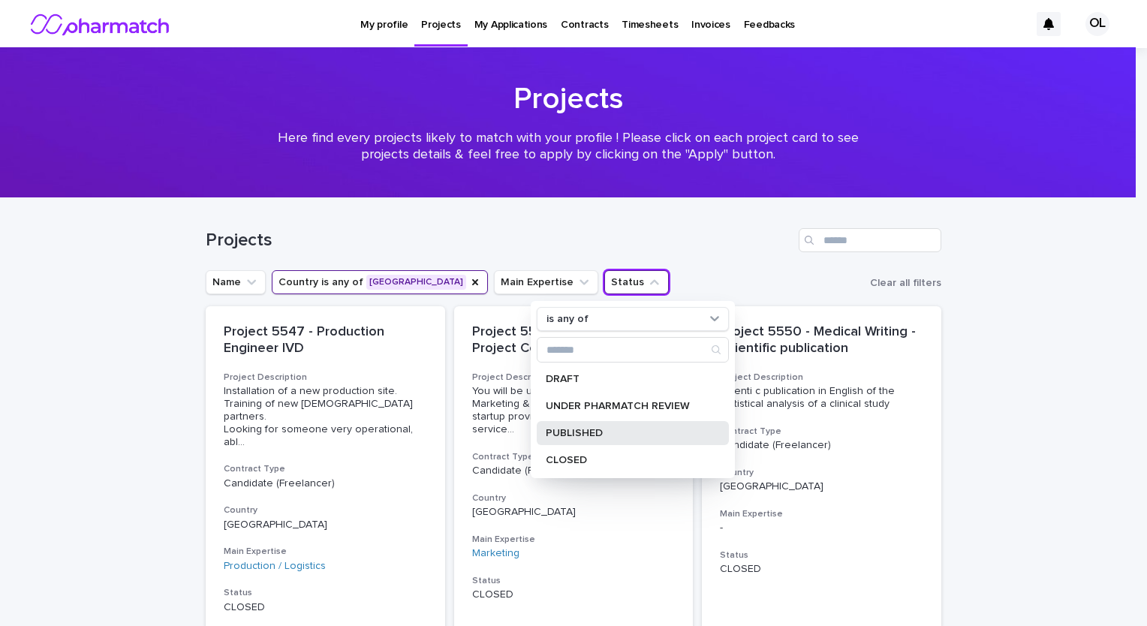
click at [580, 423] on div "PUBLISHED" at bounding box center [633, 433] width 192 height 24
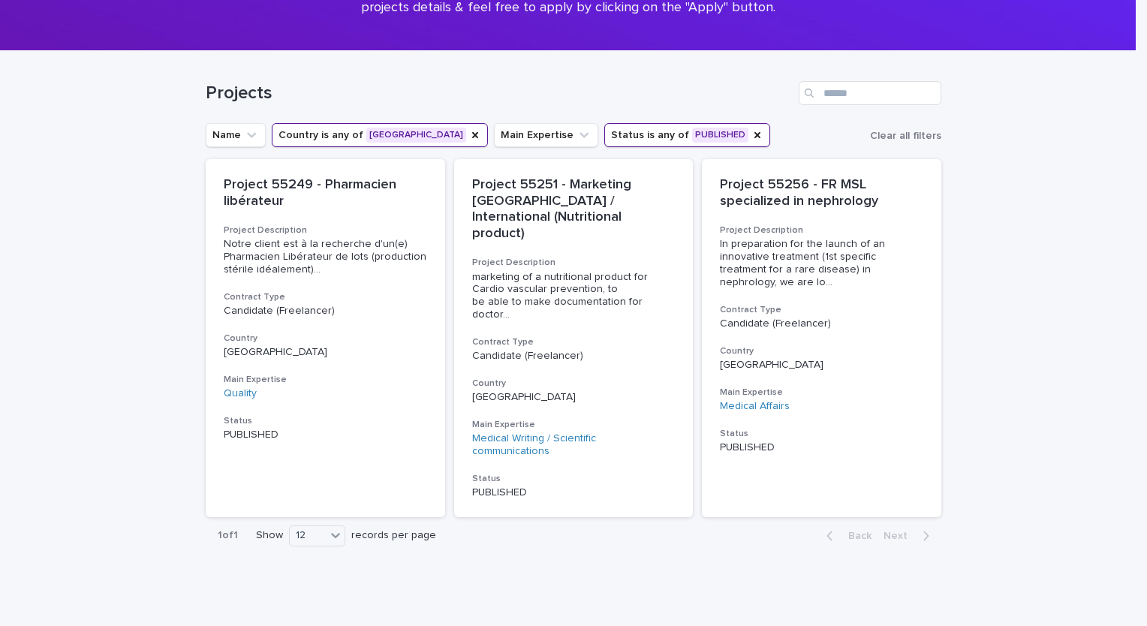
scroll to position [152, 0]
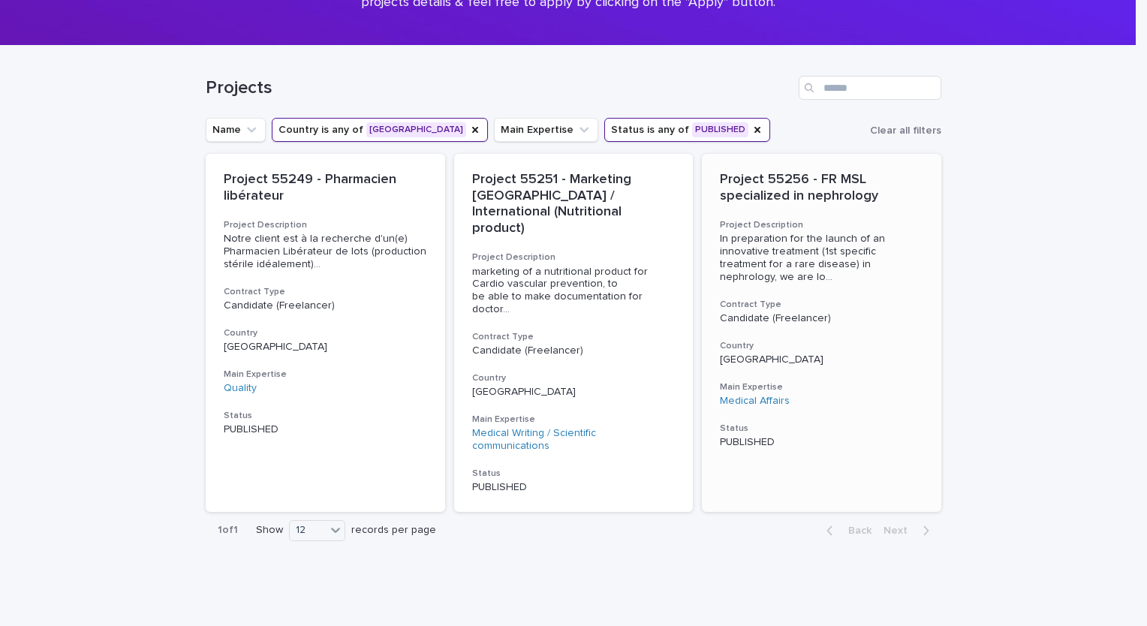
click at [797, 183] on p "Project 55256 - FR MSL specialized in nephrology" at bounding box center [821, 188] width 203 height 32
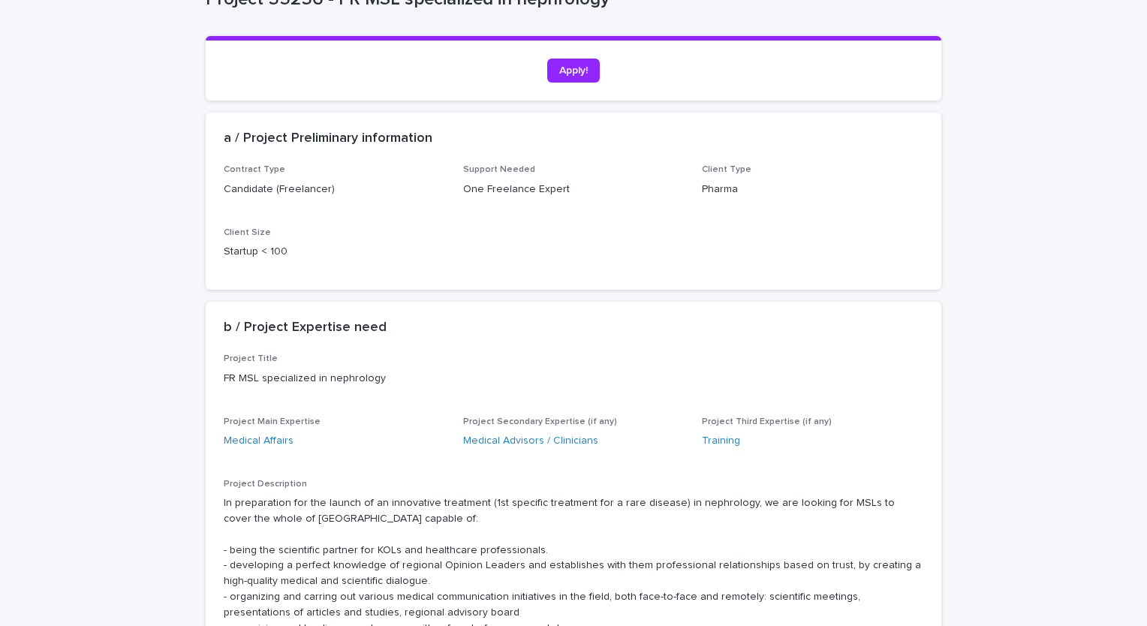
scroll to position [113, 0]
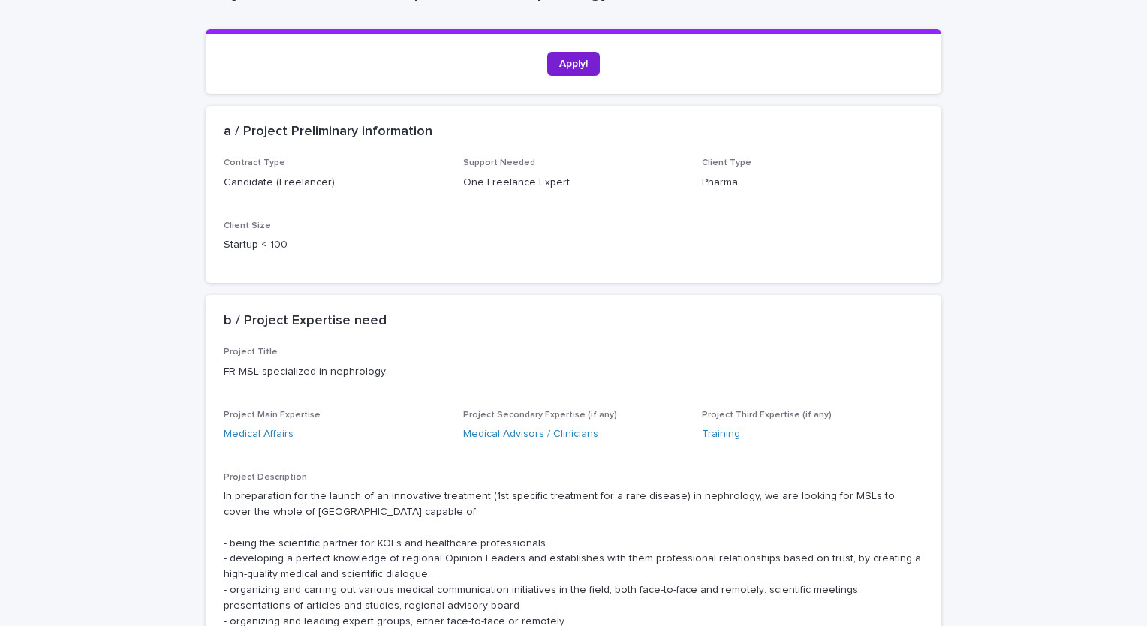
click at [565, 61] on span "Apply!" at bounding box center [573, 64] width 29 height 11
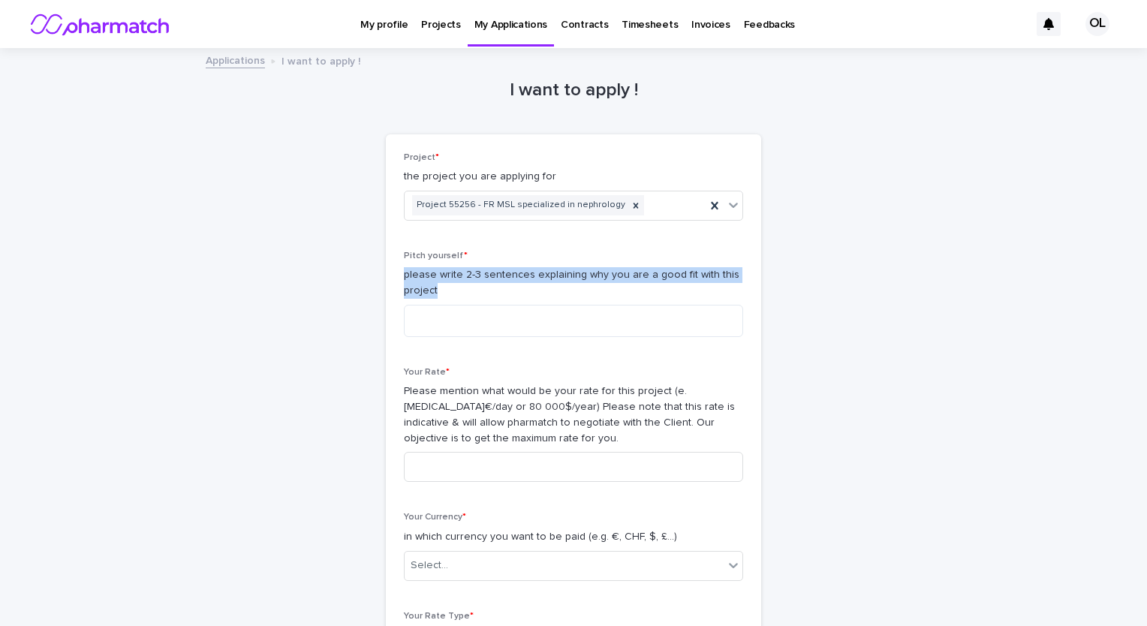
drag, startPoint x: 397, startPoint y: 275, endPoint x: 444, endPoint y: 289, distance: 48.7
copy p "please write 2-3 sentences explaining why you are a good fit with this project"
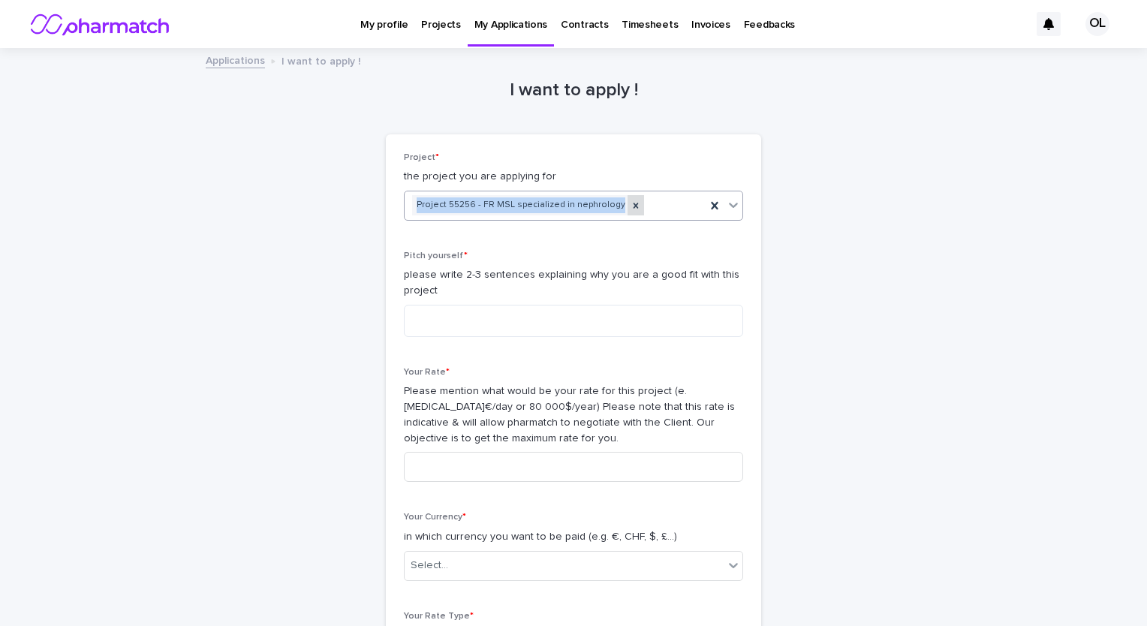
drag, startPoint x: 394, startPoint y: 200, endPoint x: 614, endPoint y: 203, distance: 220.0
copy div "Project 55256 - FR MSL specialized in nephrology"
click at [440, 315] on textarea at bounding box center [573, 321] width 339 height 32
paste textarea "**********"
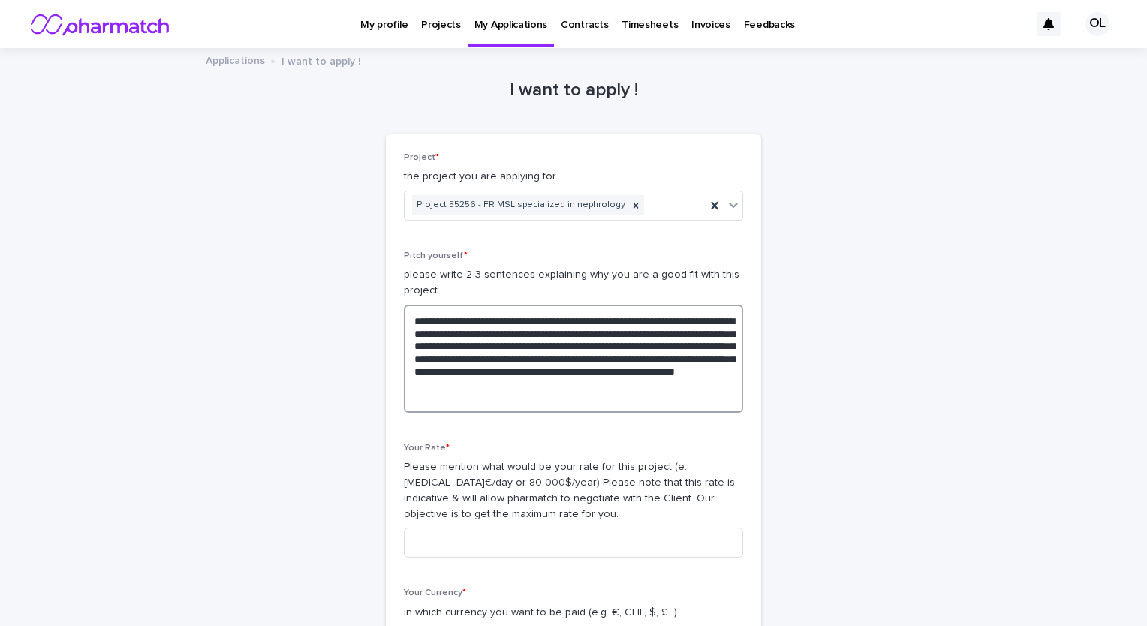
type textarea "**********"
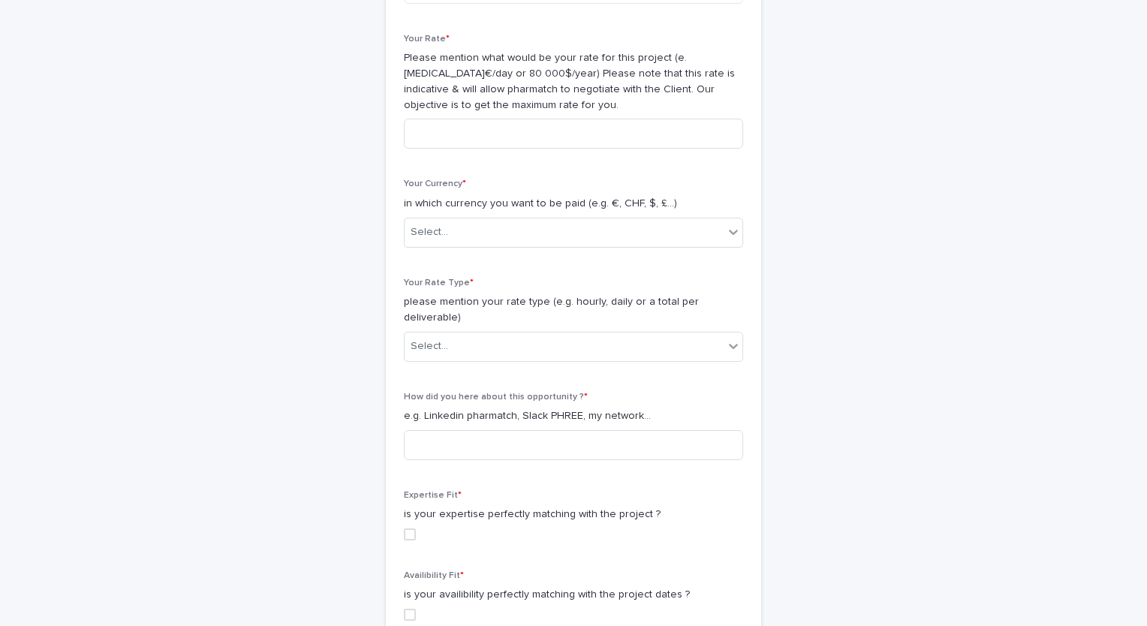
scroll to position [414, 0]
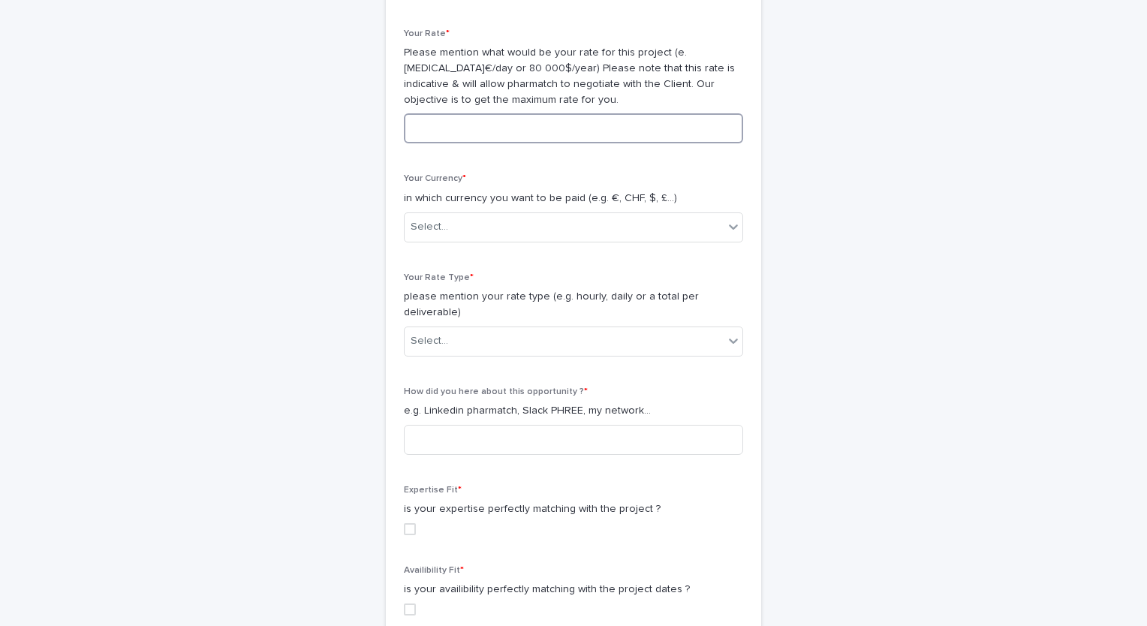
click at [632, 126] on input at bounding box center [573, 128] width 339 height 30
type input "***"
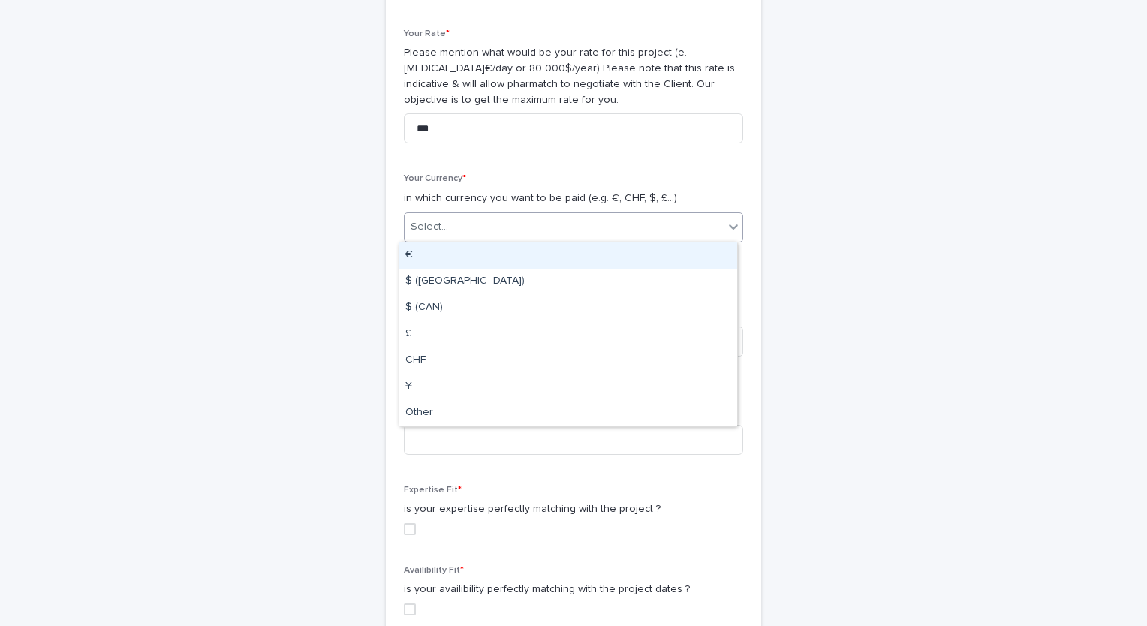
click at [578, 227] on div "Select..." at bounding box center [564, 227] width 319 height 25
click at [508, 257] on div "€" at bounding box center [568, 256] width 338 height 26
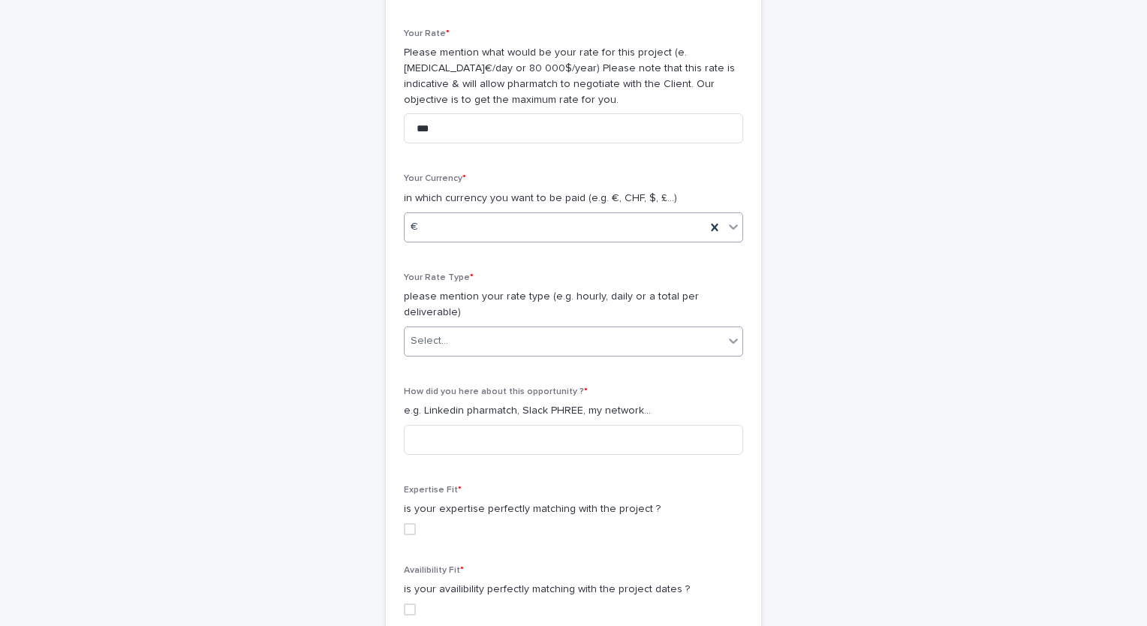
click at [480, 329] on div "Select..." at bounding box center [564, 341] width 319 height 25
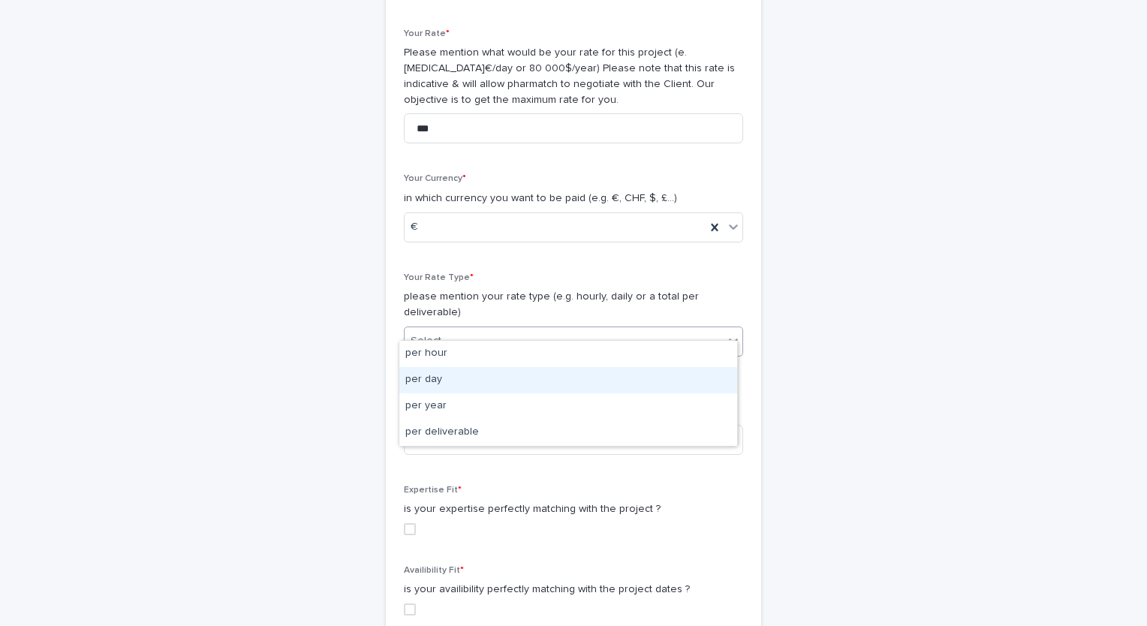
click at [462, 387] on div "per day" at bounding box center [568, 380] width 338 height 26
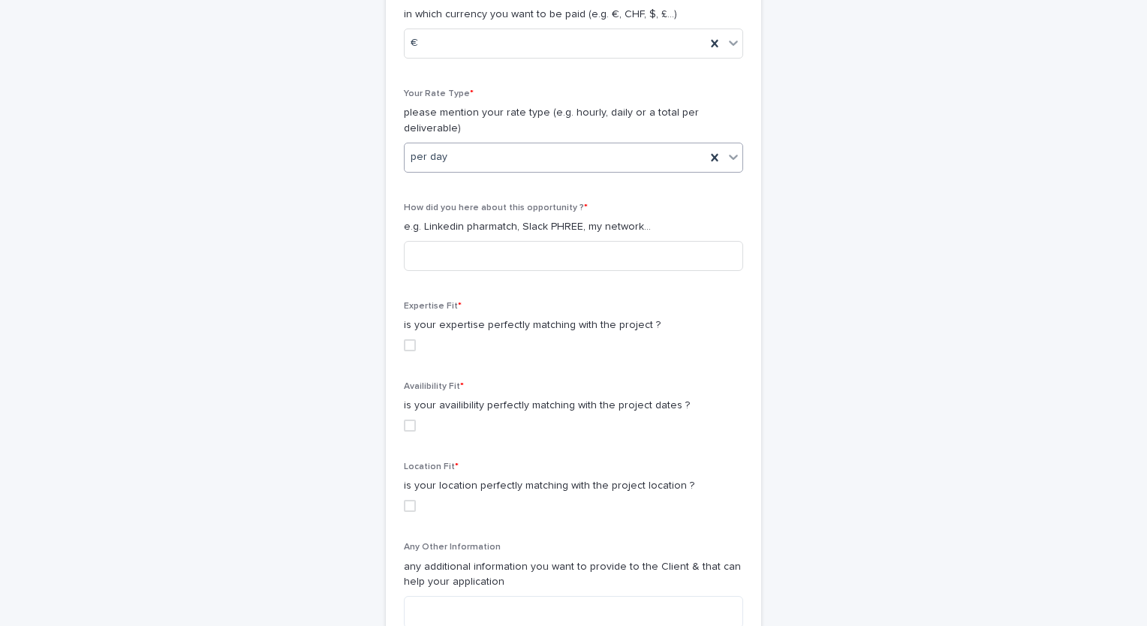
scroll to position [637, 0]
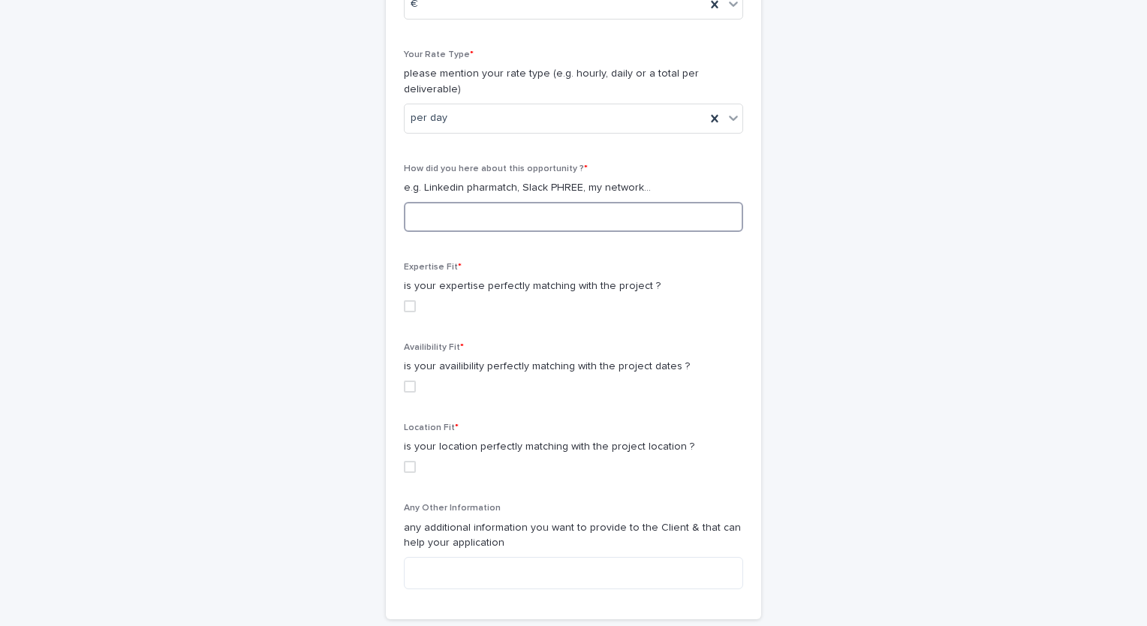
click at [610, 202] on input at bounding box center [573, 217] width 339 height 30
type input "*********"
click at [411, 300] on label at bounding box center [573, 306] width 339 height 12
click at [404, 381] on div "Availibility Fit * is your availibility perfectly matching with the project dat…" at bounding box center [573, 373] width 339 height 62
click at [404, 381] on span at bounding box center [410, 387] width 12 height 12
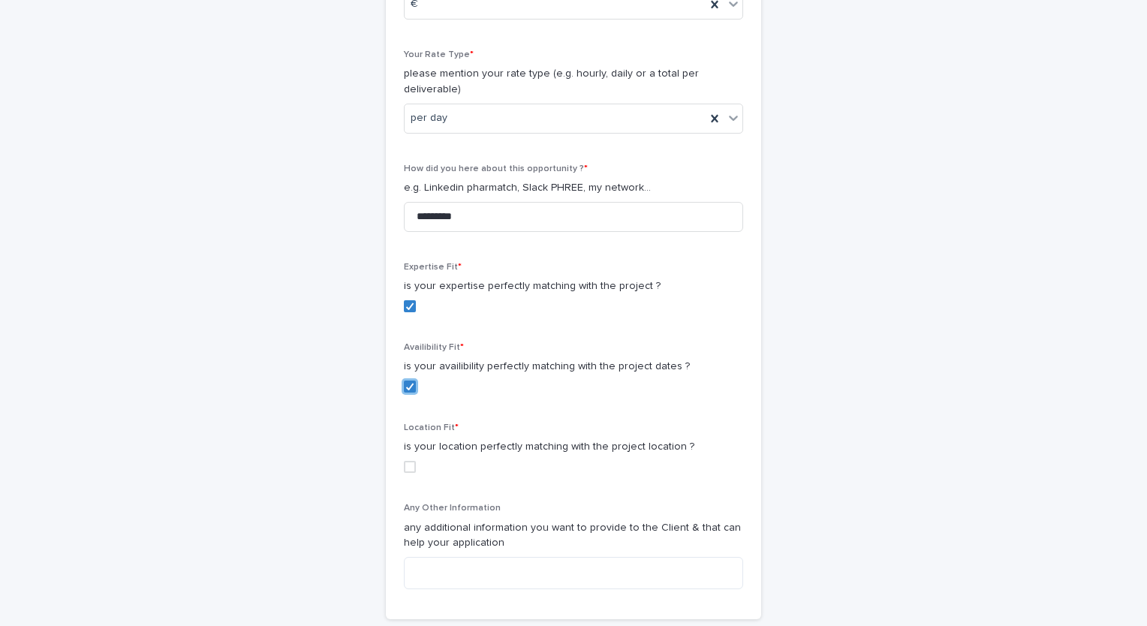
click at [407, 461] on span at bounding box center [410, 467] width 12 height 12
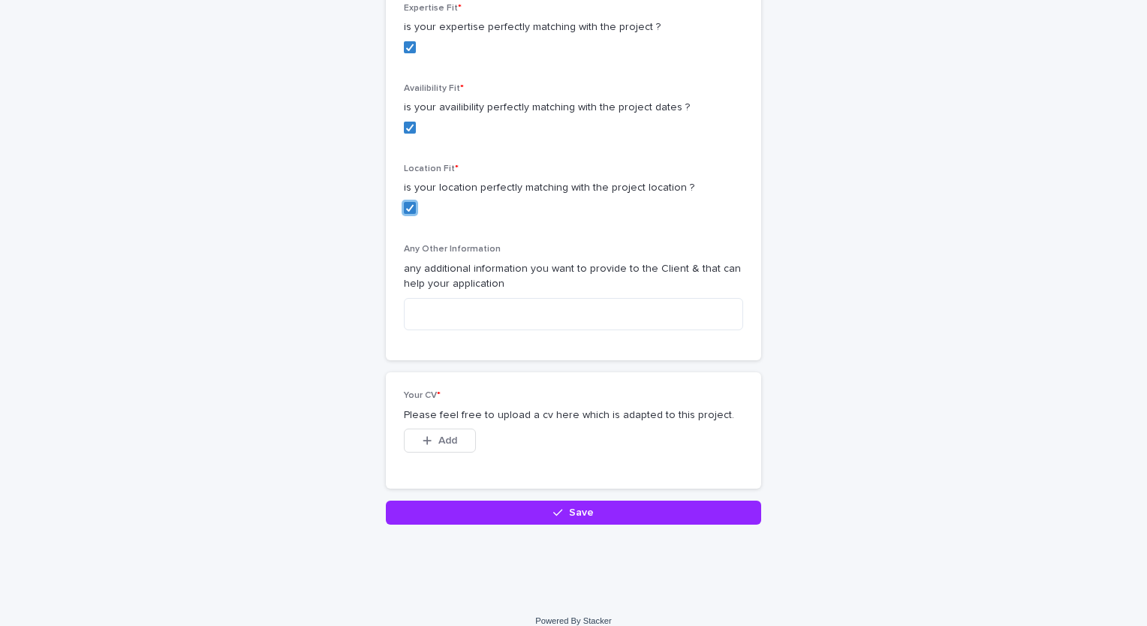
scroll to position [897, 0]
click at [432, 428] on button "Add" at bounding box center [440, 440] width 72 height 24
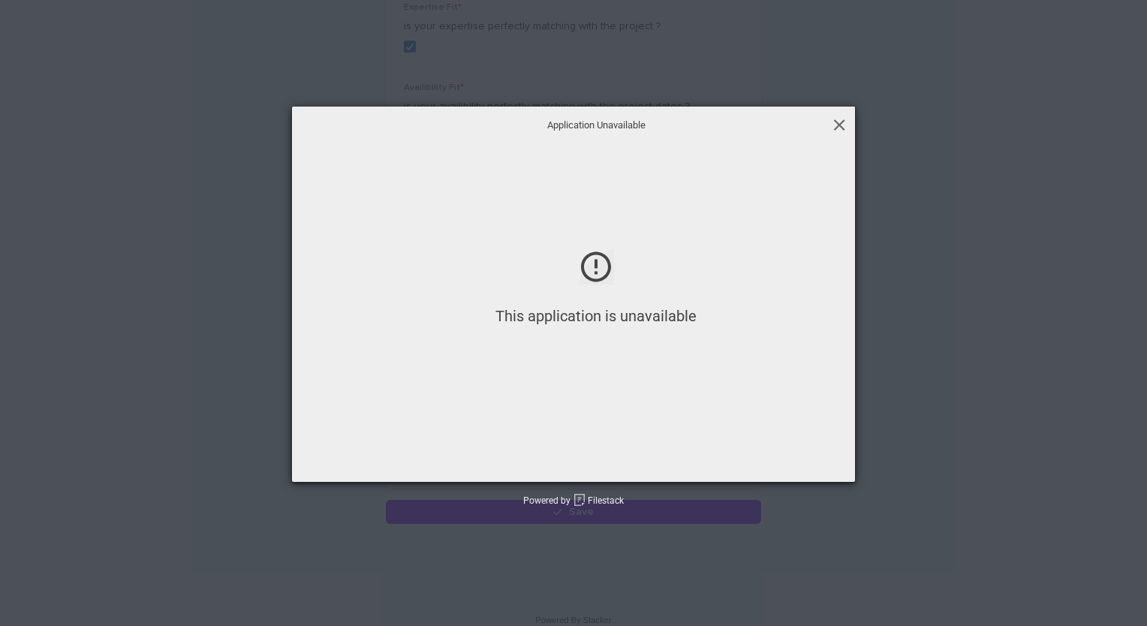
click at [845, 121] on span at bounding box center [839, 124] width 17 height 17
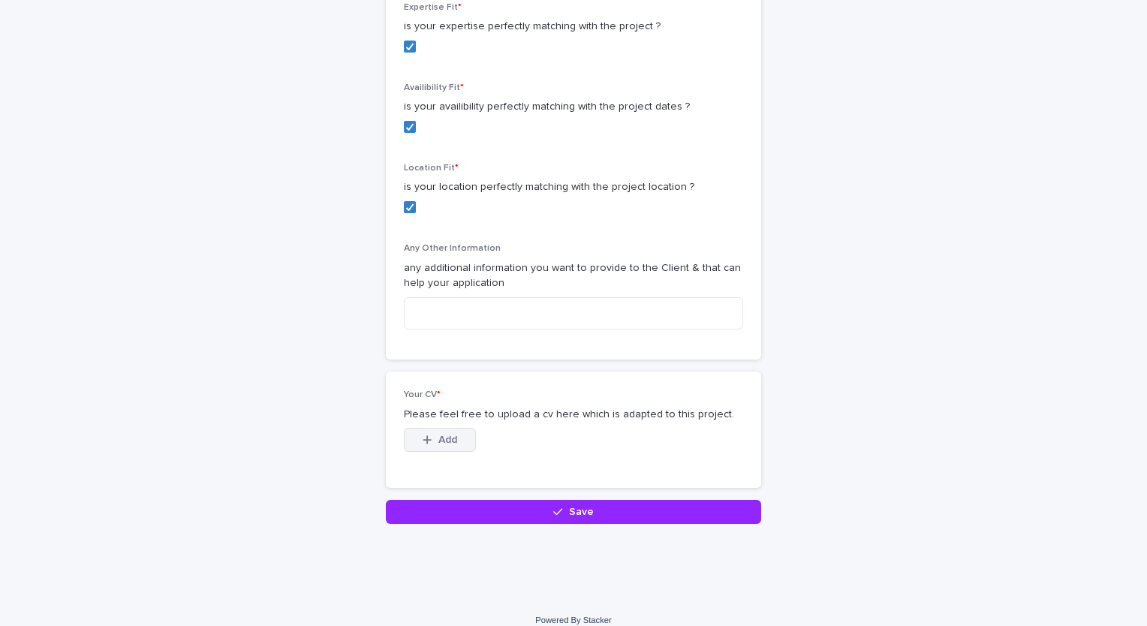
click at [444, 435] on span "Add" at bounding box center [447, 440] width 19 height 11
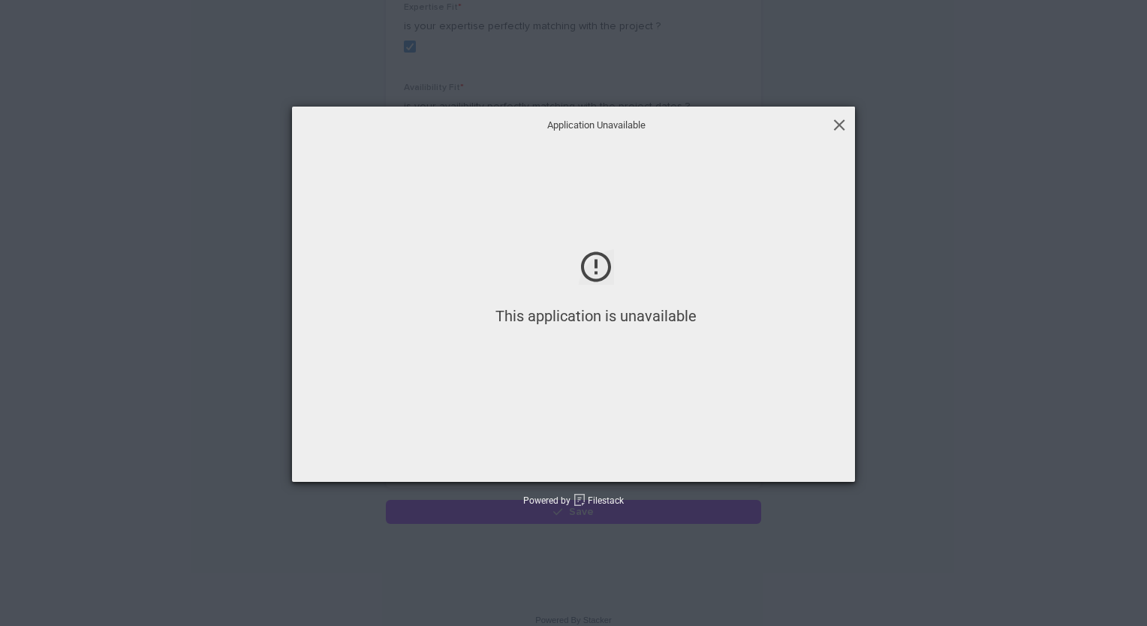
click at [839, 120] on span at bounding box center [839, 124] width 17 height 17
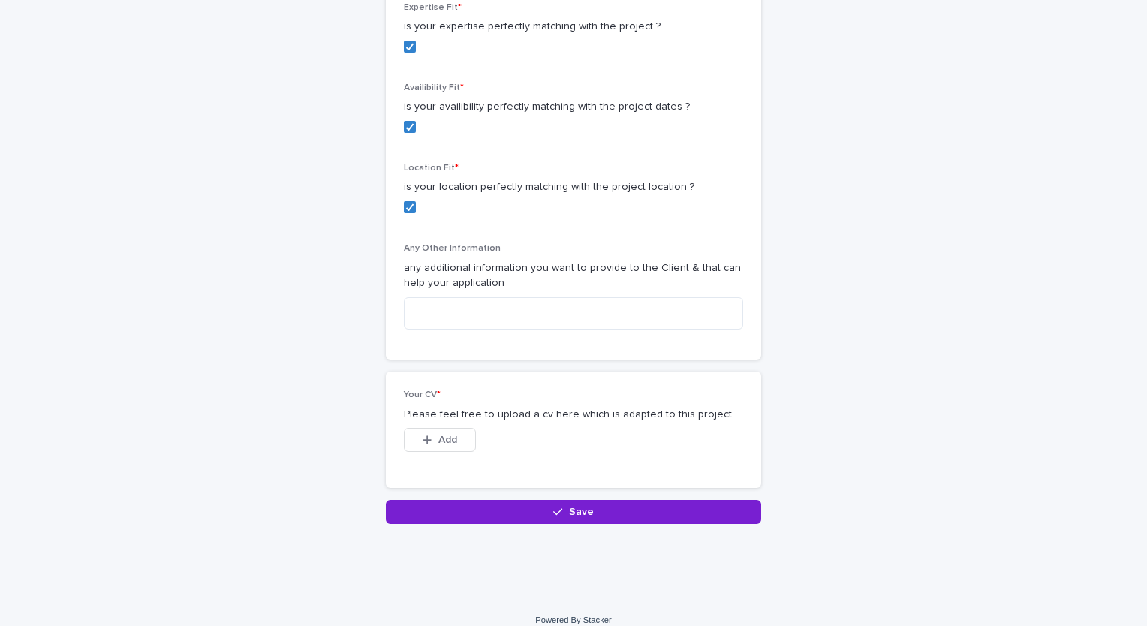
click at [574, 507] on span "Save" at bounding box center [581, 512] width 25 height 11
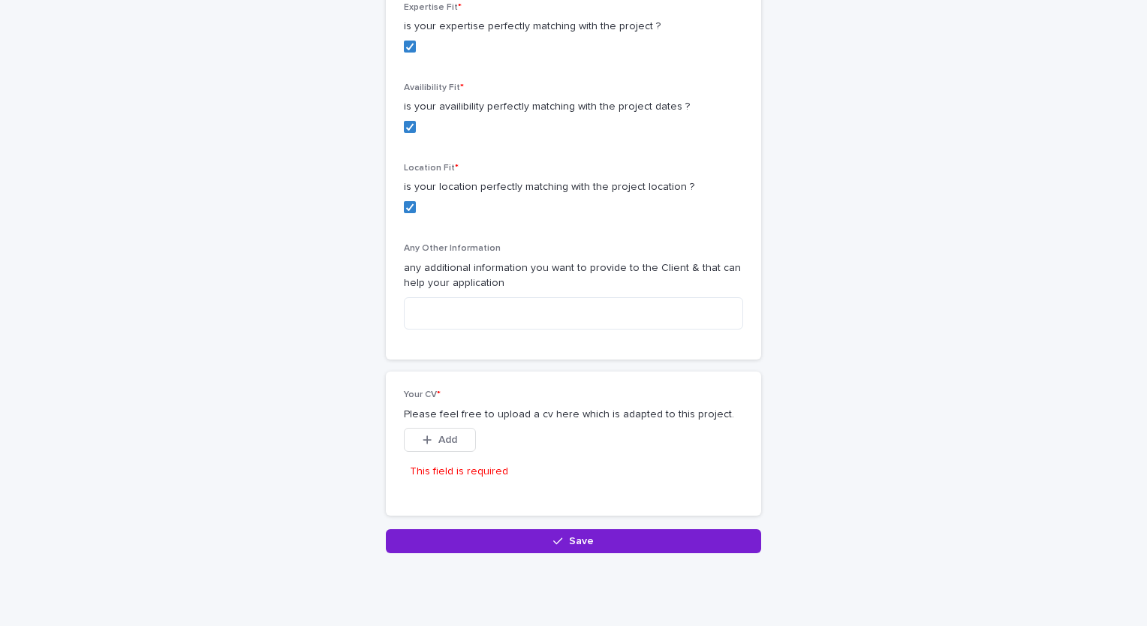
scroll to position [925, 0]
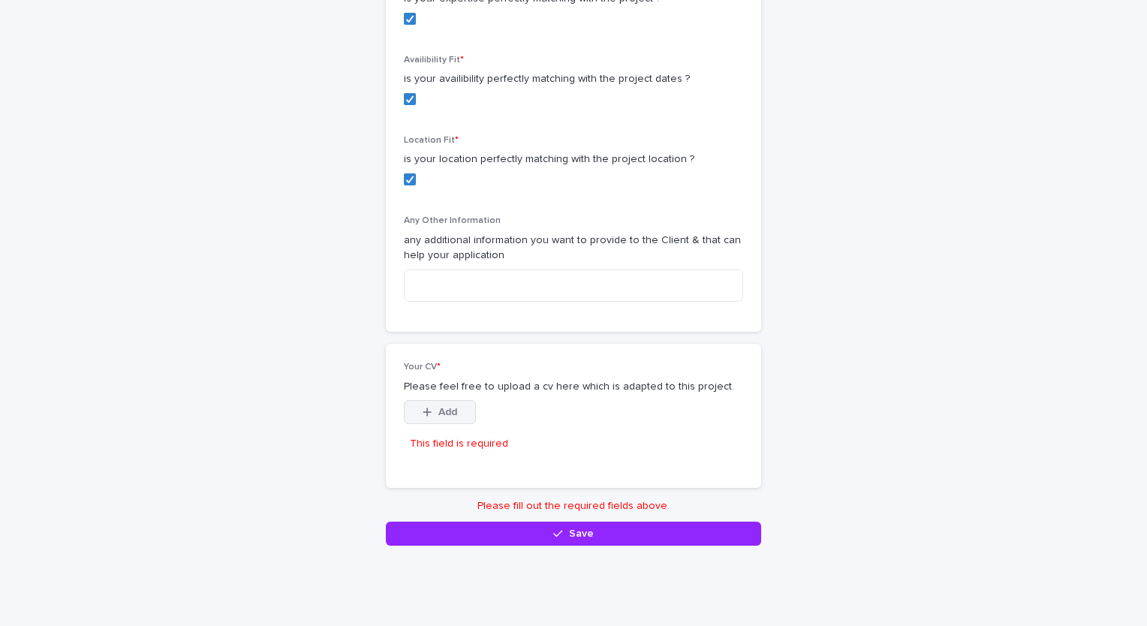
click at [452, 400] on button "Add" at bounding box center [440, 412] width 72 height 24
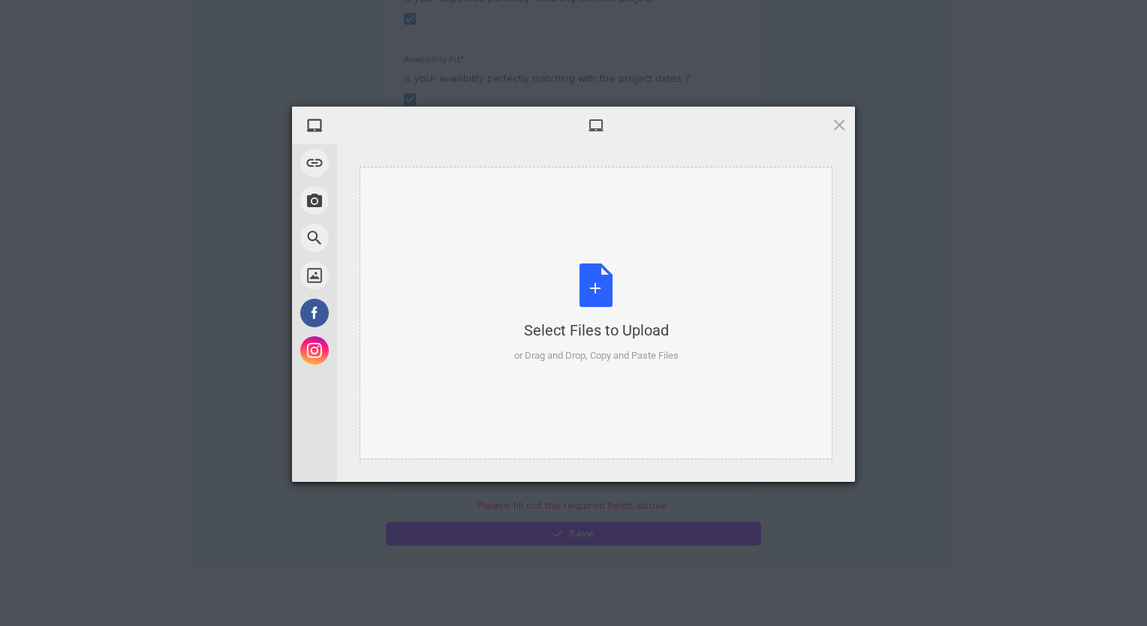
click at [592, 303] on div "Select Files to Upload or Drag and Drop, Copy and Paste Files" at bounding box center [596, 314] width 164 height 100
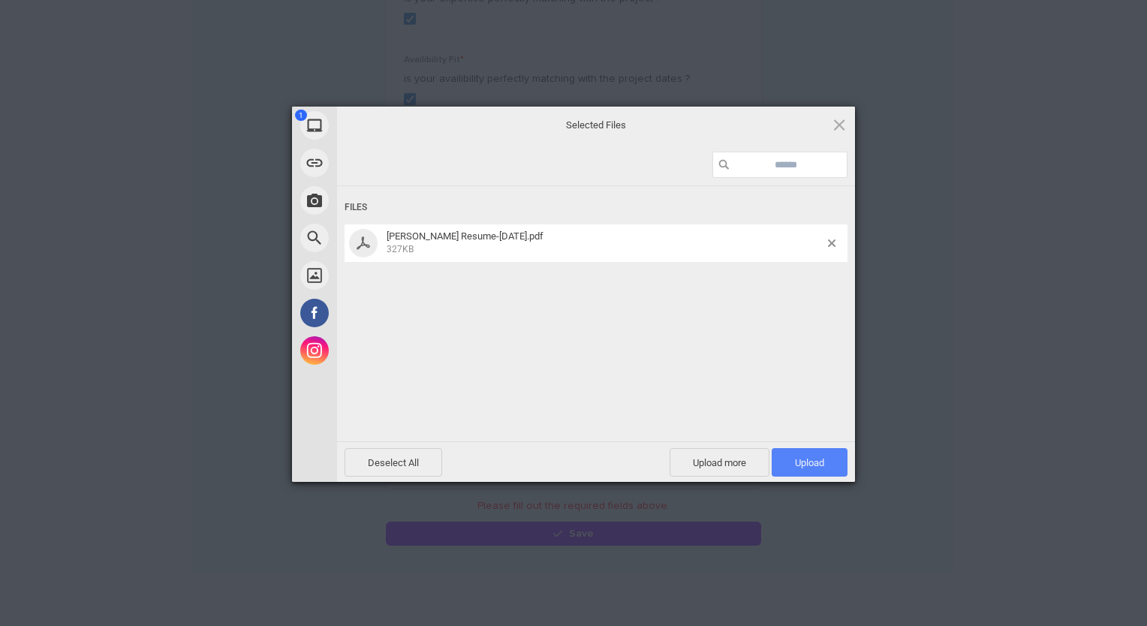
drag, startPoint x: 806, startPoint y: 459, endPoint x: 790, endPoint y: 462, distance: 16.8
click at [790, 462] on span "Upload 1" at bounding box center [810, 462] width 76 height 29
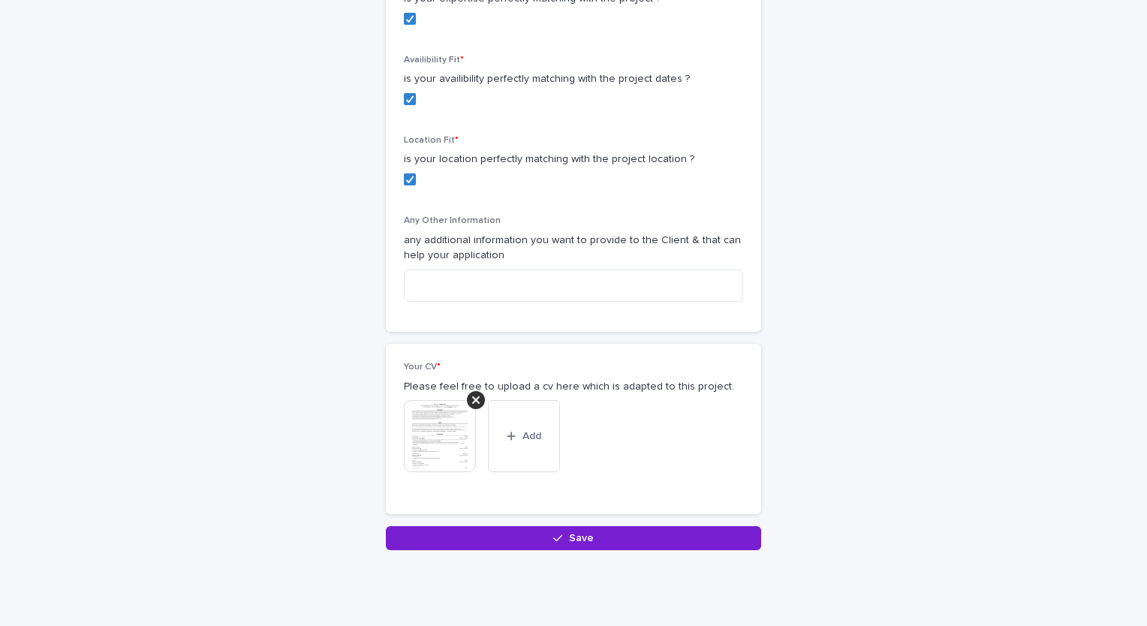
click at [578, 533] on span "Save" at bounding box center [581, 538] width 25 height 11
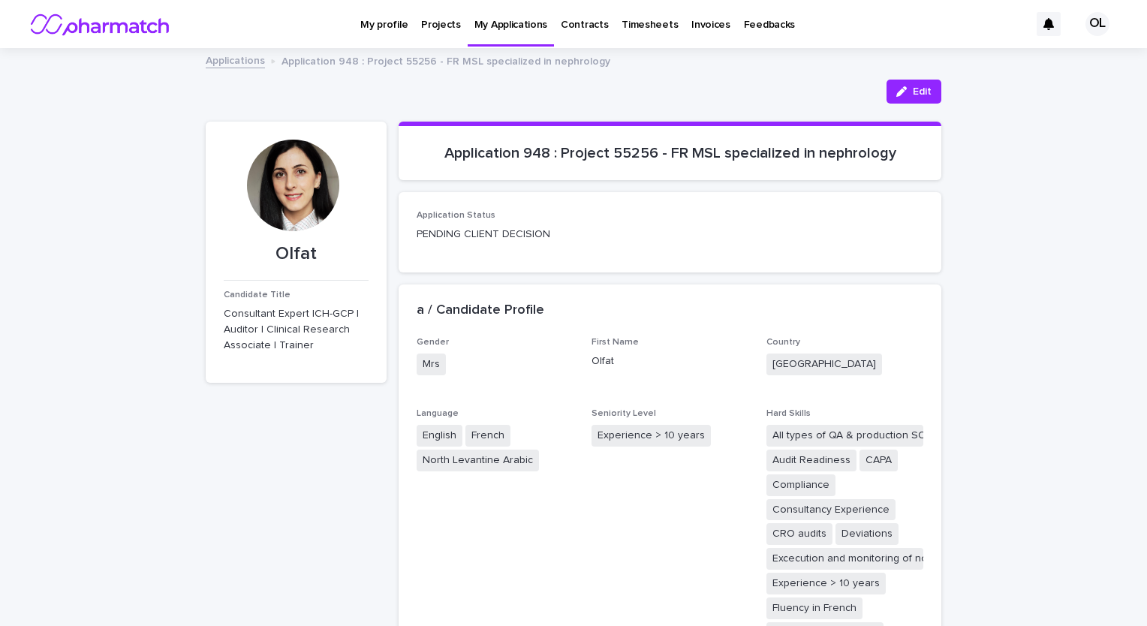
click at [568, 19] on p "Contracts" at bounding box center [584, 16] width 47 height 32
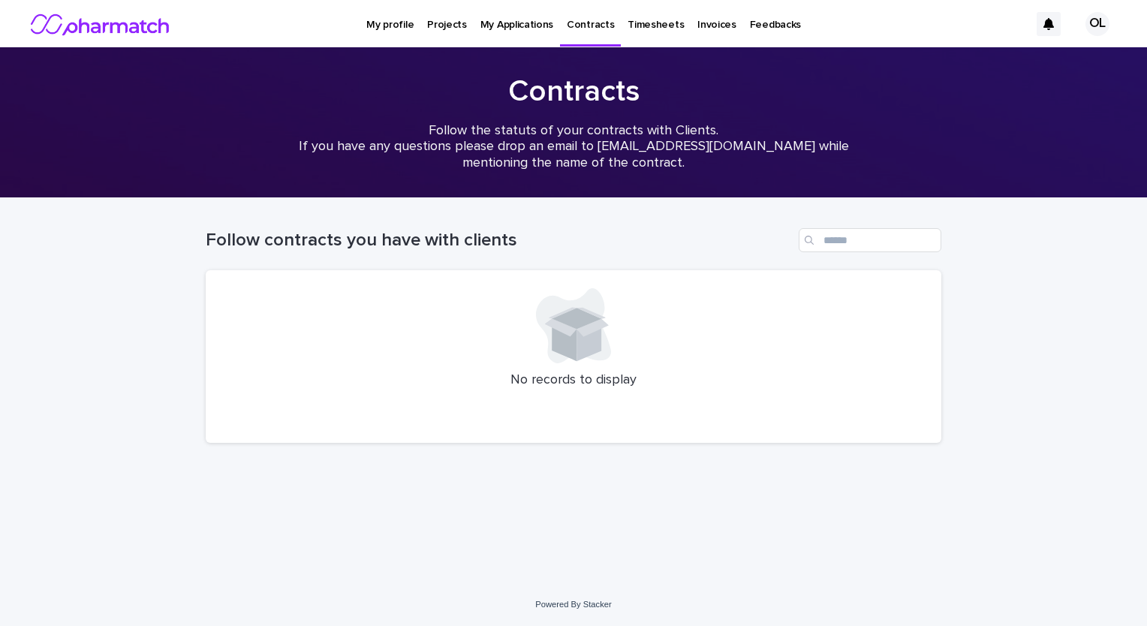
click at [628, 23] on p "Timesheets" at bounding box center [656, 16] width 56 height 32
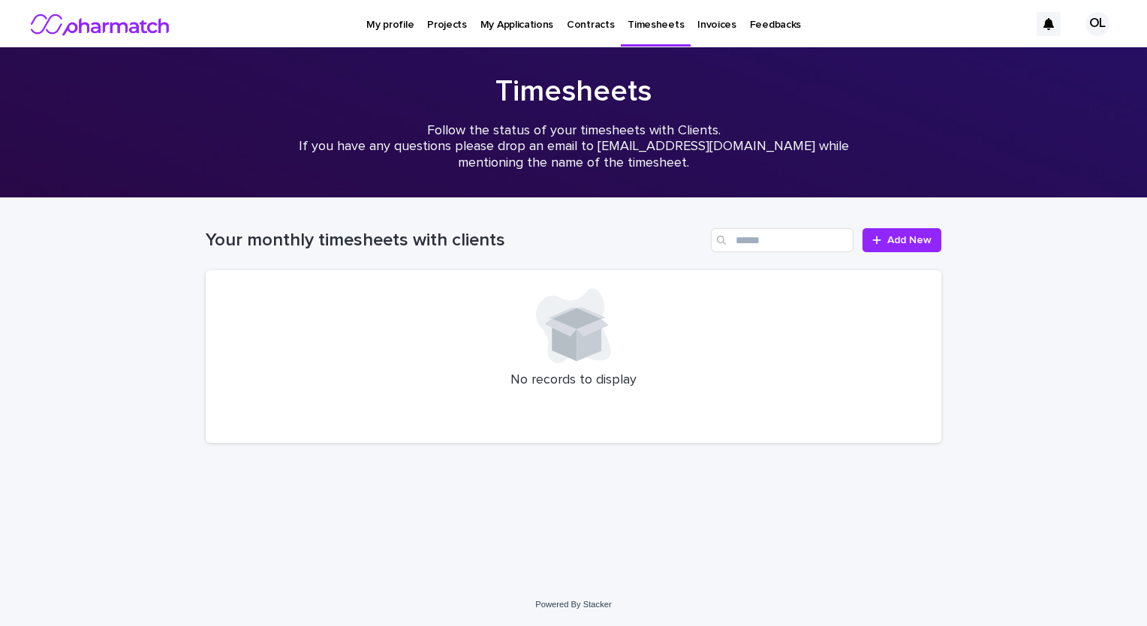
drag, startPoint x: 703, startPoint y: 22, endPoint x: 691, endPoint y: 24, distance: 12.2
click at [697, 24] on p "Invoices" at bounding box center [716, 16] width 39 height 32
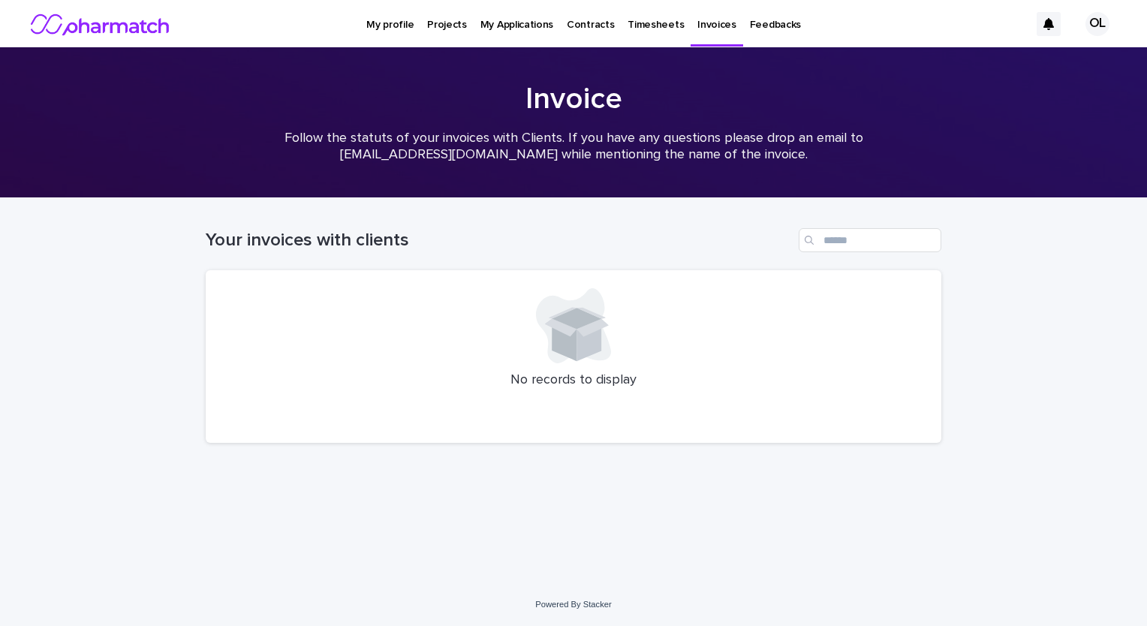
click at [745, 32] on link "Feedbacks" at bounding box center [775, 23] width 65 height 47
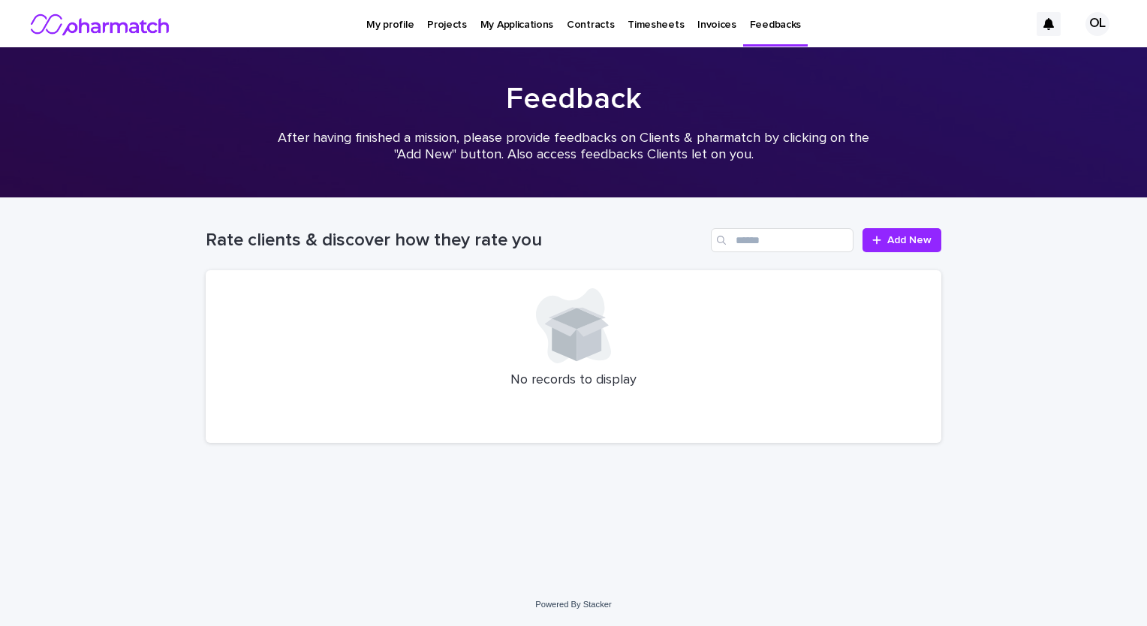
click at [514, 20] on p "My Applications" at bounding box center [516, 16] width 73 height 32
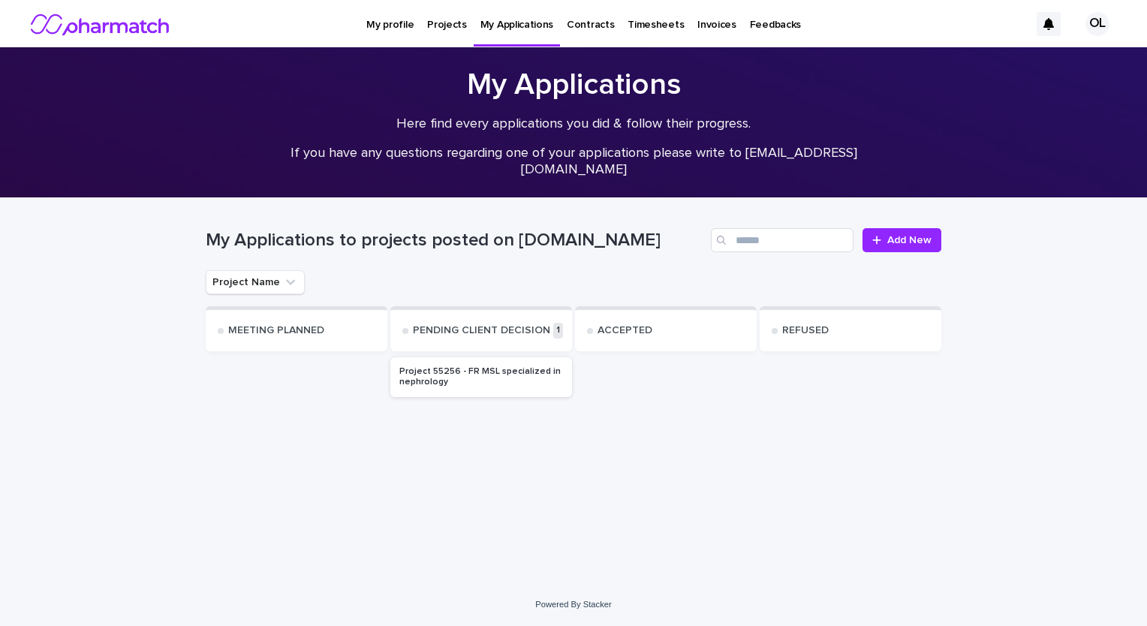
click at [444, 18] on p "Projects" at bounding box center [447, 16] width 40 height 32
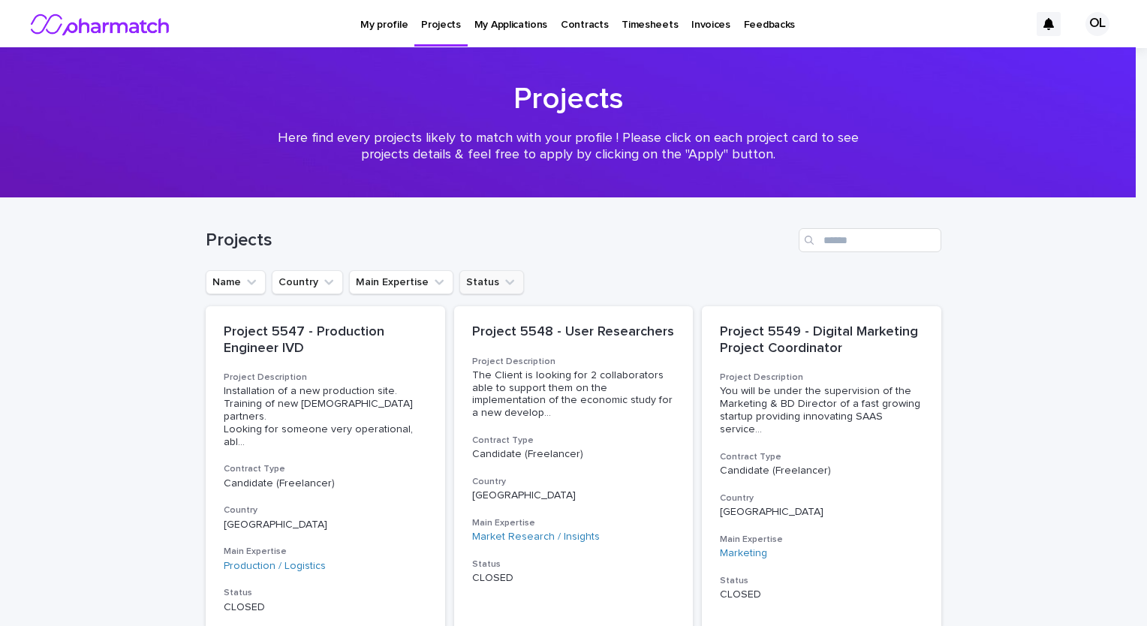
click at [474, 280] on button "Status" at bounding box center [491, 282] width 65 height 24
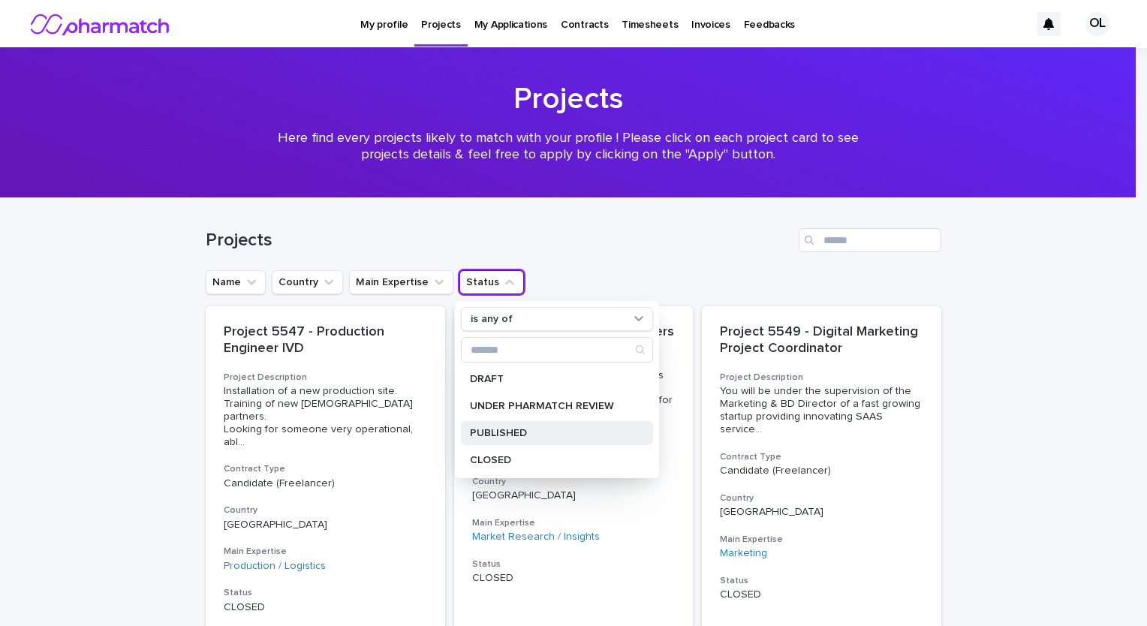
click at [504, 434] on p "PUBLISHED" at bounding box center [549, 433] width 159 height 11
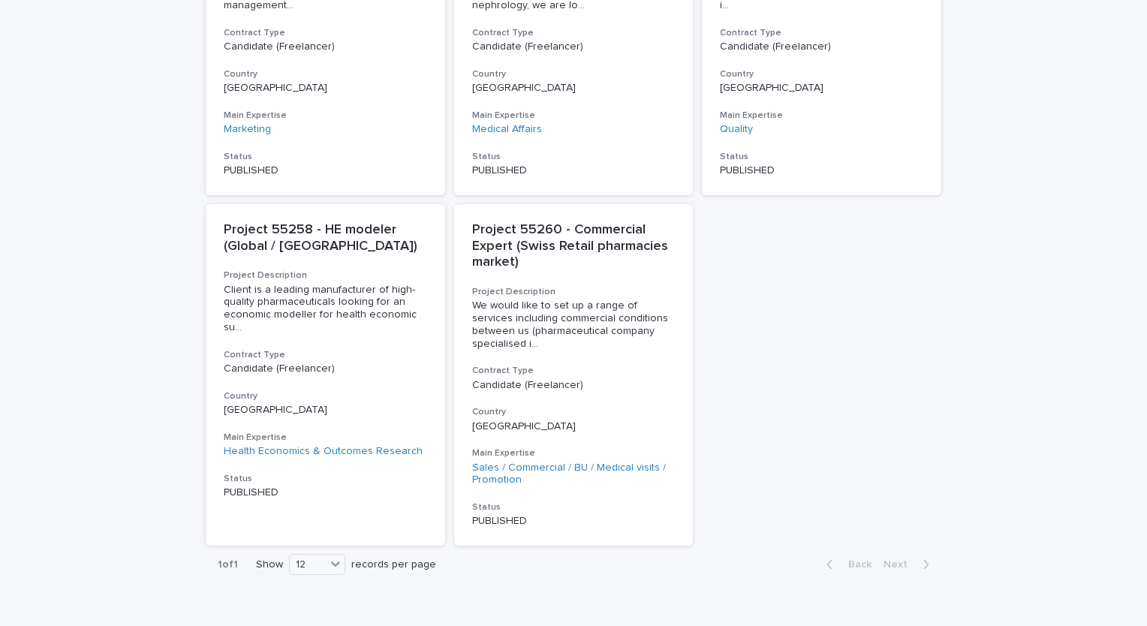
scroll to position [800, 0]
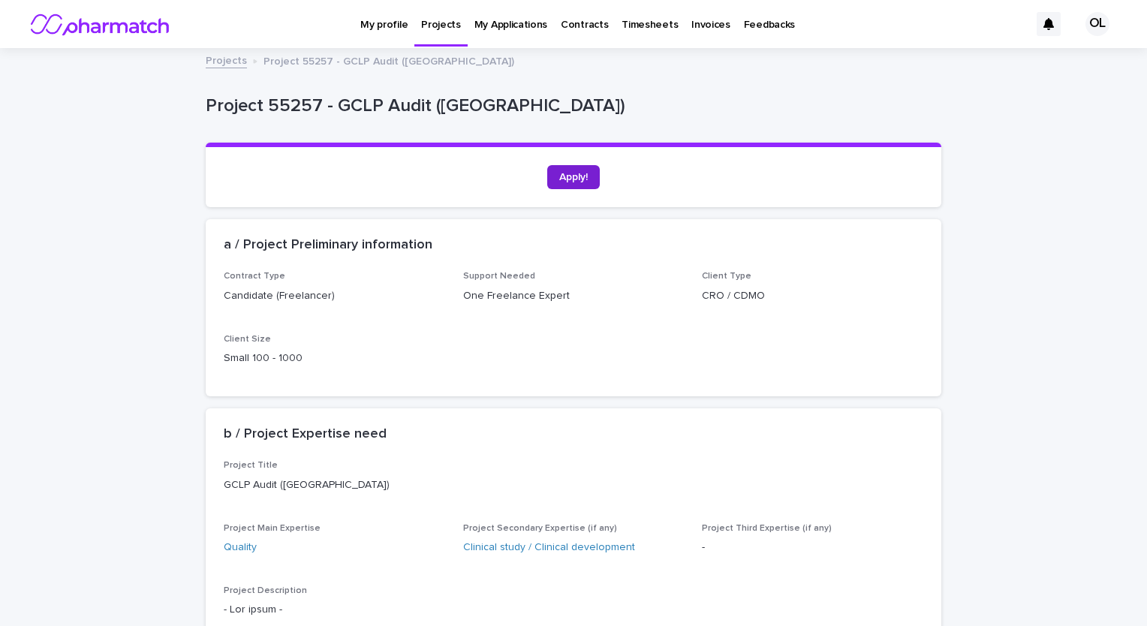
click at [562, 178] on span "Apply!" at bounding box center [573, 177] width 29 height 11
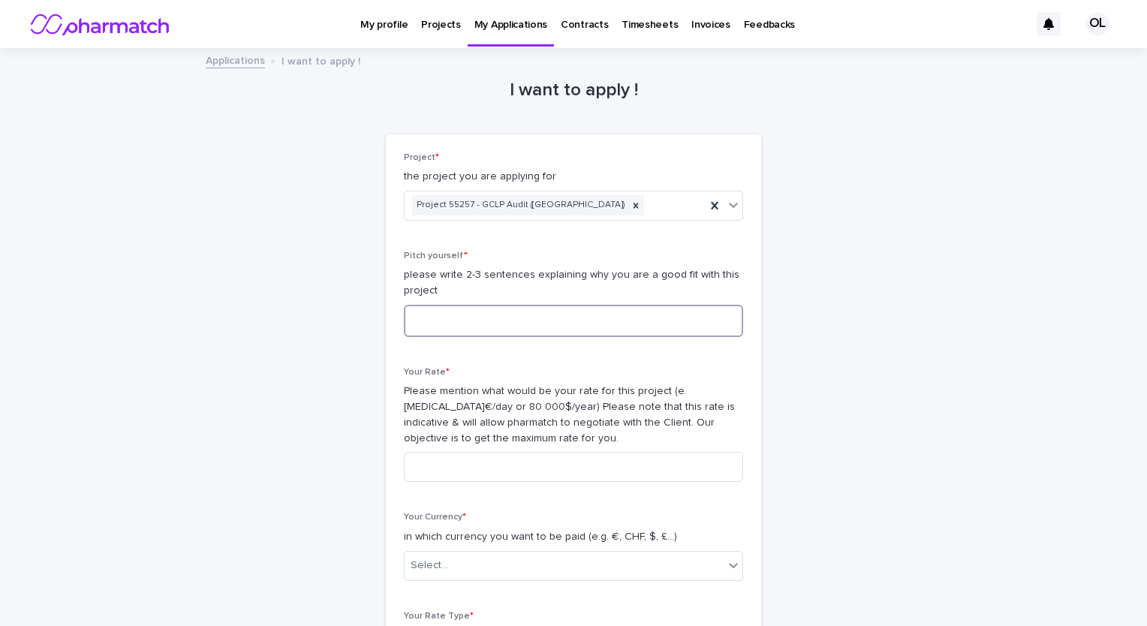
click at [454, 316] on textarea at bounding box center [573, 321] width 339 height 32
drag, startPoint x: 392, startPoint y: 199, endPoint x: 554, endPoint y: 197, distance: 162.2
copy div "Project 55257 - GCLP Audit ([GEOGRAPHIC_DATA])"
click at [472, 324] on textarea at bounding box center [573, 321] width 339 height 32
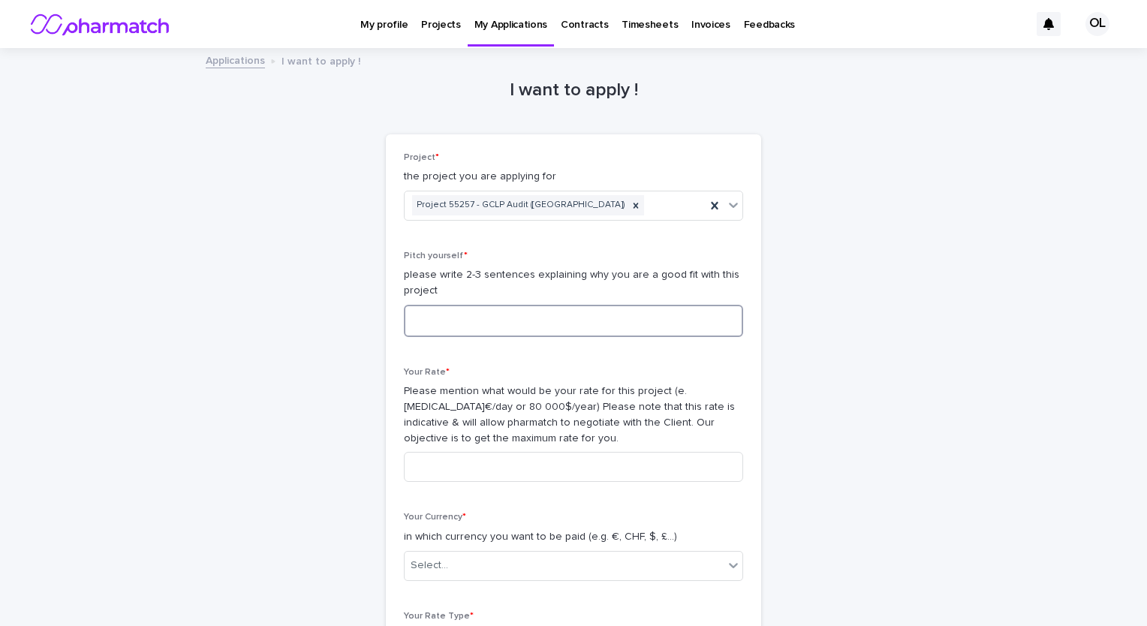
paste textarea "**********"
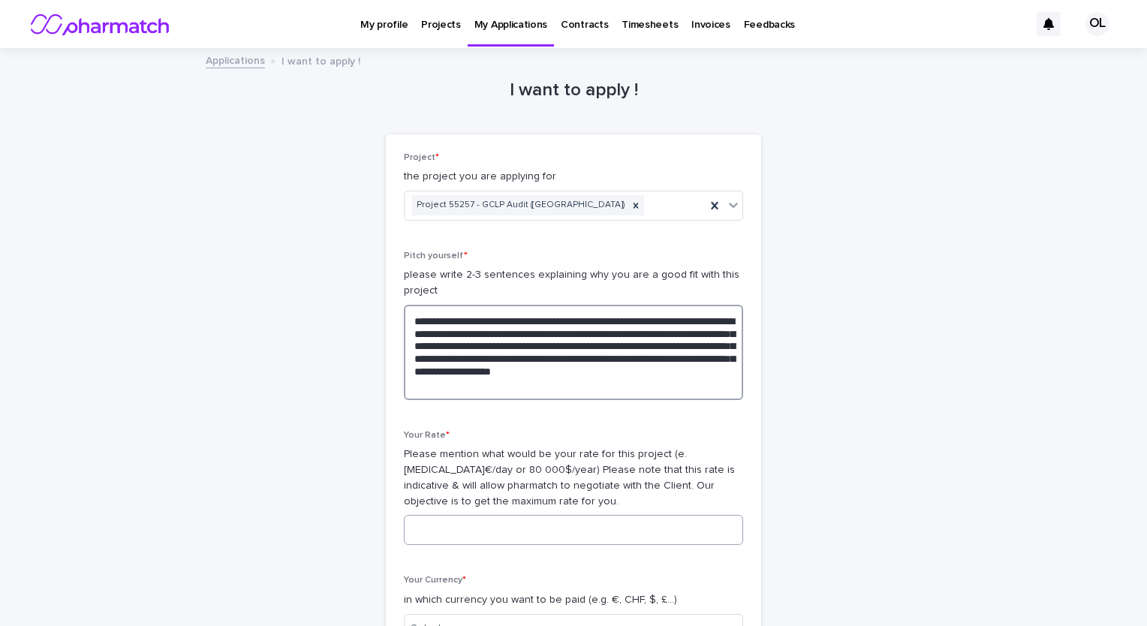
type textarea "**********"
click at [595, 535] on input at bounding box center [573, 530] width 339 height 30
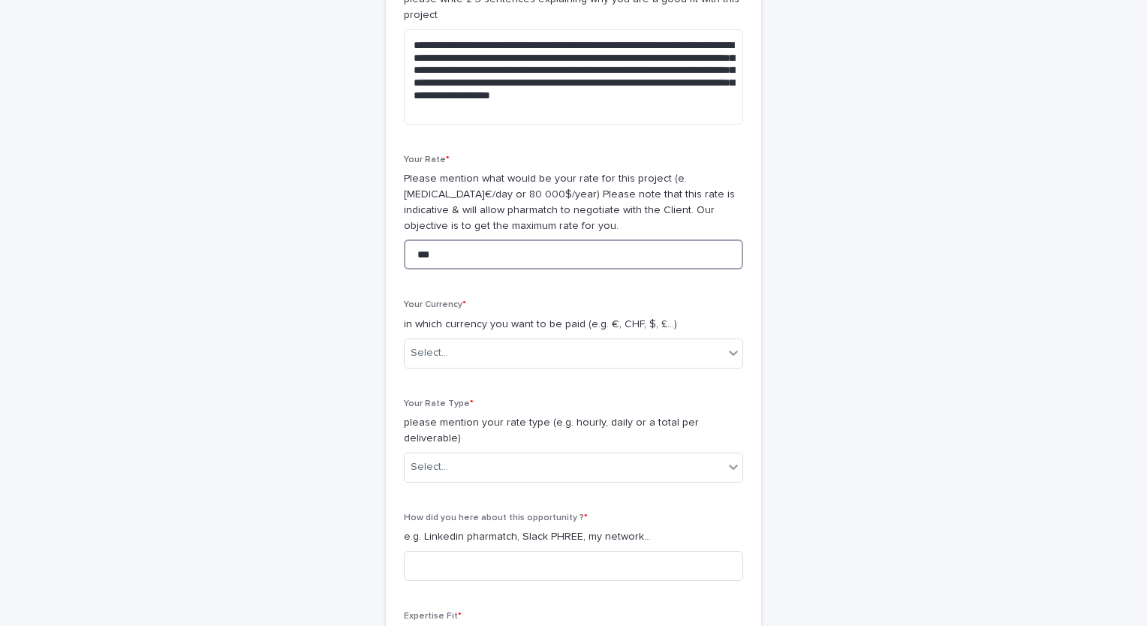
scroll to position [278, 0]
type input "***"
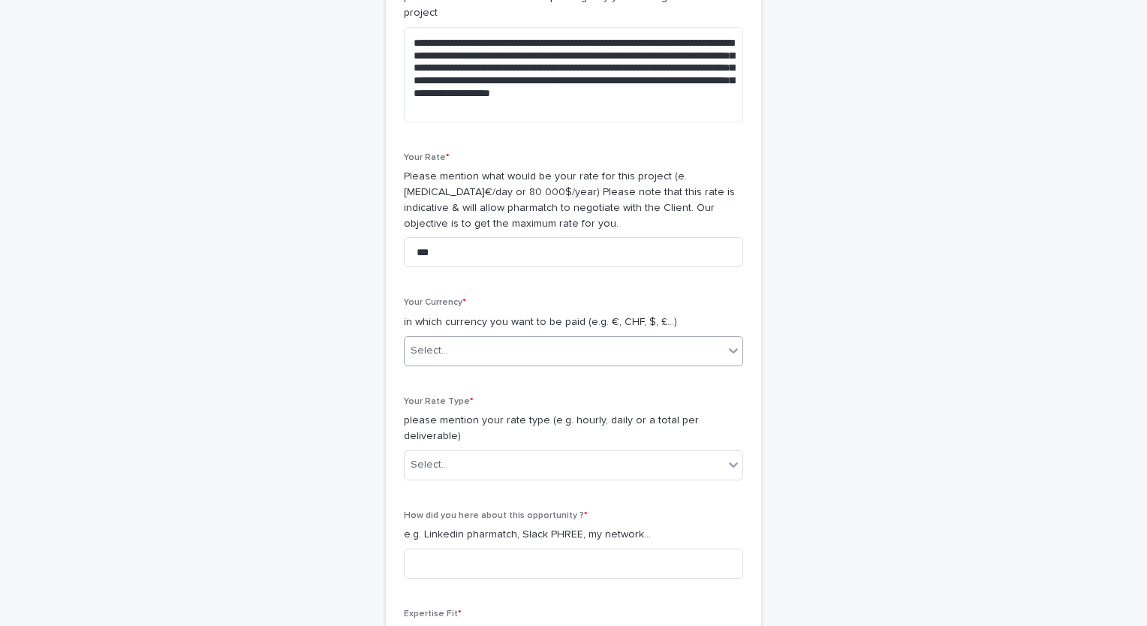
click at [542, 354] on div "Select..." at bounding box center [564, 351] width 319 height 25
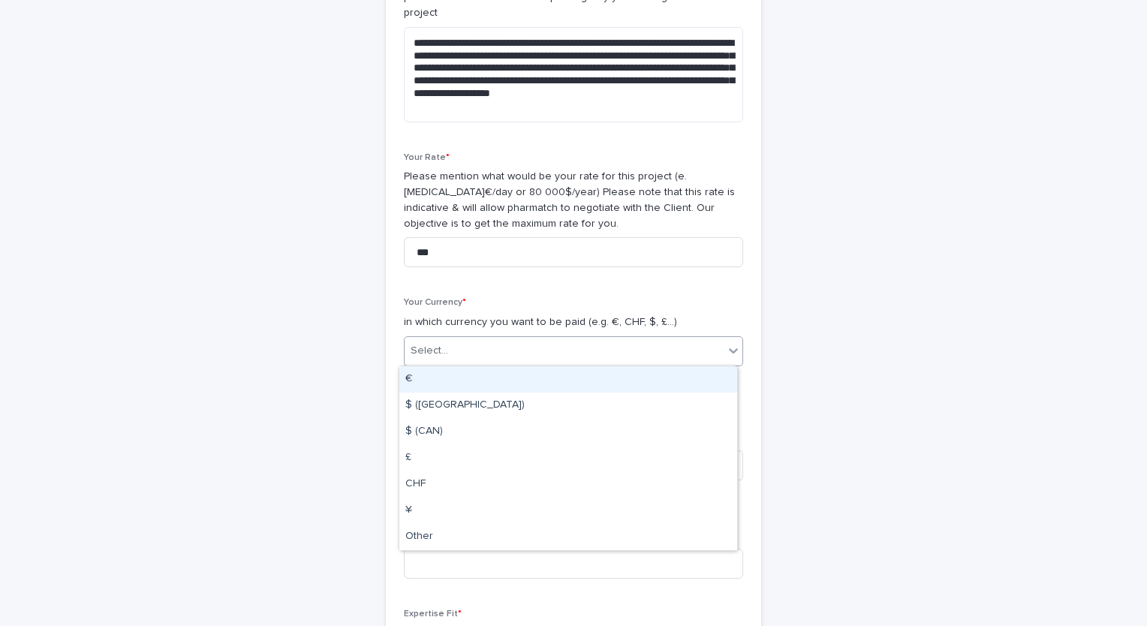
click at [501, 376] on div "€" at bounding box center [568, 379] width 338 height 26
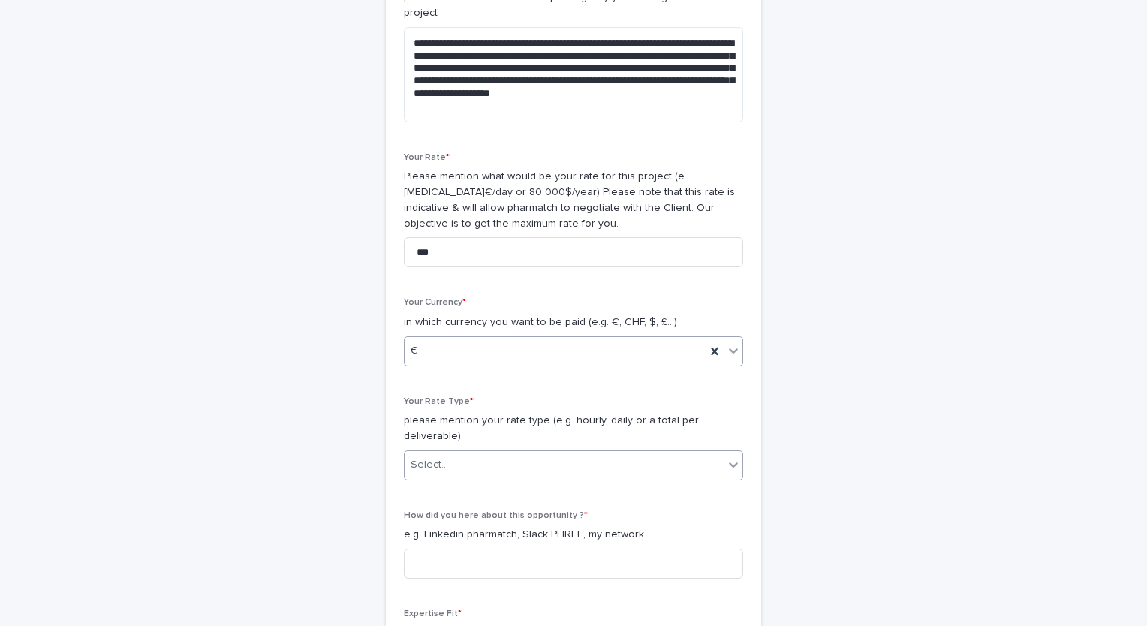
click at [472, 453] on div "Select..." at bounding box center [564, 465] width 319 height 25
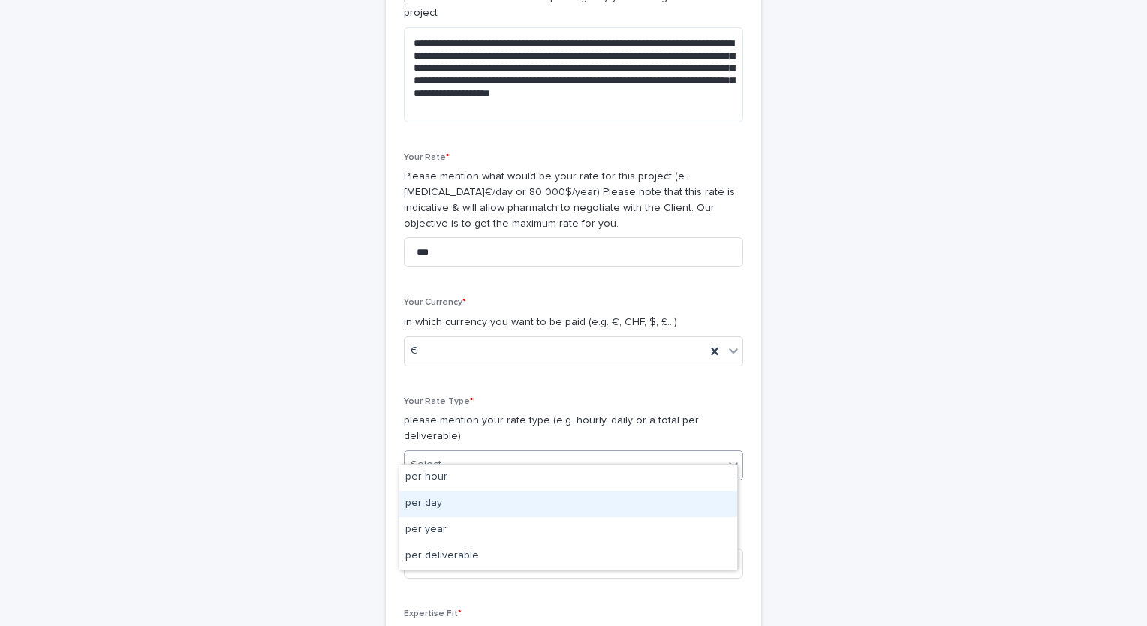
click at [462, 500] on div "per day" at bounding box center [568, 504] width 338 height 26
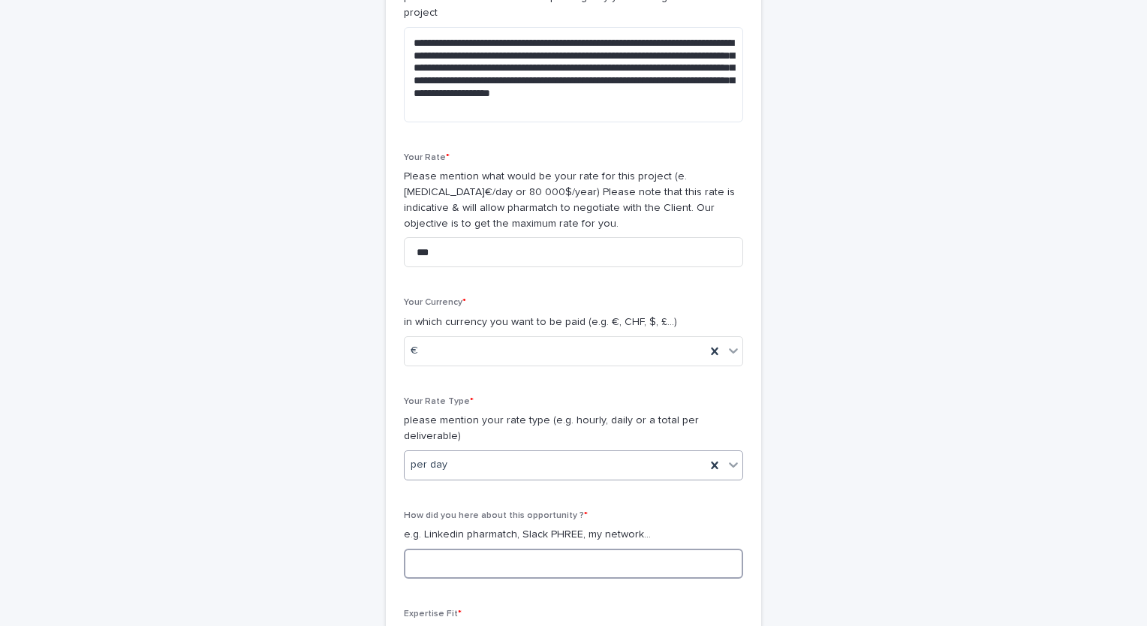
click at [484, 549] on input at bounding box center [573, 564] width 339 height 30
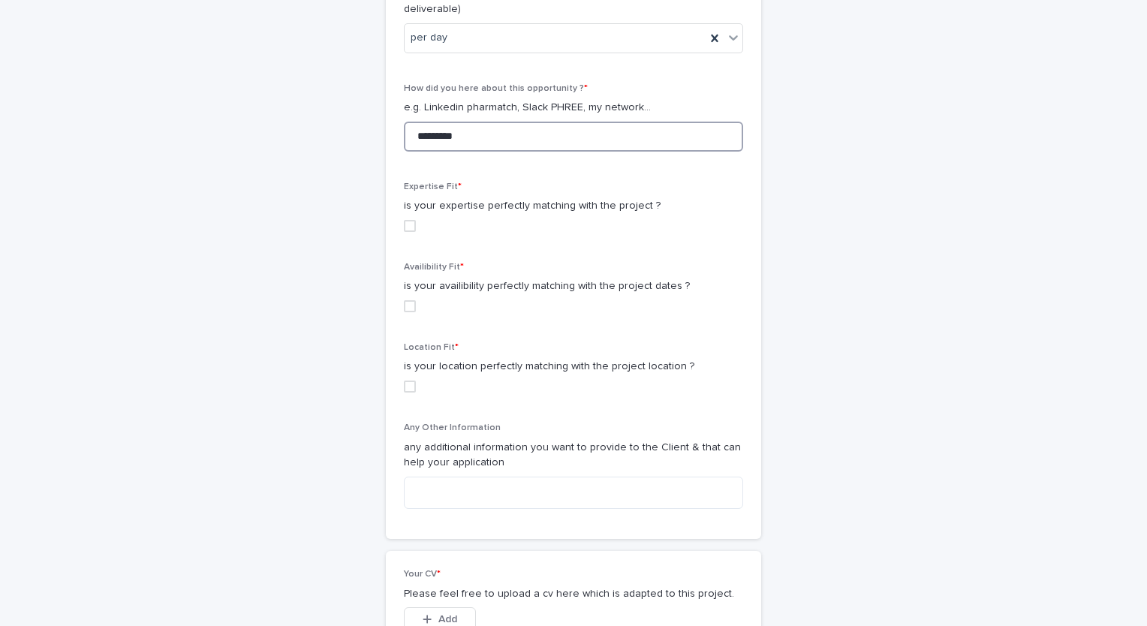
scroll to position [722, 0]
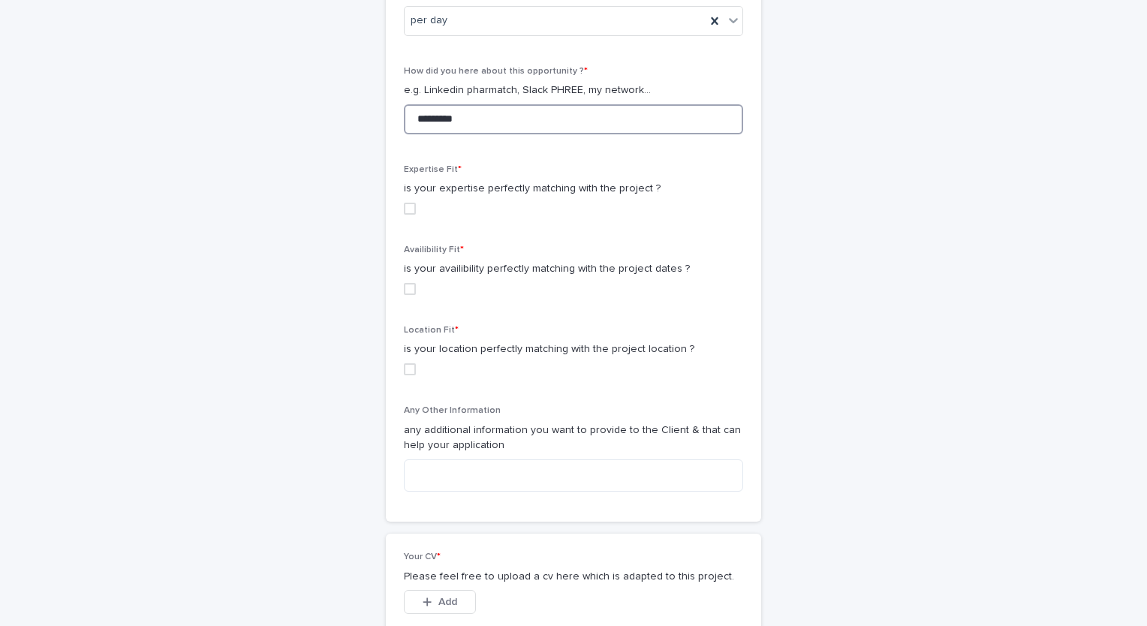
click at [404, 203] on span at bounding box center [410, 209] width 12 height 12
type input "********"
click at [404, 283] on span at bounding box center [410, 289] width 12 height 12
click at [404, 363] on span at bounding box center [410, 369] width 12 height 12
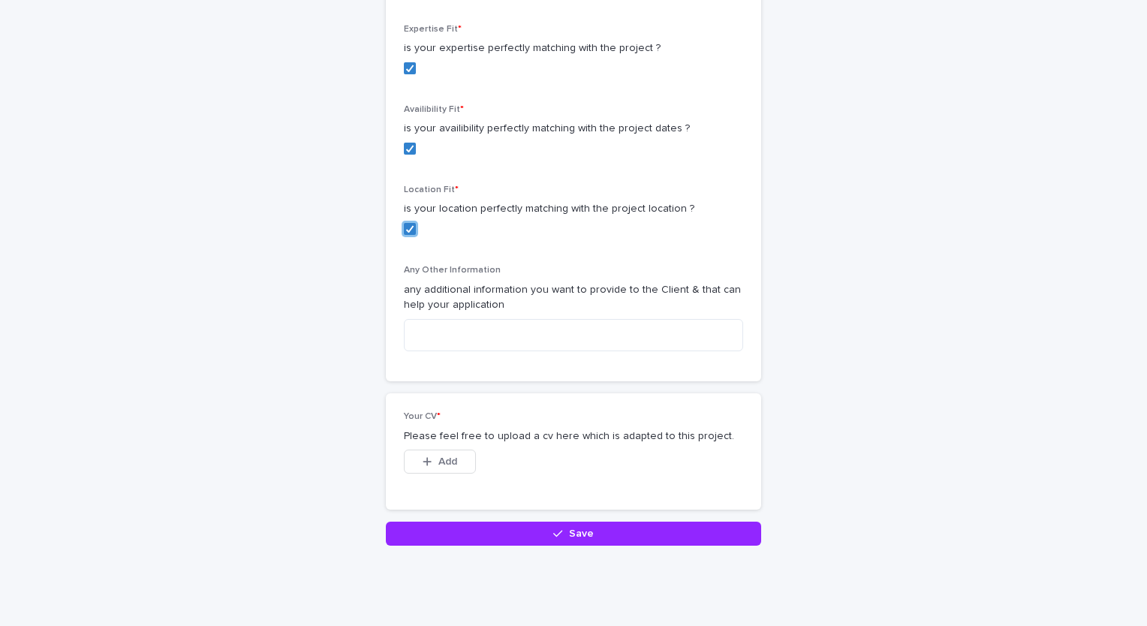
scroll to position [884, 0]
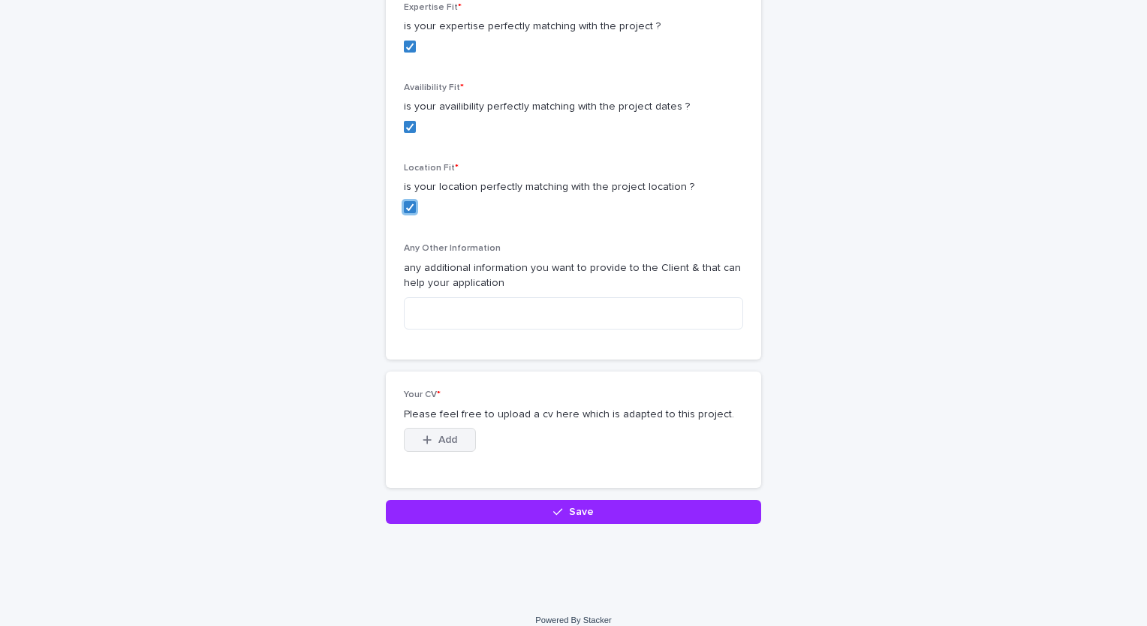
click at [447, 435] on span "Add" at bounding box center [447, 440] width 19 height 11
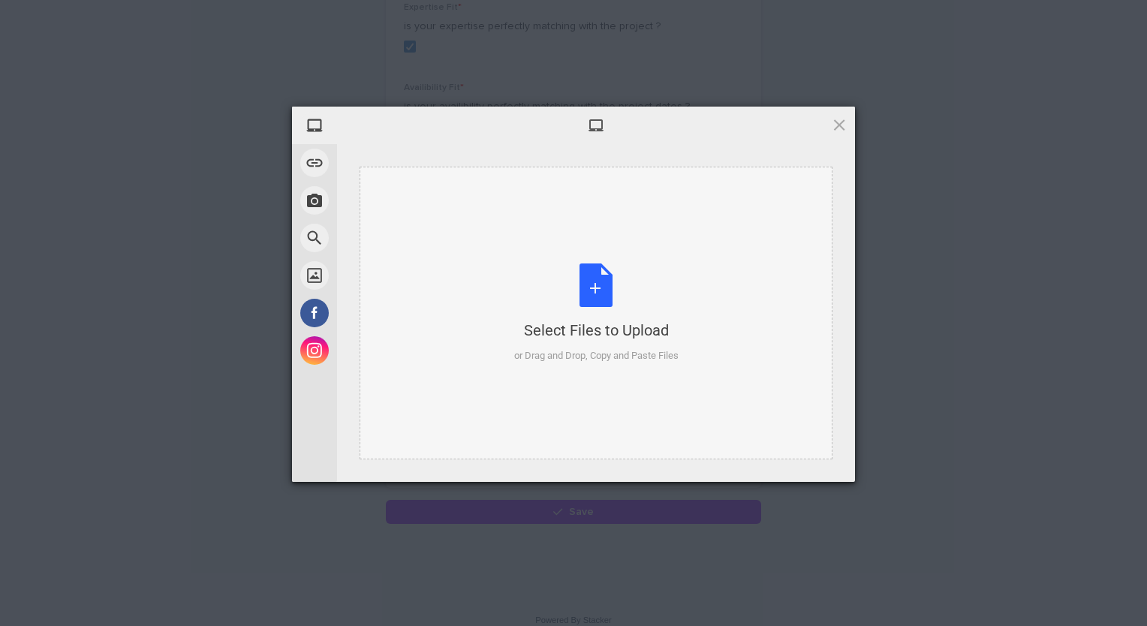
click at [589, 293] on div "Select Files to Upload or Drag and Drop, Copy and Paste Files" at bounding box center [596, 314] width 164 height 100
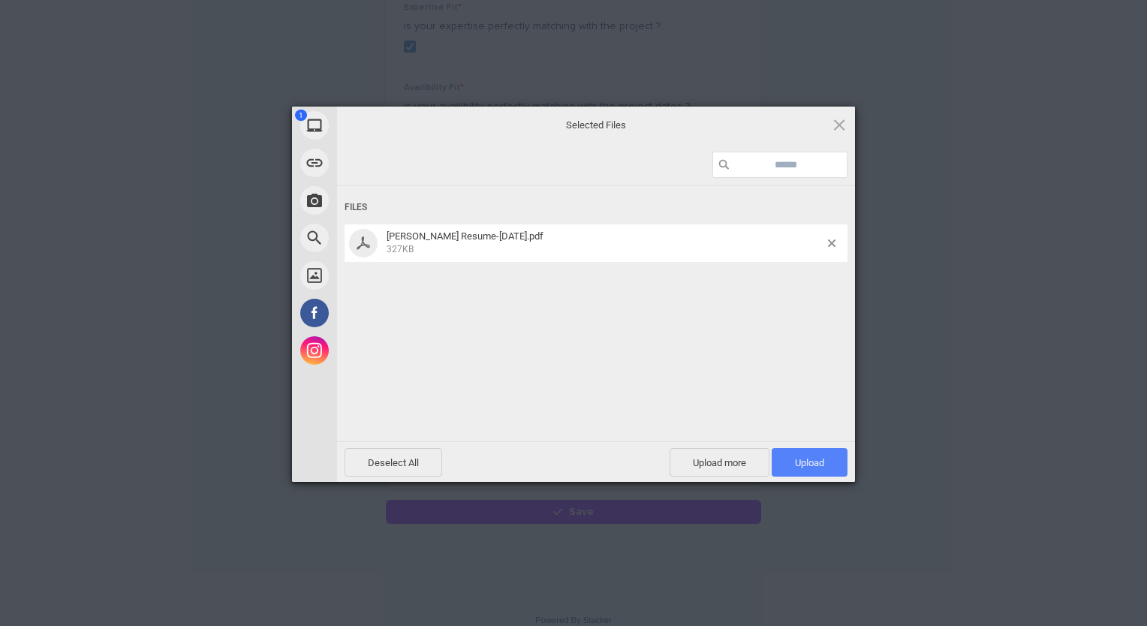
click at [801, 469] on span "Upload 1" at bounding box center [810, 462] width 76 height 29
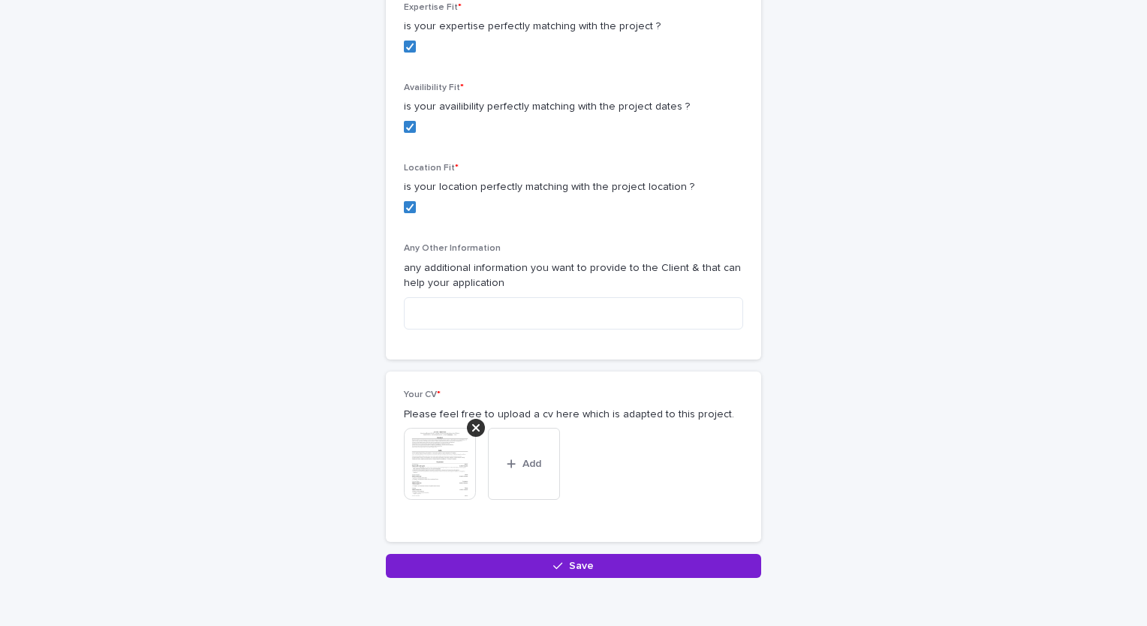
click at [570, 554] on button "Save" at bounding box center [573, 566] width 375 height 24
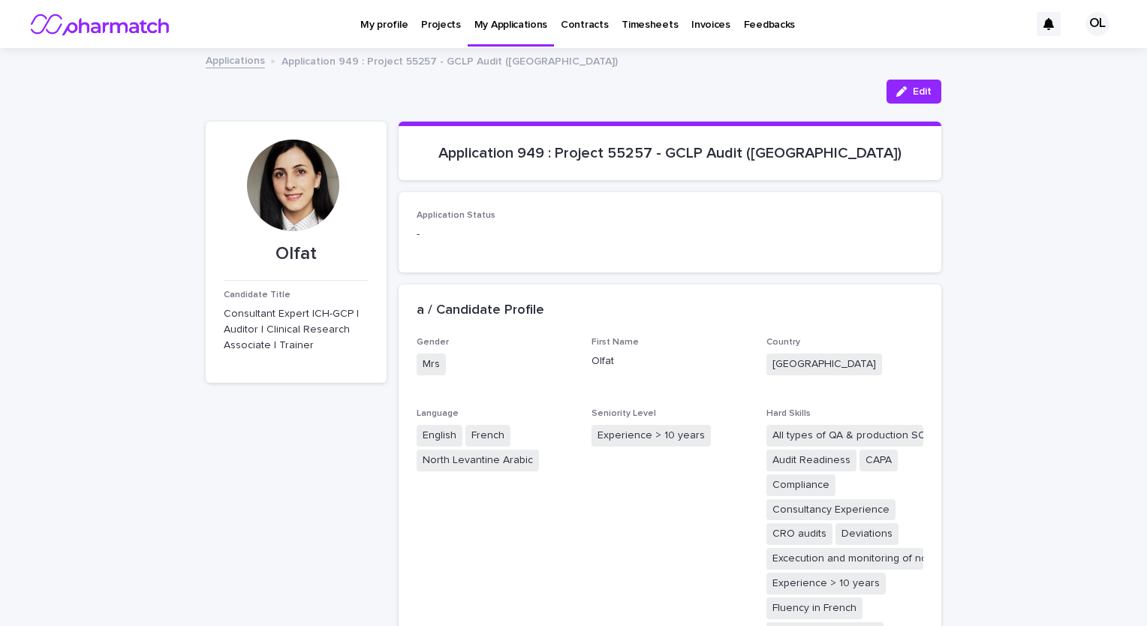
click at [429, 21] on p "Projects" at bounding box center [441, 16] width 40 height 32
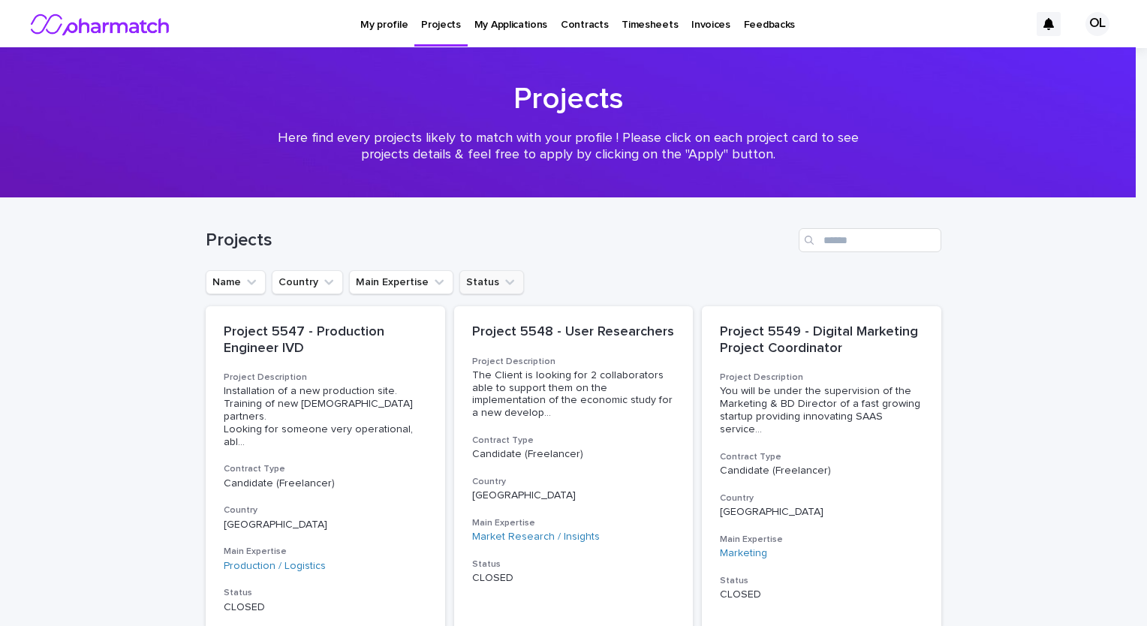
click at [466, 285] on button "Status" at bounding box center [491, 282] width 65 height 24
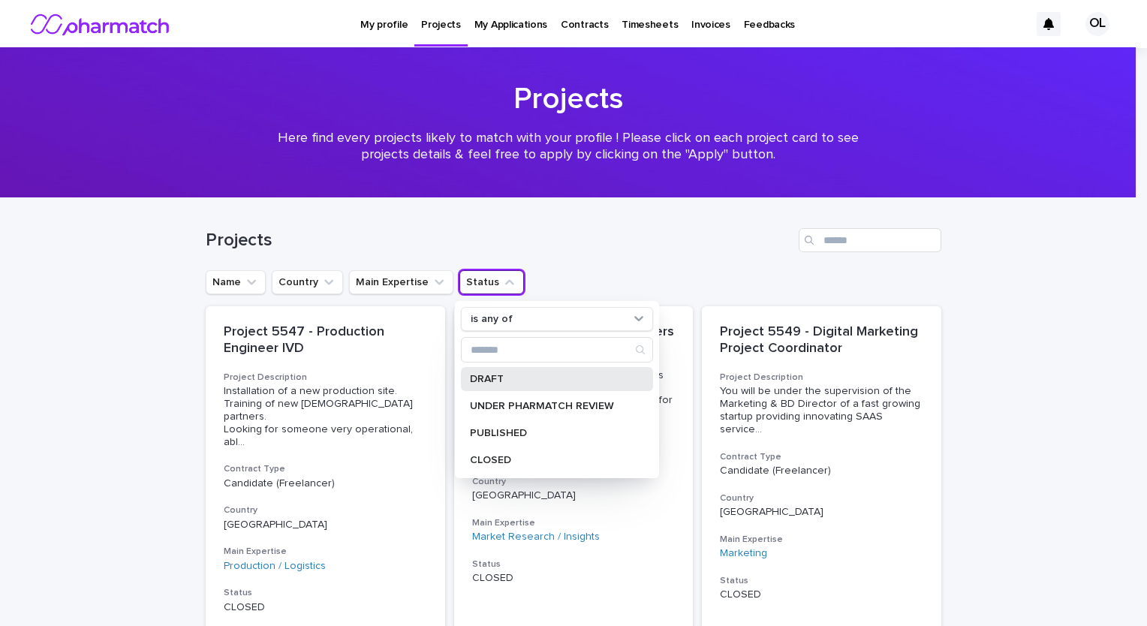
click at [504, 383] on p "DRAFT" at bounding box center [549, 379] width 159 height 11
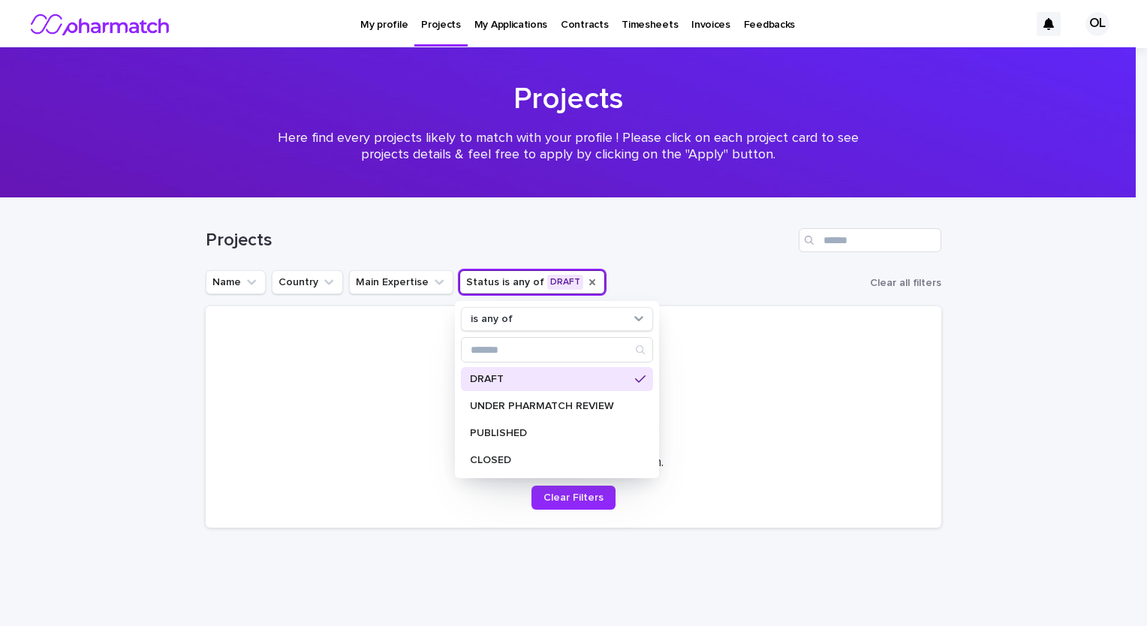
click at [589, 282] on icon "Status" at bounding box center [592, 282] width 6 height 6
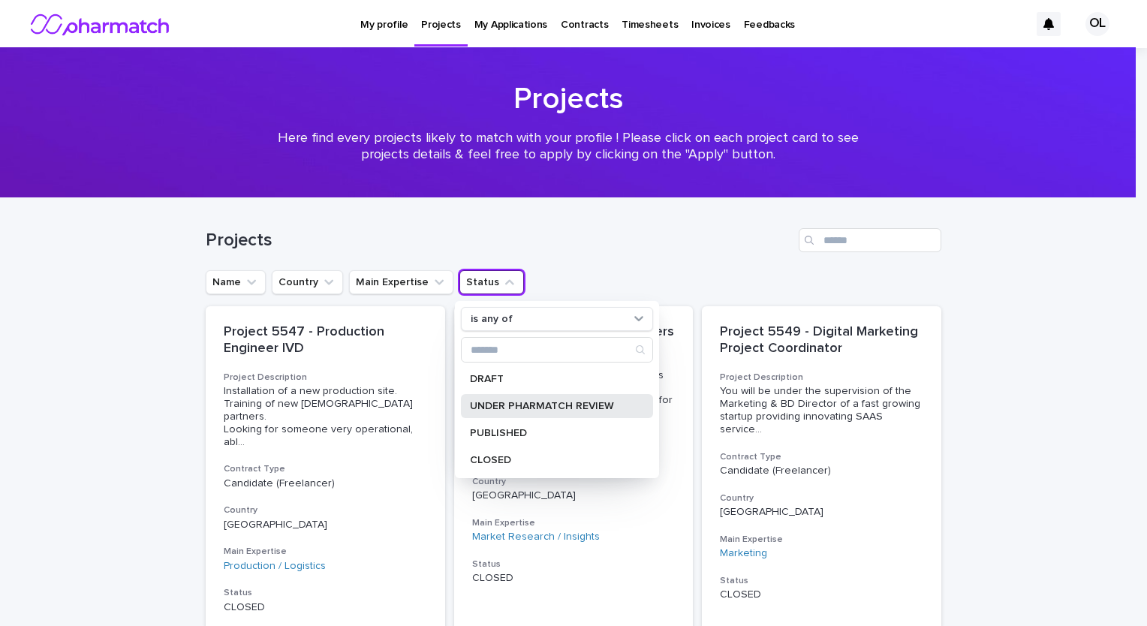
click at [517, 414] on div "UNDER PHARMATCH REVIEW" at bounding box center [557, 406] width 192 height 24
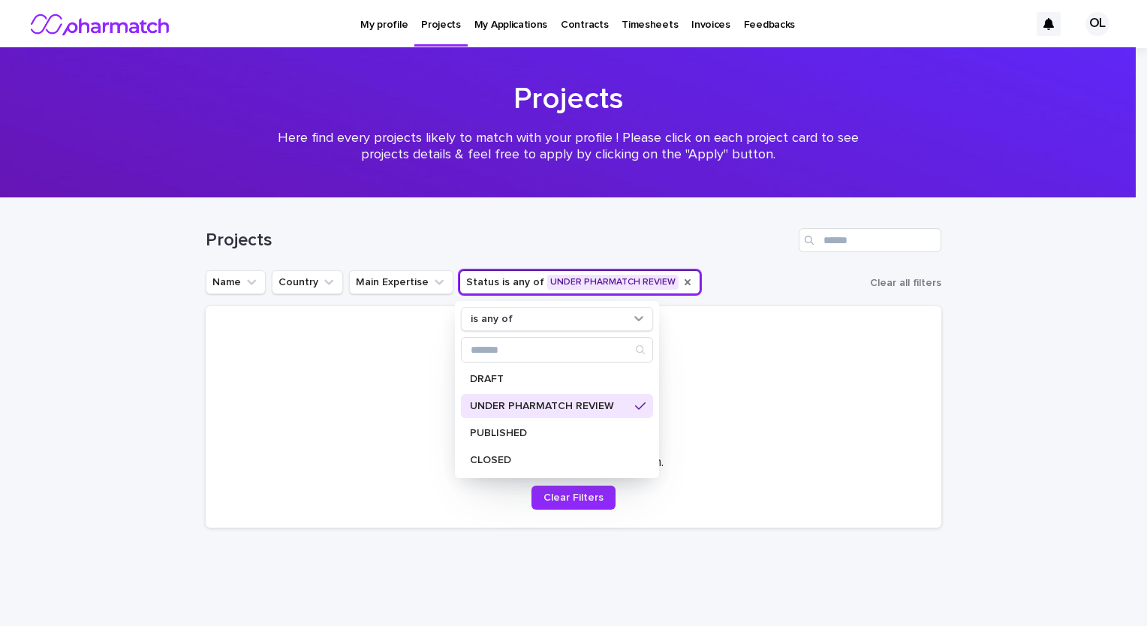
click at [685, 282] on icon "Status" at bounding box center [688, 282] width 6 height 6
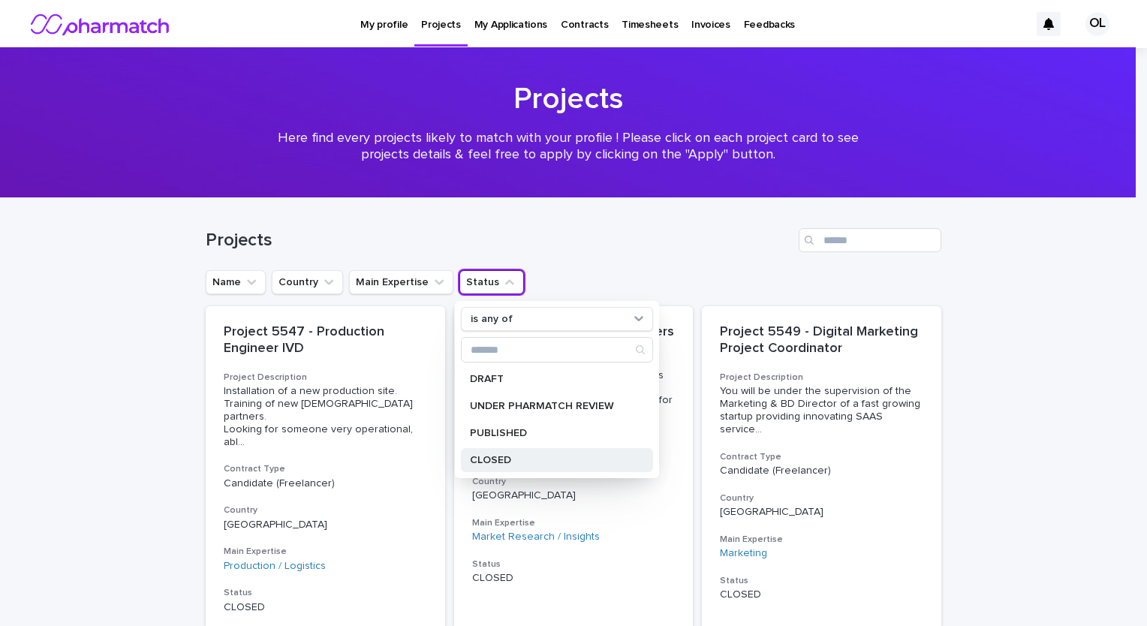
click at [515, 453] on div "CLOSED" at bounding box center [557, 460] width 192 height 24
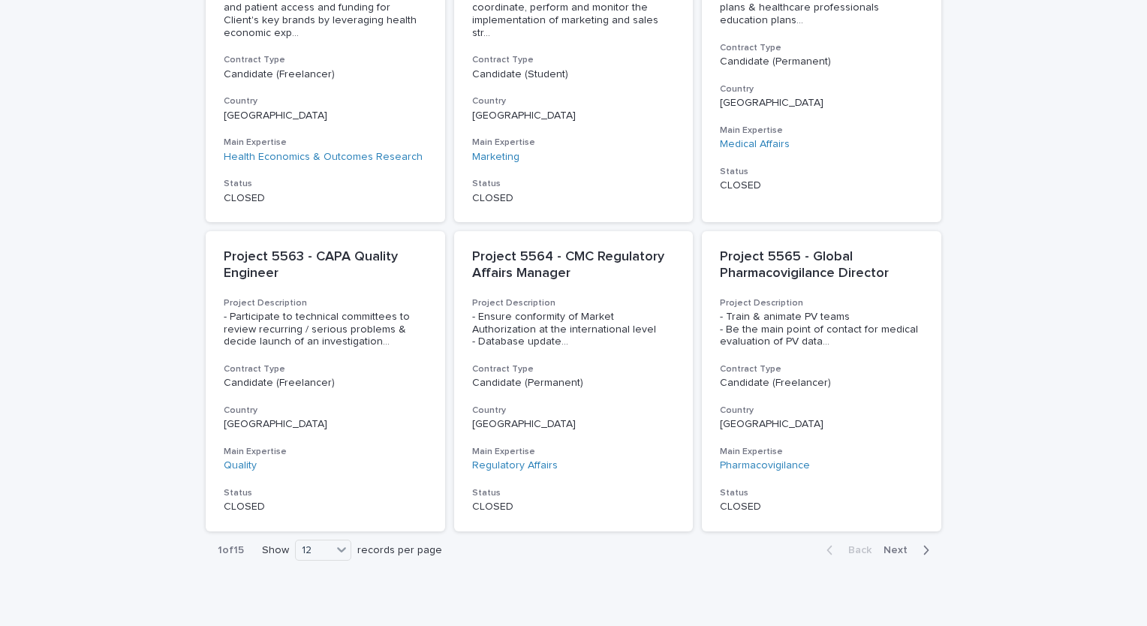
scroll to position [1076, 0]
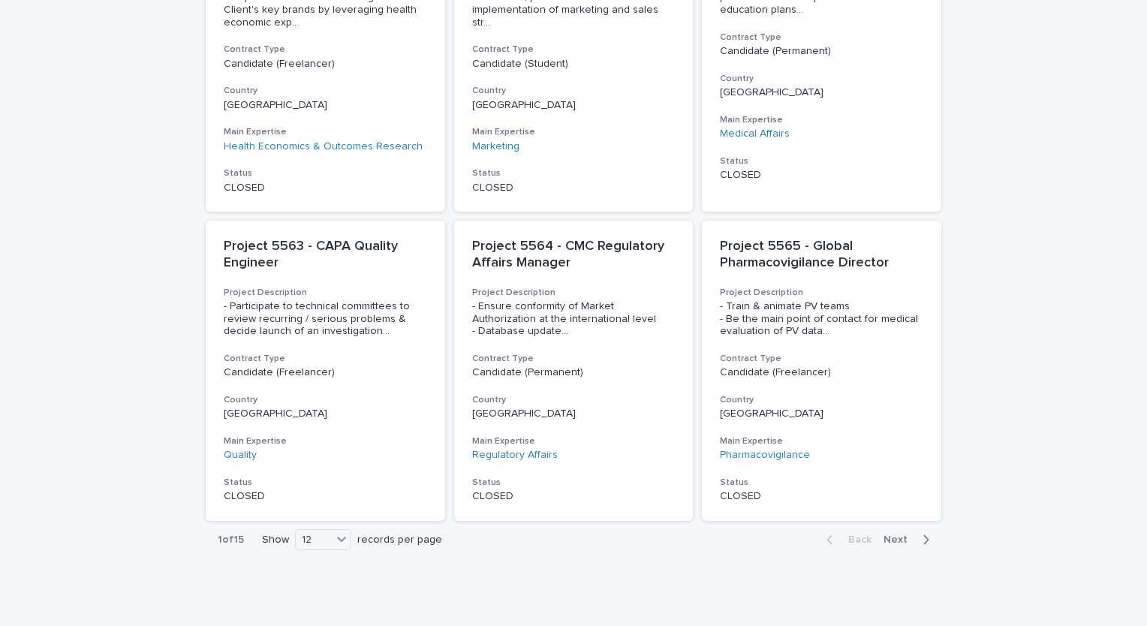
click at [915, 521] on div "Back Next" at bounding box center [878, 540] width 127 height 38
click at [917, 533] on div "button" at bounding box center [923, 540] width 13 height 14
